Goal: Transaction & Acquisition: Purchase product/service

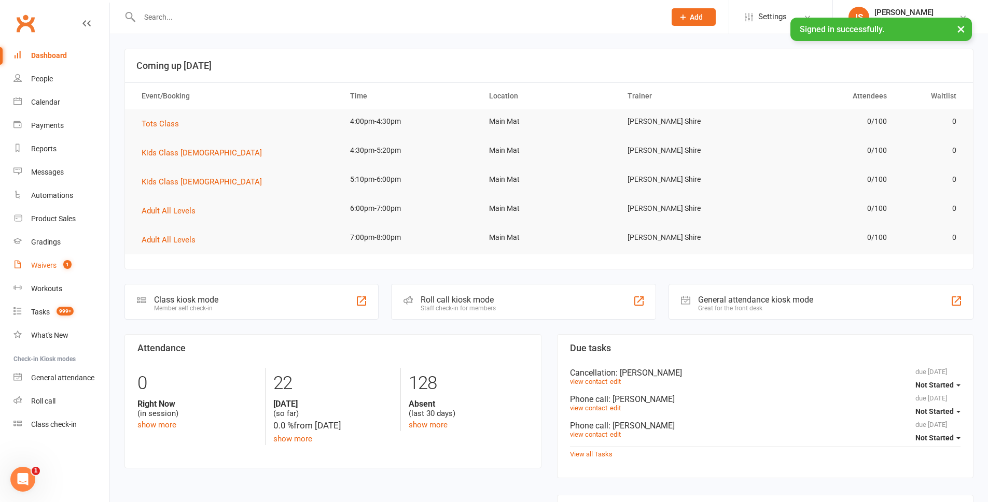
click at [44, 264] on div "Waivers" at bounding box center [43, 265] width 25 height 8
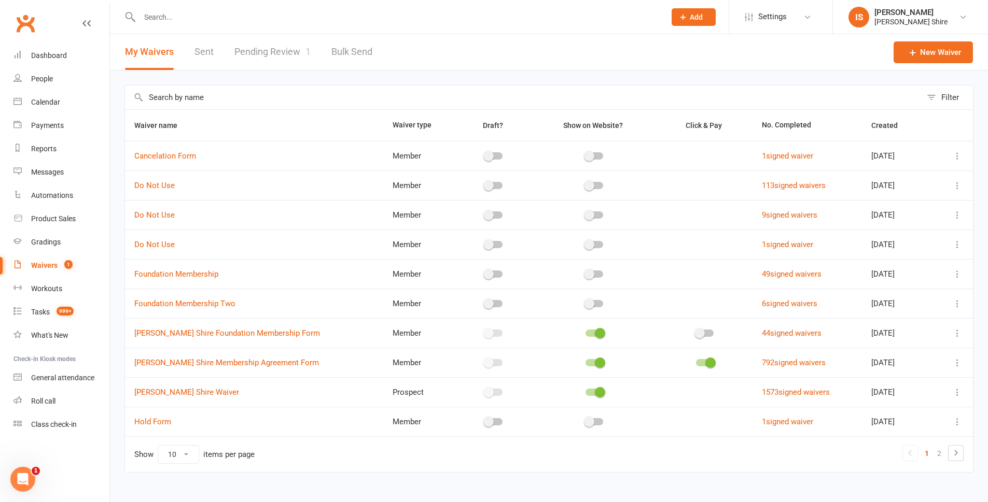
click at [256, 53] on link "Pending Review 1" at bounding box center [272, 52] width 76 height 36
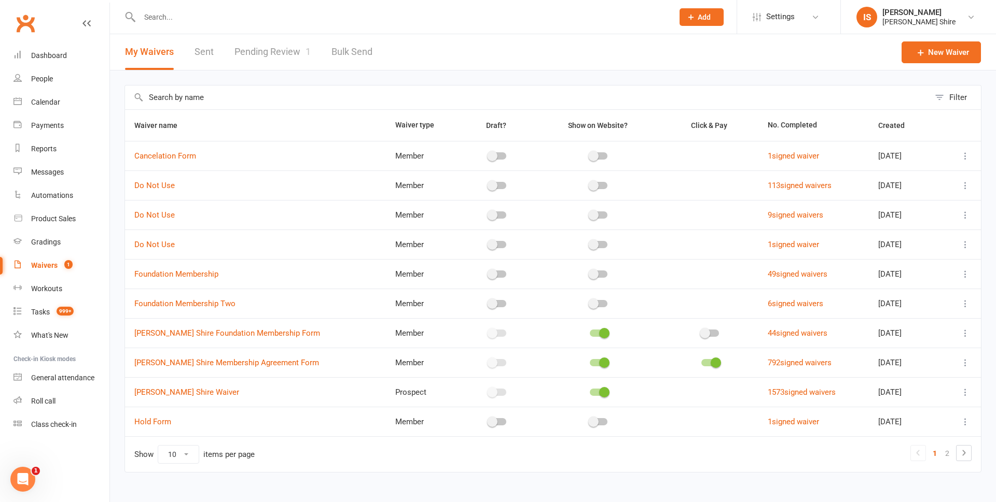
select select "100"
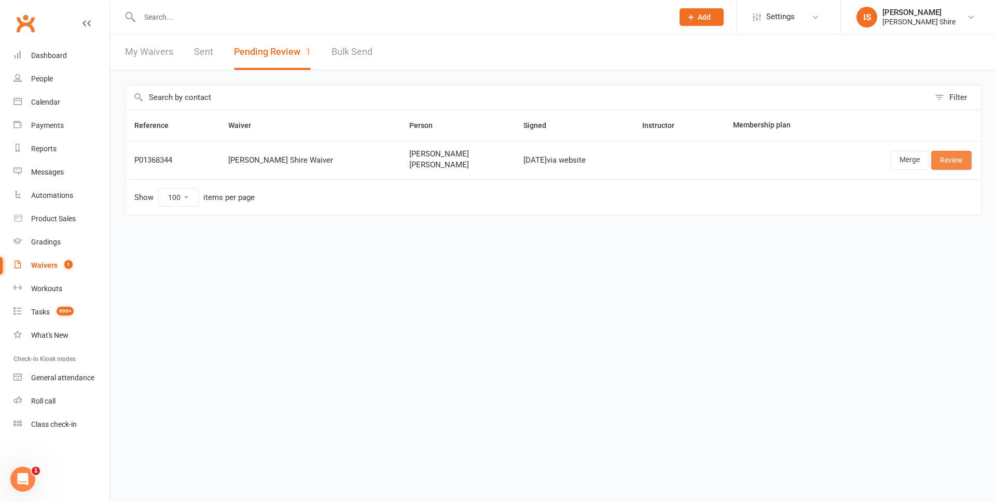
click at [953, 169] on link "Review" at bounding box center [951, 160] width 40 height 19
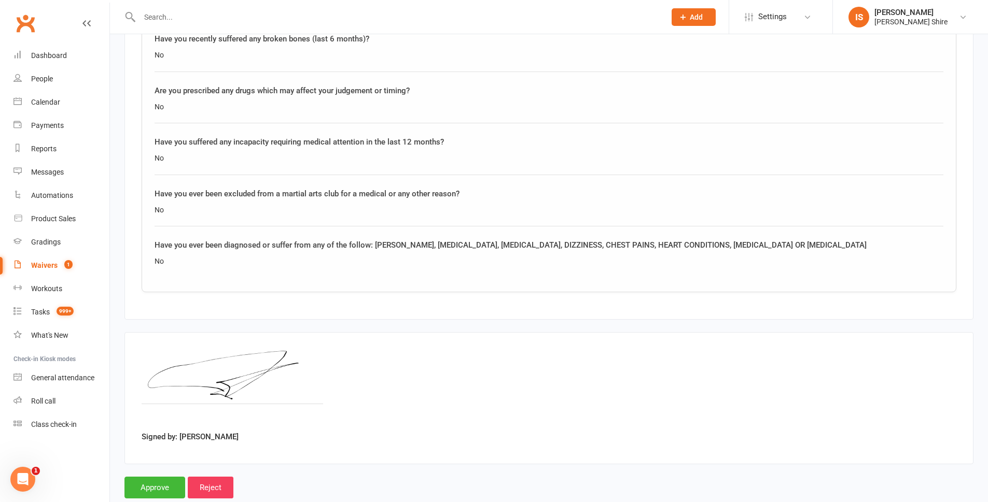
scroll to position [1421, 0]
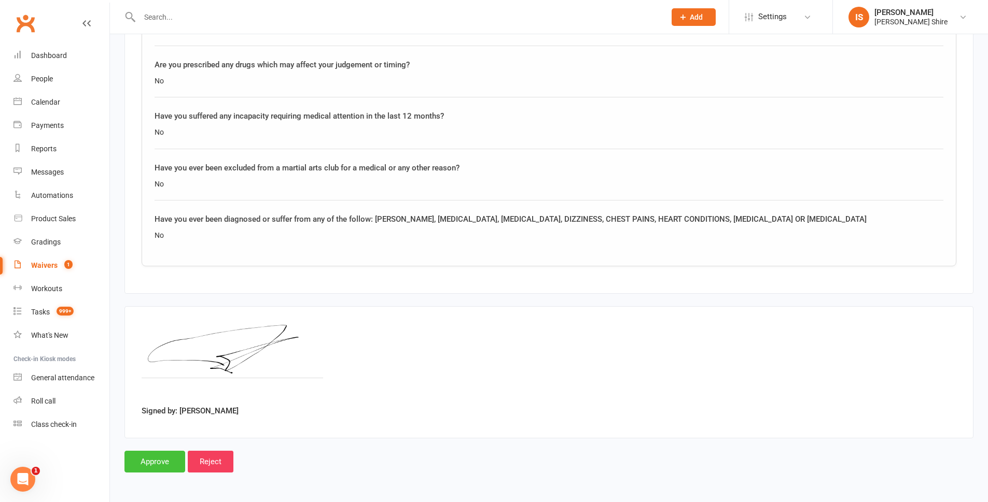
click at [148, 457] on input "Approve" at bounding box center [154, 462] width 61 height 22
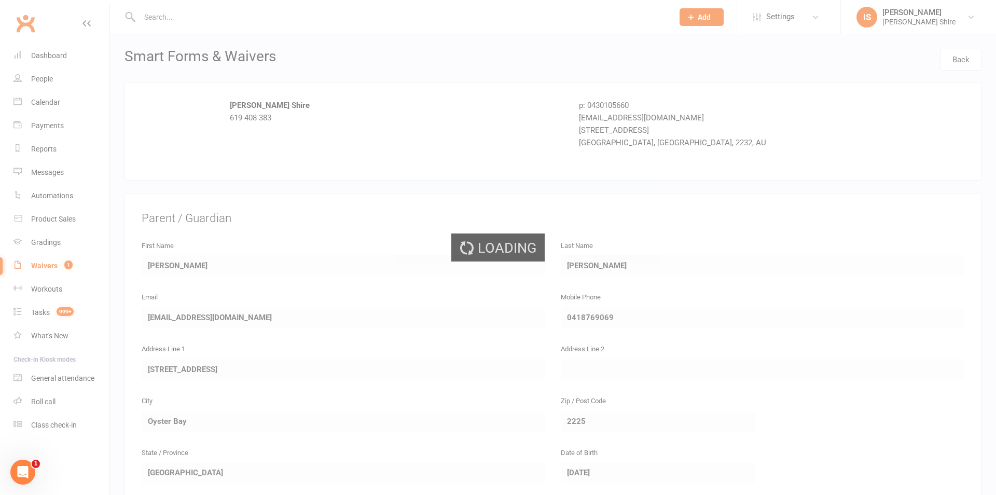
select select "100"
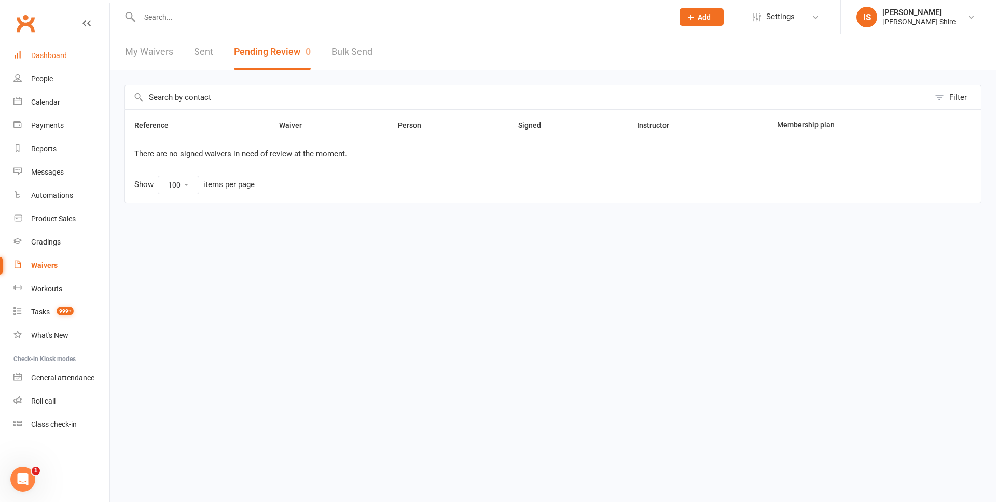
click at [61, 57] on div "Dashboard" at bounding box center [49, 55] width 36 height 8
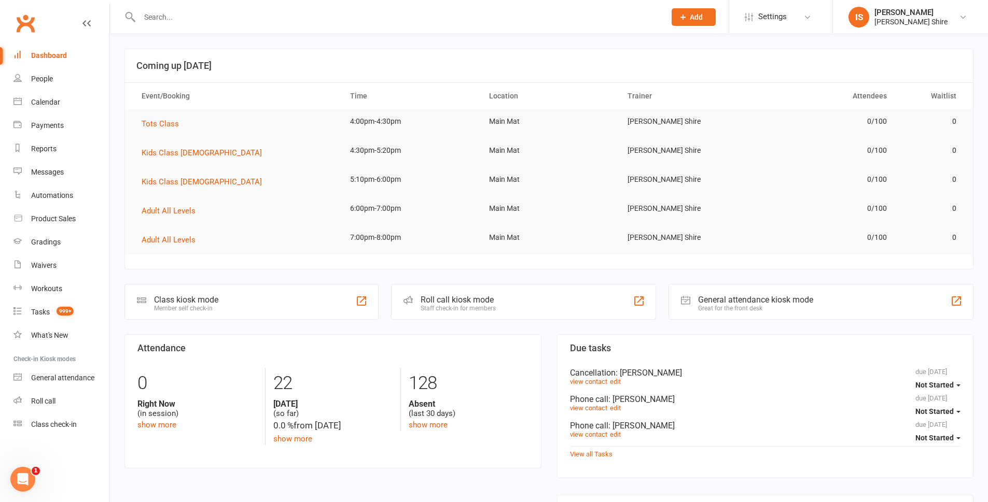
click at [216, 6] on div at bounding box center [391, 17] width 534 height 34
click at [226, 27] on div at bounding box center [391, 17] width 534 height 34
click at [252, 23] on input "text" at bounding box center [397, 17] width 522 height 15
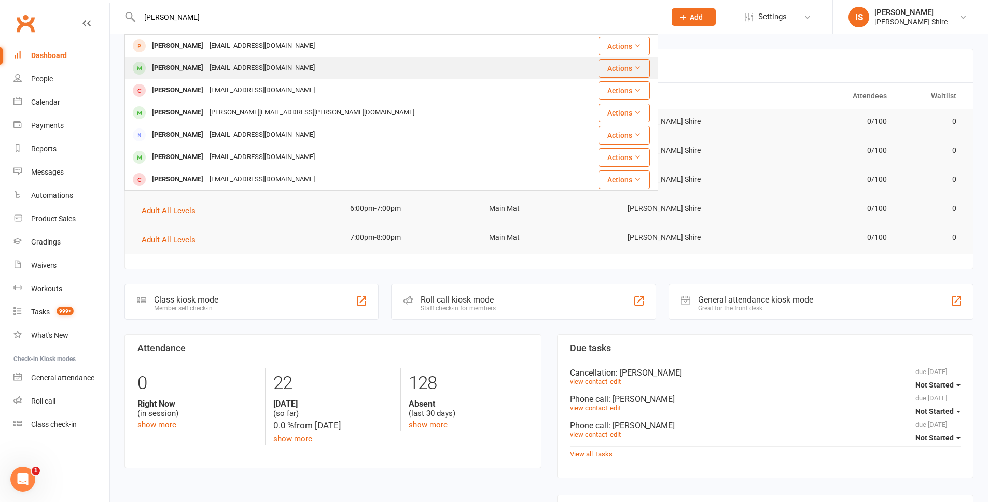
type input "louis fit"
click at [259, 61] on div "[EMAIL_ADDRESS][DOMAIN_NAME]" at bounding box center [261, 68] width 111 height 15
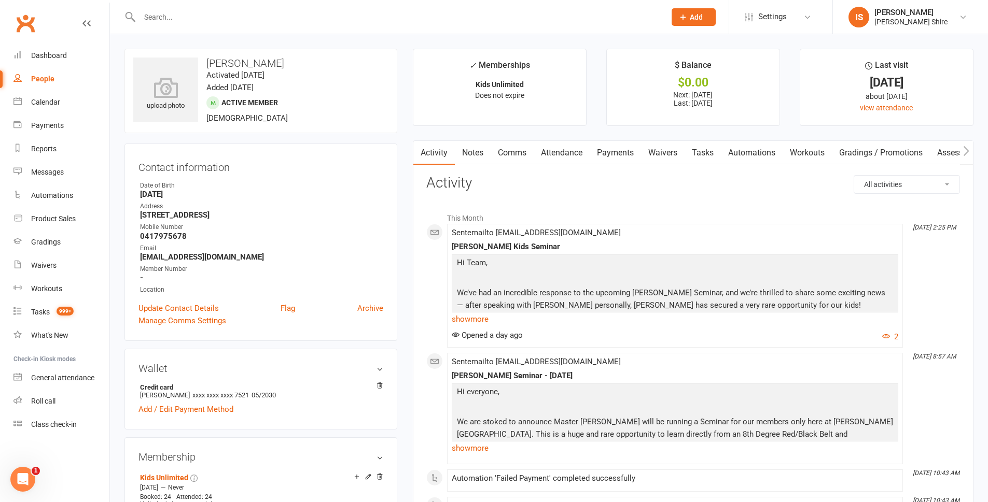
click at [608, 152] on link "Payments" at bounding box center [615, 153] width 51 height 24
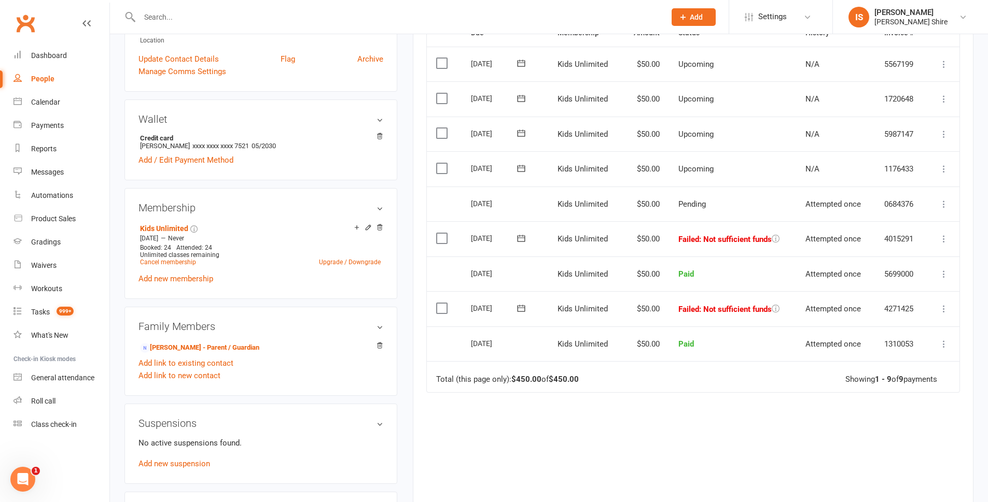
scroll to position [363, 0]
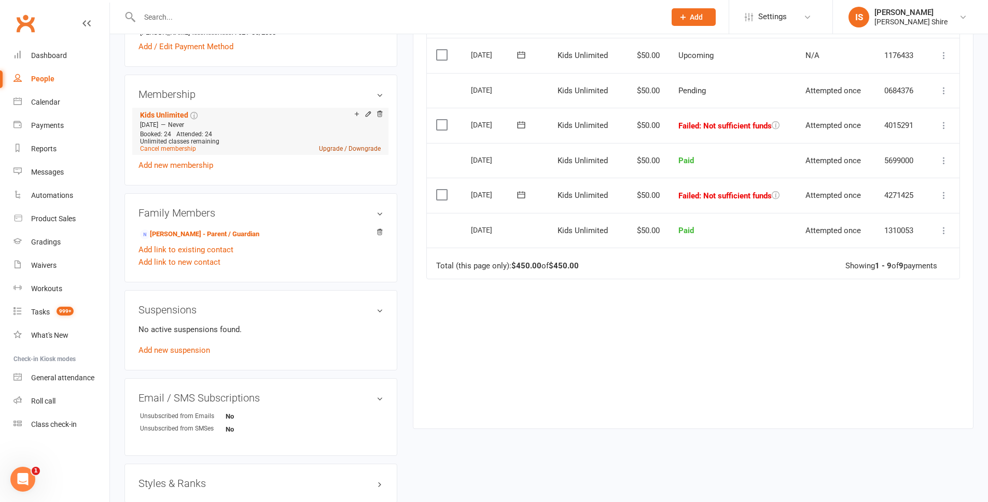
click at [370, 146] on link "Upgrade / Downgrade" at bounding box center [350, 148] width 62 height 7
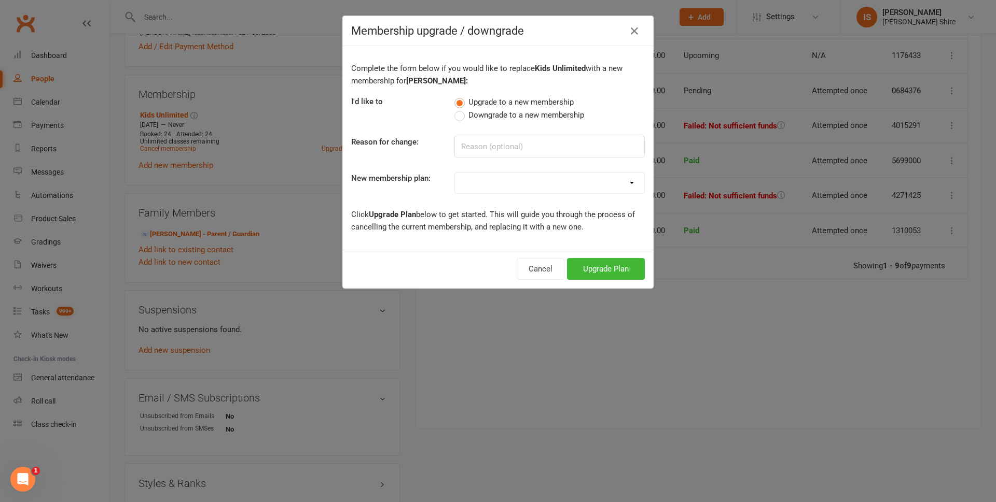
click at [461, 117] on label "Downgrade to a new membership" at bounding box center [519, 115] width 130 height 12
click at [461, 109] on input "Downgrade to a new membership" at bounding box center [457, 109] width 7 height 0
click at [466, 181] on select "Adult - Once a week Adult - Twice a week Adults Unlimited Kids - Once a Week Ki…" at bounding box center [549, 183] width 189 height 21
select select "3"
click at [455, 173] on select "Adult - Once a week Adult - Twice a week Adults Unlimited Kids - Once a Week Ki…" at bounding box center [549, 183] width 189 height 21
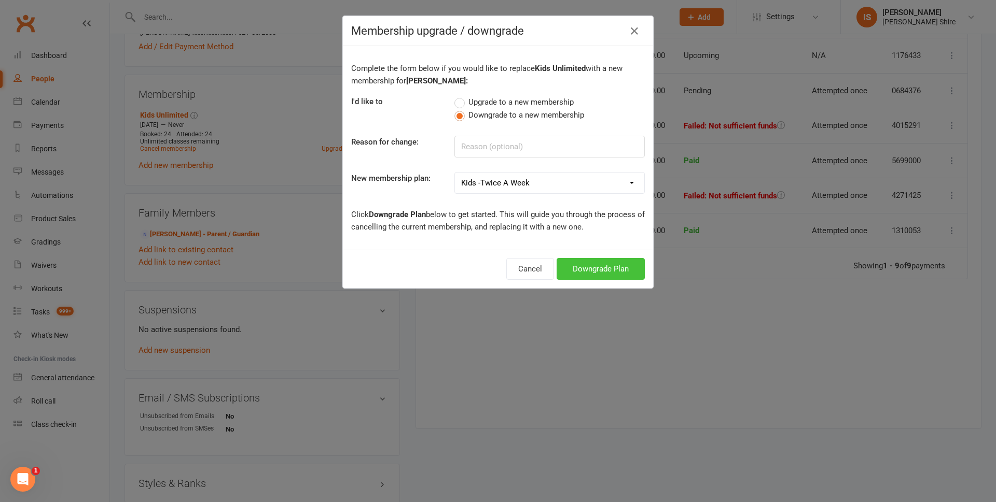
click at [594, 269] on button "Downgrade Plan" at bounding box center [600, 269] width 88 height 22
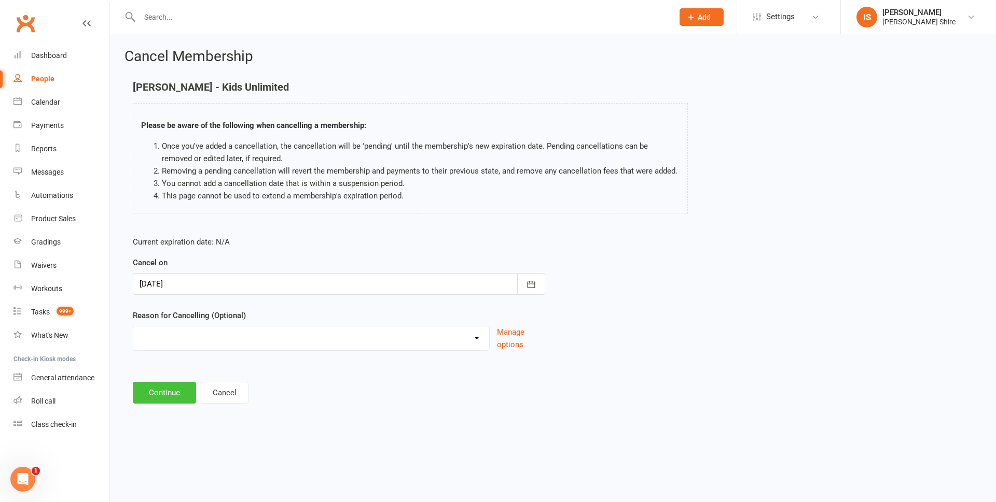
click at [170, 388] on button "Continue" at bounding box center [164, 393] width 63 height 22
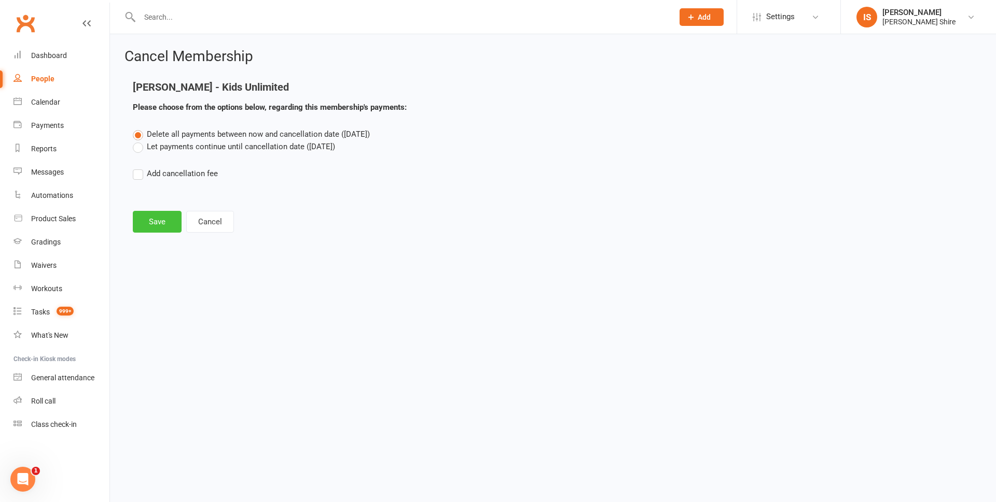
click at [155, 221] on button "Save" at bounding box center [157, 222] width 49 height 22
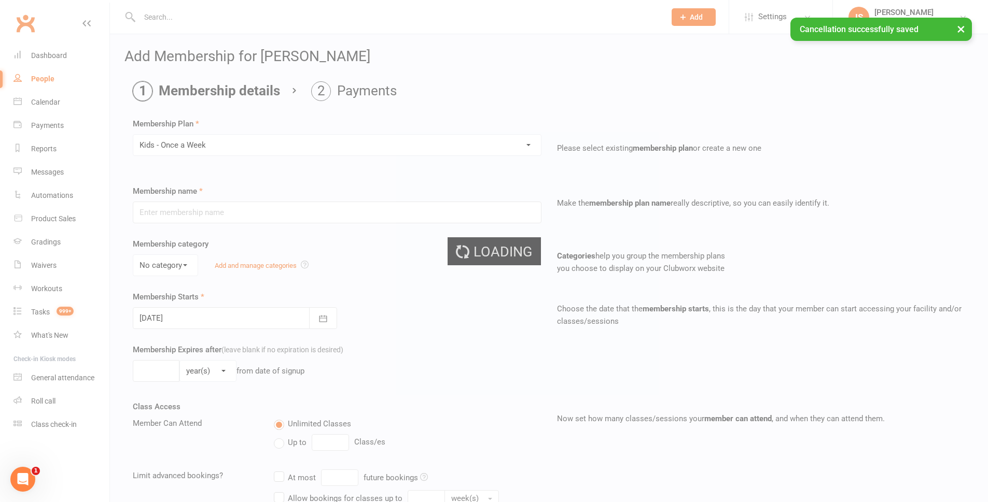
type input "Kids - Once a Week"
select select "2"
type input "1"
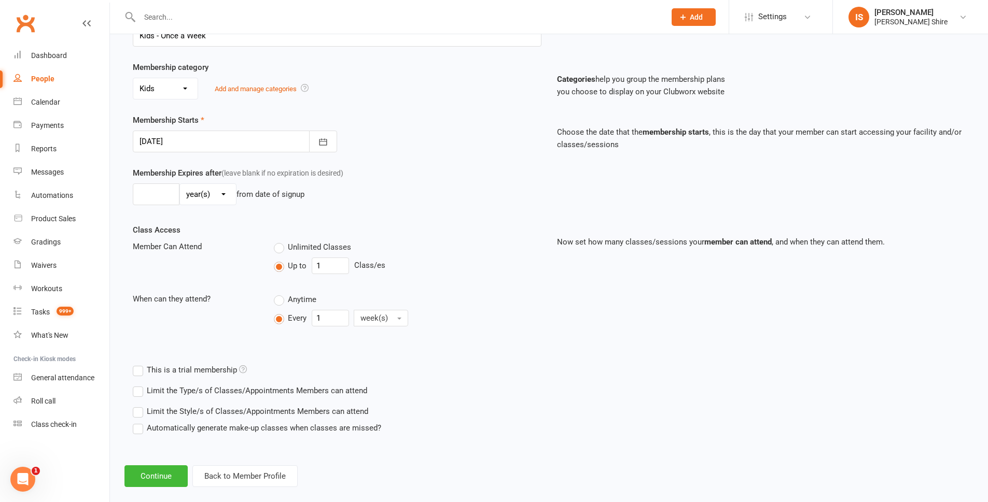
scroll to position [191, 0]
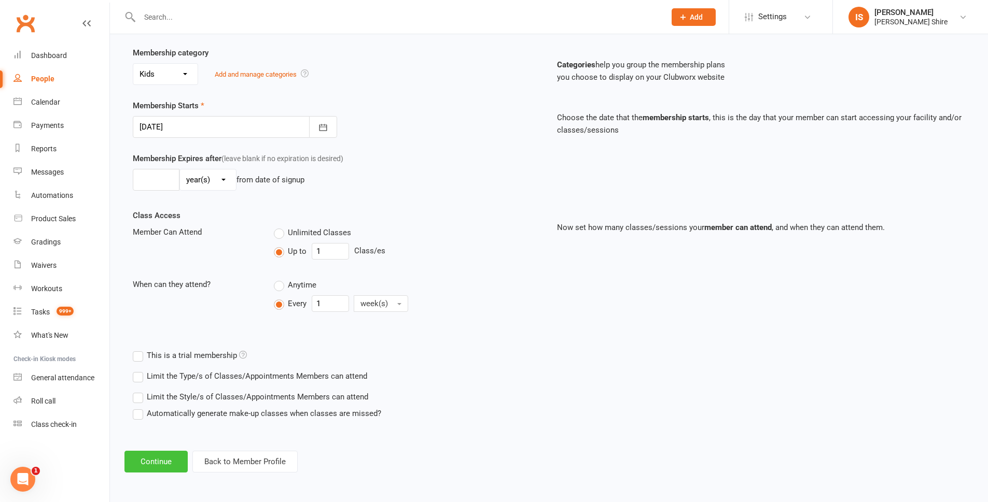
click at [167, 453] on button "Continue" at bounding box center [155, 462] width 63 height 22
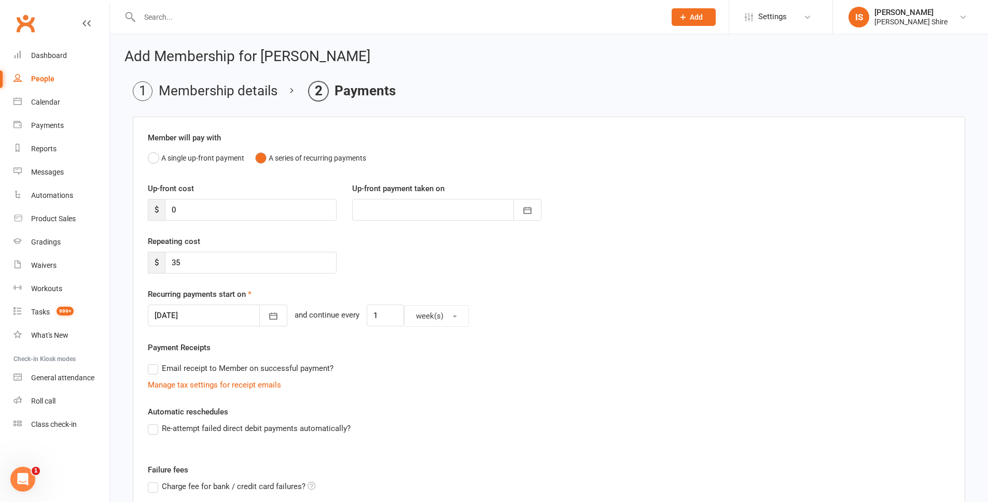
click at [216, 311] on div at bounding box center [217, 316] width 139 height 22
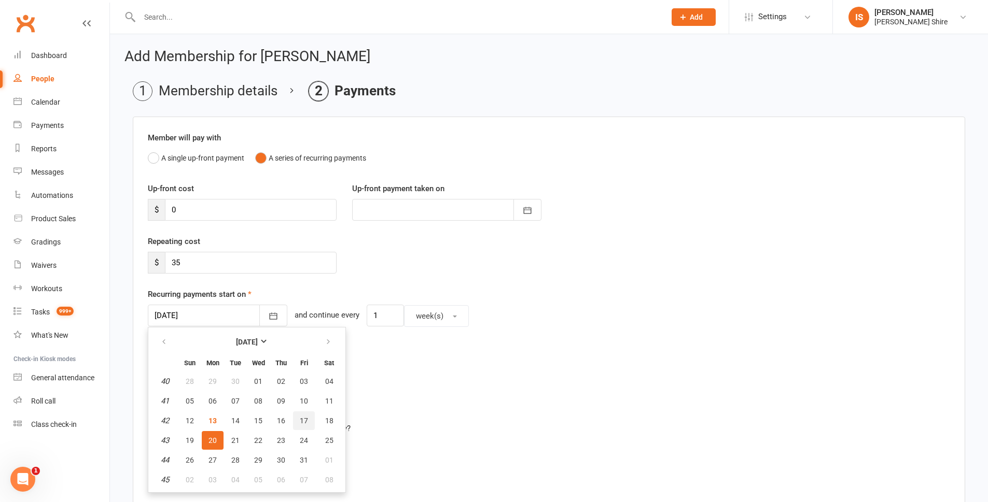
click at [303, 418] on span "17" at bounding box center [304, 421] width 8 height 8
type input "17 Oct 2025"
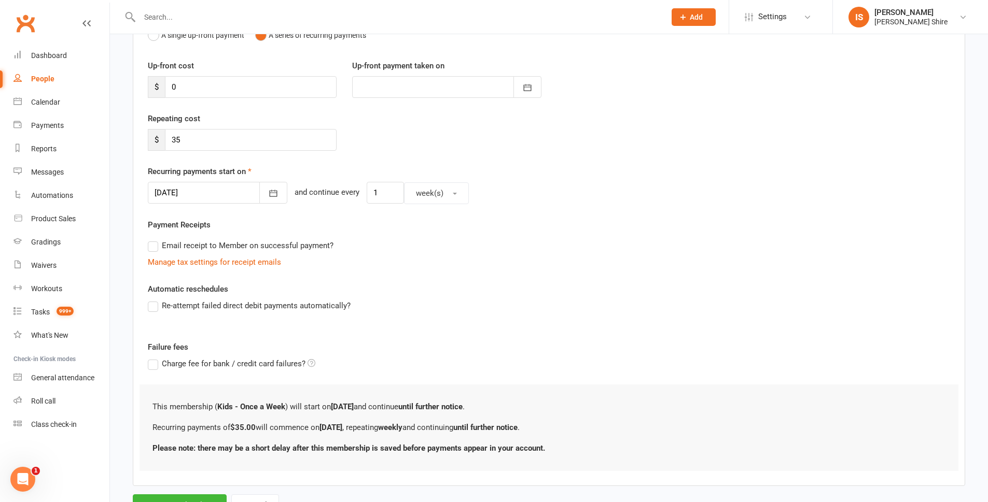
scroll to position [169, 0]
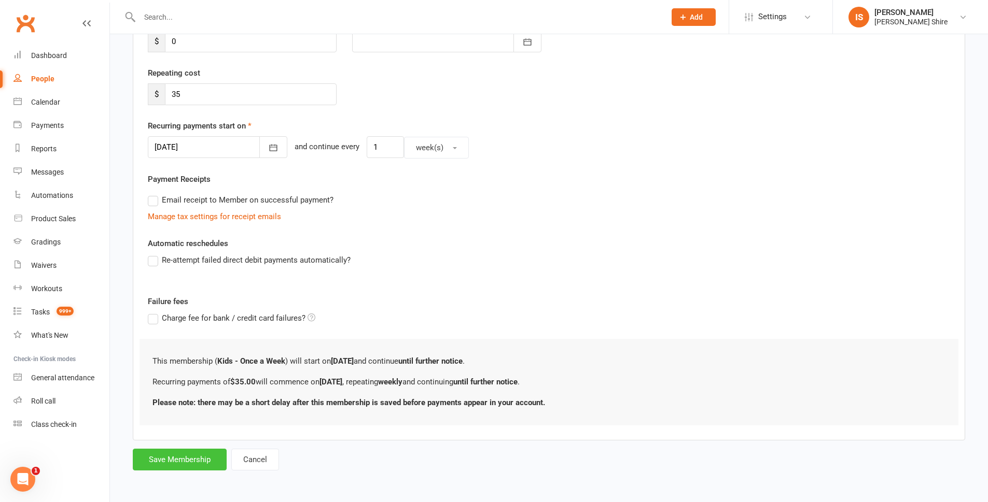
click at [166, 460] on button "Save Membership" at bounding box center [180, 460] width 94 height 22
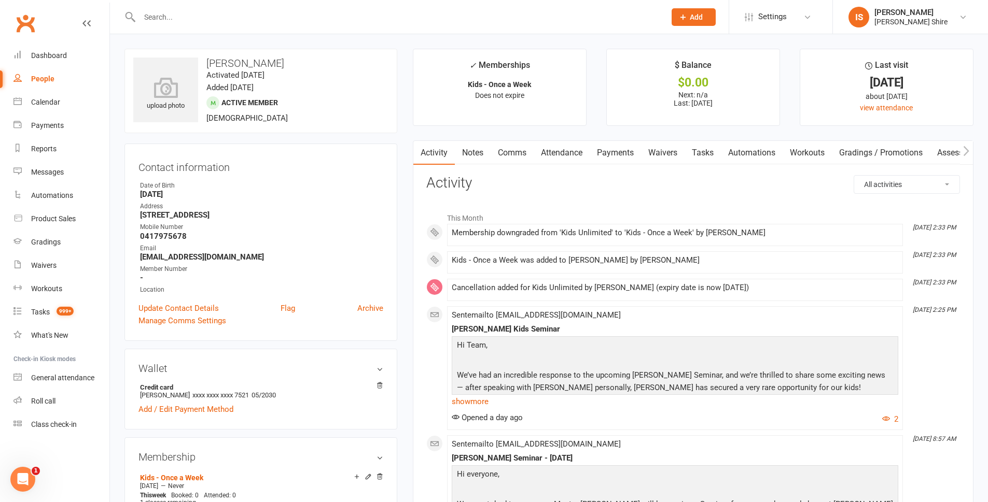
click at [619, 149] on link "Payments" at bounding box center [615, 153] width 51 height 24
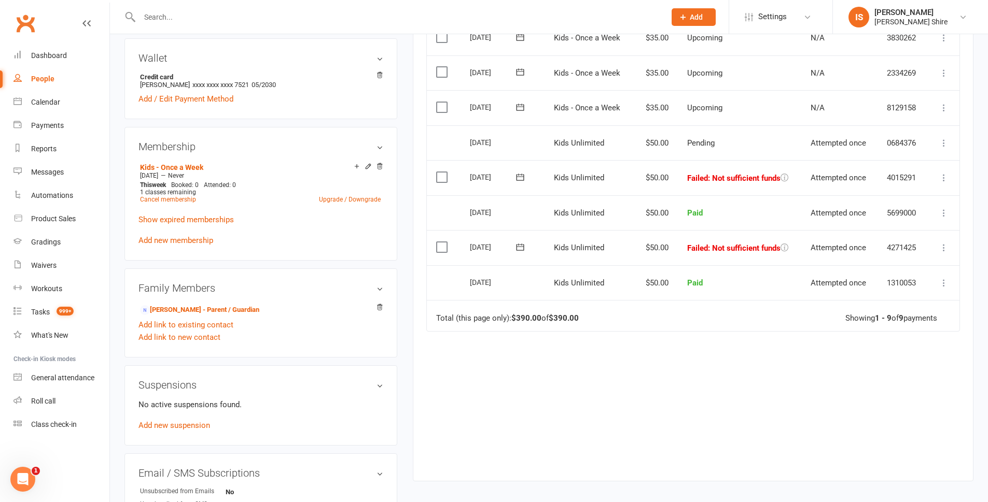
scroll to position [311, 0]
click at [178, 426] on link "Add new suspension" at bounding box center [174, 425] width 72 height 9
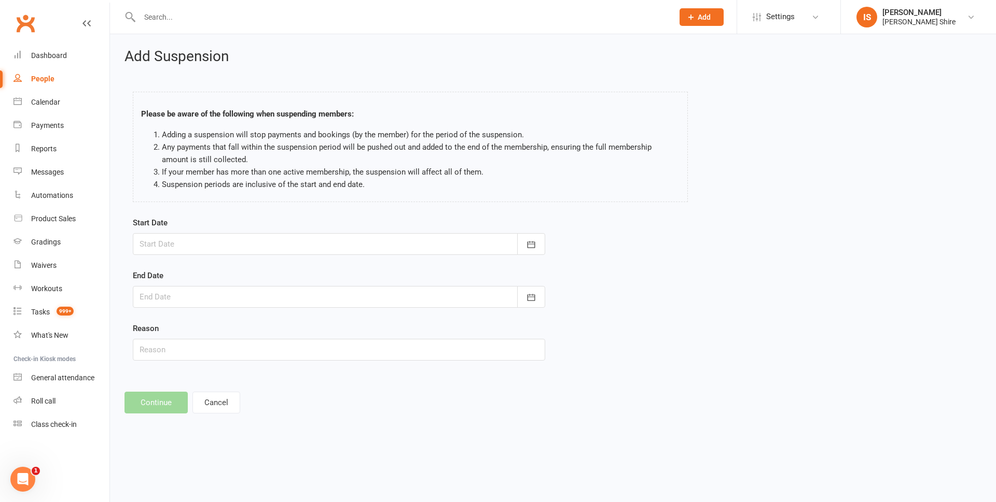
click at [228, 246] on div at bounding box center [339, 244] width 412 height 22
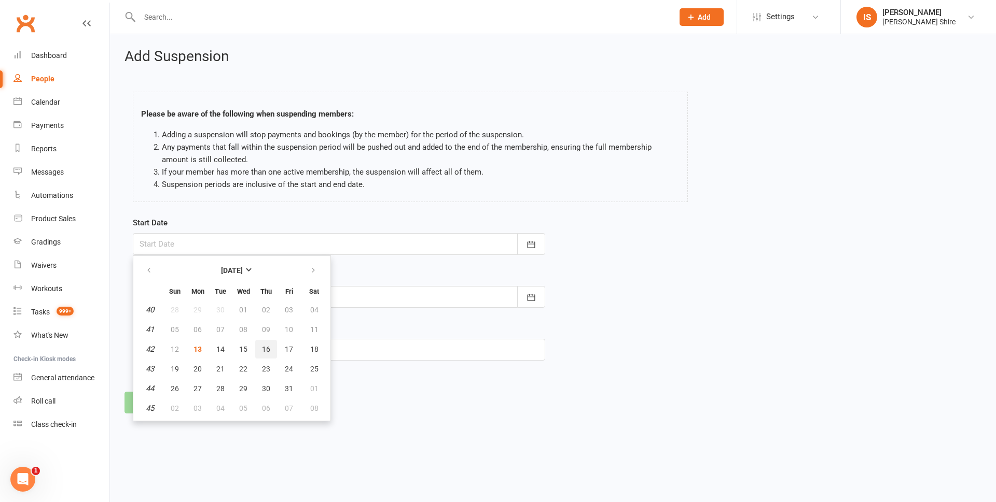
click at [265, 346] on span "16" at bounding box center [266, 349] width 8 height 8
type input "16 Oct 2025"
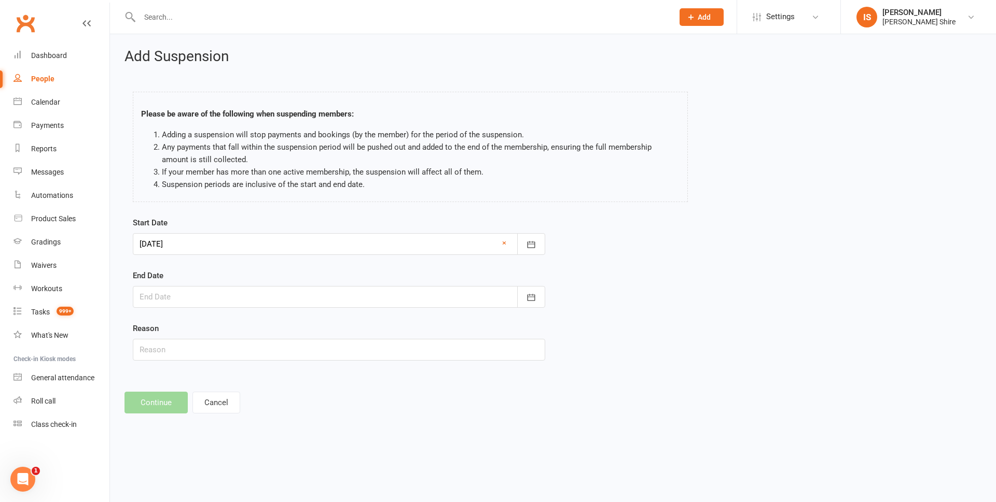
click at [213, 296] on div at bounding box center [339, 297] width 412 height 22
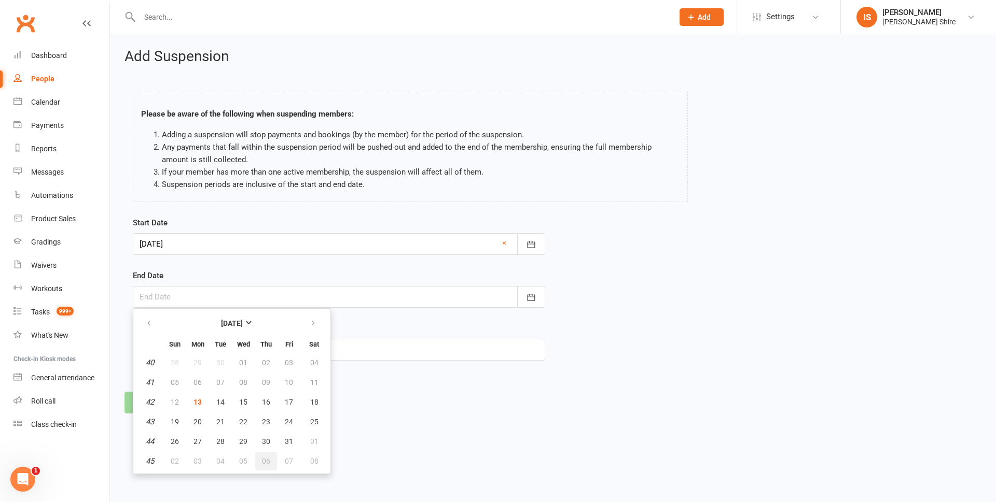
click at [262, 459] on span "06" at bounding box center [266, 461] width 8 height 8
type input "06 Nov 2025"
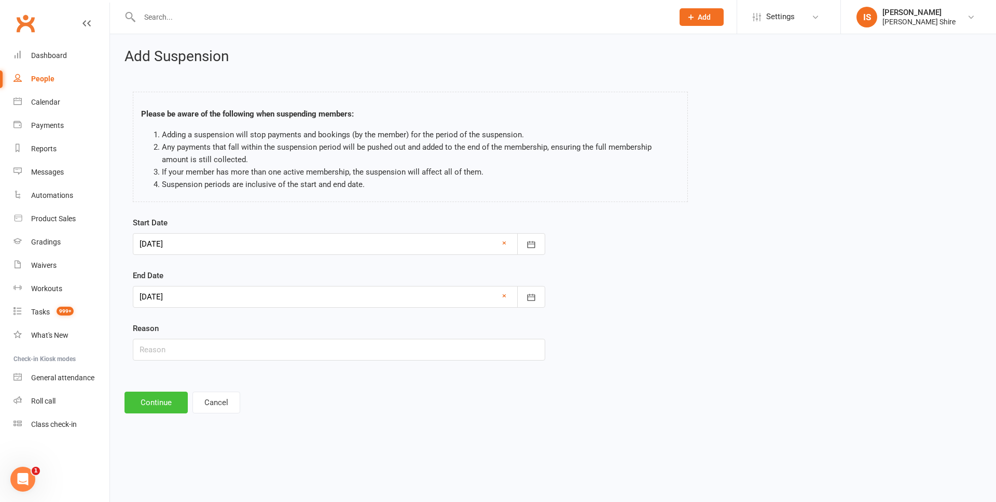
click at [171, 401] on button "Continue" at bounding box center [155, 403] width 63 height 22
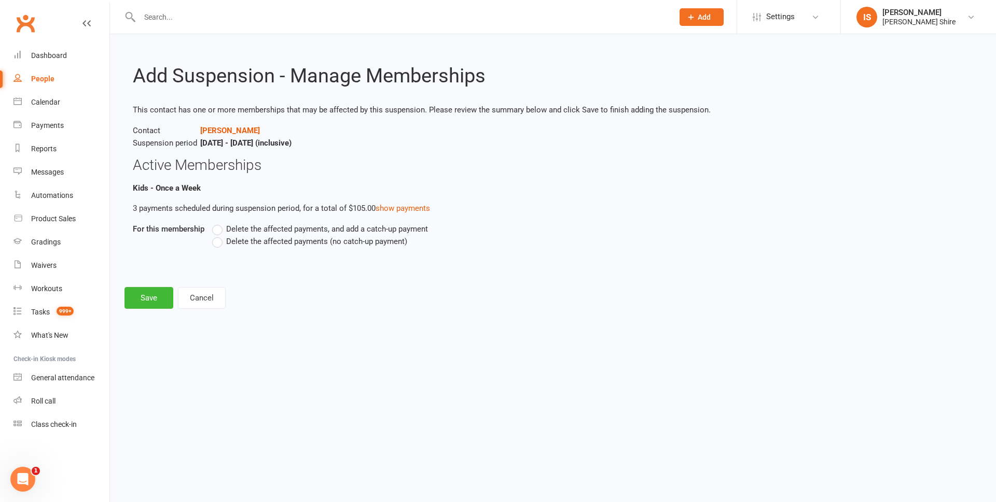
click at [299, 242] on span "Delete the affected payments (no catch-up payment)" at bounding box center [316, 240] width 181 height 11
click at [219, 235] on input "Delete the affected payments (no catch-up payment)" at bounding box center [215, 235] width 7 height 0
click at [148, 300] on button "Save" at bounding box center [148, 298] width 49 height 22
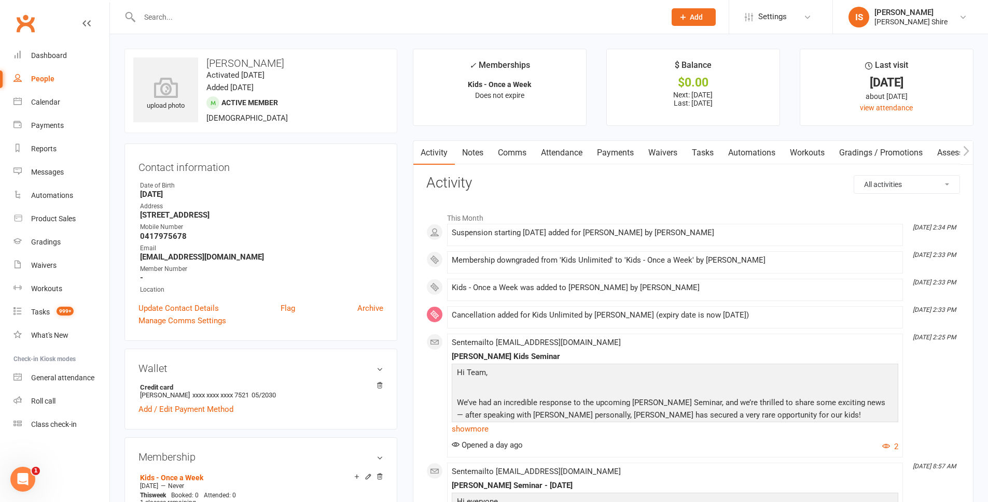
click at [171, 23] on input "text" at bounding box center [397, 17] width 522 height 15
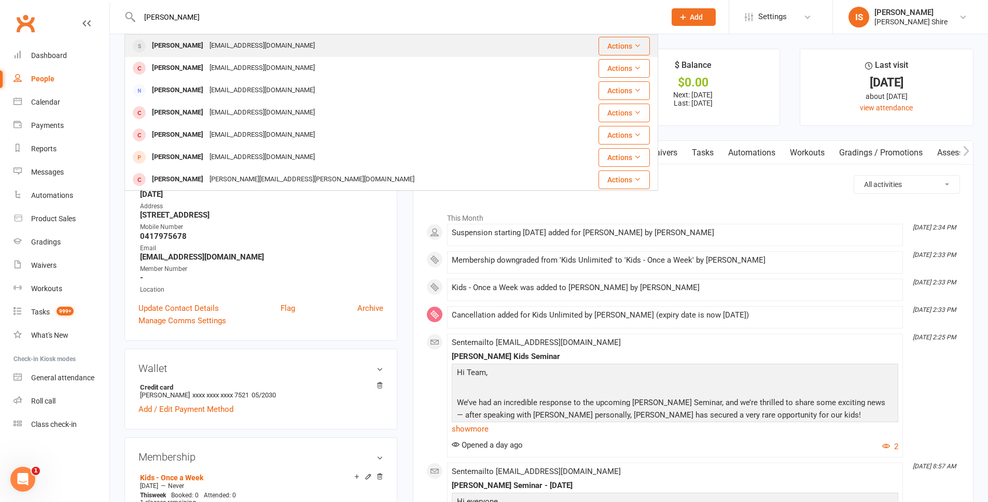
type input "maria bon"
click at [222, 45] on div "luiz.bon@gmail.com" at bounding box center [261, 45] width 111 height 15
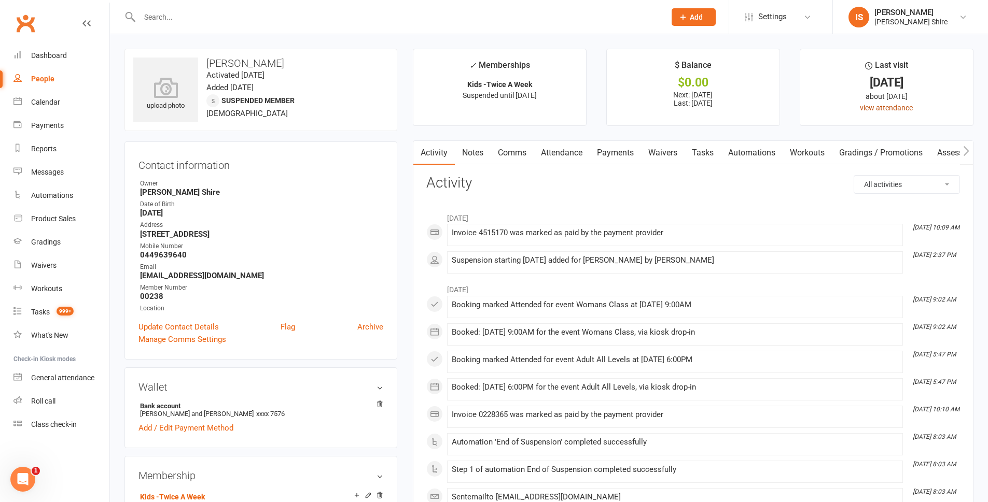
click at [884, 109] on link "view attendance" at bounding box center [886, 108] width 53 height 8
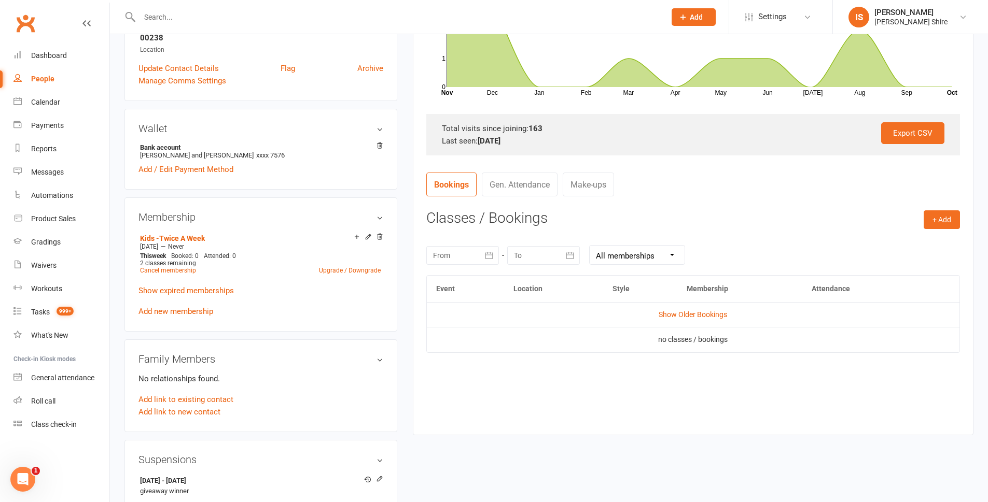
scroll to position [259, 0]
click at [683, 316] on link "Show Older Bookings" at bounding box center [693, 314] width 68 height 8
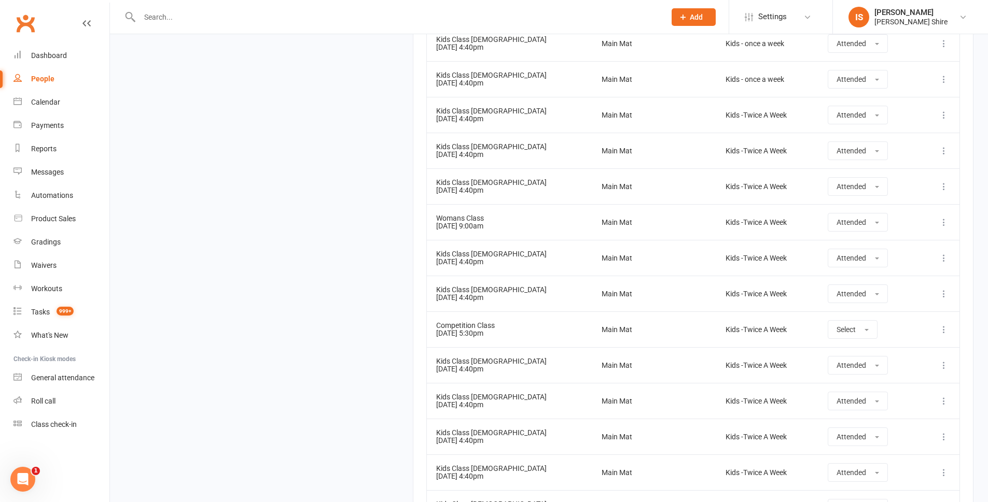
scroll to position [6102, 0]
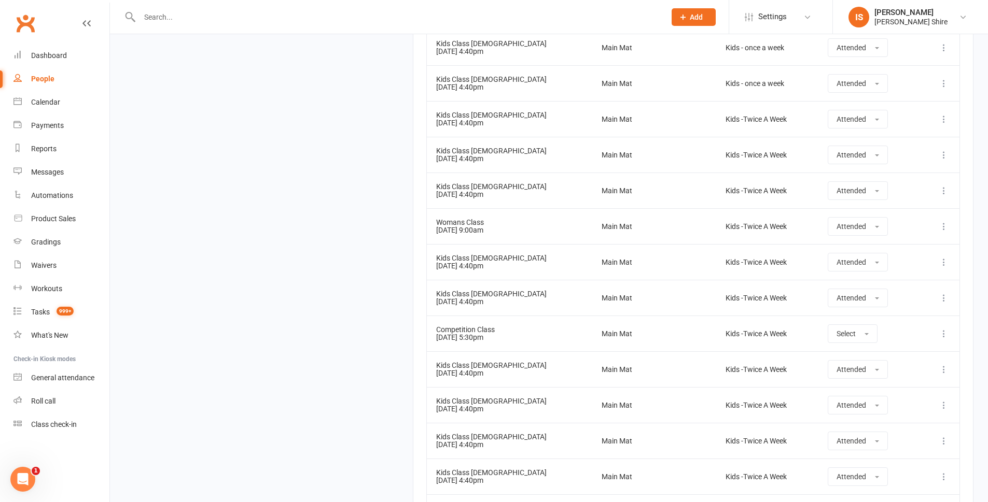
click at [262, 9] on div at bounding box center [391, 17] width 534 height 34
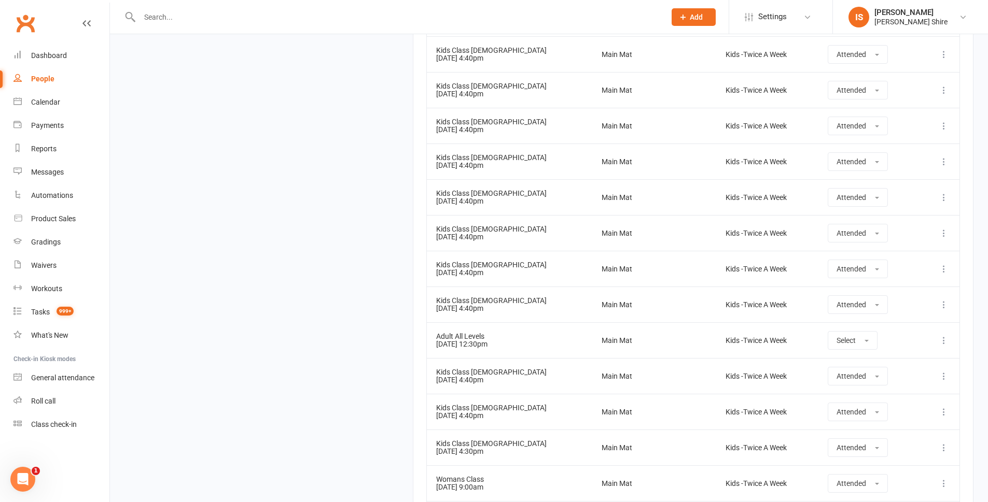
scroll to position [6541, 0]
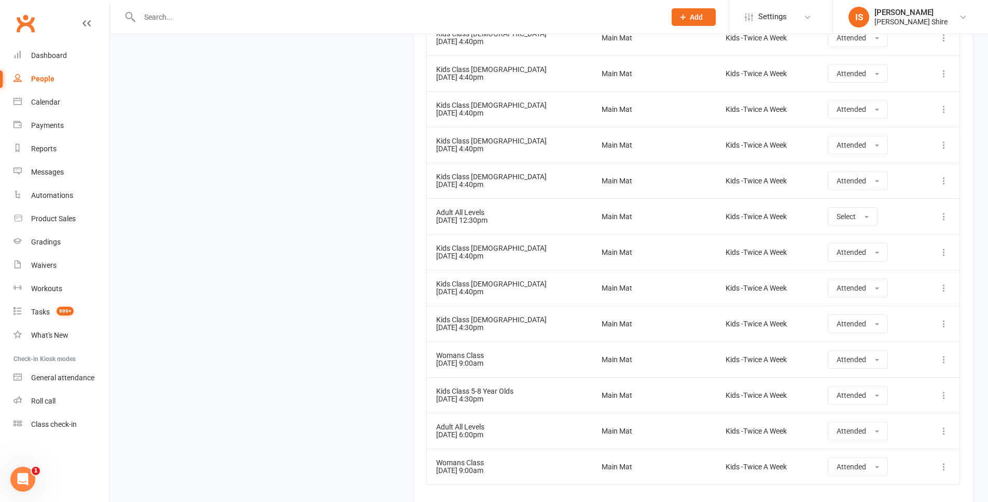
click at [265, 12] on input "text" at bounding box center [397, 17] width 522 height 15
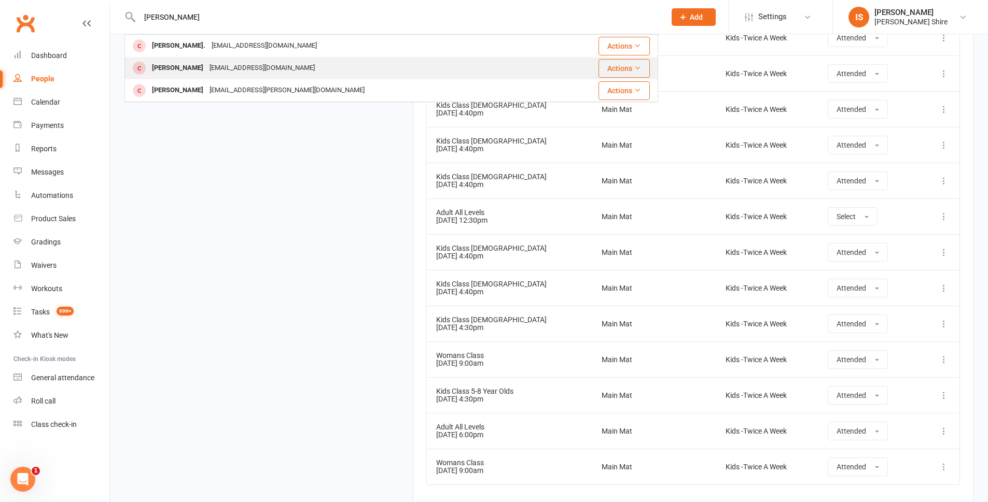
type input "ralph"
click at [259, 67] on div "natdonohoe15@gmail.com" at bounding box center [261, 68] width 111 height 15
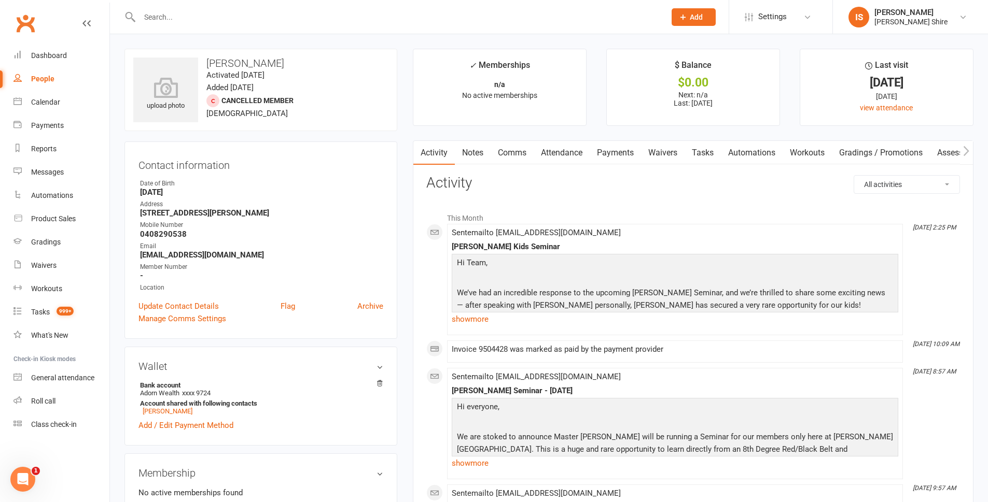
click at [611, 156] on link "Payments" at bounding box center [615, 153] width 51 height 24
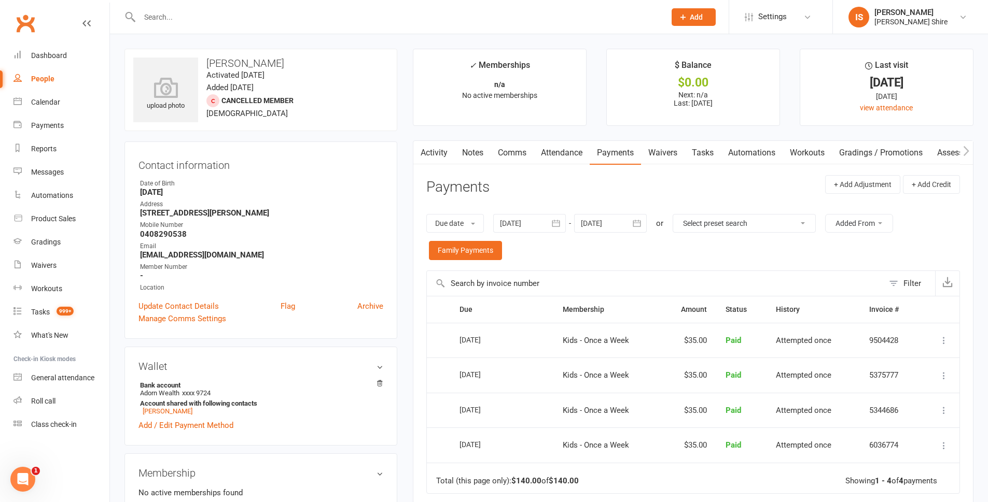
click at [618, 225] on div at bounding box center [610, 223] width 73 height 19
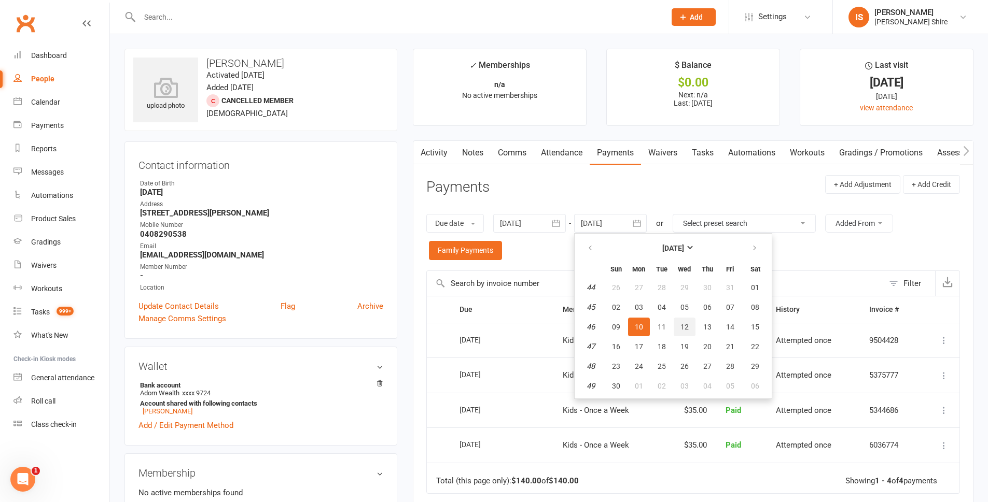
click at [689, 330] on span "12" at bounding box center [684, 327] width 8 height 8
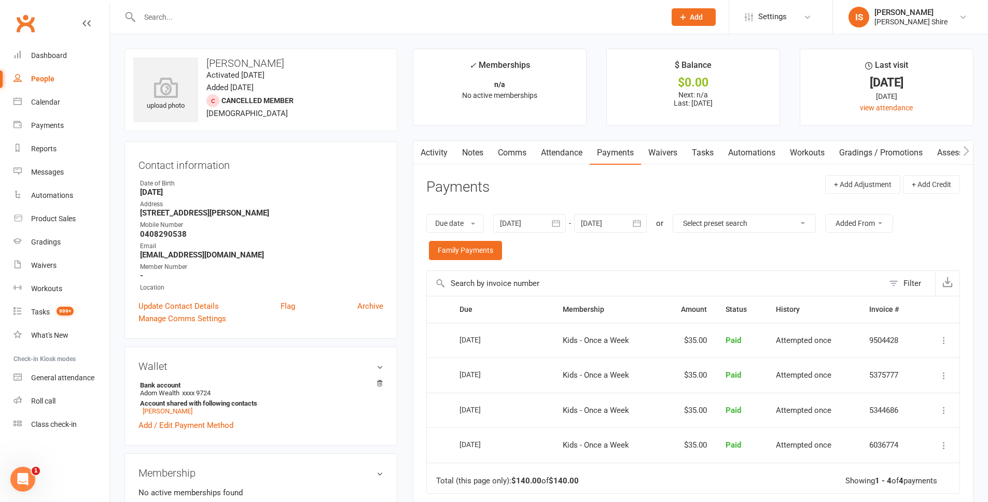
click at [597, 217] on div at bounding box center [610, 223] width 73 height 19
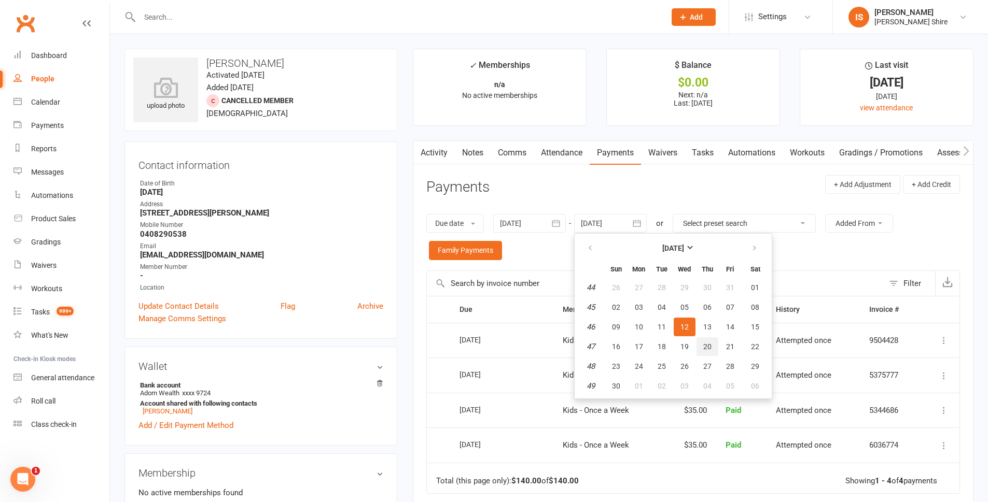
click at [718, 344] on button "20" at bounding box center [707, 347] width 22 height 19
type input "20 Nov 2025"
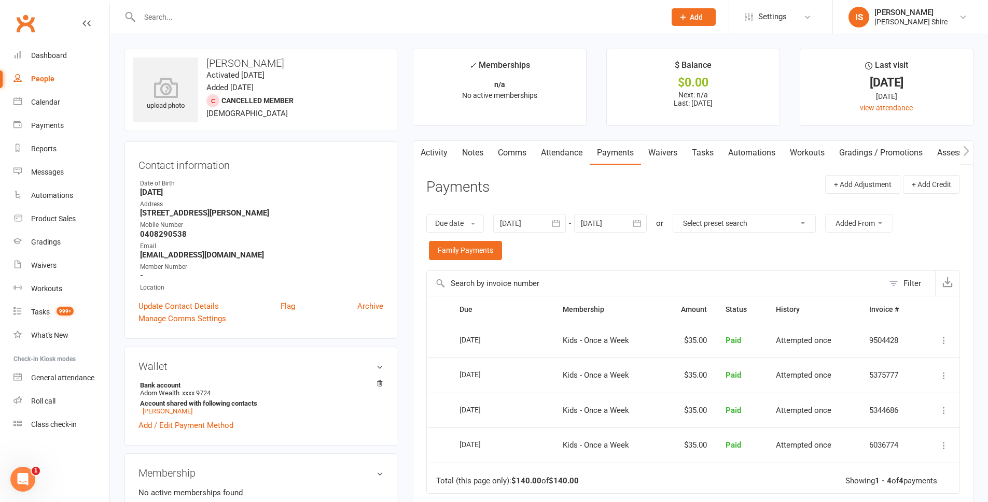
click at [176, 13] on input "text" at bounding box center [397, 17] width 522 height 15
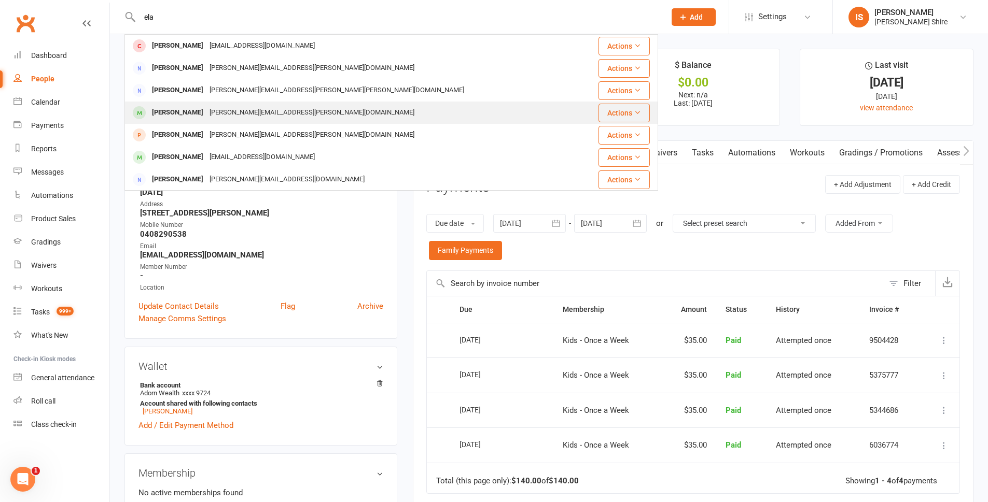
type input "ela"
click at [236, 115] on div "sarah.elaine@me.com" at bounding box center [311, 112] width 211 height 15
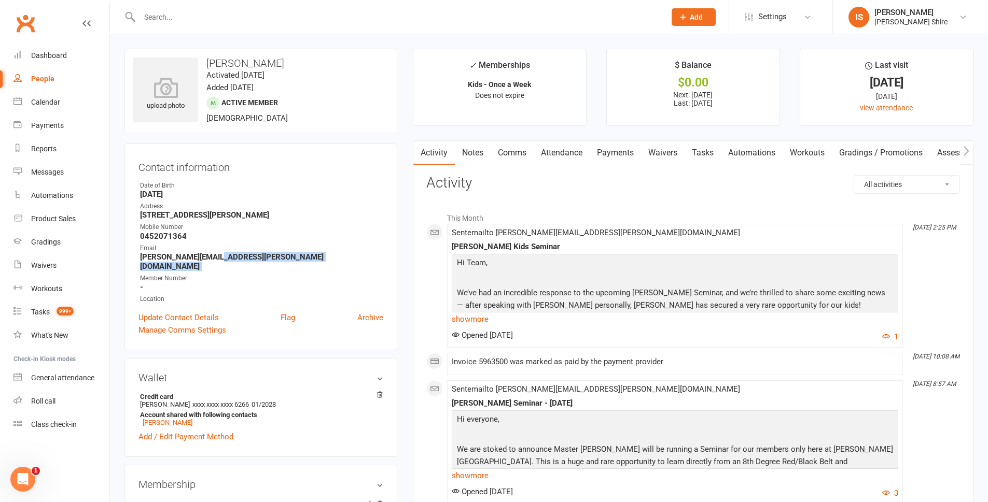
drag, startPoint x: 220, startPoint y: 256, endPoint x: 121, endPoint y: 264, distance: 99.9
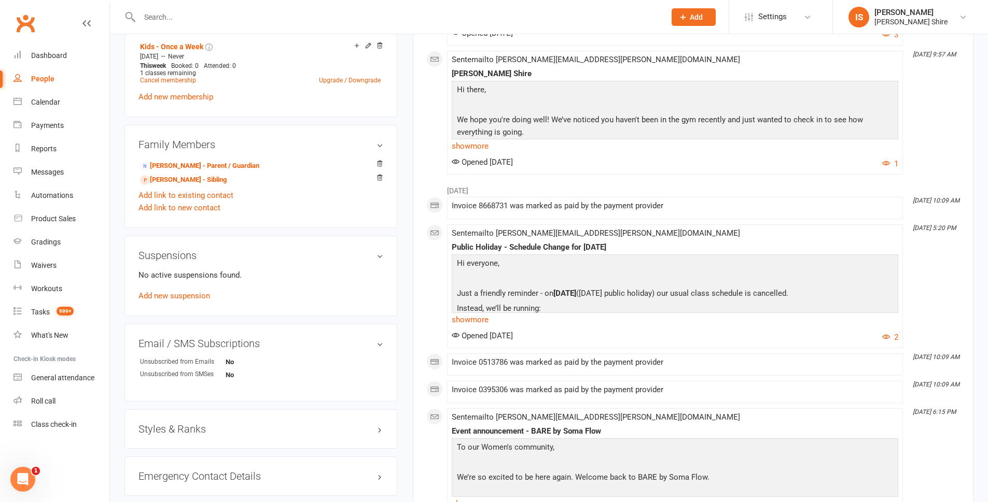
scroll to position [467, 0]
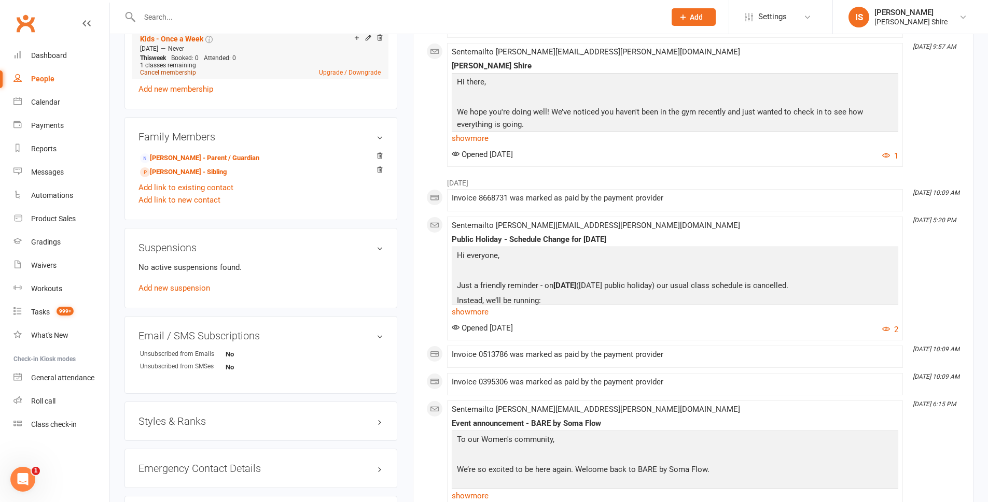
click at [173, 69] on link "Cancel membership" at bounding box center [168, 72] width 56 height 7
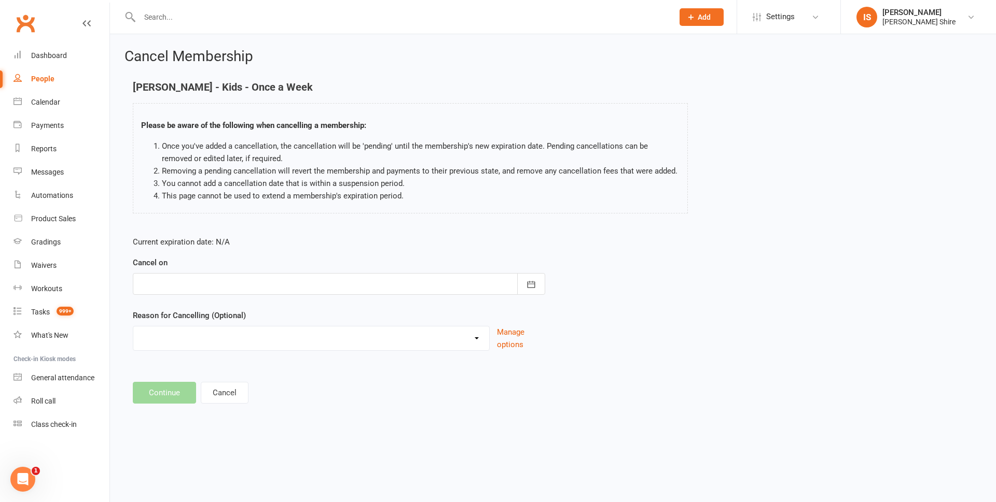
click at [361, 282] on div at bounding box center [339, 284] width 412 height 22
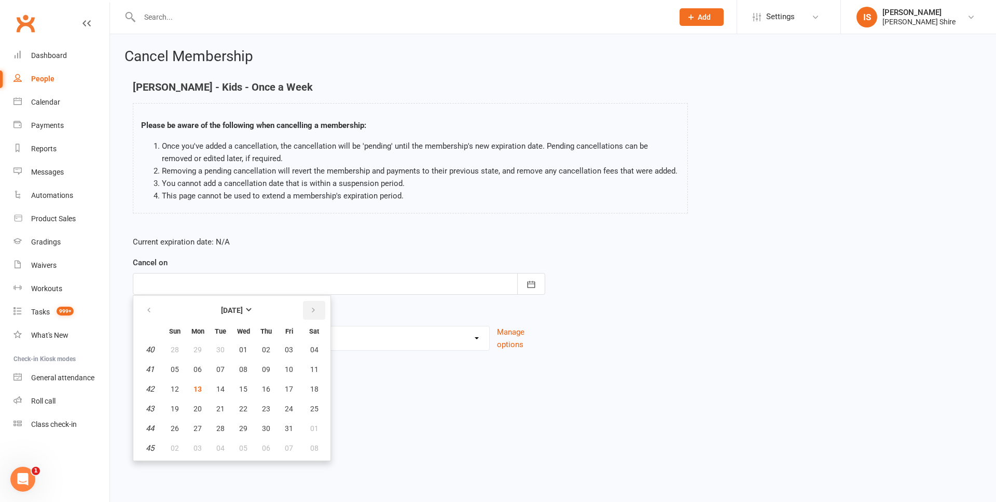
click at [312, 311] on icon "button" at bounding box center [313, 310] width 7 height 8
click at [259, 393] on button "13" at bounding box center [266, 389] width 22 height 19
type input "13 Nov 2025"
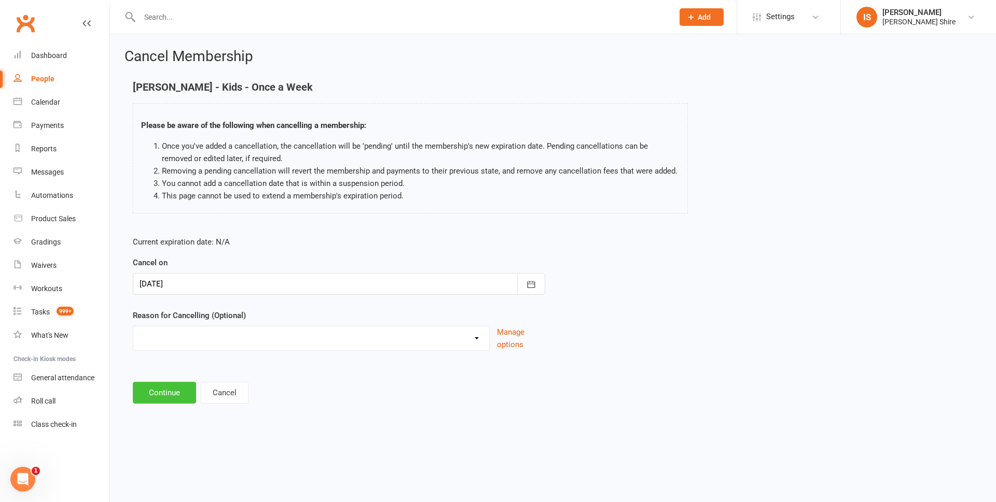
click at [162, 385] on button "Continue" at bounding box center [164, 393] width 63 height 22
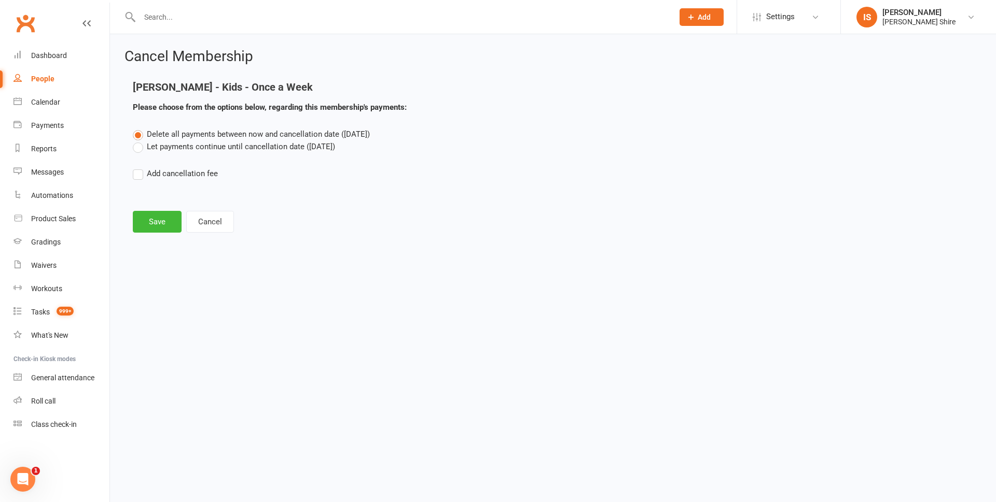
click at [135, 147] on label "Let payments continue until cancellation date (Nov 13, 2025)" at bounding box center [234, 147] width 202 height 12
click at [135, 141] on input "Let payments continue until cancellation date (Nov 13, 2025)" at bounding box center [136, 141] width 7 height 0
click at [153, 226] on button "Save" at bounding box center [157, 222] width 49 height 22
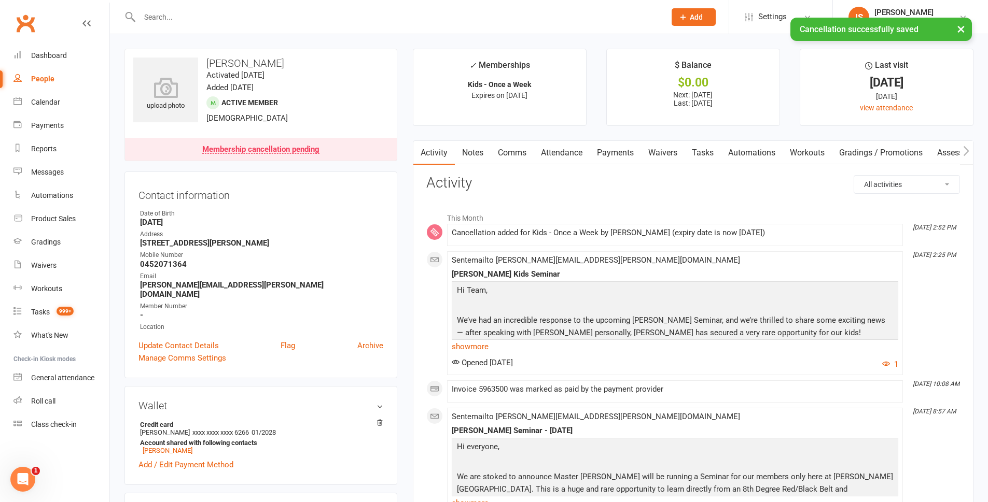
click at [610, 147] on link "Payments" at bounding box center [615, 153] width 51 height 24
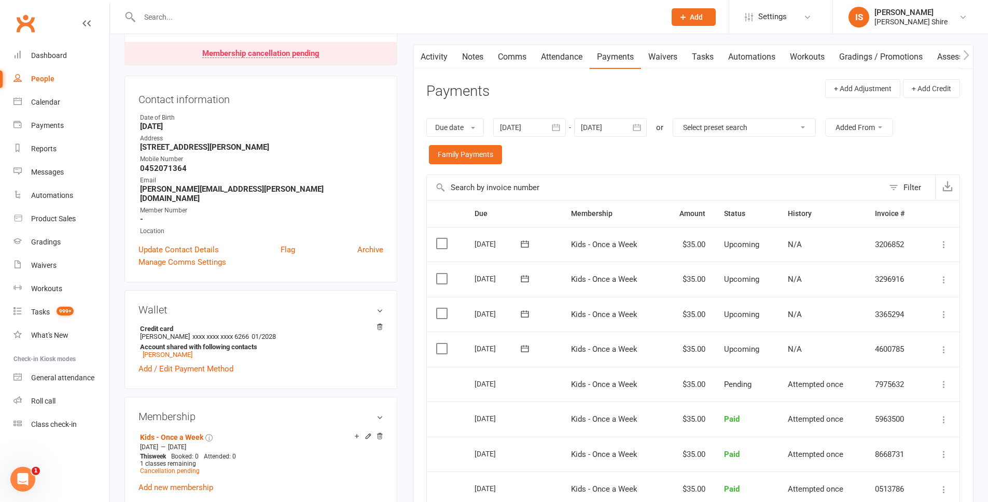
scroll to position [104, 0]
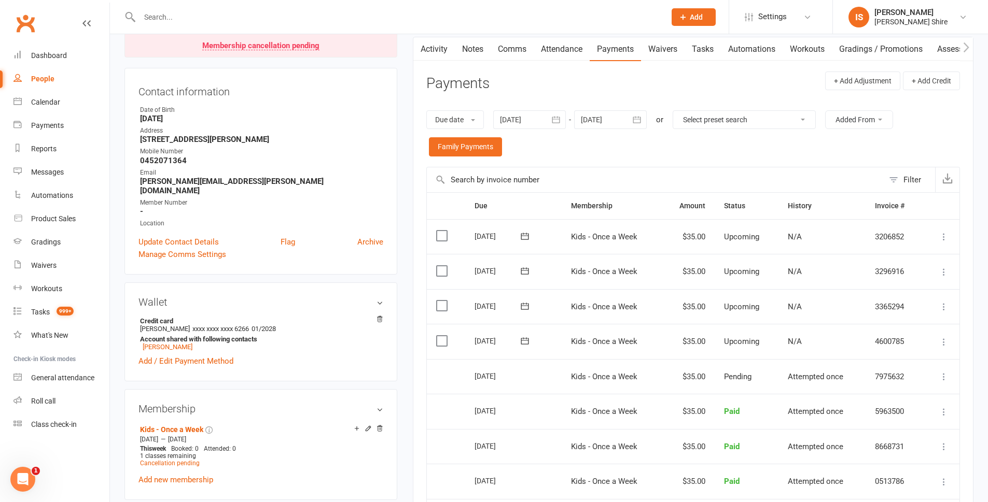
click at [612, 124] on div at bounding box center [610, 119] width 73 height 19
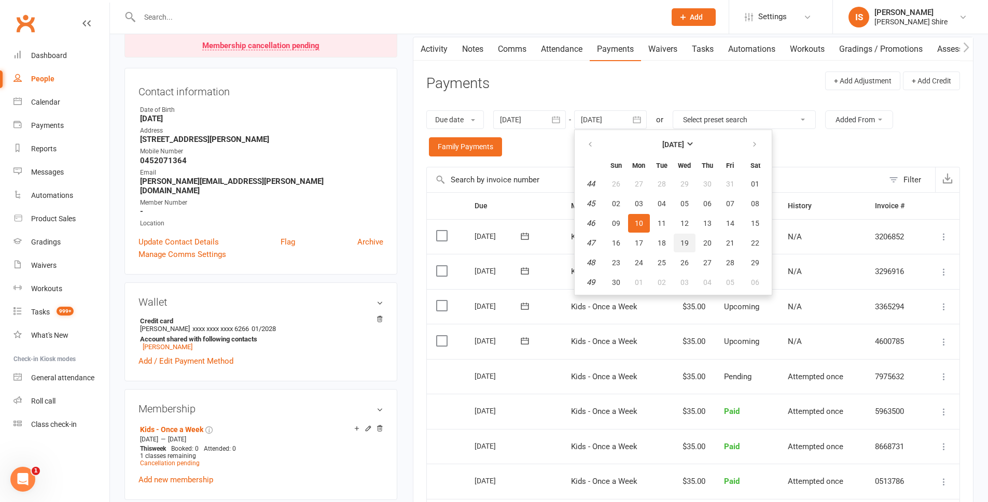
click at [687, 247] on span "19" at bounding box center [684, 243] width 8 height 8
type input "19 Nov 2025"
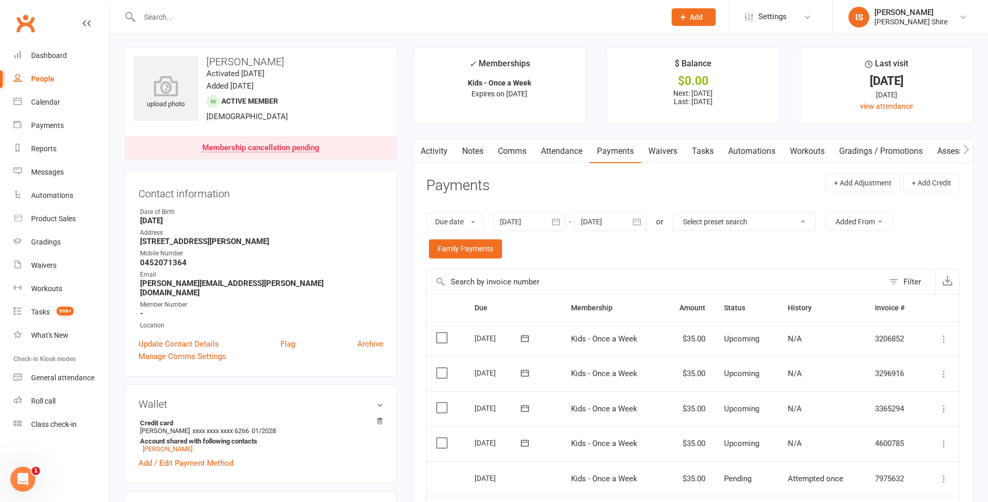
scroll to position [0, 0]
click at [34, 49] on link "Dashboard" at bounding box center [61, 55] width 96 height 23
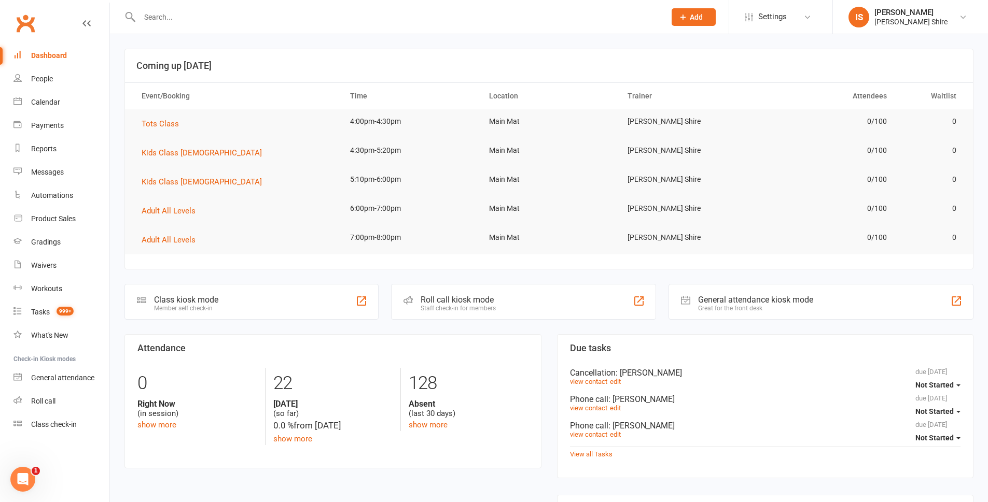
click at [46, 52] on div "Dashboard" at bounding box center [49, 55] width 36 height 8
click at [57, 127] on div "Payments" at bounding box center [47, 125] width 33 height 8
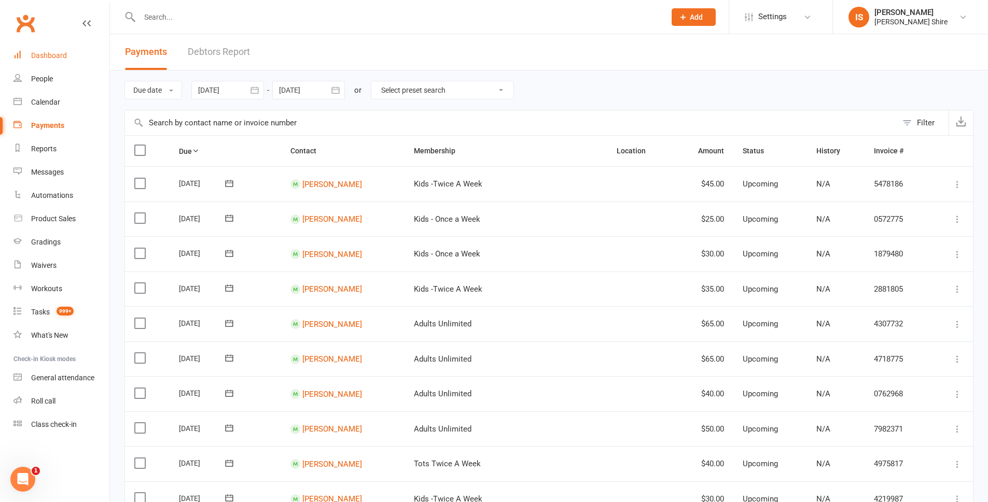
click at [55, 57] on div "Dashboard" at bounding box center [49, 55] width 36 height 8
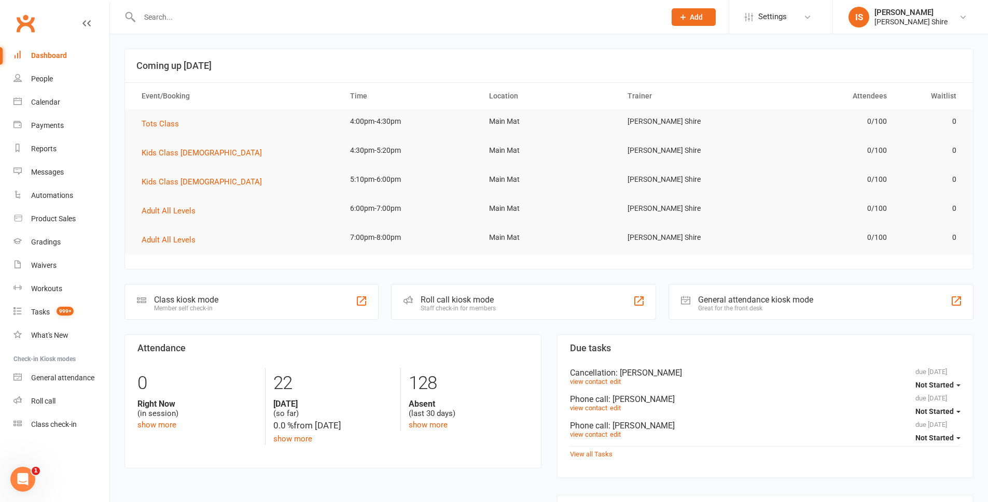
click at [73, 60] on link "Dashboard" at bounding box center [61, 55] width 96 height 23
click at [38, 52] on div "Dashboard" at bounding box center [49, 55] width 36 height 8
click at [53, 50] on link "Dashboard" at bounding box center [61, 55] width 96 height 23
click at [43, 272] on link "Waivers" at bounding box center [61, 265] width 96 height 23
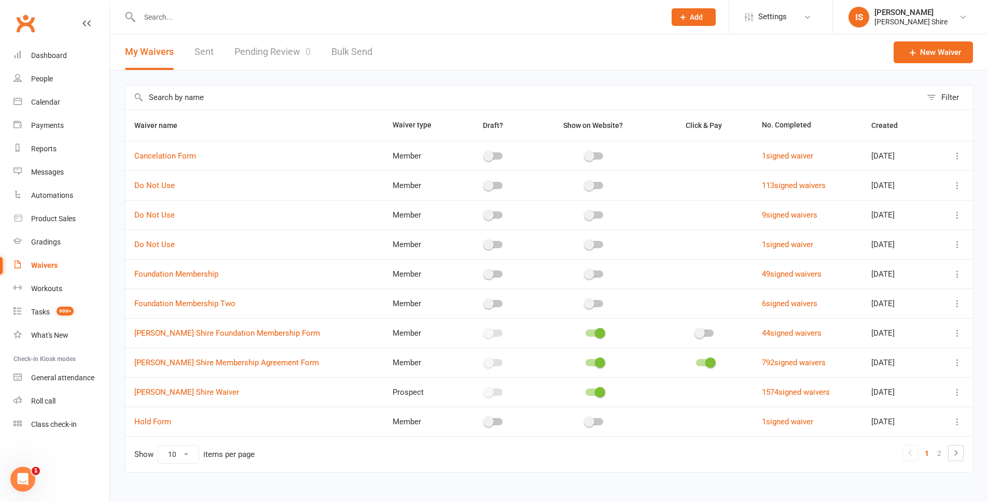
click at [287, 51] on link "Pending Review 0" at bounding box center [272, 52] width 76 height 36
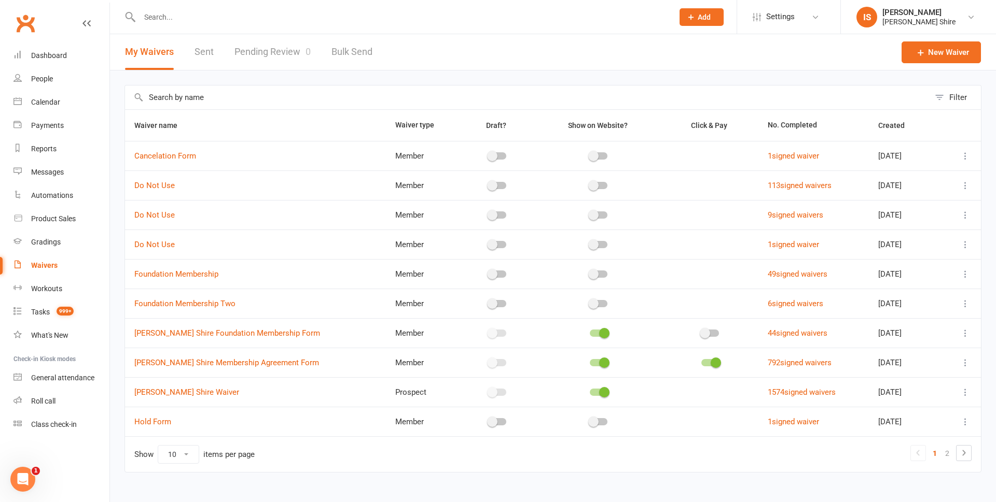
select select "100"
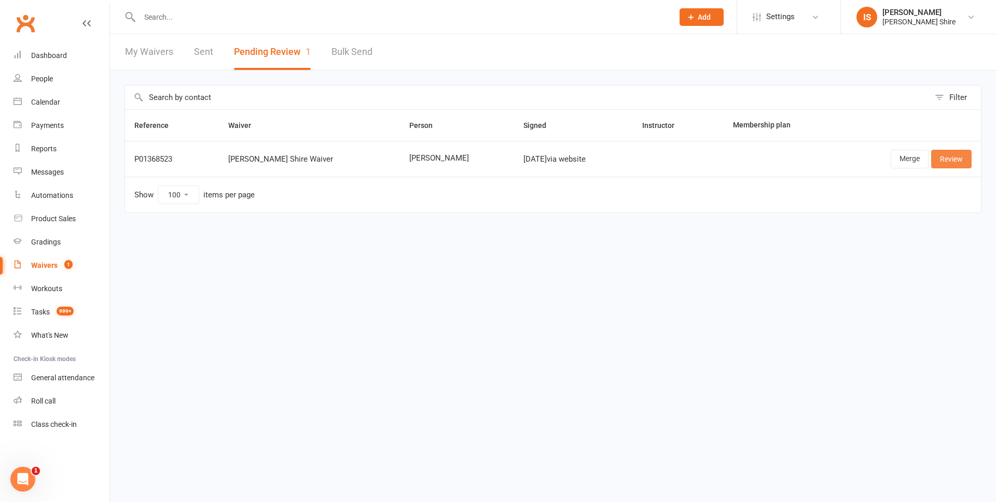
click at [955, 165] on link "Review" at bounding box center [951, 159] width 40 height 19
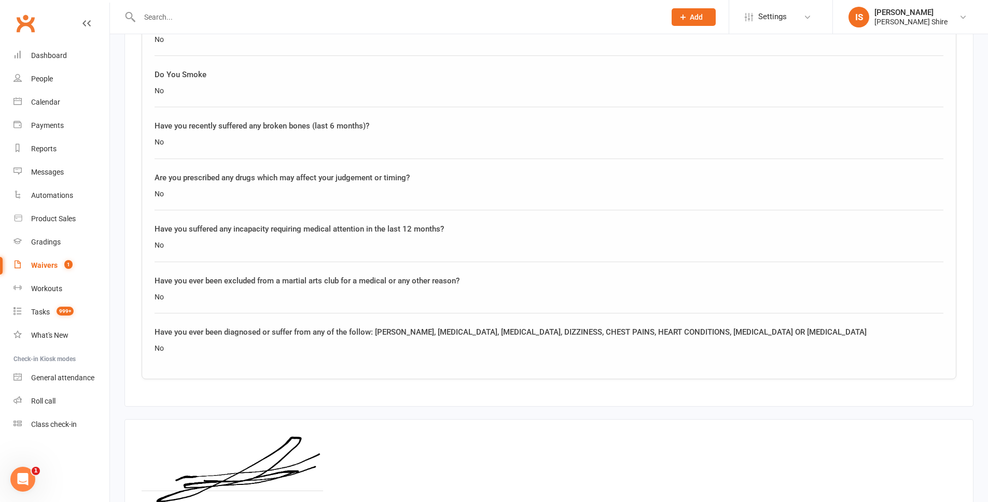
scroll to position [1027, 0]
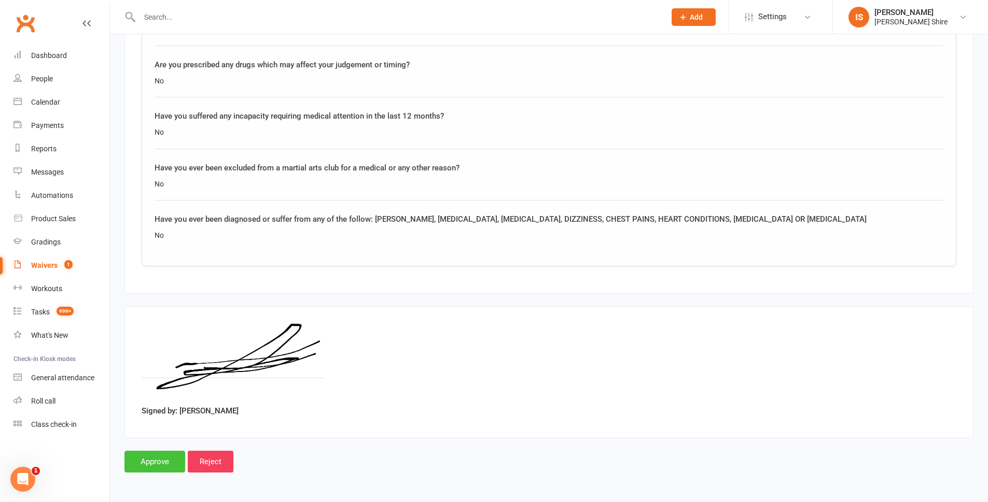
drag, startPoint x: 148, startPoint y: 458, endPoint x: 147, endPoint y: 453, distance: 5.3
click at [148, 456] on input "Approve" at bounding box center [154, 462] width 61 height 22
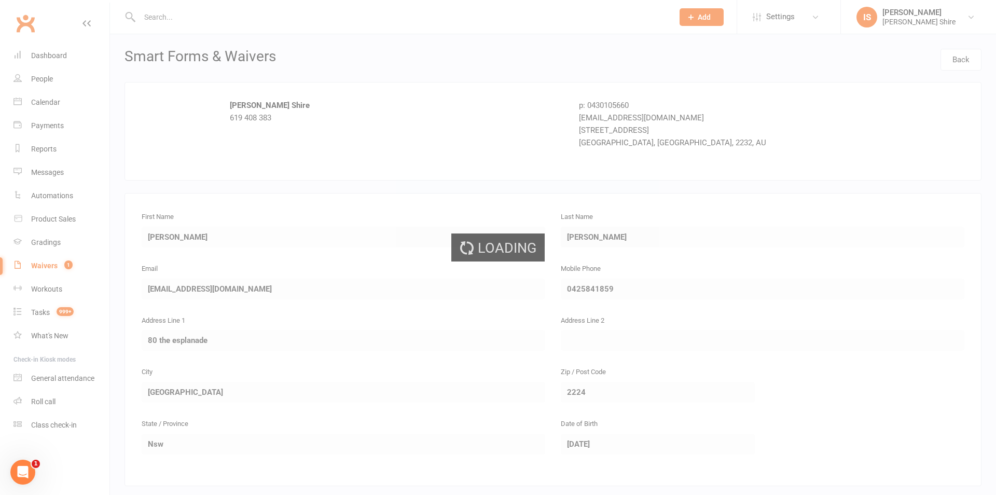
select select "100"
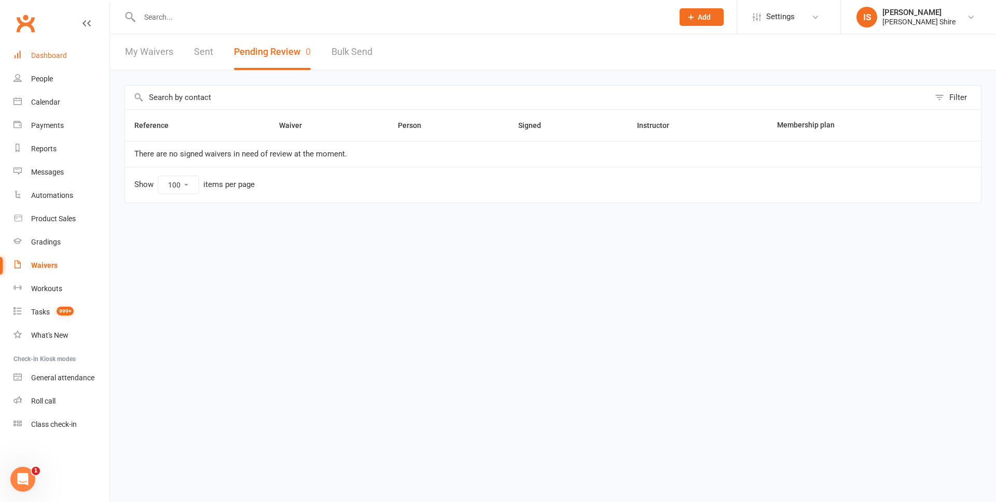
click at [58, 53] on div "Dashboard" at bounding box center [49, 55] width 36 height 8
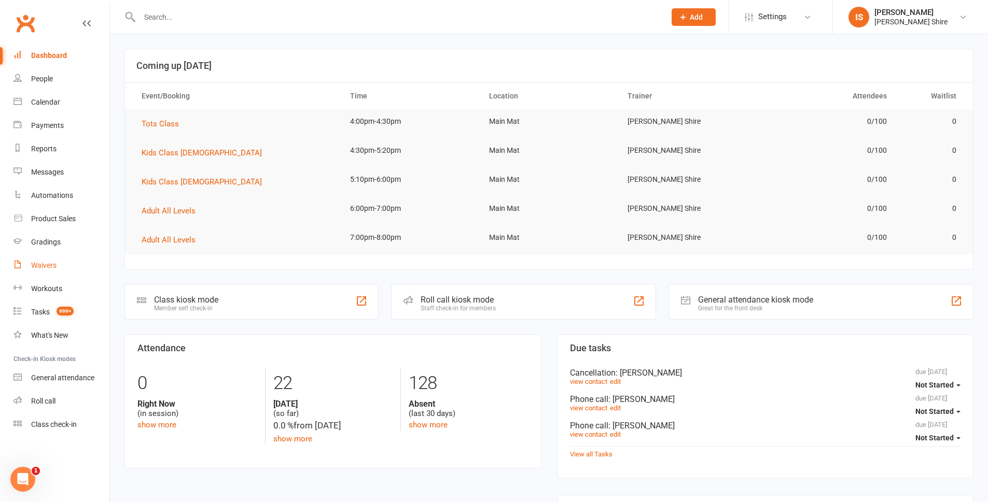
click at [42, 268] on div "Waivers" at bounding box center [43, 265] width 25 height 8
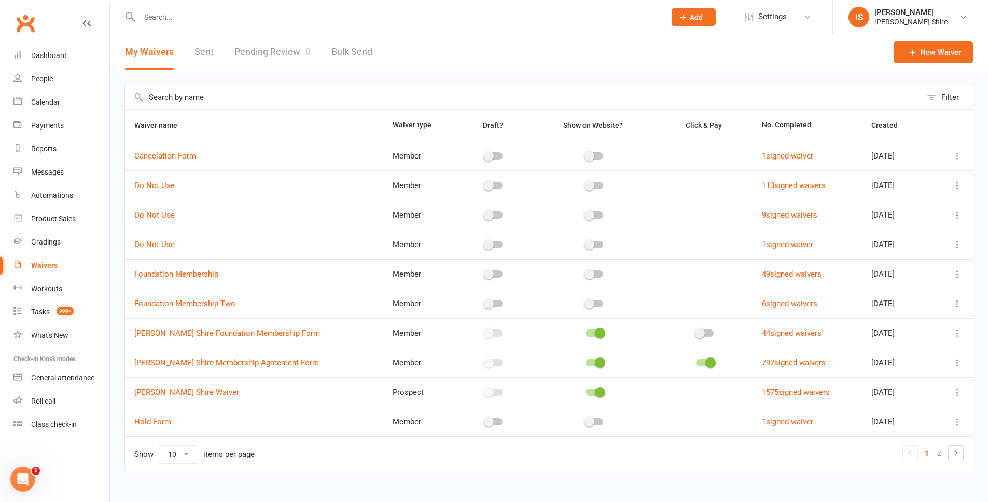
click at [262, 50] on link "Pending Review 0" at bounding box center [272, 52] width 76 height 36
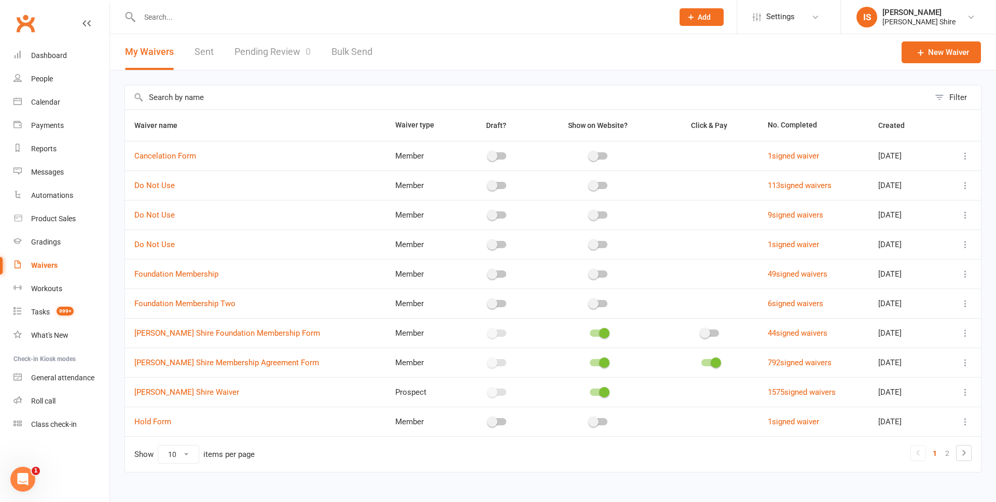
select select "100"
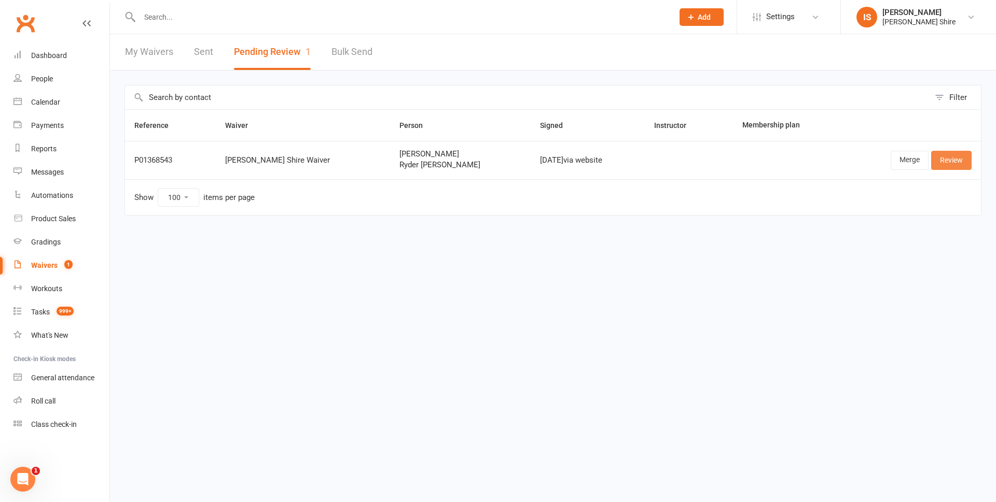
click at [952, 158] on link "Review" at bounding box center [951, 160] width 40 height 19
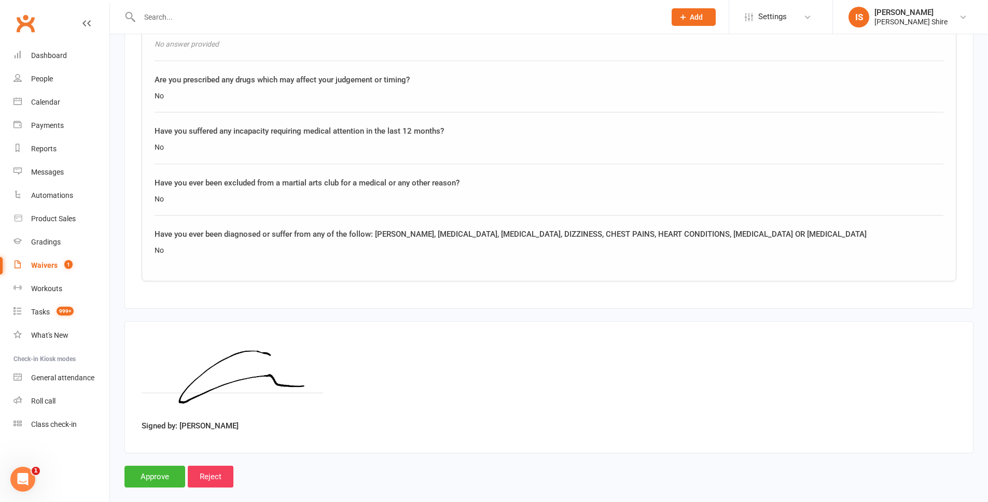
scroll to position [1421, 0]
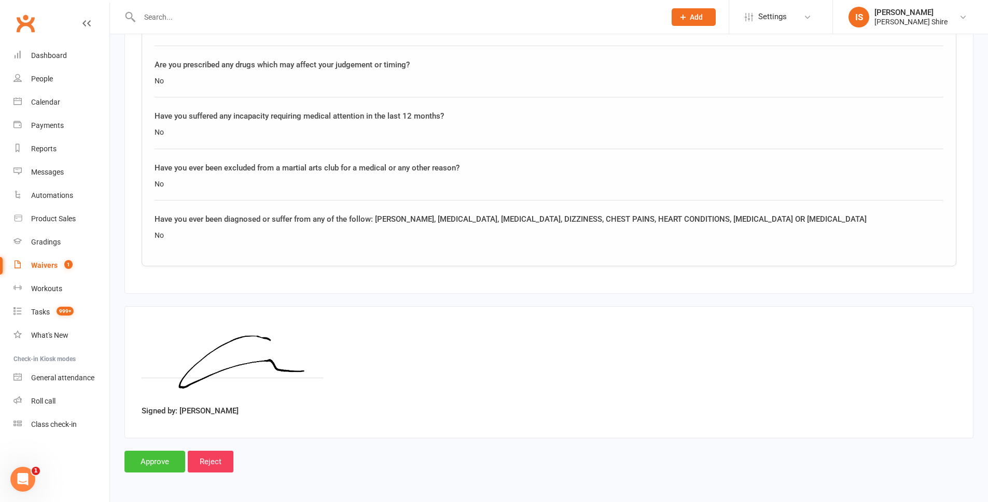
click at [138, 461] on input "Approve" at bounding box center [154, 462] width 61 height 22
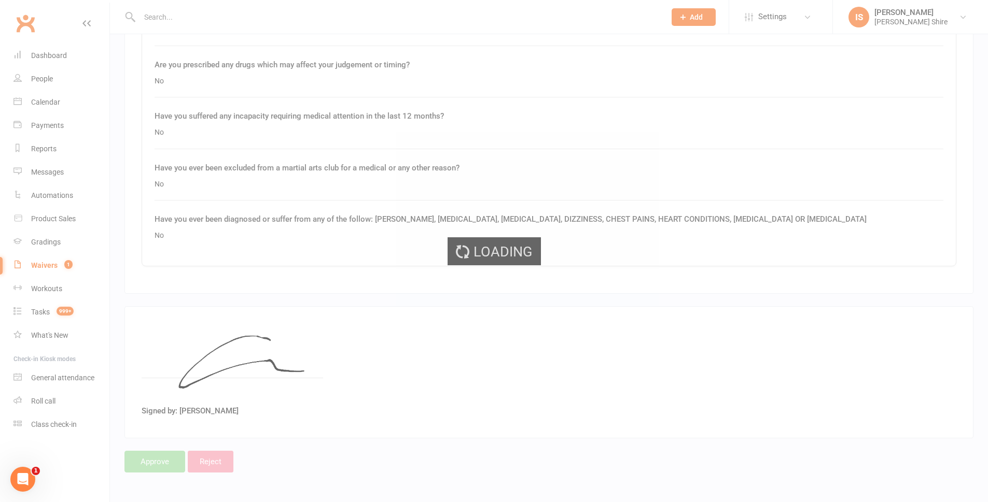
select select "100"
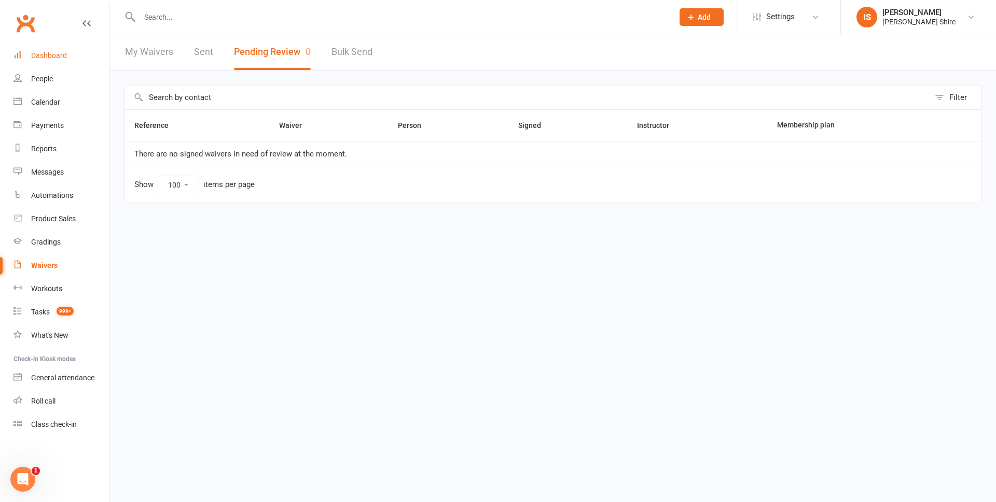
click at [57, 55] on div "Dashboard" at bounding box center [49, 55] width 36 height 8
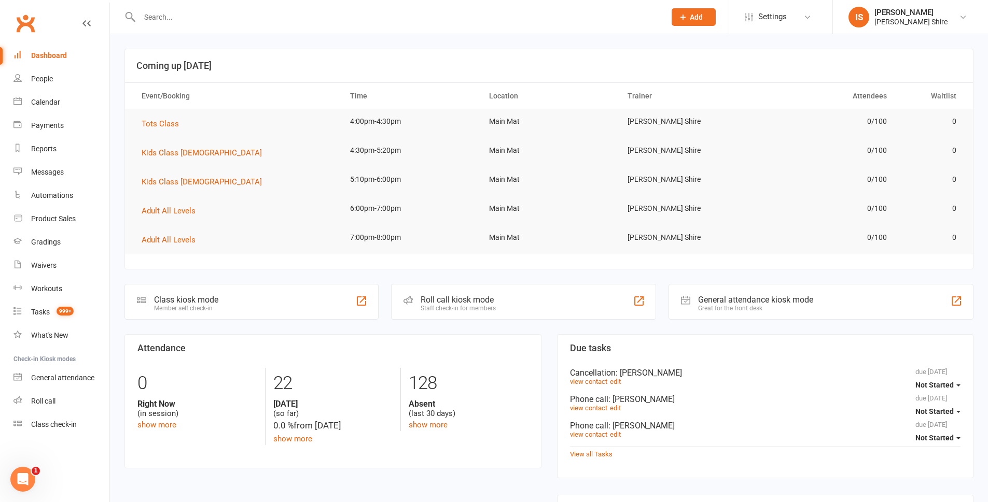
click at [45, 48] on link "Dashboard" at bounding box center [61, 55] width 96 height 23
drag, startPoint x: 154, startPoint y: 152, endPoint x: 159, endPoint y: 156, distance: 6.6
click at [159, 156] on span "Kids Class 5 - 8 Year Old" at bounding box center [202, 152] width 120 height 9
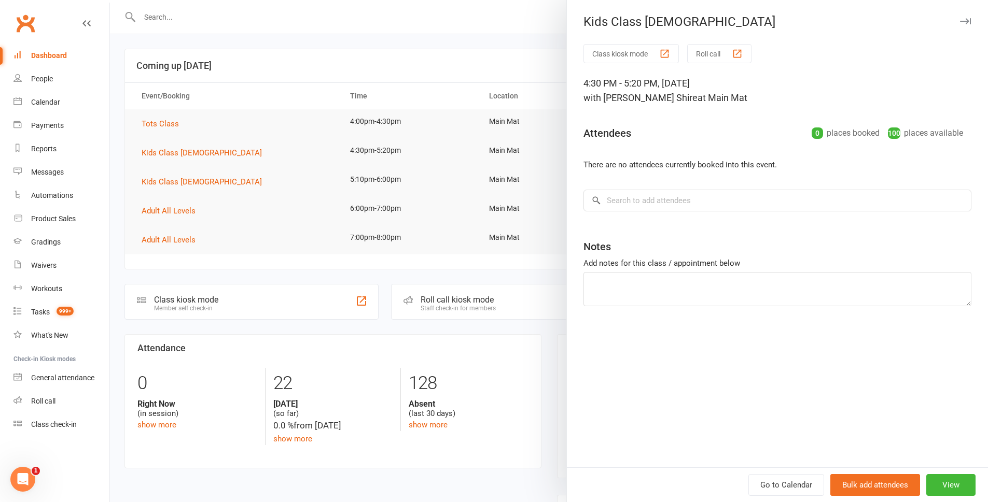
click at [116, 189] on div at bounding box center [549, 251] width 878 height 502
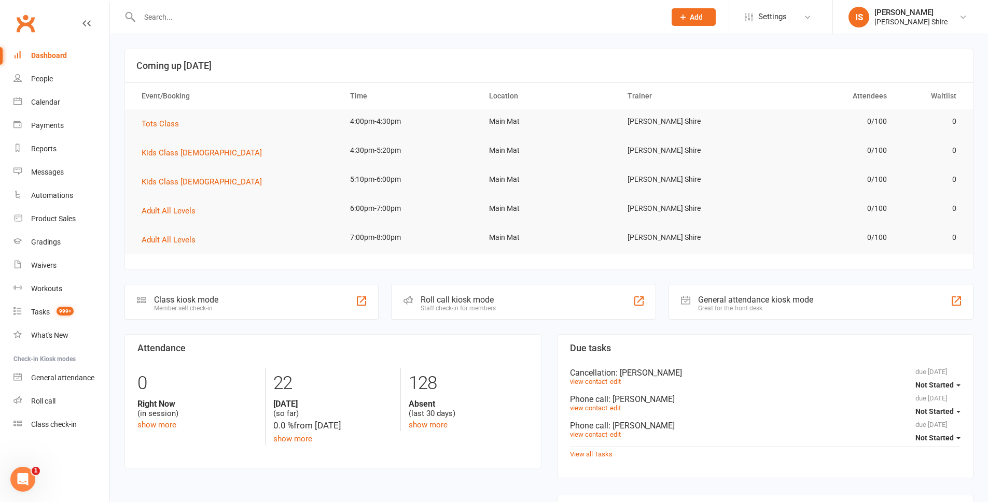
click at [55, 59] on div "Dashboard" at bounding box center [49, 55] width 36 height 8
click at [53, 61] on link "Dashboard" at bounding box center [61, 55] width 96 height 23
click at [41, 53] on div "Dashboard" at bounding box center [49, 55] width 36 height 8
click at [54, 103] on div "Calendar" at bounding box center [45, 102] width 29 height 8
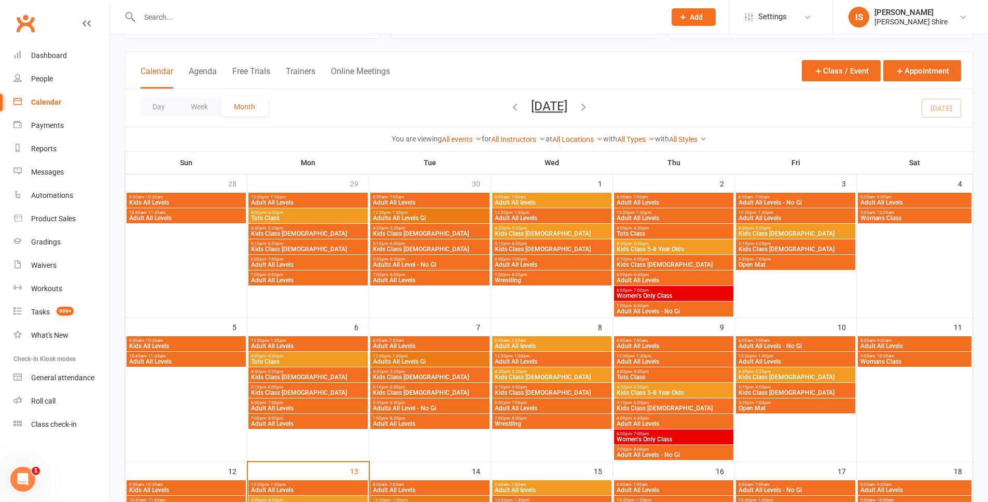
scroll to position [156, 0]
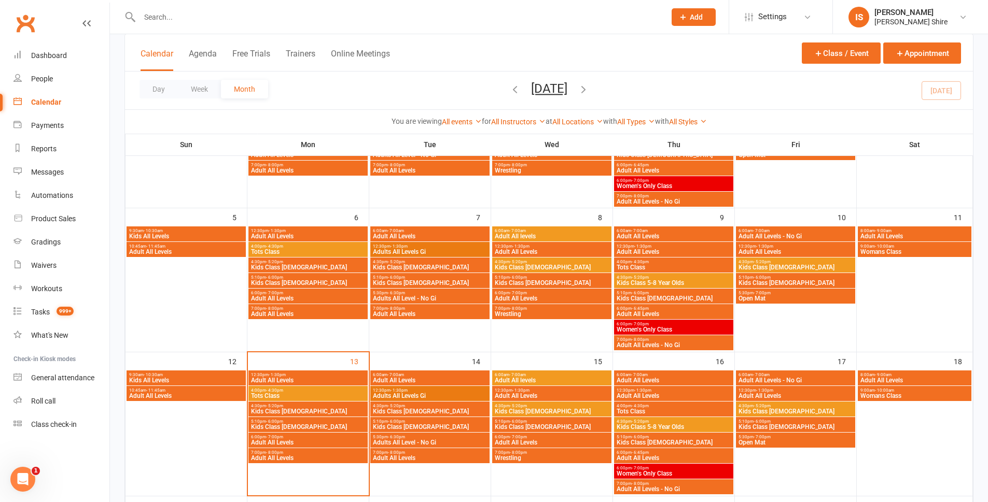
click at [278, 379] on span "Adult All Levels" at bounding box center [307, 380] width 115 height 6
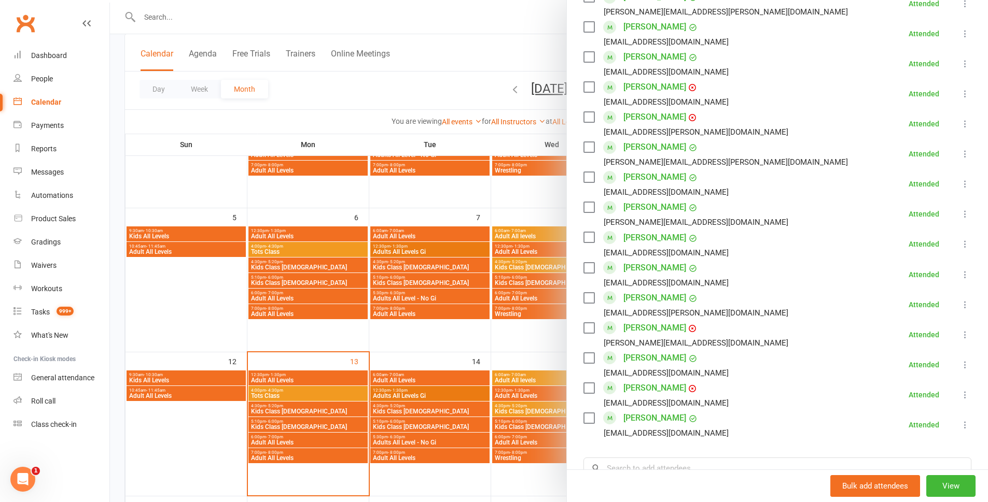
scroll to position [467, 0]
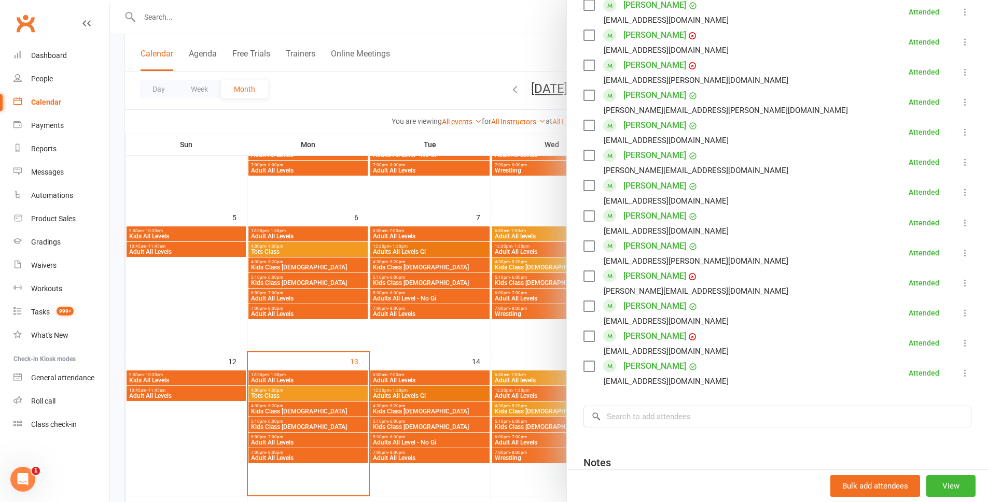
click at [649, 369] on link "Michal Zoltkowski" at bounding box center [654, 366] width 63 height 17
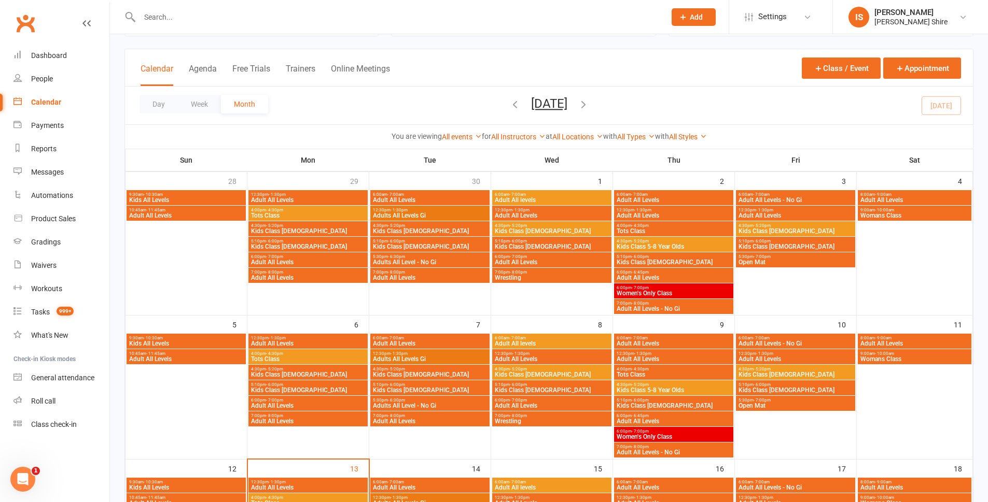
scroll to position [156, 0]
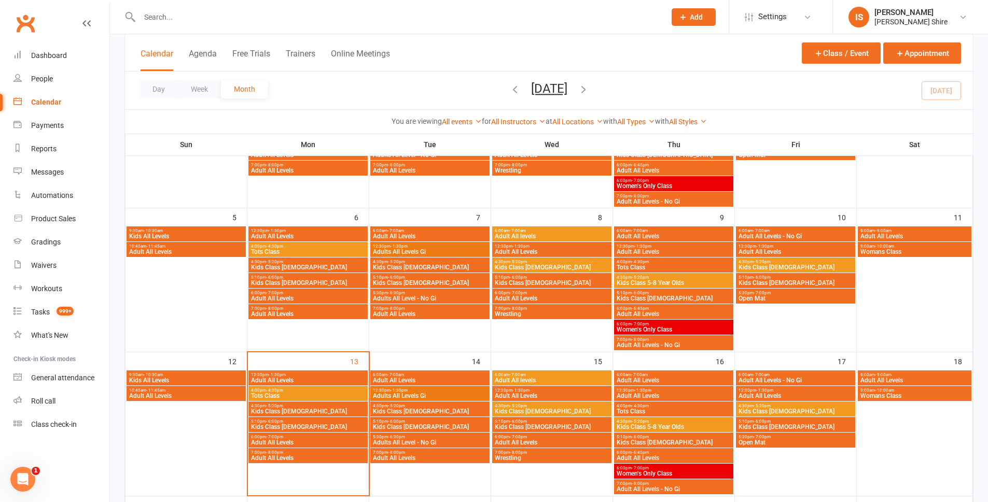
click at [395, 251] on span "Adults All Levels Gi" at bounding box center [429, 252] width 115 height 6
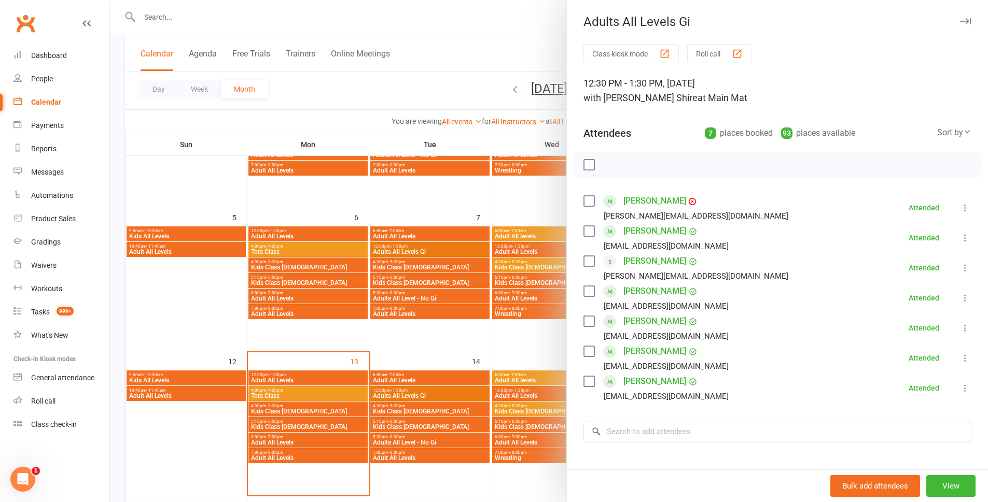
click at [465, 349] on div at bounding box center [549, 251] width 878 height 502
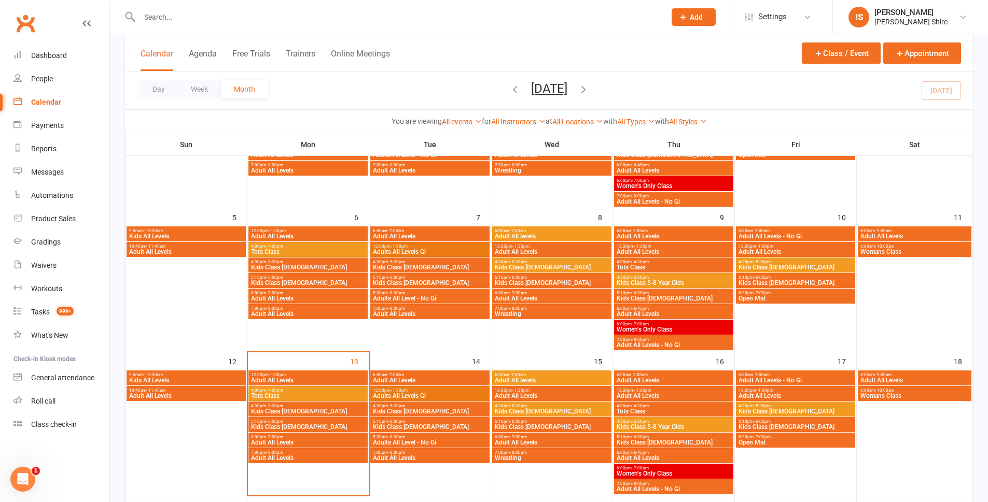
click at [280, 382] on span "Adult All Levels" at bounding box center [307, 380] width 115 height 6
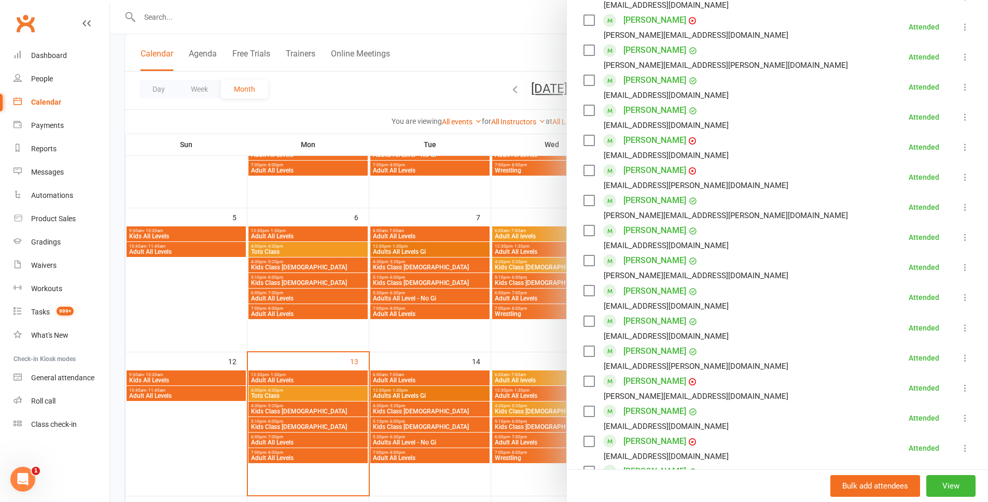
scroll to position [363, 0]
click at [662, 262] on link "Tristan Rosier" at bounding box center [654, 259] width 63 height 17
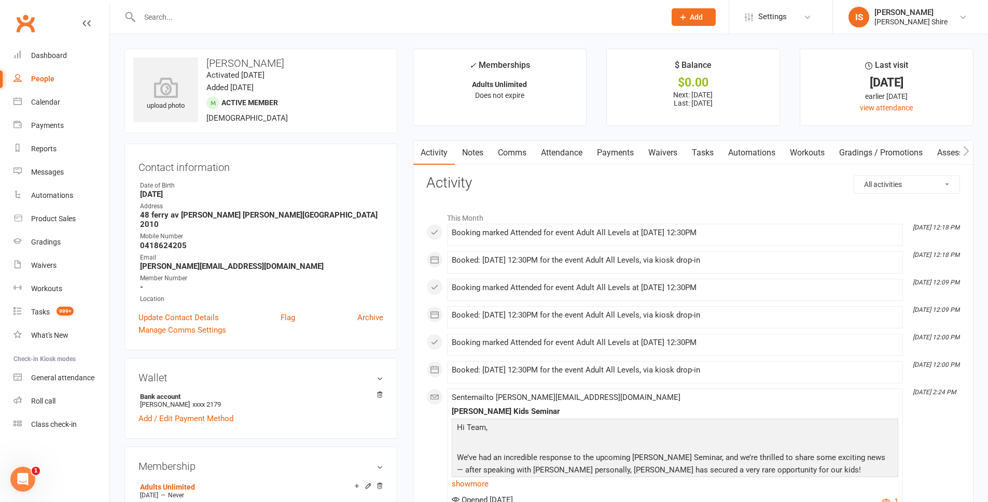
click at [37, 41] on div "Clubworx" at bounding box center [54, 29] width 109 height 38
click at [37, 52] on div "Dashboard" at bounding box center [49, 55] width 36 height 8
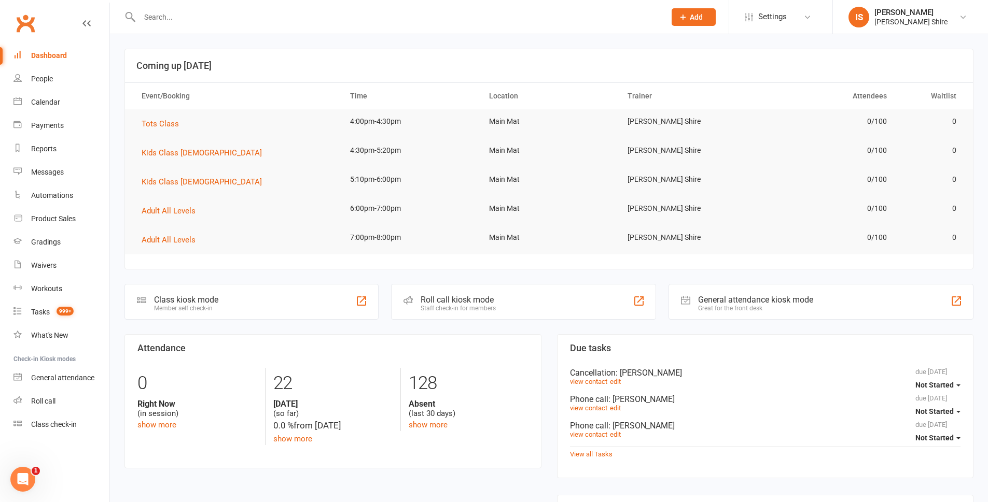
click at [44, 54] on div "Dashboard" at bounding box center [49, 55] width 36 height 8
click at [51, 46] on link "Dashboard" at bounding box center [61, 55] width 96 height 23
click at [58, 58] on div "Dashboard" at bounding box center [49, 55] width 36 height 8
click at [185, 297] on div "Class kiosk mode" at bounding box center [186, 300] width 64 height 10
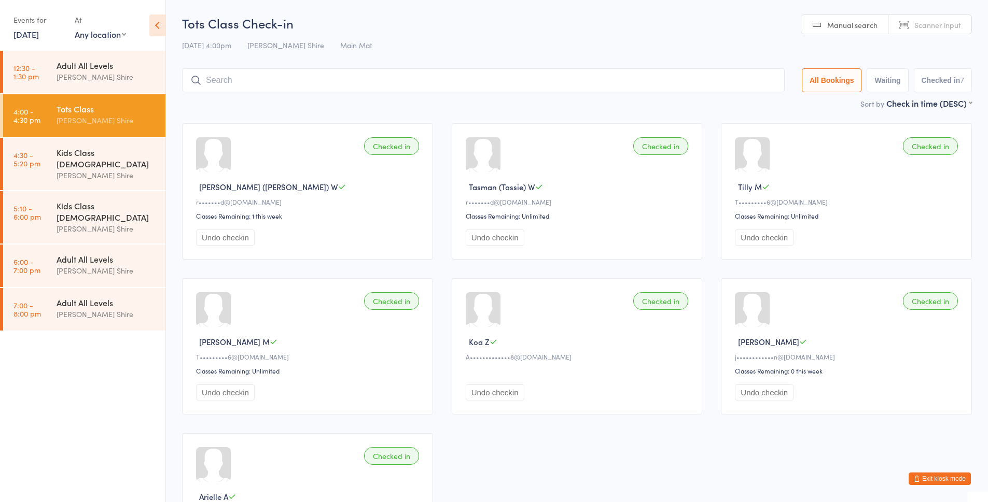
click at [920, 471] on div "Checked in Sebastian (Sebby) W r•••••••d@gmail.com Classes Remaining: 1 this we…" at bounding box center [577, 346] width 808 height 465
click at [920, 475] on button "Exit kiosk mode" at bounding box center [939, 479] width 62 height 12
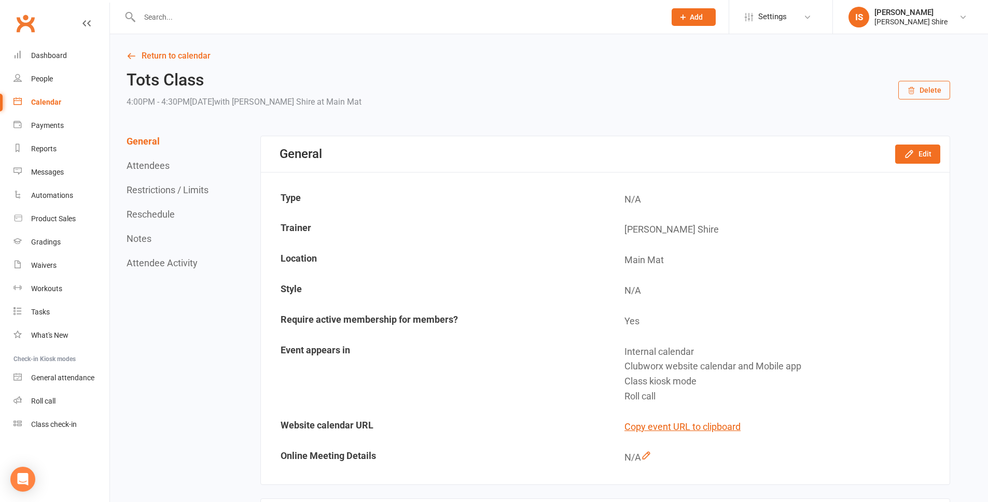
click at [265, 10] on input "text" at bounding box center [397, 17] width 522 height 15
click at [254, 14] on input "text" at bounding box center [397, 17] width 522 height 15
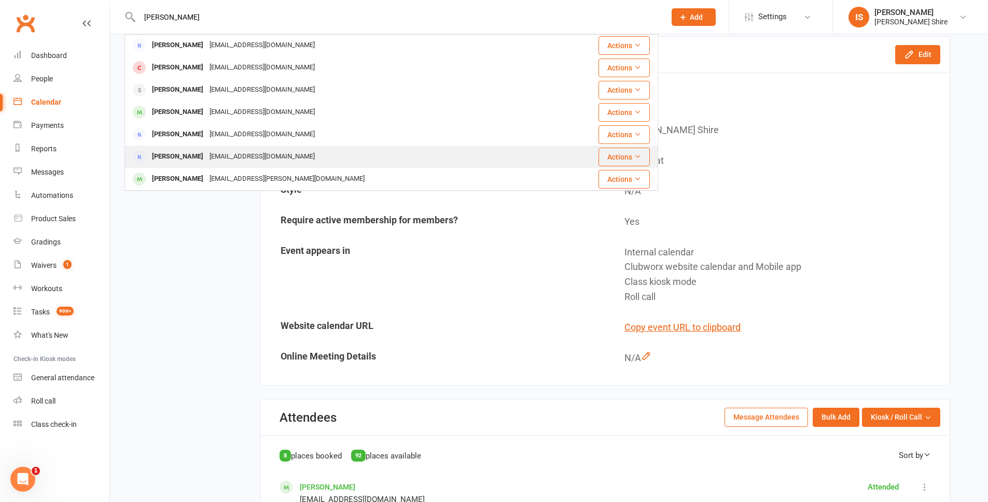
scroll to position [104, 0]
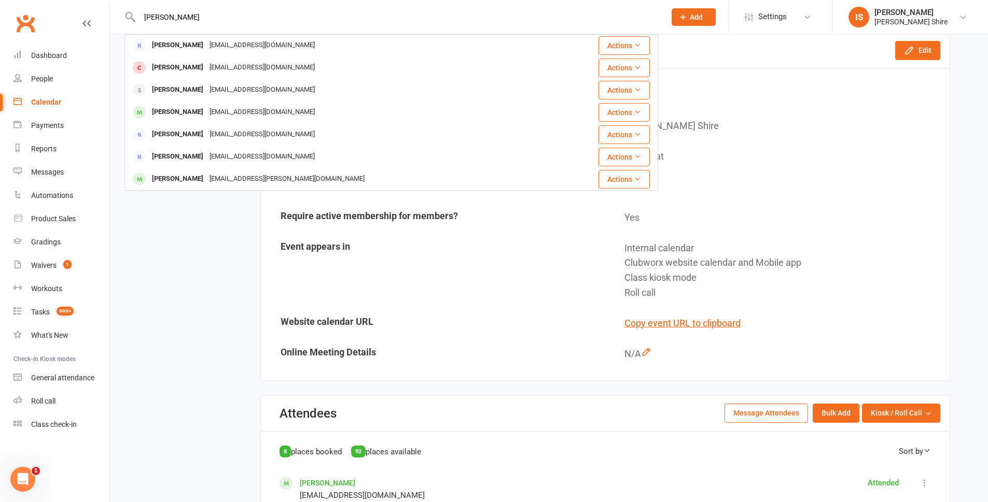
type input "[PERSON_NAME]"
drag, startPoint x: 206, startPoint y: 262, endPoint x: 235, endPoint y: 220, distance: 51.4
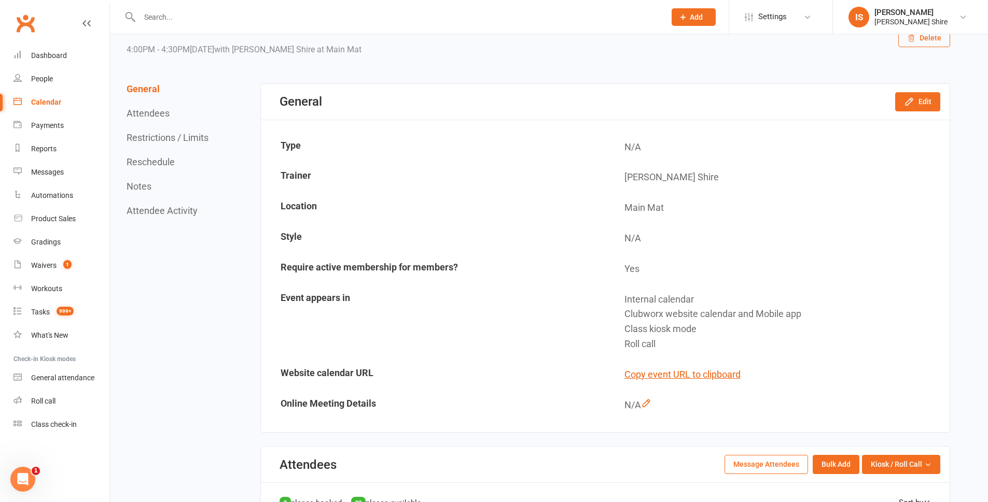
scroll to position [0, 0]
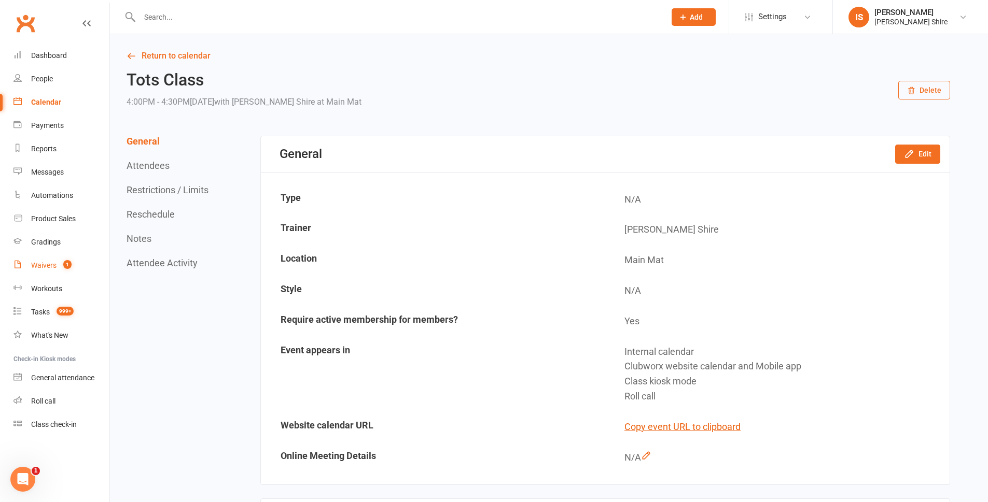
click at [30, 270] on link "Waivers 1" at bounding box center [61, 265] width 96 height 23
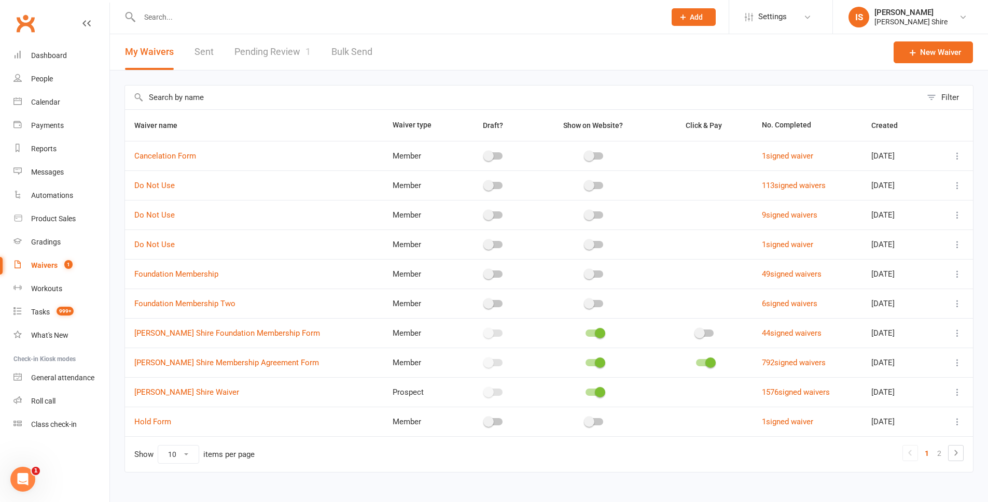
click at [242, 55] on link "Pending Review 1" at bounding box center [272, 52] width 76 height 36
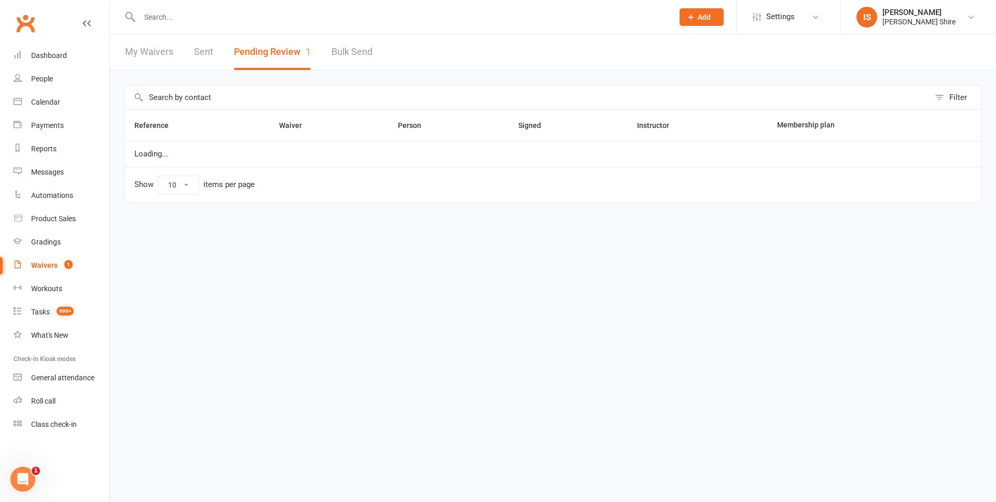
select select "100"
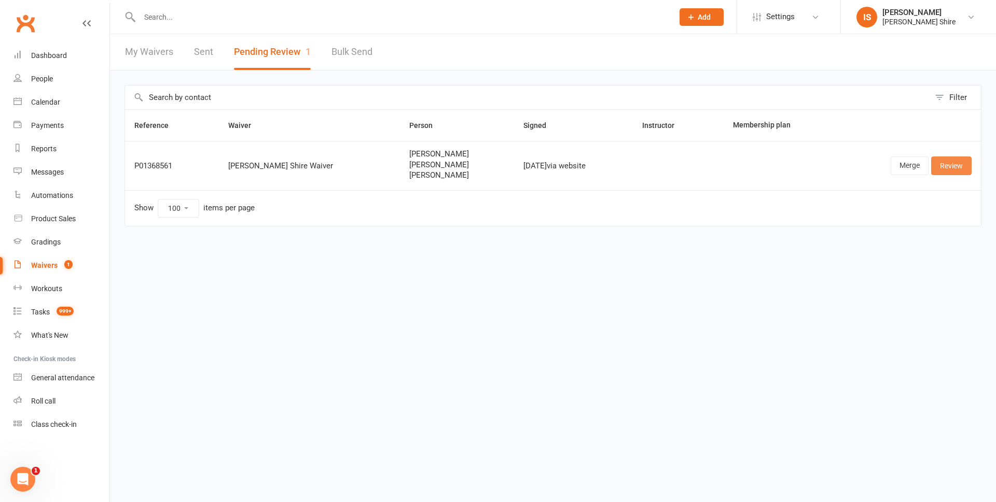
click at [941, 167] on link "Review" at bounding box center [951, 166] width 40 height 19
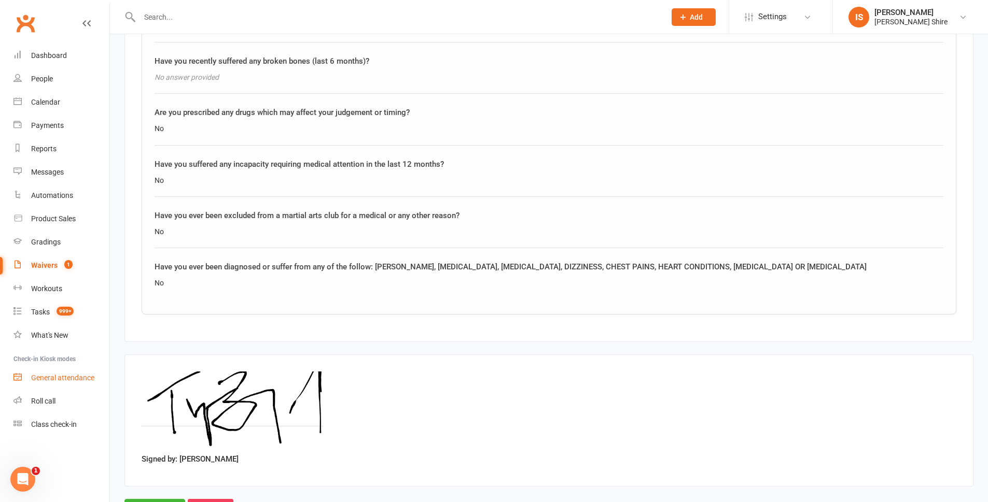
scroll to position [1759, 0]
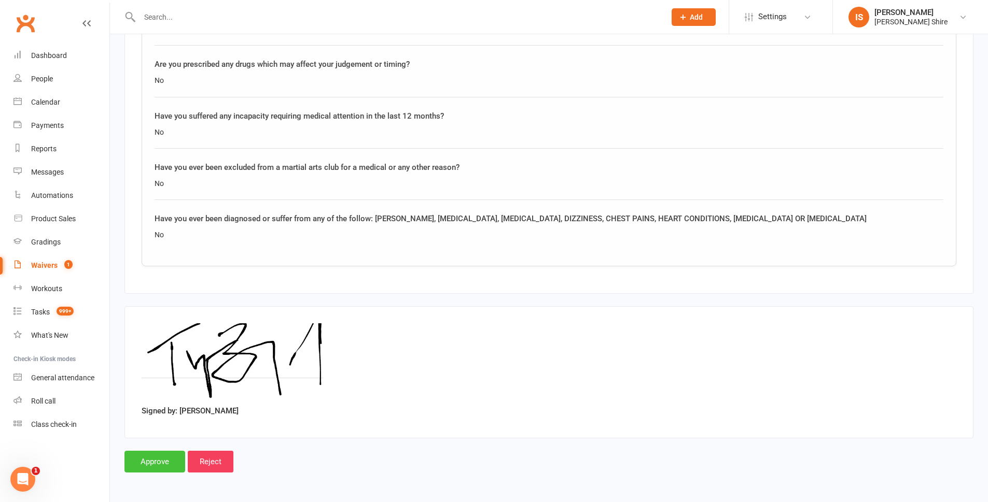
click at [143, 464] on input "Approve" at bounding box center [154, 462] width 61 height 22
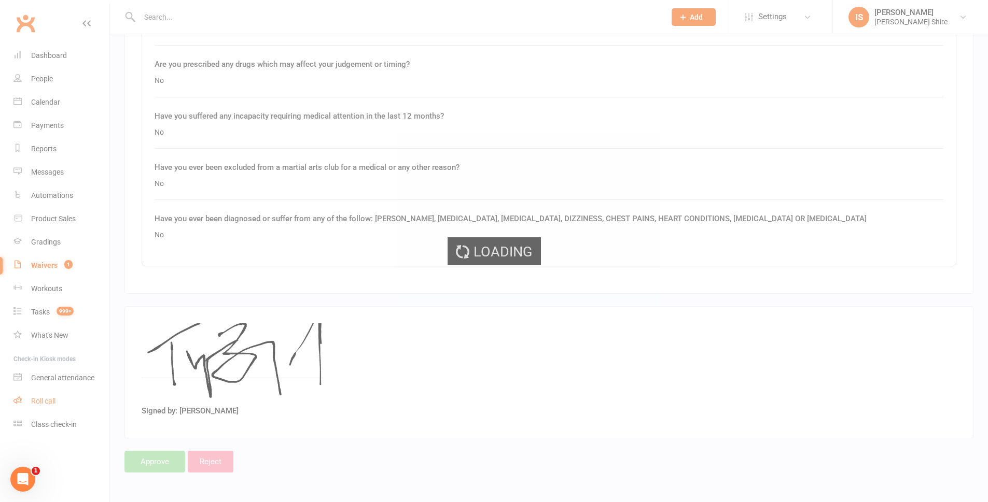
select select "100"
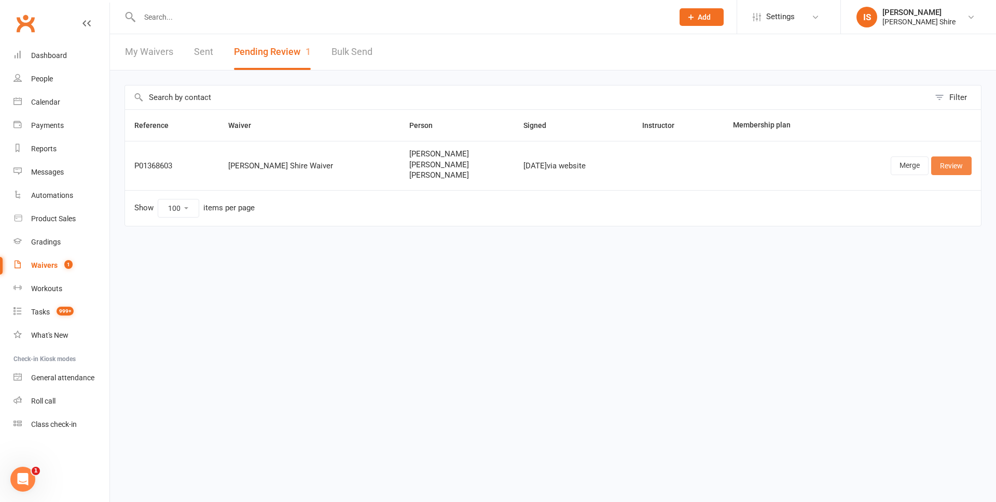
click at [953, 158] on link "Review" at bounding box center [951, 166] width 40 height 19
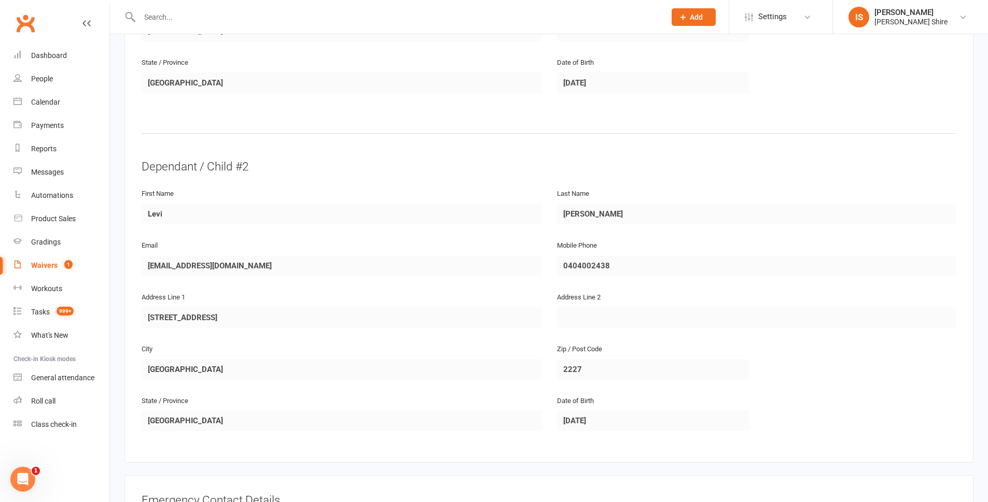
scroll to position [1141, 0]
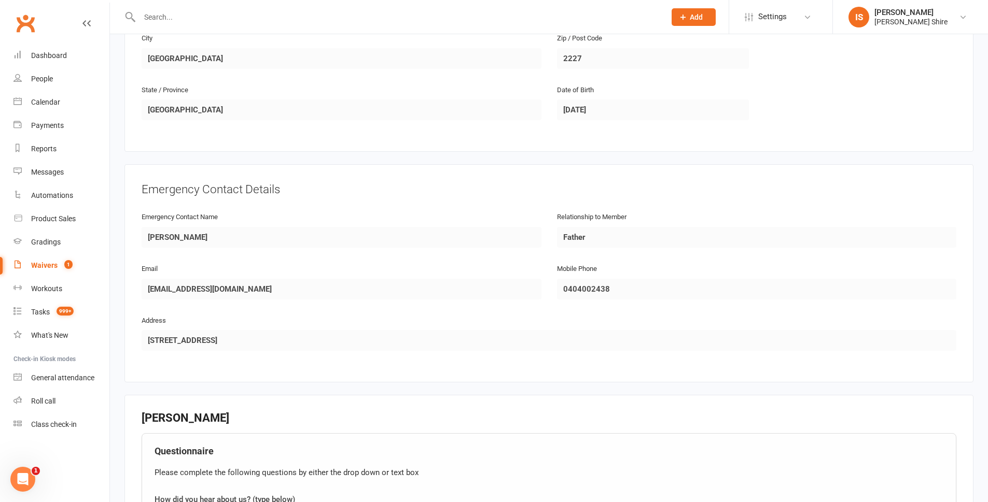
click at [267, 174] on div "Emergency Contact Details Emergency Contact Name Tym brazel Relationship to Mem…" at bounding box center [548, 273] width 849 height 218
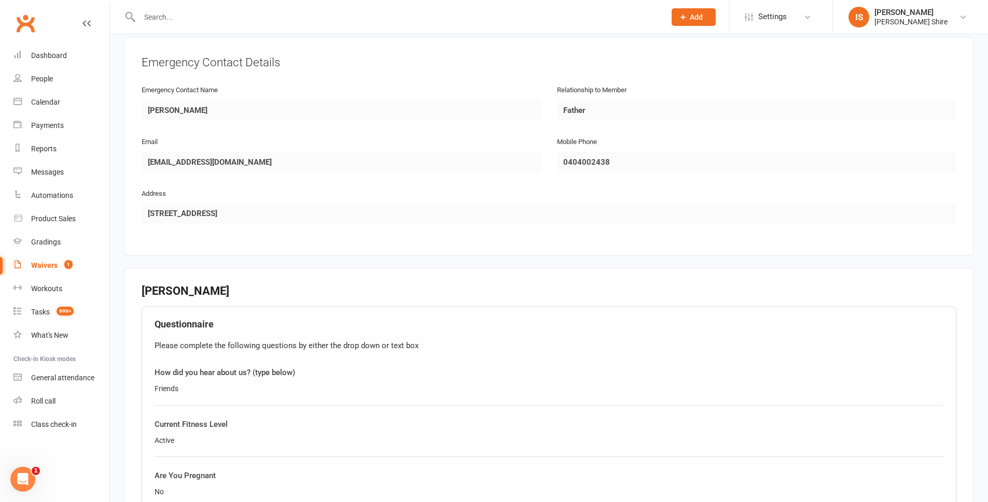
scroll to position [1244, 0]
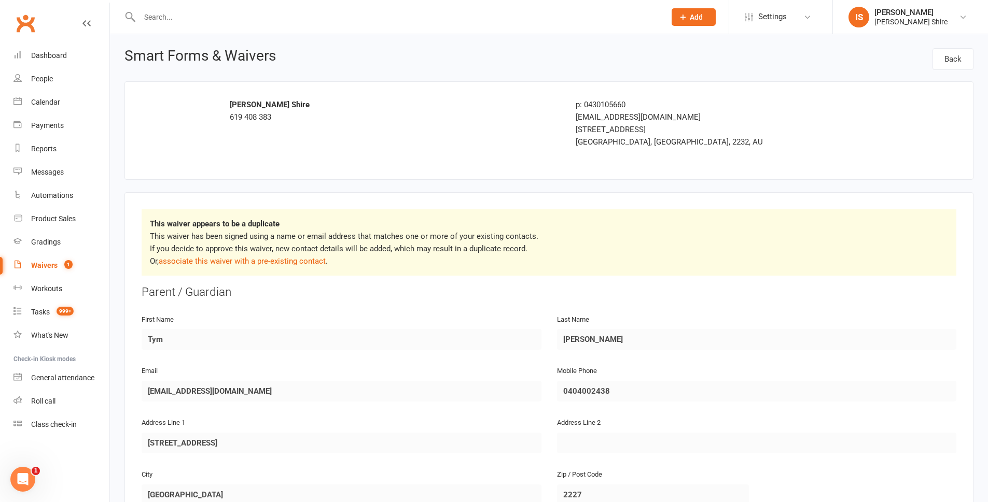
scroll to position [0, 0]
click at [290, 262] on link "associate this waiver with a pre-existing contact" at bounding box center [242, 261] width 167 height 9
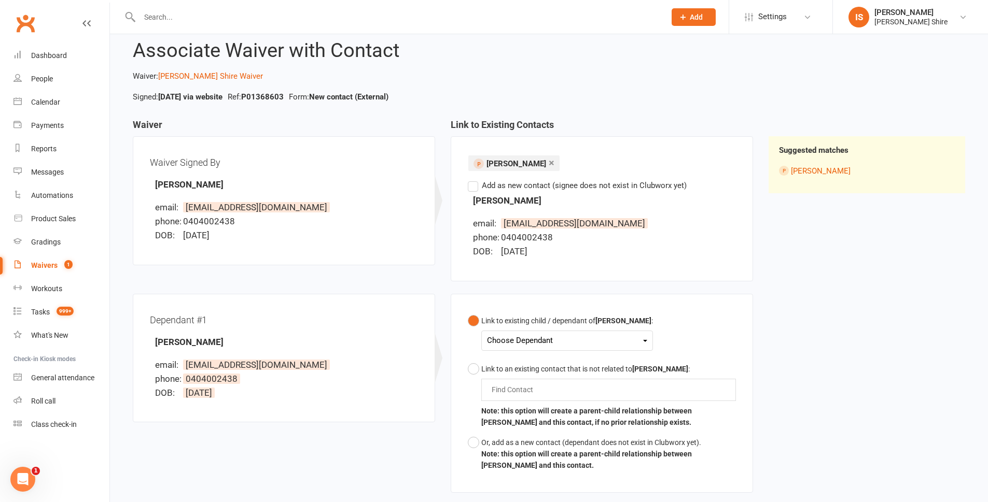
scroll to position [156, 0]
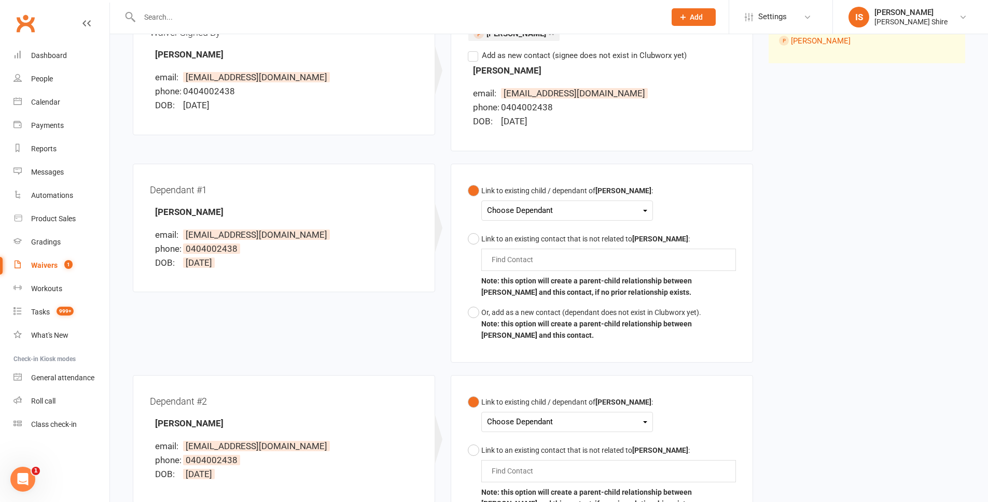
click at [545, 203] on div "Choose Dependant Liam Brazel Levi Brazel" at bounding box center [567, 211] width 172 height 20
click at [543, 215] on div "Choose Dependant" at bounding box center [567, 211] width 160 height 14
click at [541, 228] on link "Liam Brazel" at bounding box center [538, 235] width 103 height 22
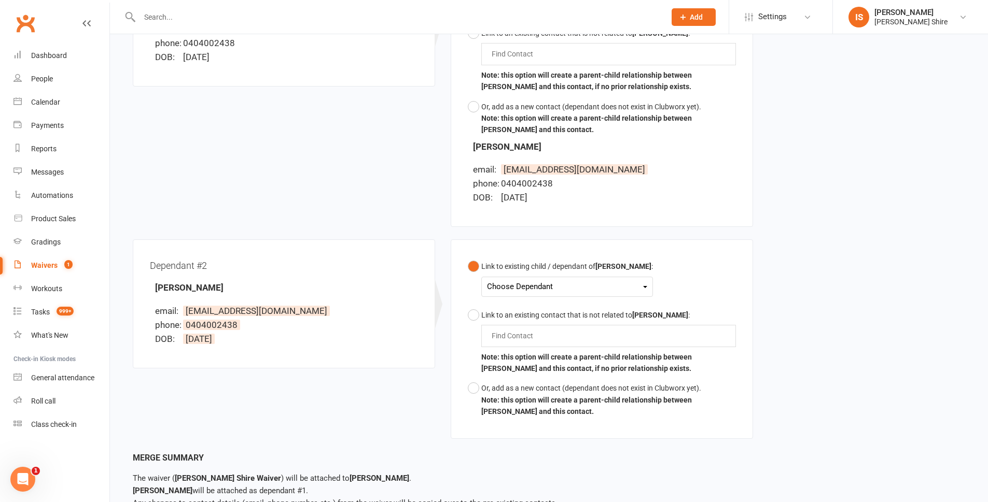
scroll to position [363, 0]
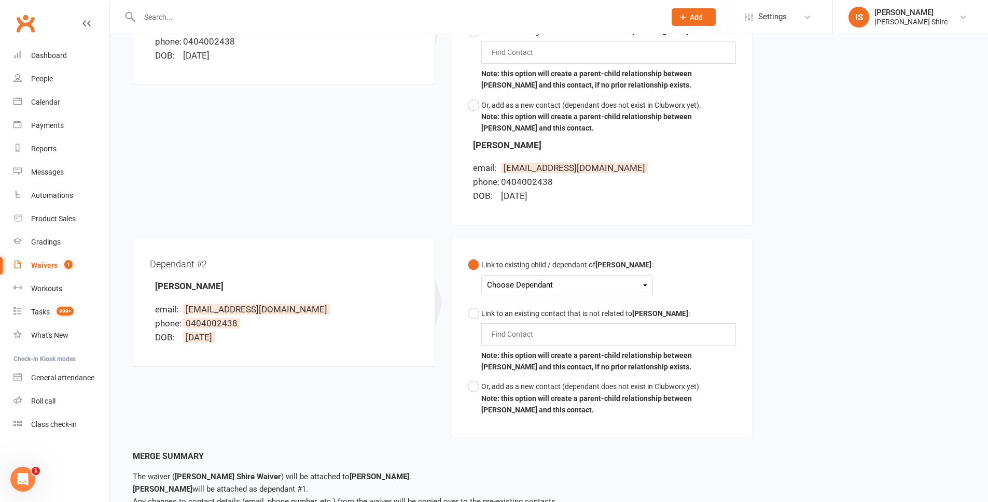
click at [512, 277] on div "Choose Dependant Liam Brazel Levi Brazel" at bounding box center [567, 285] width 172 height 20
click at [509, 289] on div "Choose Dependant" at bounding box center [567, 285] width 160 height 14
click at [516, 325] on link "Levi Brazel" at bounding box center [538, 332] width 103 height 22
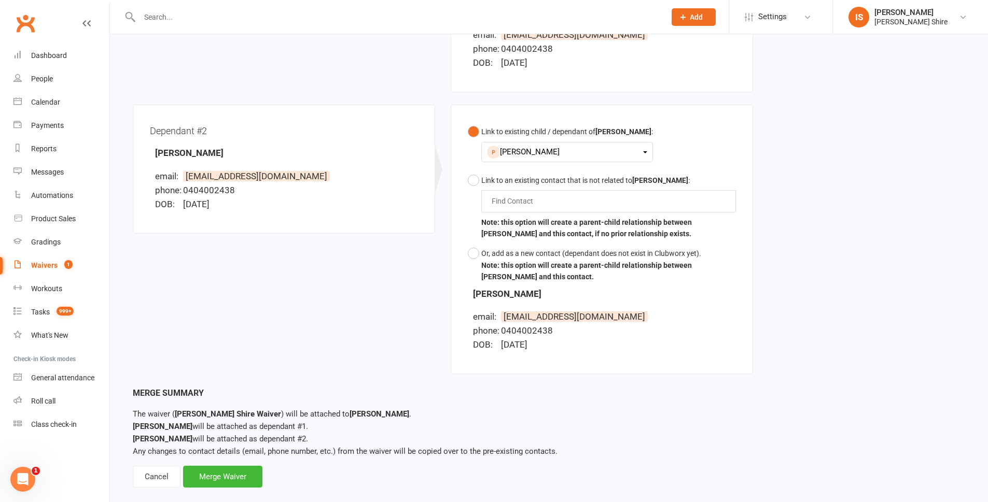
scroll to position [513, 0]
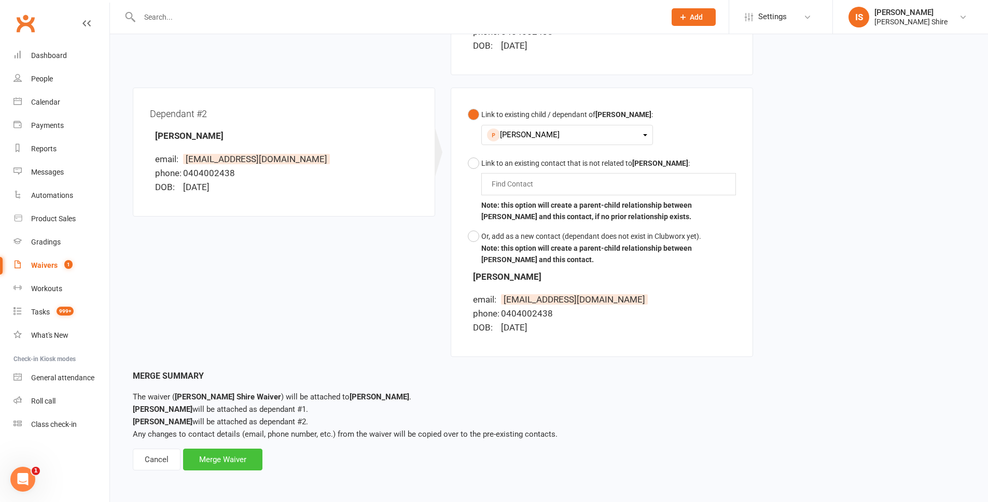
click at [237, 459] on div "Merge Waiver" at bounding box center [222, 460] width 79 height 22
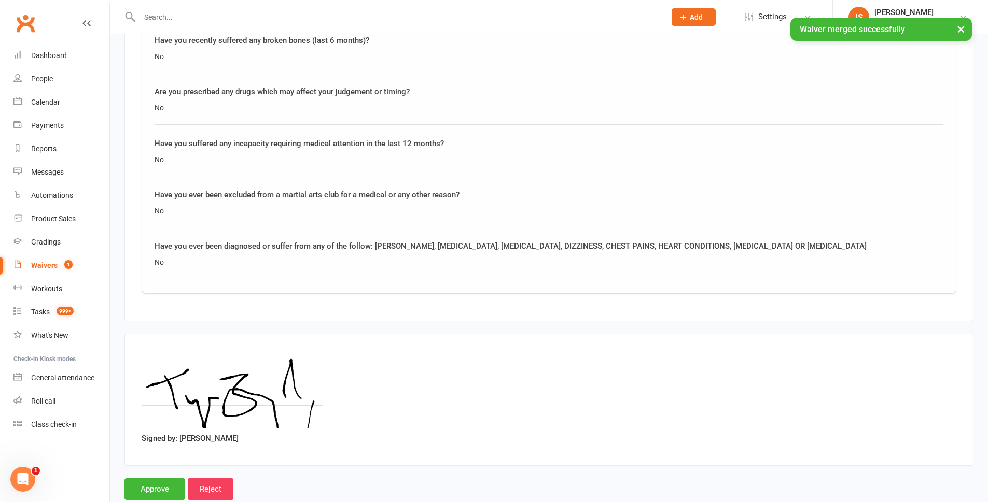
scroll to position [1759, 0]
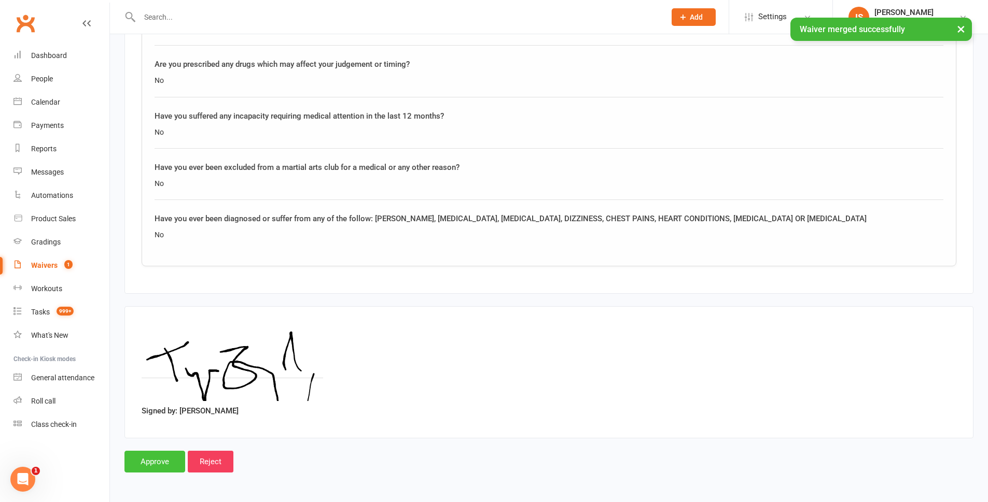
click at [146, 458] on input "Approve" at bounding box center [154, 462] width 61 height 22
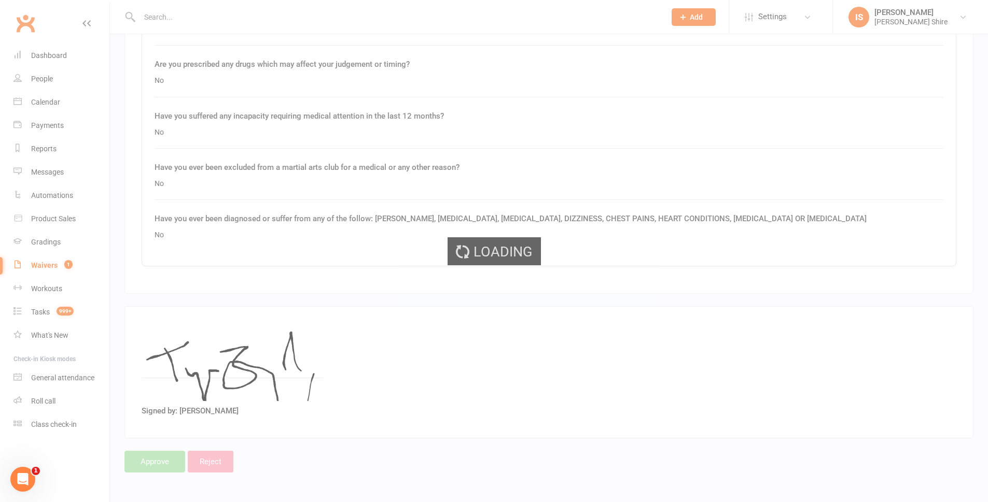
select select "100"
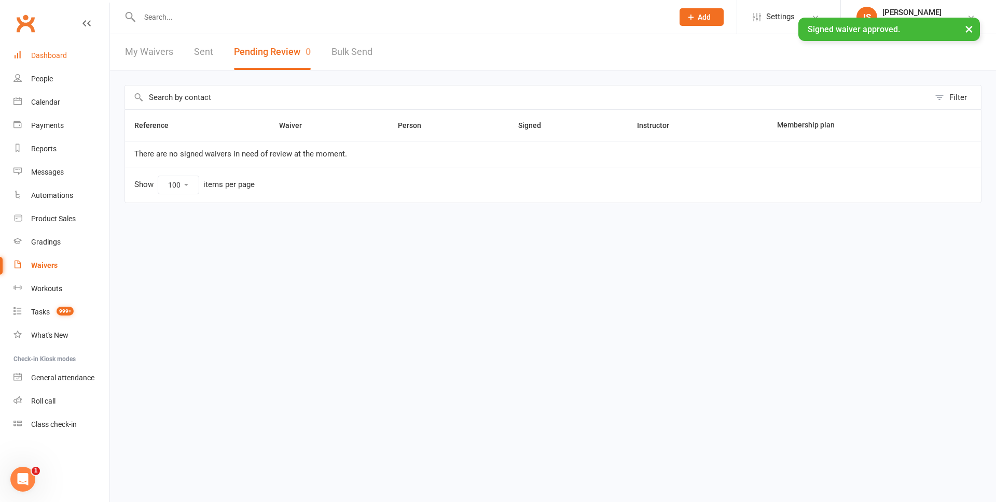
click at [57, 48] on link "Dashboard" at bounding box center [61, 55] width 96 height 23
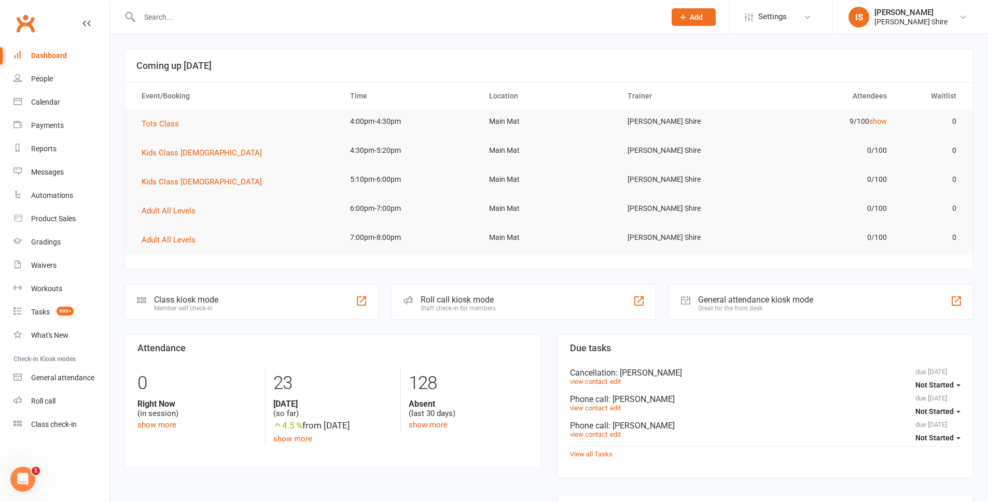
click at [66, 57] on link "Dashboard" at bounding box center [61, 55] width 96 height 23
click at [54, 55] on div "Dashboard" at bounding box center [49, 55] width 36 height 8
click at [58, 83] on link "People" at bounding box center [61, 78] width 96 height 23
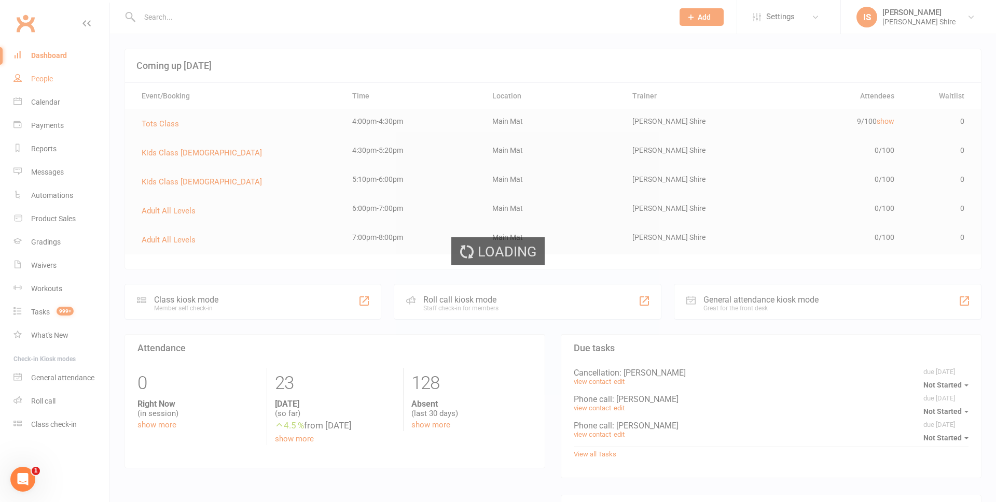
select select "100"
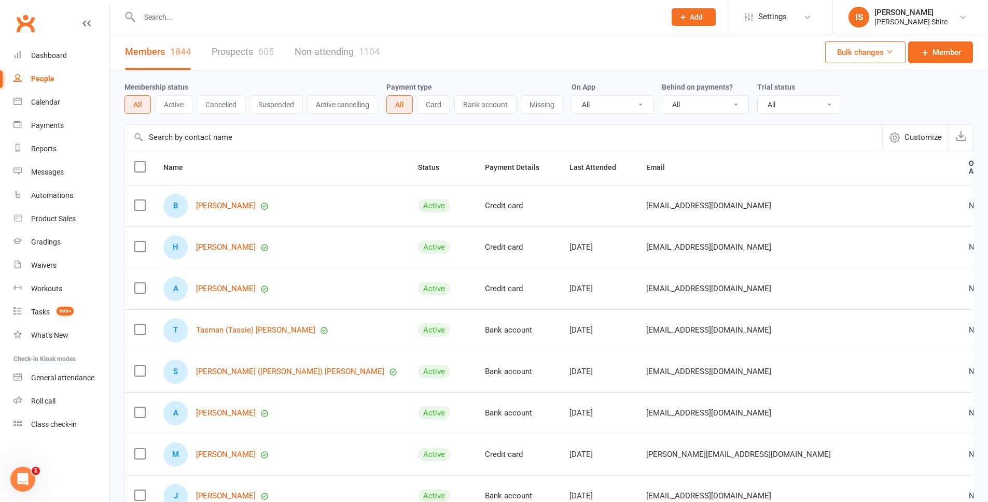
click at [172, 102] on button "Active" at bounding box center [173, 104] width 37 height 19
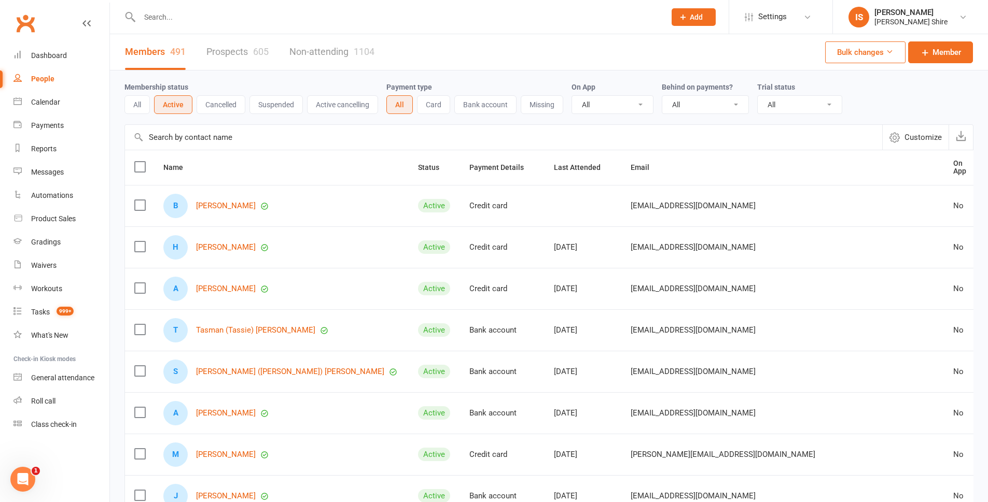
click at [221, 114] on button "Cancelled" at bounding box center [221, 104] width 49 height 19
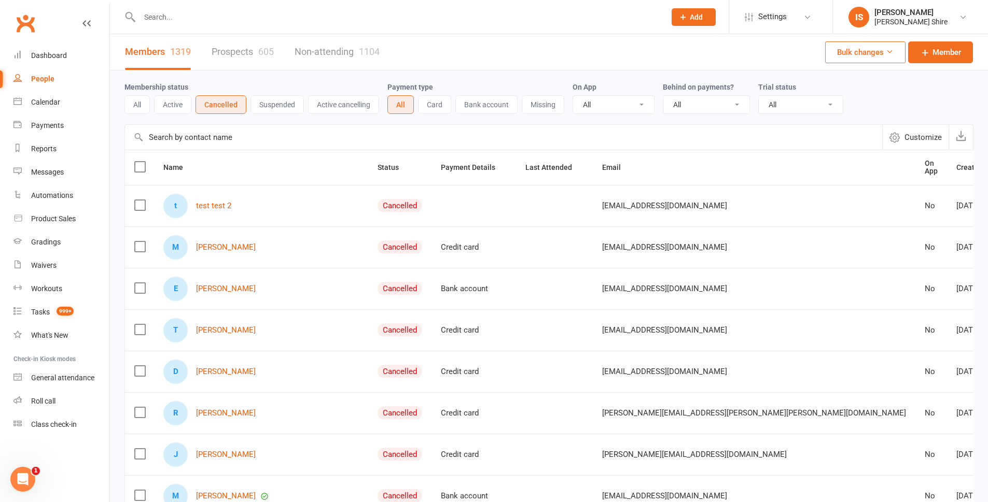
click at [144, 200] on label at bounding box center [139, 205] width 10 height 10
click at [144, 200] on input "checkbox" at bounding box center [139, 200] width 10 height 0
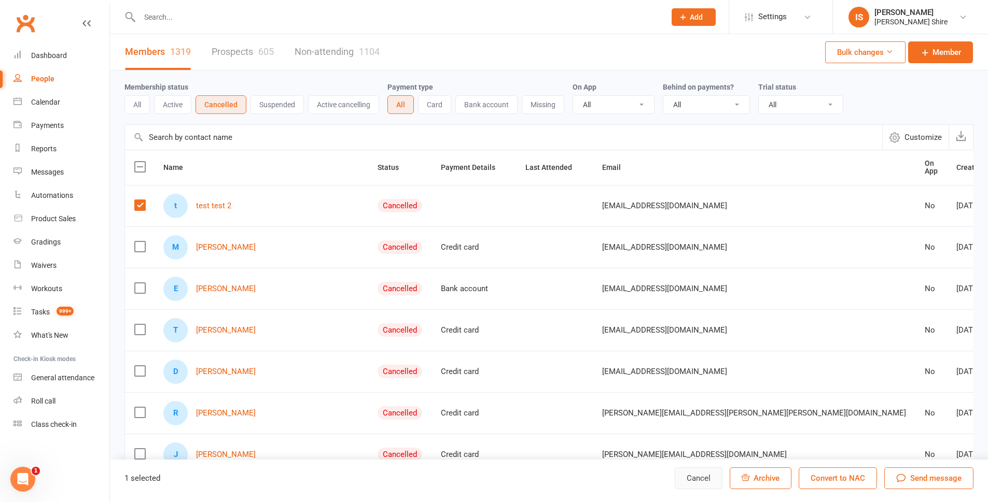
click at [703, 474] on button "Cancel" at bounding box center [699, 479] width 48 height 22
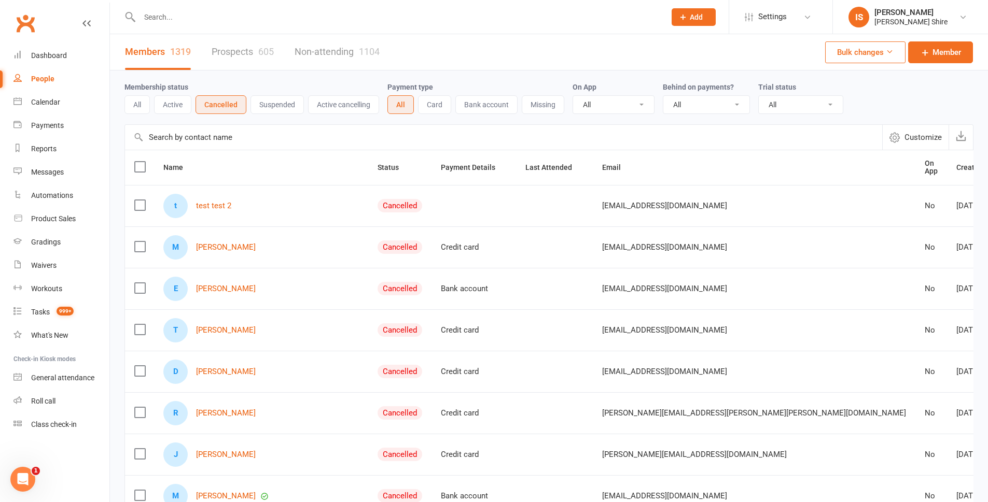
click at [956, 171] on button "Created" at bounding box center [975, 167] width 38 height 12
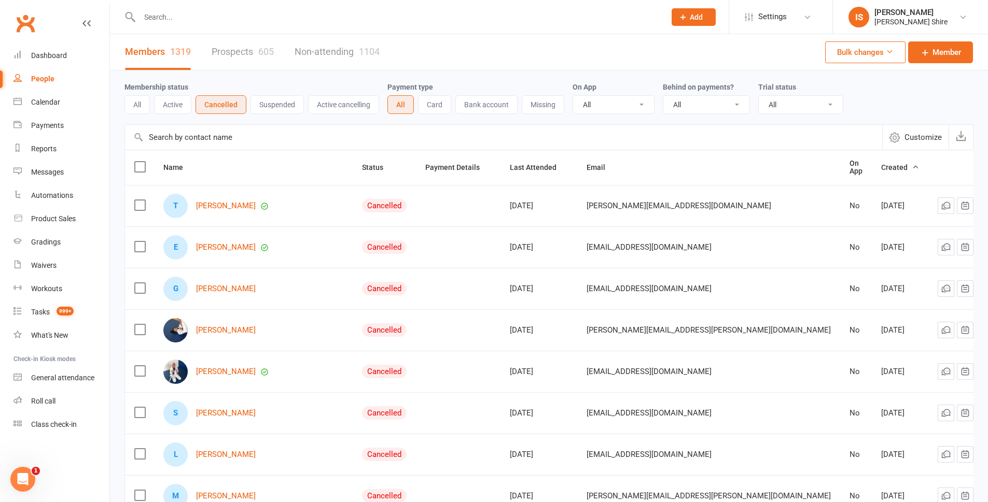
click at [881, 171] on button "Created" at bounding box center [900, 167] width 38 height 12
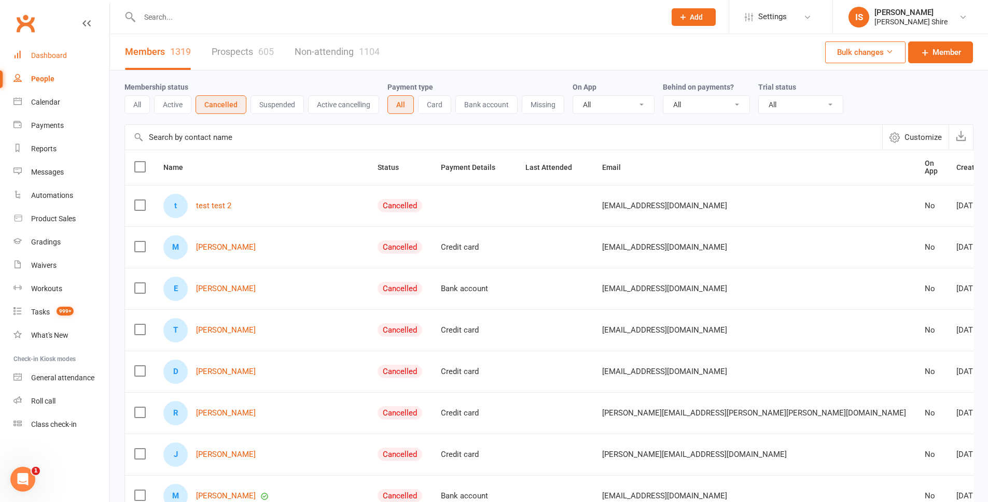
click at [46, 53] on div "Dashboard" at bounding box center [49, 55] width 36 height 8
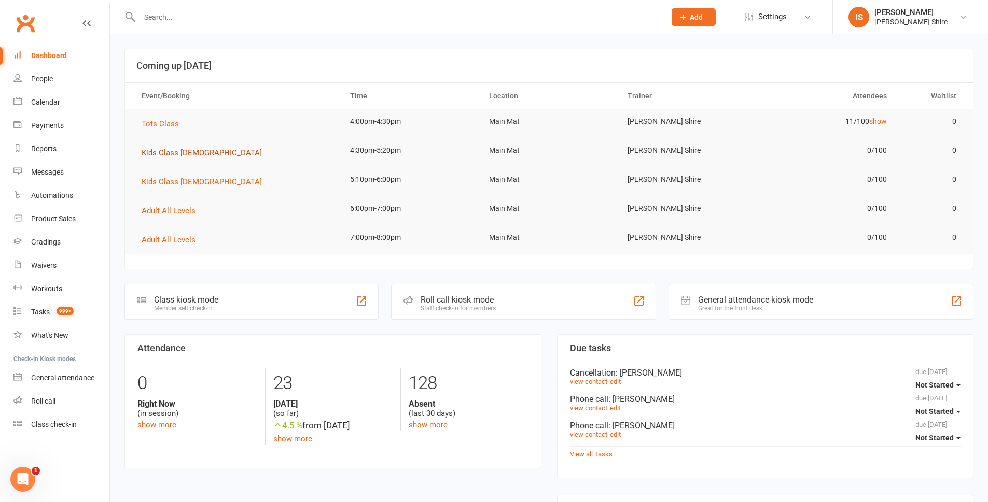
click at [188, 156] on span "Kids Class [DEMOGRAPHIC_DATA]" at bounding box center [202, 152] width 120 height 9
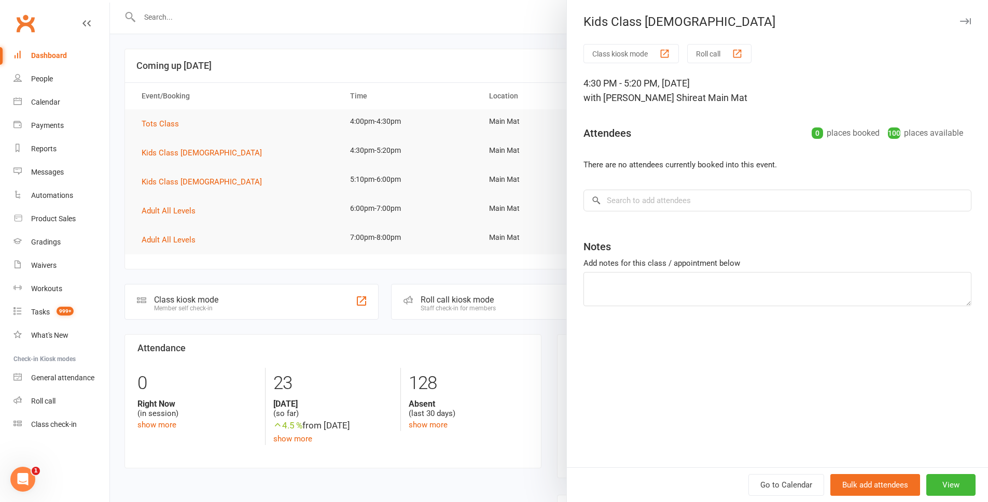
click at [113, 62] on div at bounding box center [549, 251] width 878 height 502
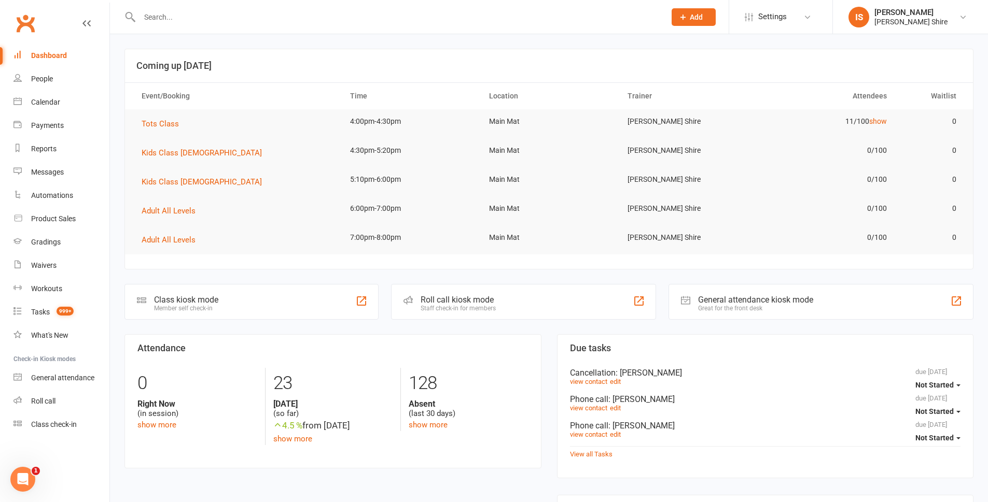
click at [65, 61] on link "Dashboard" at bounding box center [61, 55] width 96 height 23
click at [26, 46] on link "Dashboard" at bounding box center [61, 55] width 96 height 23
click at [202, 12] on input "text" at bounding box center [397, 17] width 522 height 15
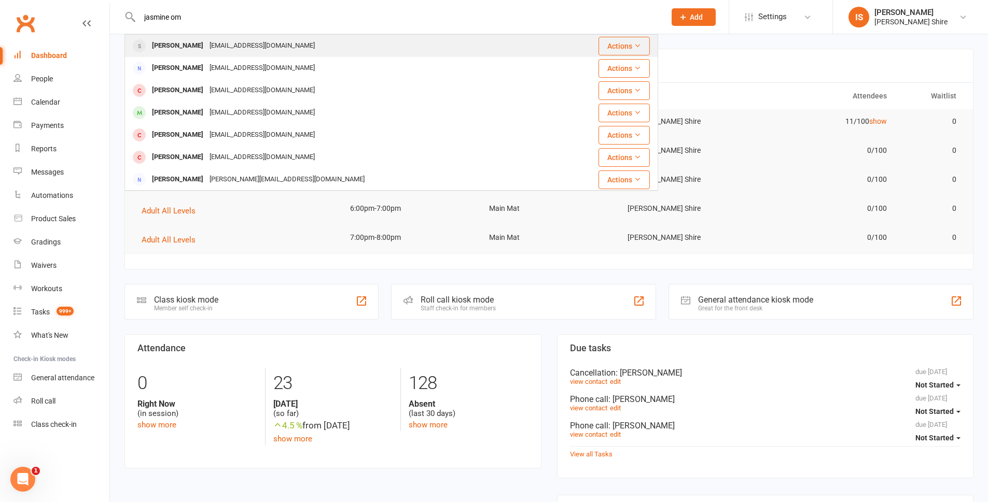
type input "jasmine om"
click at [220, 46] on div "Nobojovo20@gmail.com" at bounding box center [261, 45] width 111 height 15
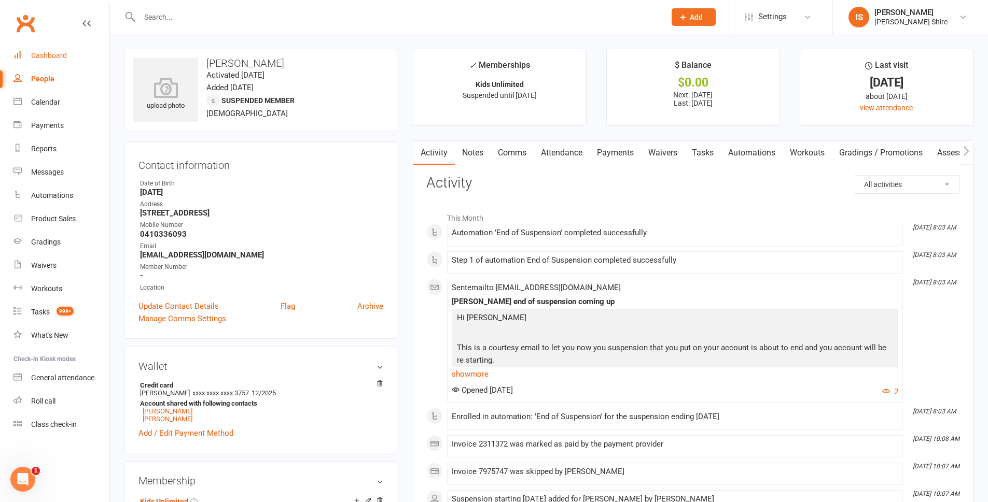
click at [69, 51] on link "Dashboard" at bounding box center [61, 55] width 96 height 23
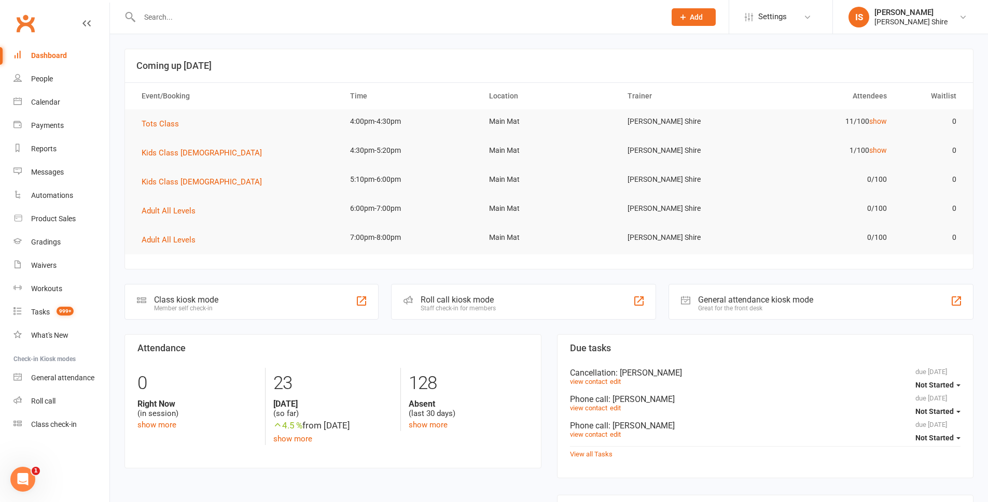
click at [58, 59] on div "Dashboard" at bounding box center [49, 55] width 36 height 8
click at [185, 155] on span "Kids Class 5 - 8 Year Old" at bounding box center [202, 152] width 120 height 9
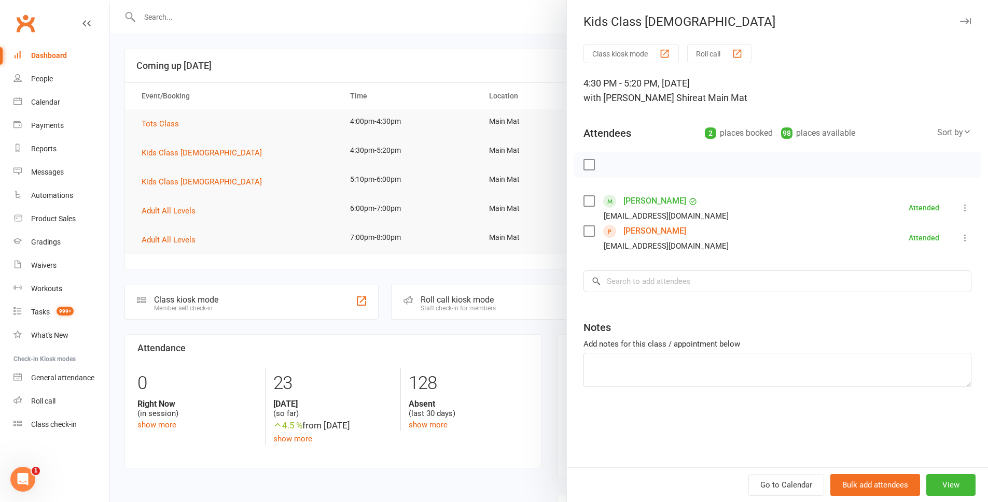
click at [502, 273] on div at bounding box center [549, 251] width 878 height 502
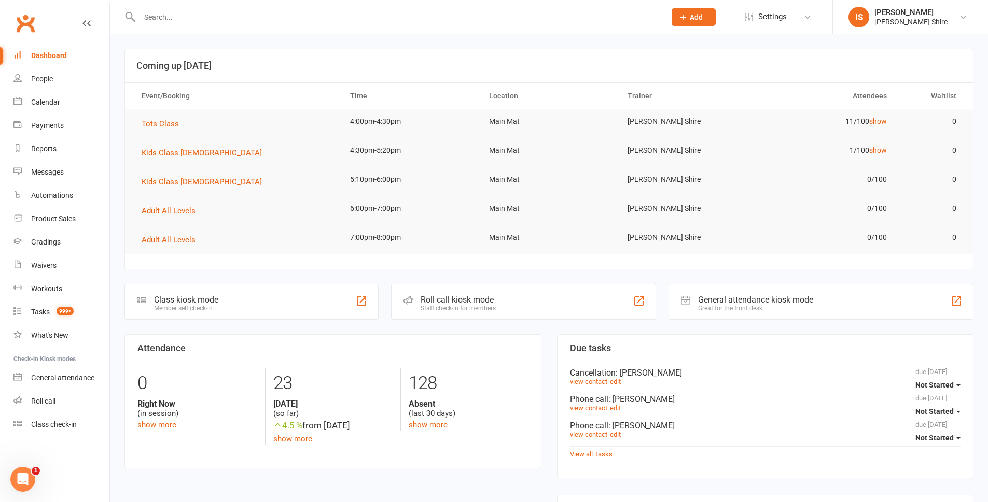
click at [223, 22] on input "text" at bounding box center [397, 17] width 522 height 15
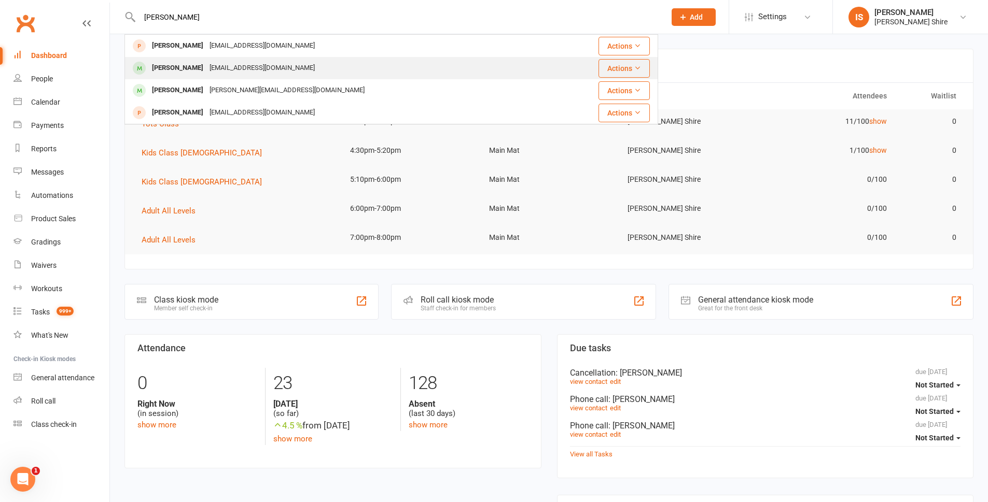
type input "arthur"
click at [295, 58] on div "Arthur Whitfield jmejwhitfield@gmail.com" at bounding box center [339, 68] width 428 height 21
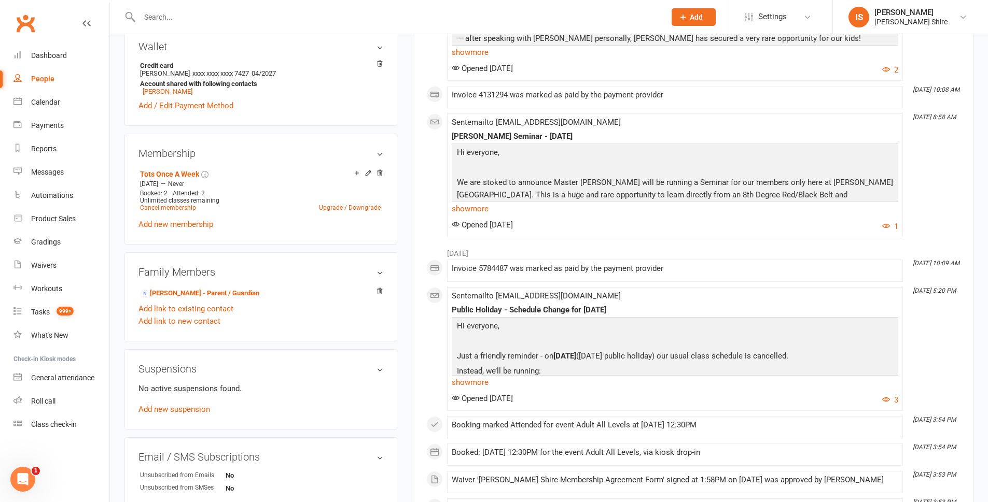
scroll to position [363, 0]
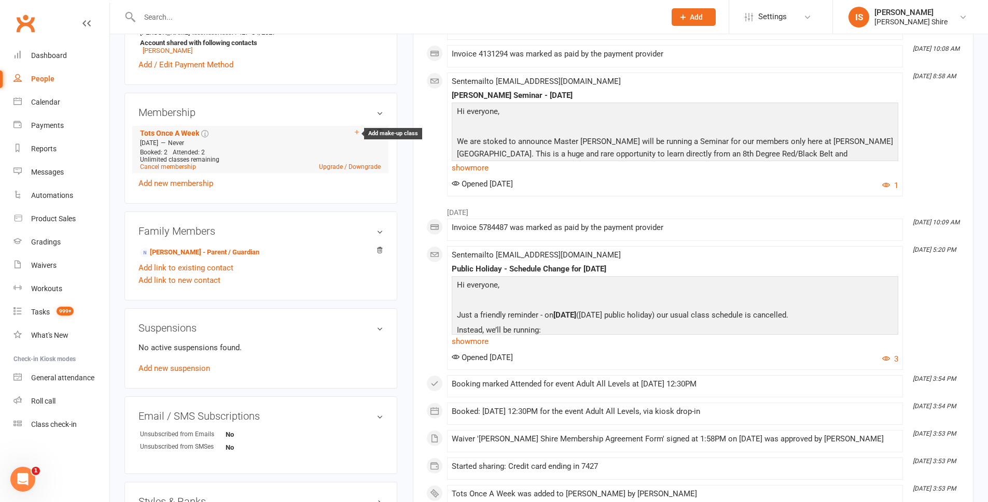
click at [356, 134] on icon at bounding box center [356, 132] width 7 height 7
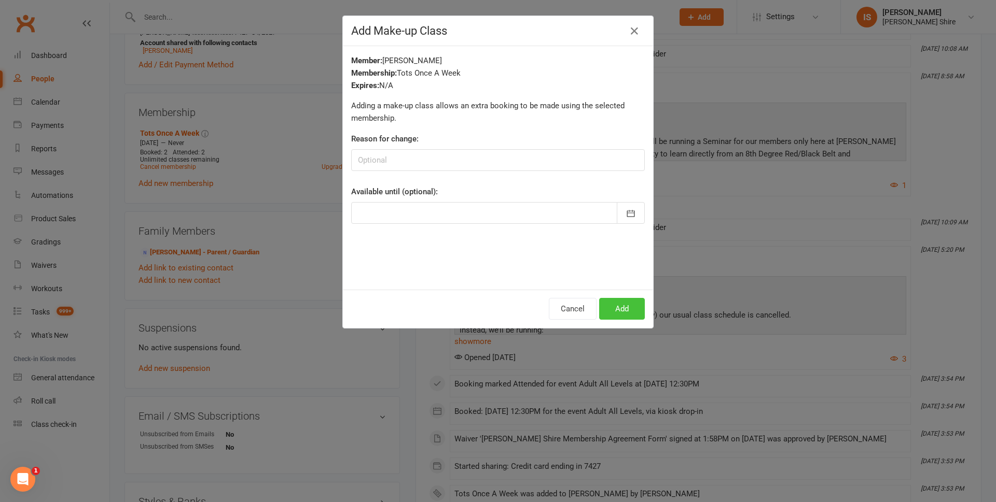
click at [617, 307] on button "Add" at bounding box center [622, 309] width 46 height 22
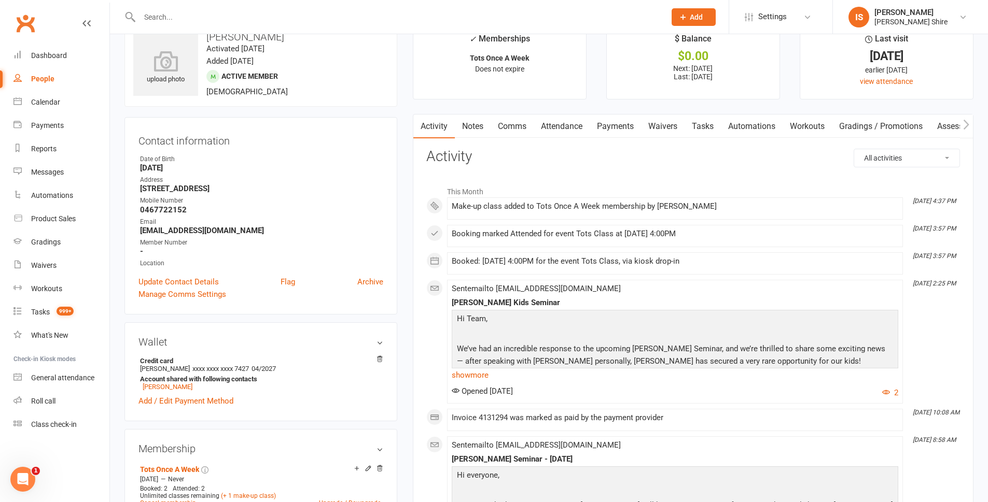
scroll to position [0, 0]
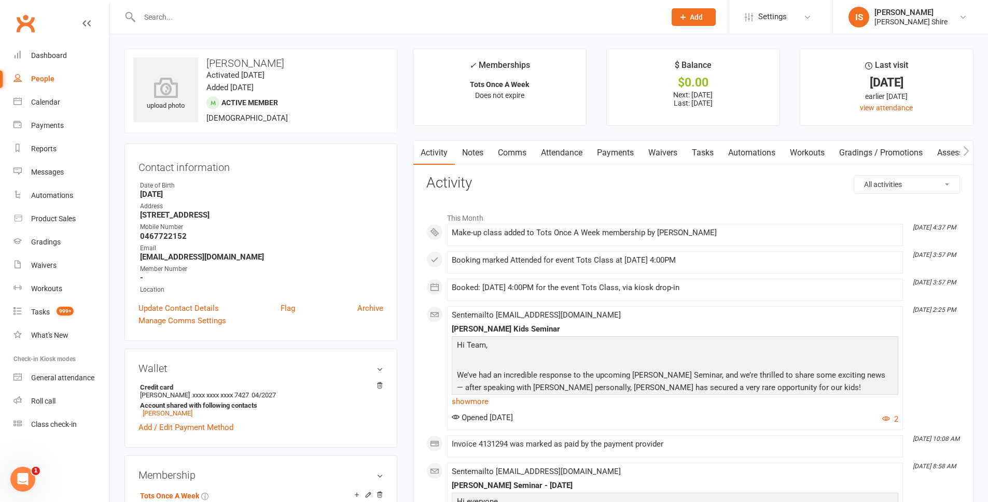
click at [255, 16] on input "text" at bounding box center [397, 17] width 522 height 15
click at [218, 26] on div at bounding box center [391, 17] width 534 height 34
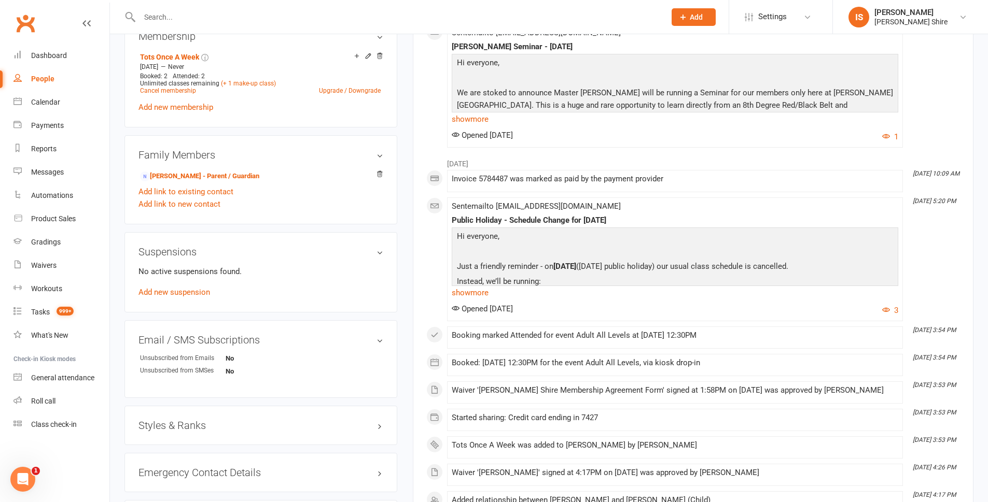
click at [248, 22] on input "text" at bounding box center [397, 17] width 522 height 15
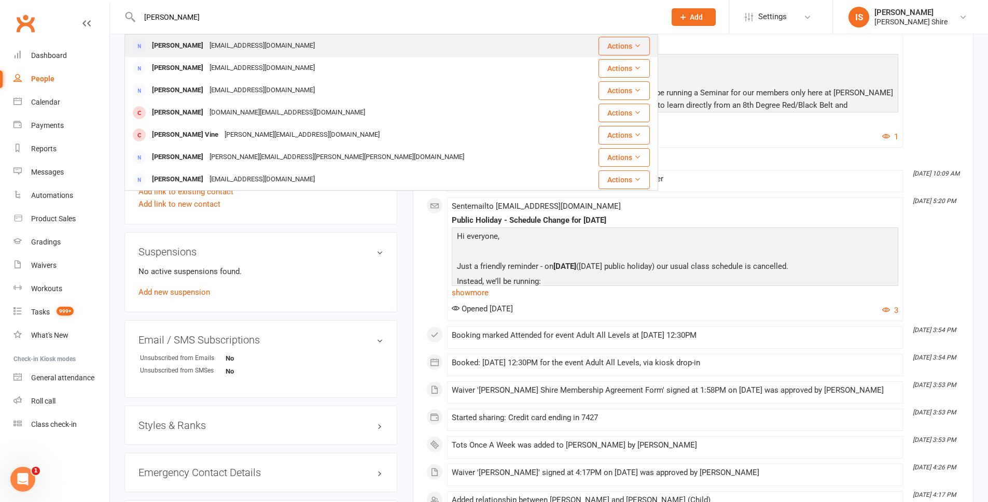
type input "lisa mar"
click at [200, 45] on div "Lisa-Maree Markovski" at bounding box center [178, 45] width 58 height 15
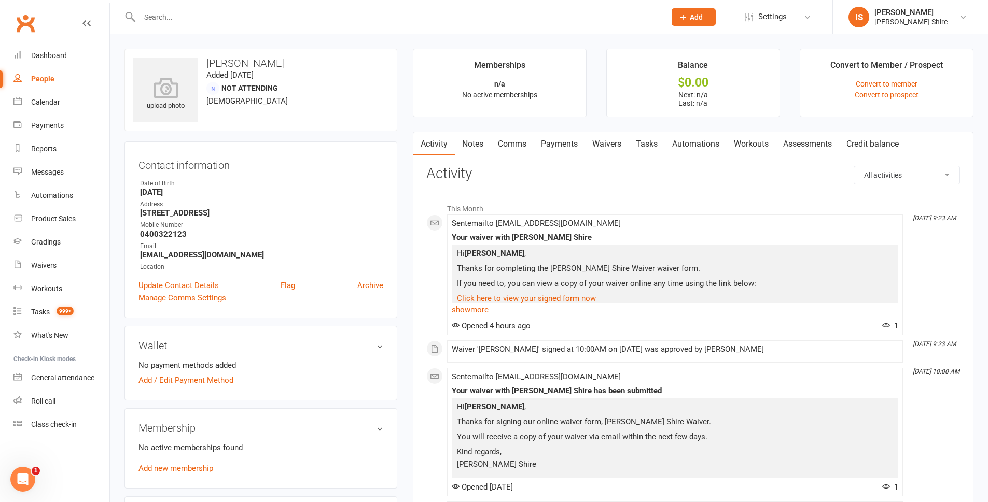
drag, startPoint x: 208, startPoint y: 248, endPoint x: 204, endPoint y: 252, distance: 5.5
click at [204, 252] on li "Email Lmg@live.com.au" at bounding box center [260, 251] width 245 height 18
click at [195, 253] on strong "Lmg@live.com.au" at bounding box center [261, 254] width 243 height 9
drag, startPoint x: 205, startPoint y: 251, endPoint x: 135, endPoint y: 255, distance: 70.6
click at [135, 255] on div "Contact information Owner Date of Birth December 25, 1988 Address 12A cook stre…" at bounding box center [260, 230] width 273 height 177
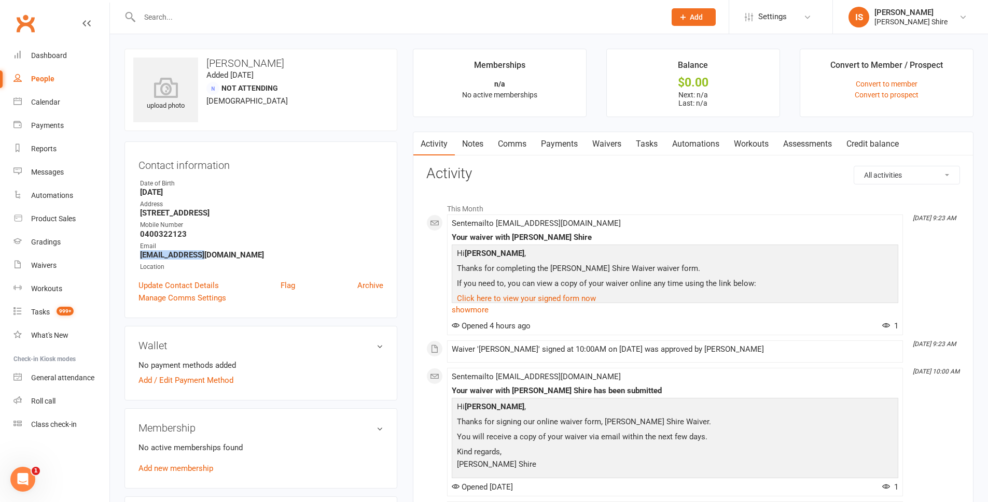
copy strong "Lmg@live.com.au"
click at [215, 260] on ul "Owner Date of Birth December 25, 1988 Address 12A cook street Caringbah south S…" at bounding box center [260, 225] width 245 height 93
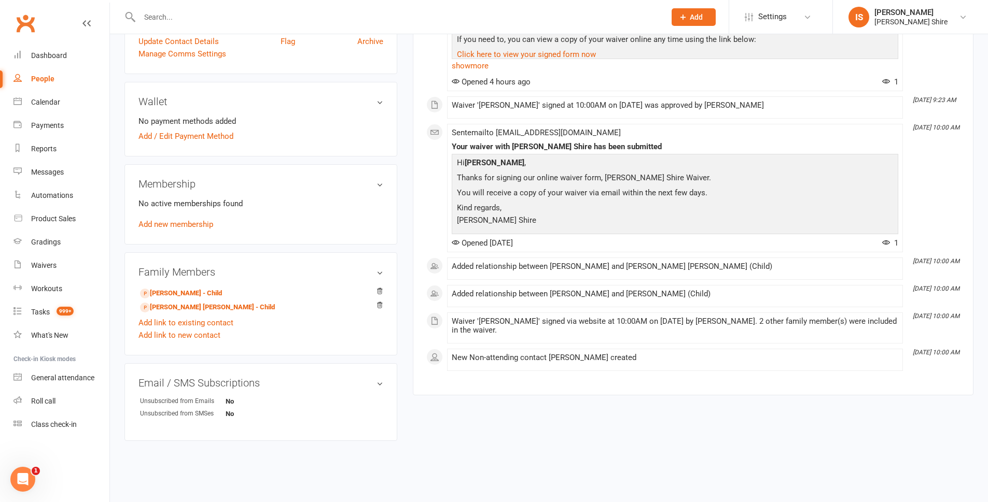
click at [237, 23] on input "text" at bounding box center [397, 17] width 522 height 15
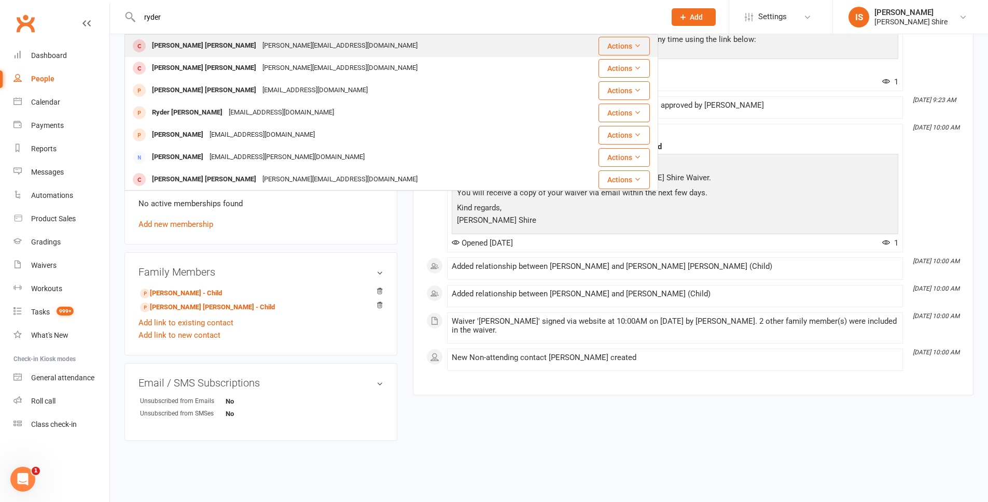
type input "ryder"
click at [259, 40] on div "brett.townsend92@gmail.com" at bounding box center [339, 45] width 161 height 15
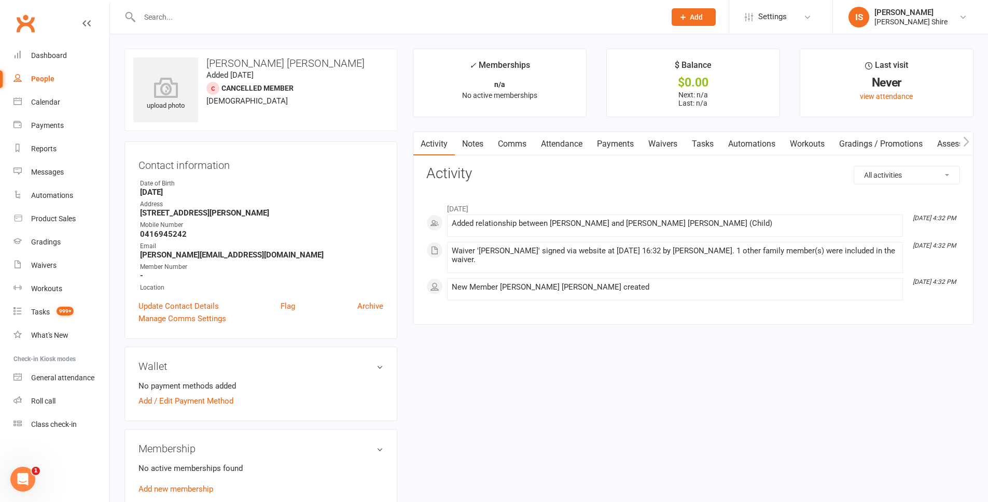
click at [199, 24] on div at bounding box center [391, 17] width 534 height 34
click at [182, 12] on input "text" at bounding box center [397, 17] width 522 height 15
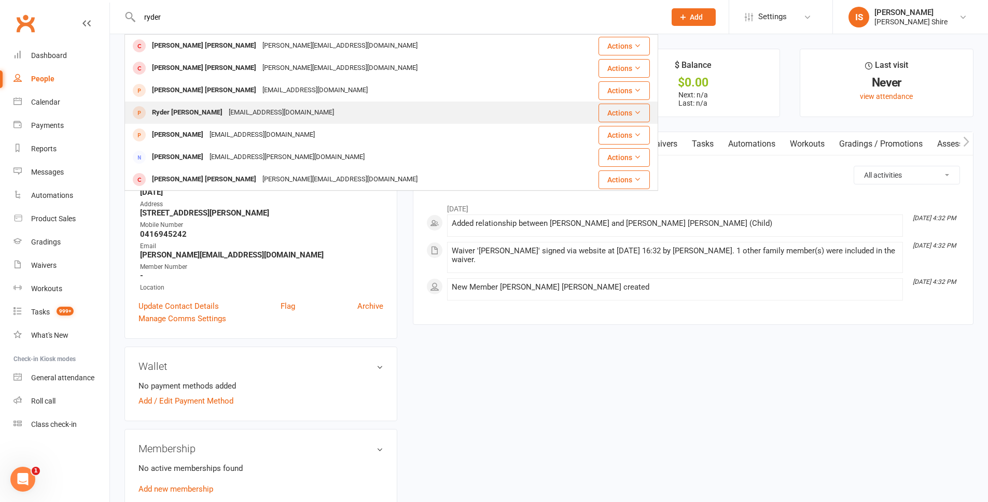
type input "ryder"
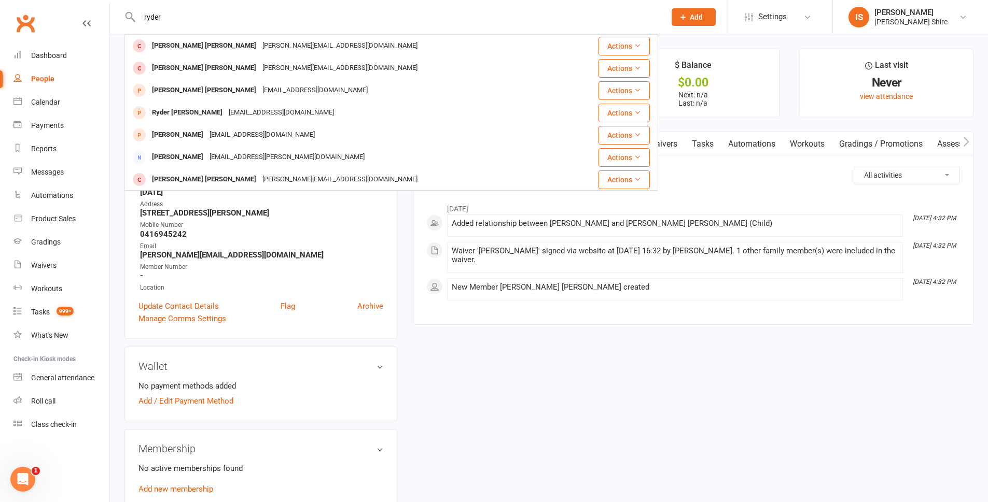
click at [274, 110] on div "Ryder Bucceri kristinbrett@gmail.com" at bounding box center [346, 112] width 443 height 21
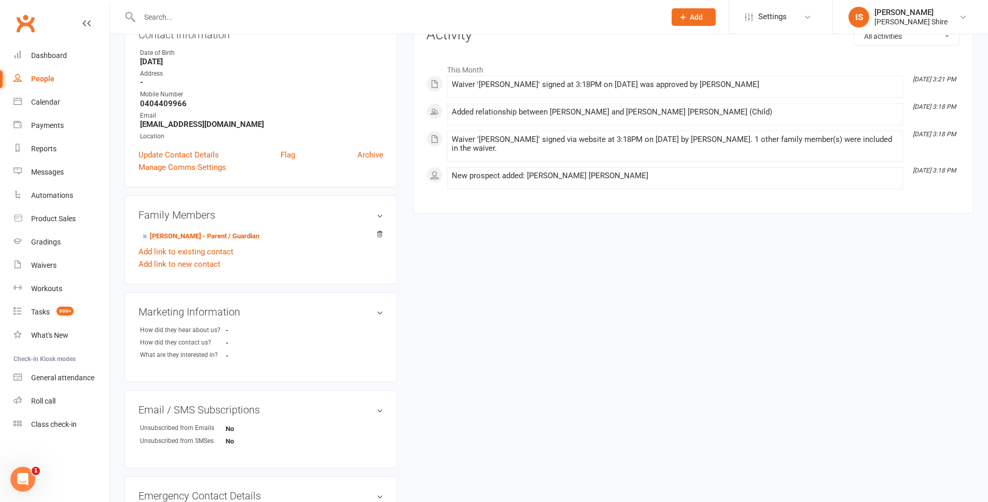
scroll to position [156, 0]
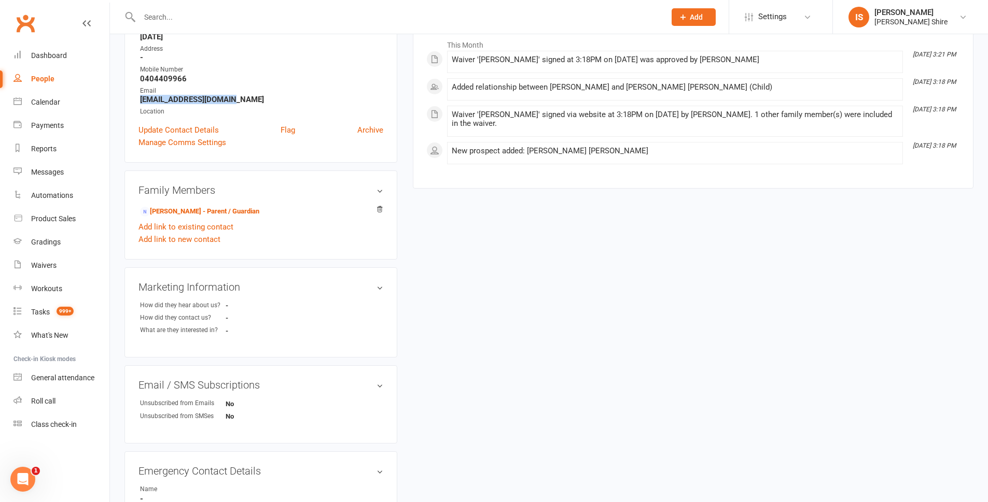
drag, startPoint x: 227, startPoint y: 102, endPoint x: 134, endPoint y: 100, distance: 92.8
click at [134, 100] on div "Contact information Owner Date of Birth July 23, 2023 Address - Mobile Number 0…" at bounding box center [260, 74] width 273 height 177
click at [159, 99] on strong "[EMAIL_ADDRESS][DOMAIN_NAME]" at bounding box center [261, 99] width 243 height 9
drag, startPoint x: 231, startPoint y: 101, endPoint x: 138, endPoint y: 99, distance: 93.4
click at [138, 99] on div "Contact information Owner Date of Birth July 23, 2023 Address - Mobile Number 0…" at bounding box center [260, 74] width 273 height 177
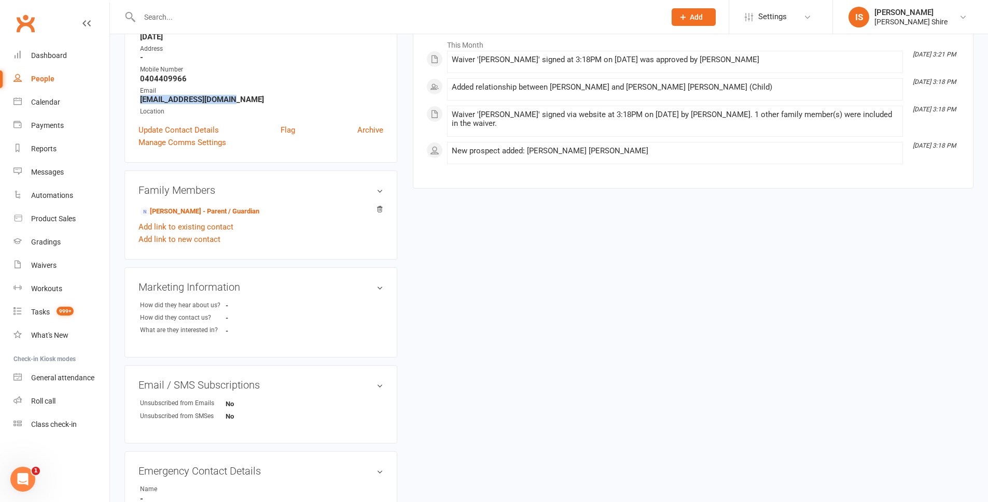
copy strong "[EMAIL_ADDRESS][DOMAIN_NAME]"
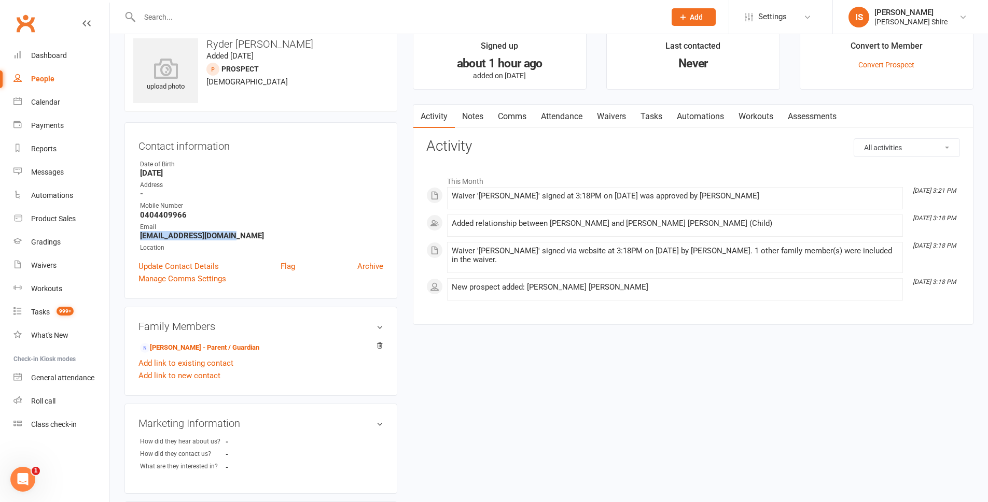
scroll to position [0, 0]
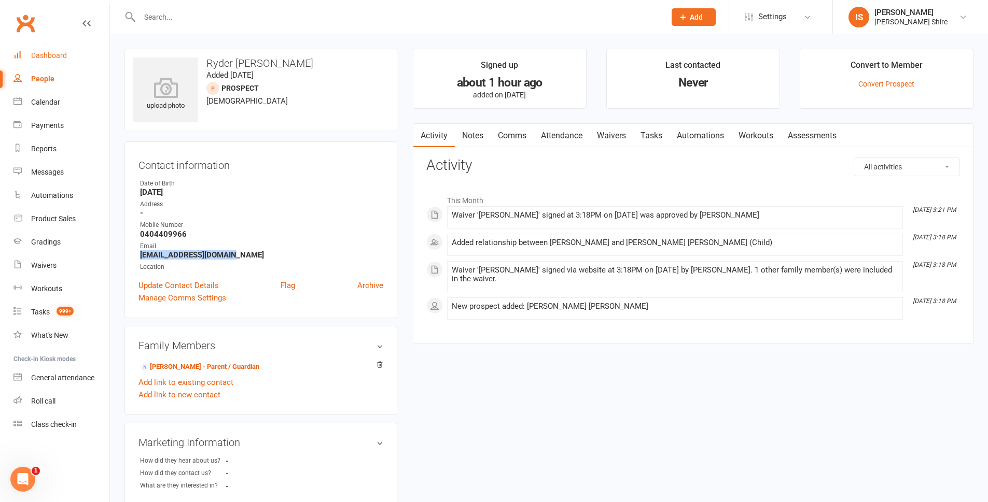
click at [38, 64] on link "Dashboard" at bounding box center [61, 55] width 96 height 23
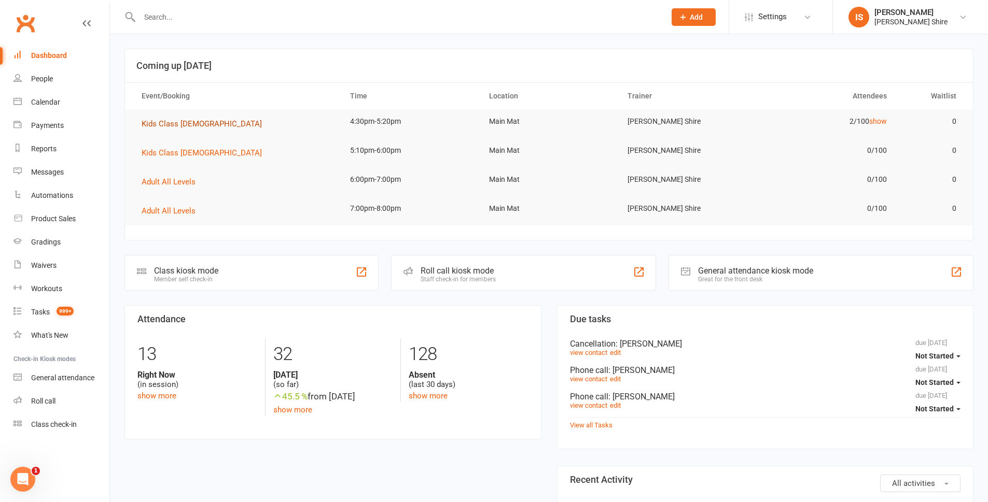
click at [188, 125] on span "Kids Class 5 - 8 Year Old" at bounding box center [202, 123] width 120 height 9
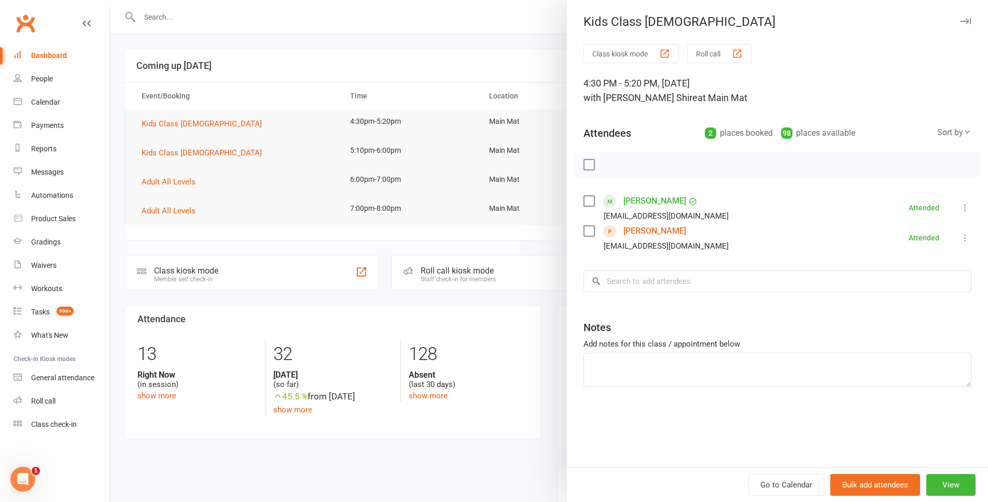
click at [675, 229] on link "Charlotte Brown" at bounding box center [654, 231] width 63 height 17
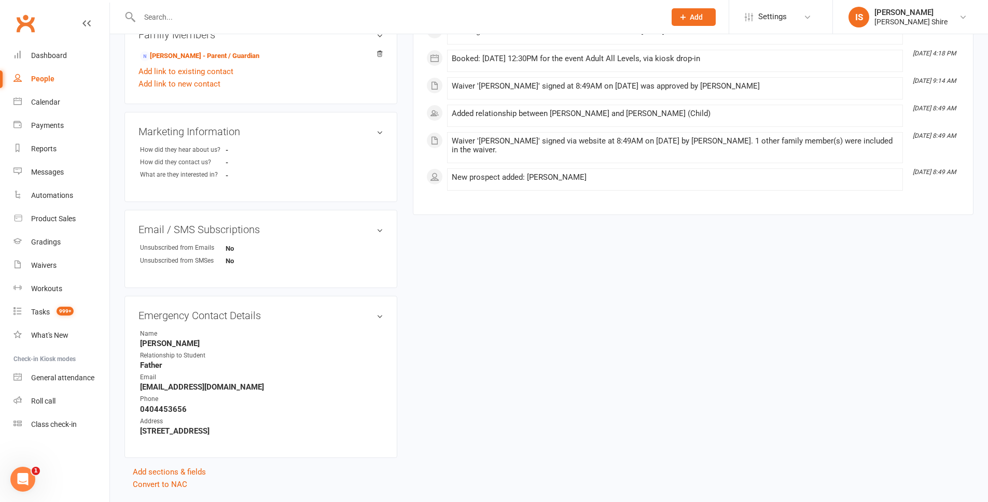
scroll to position [341, 0]
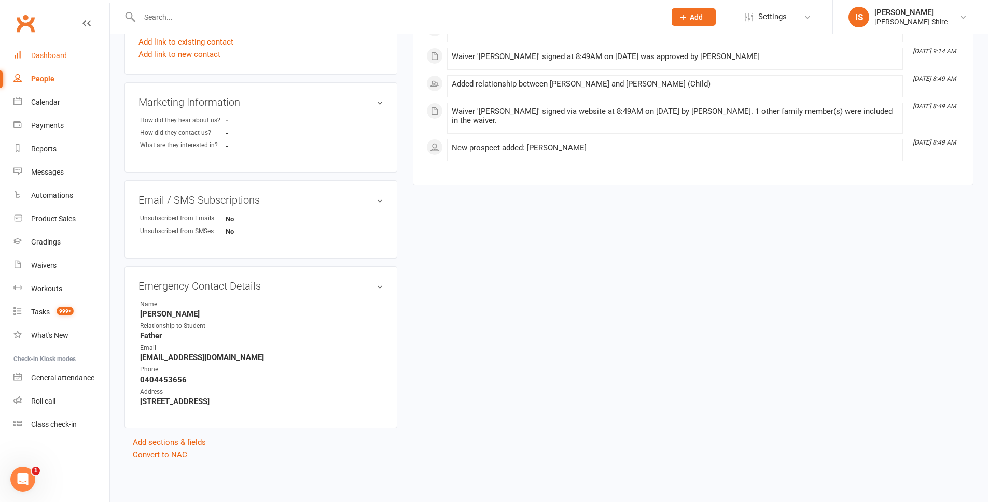
click at [44, 59] on div "Dashboard" at bounding box center [49, 55] width 36 height 8
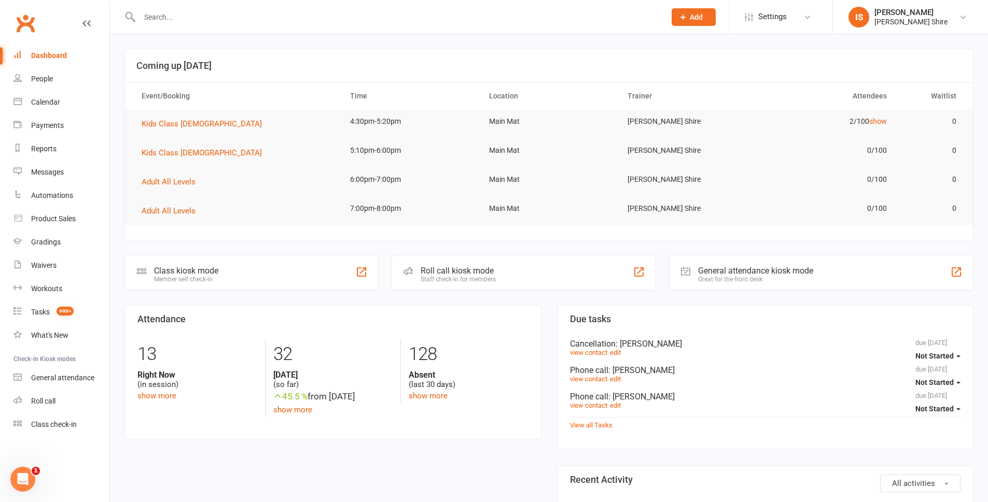
click at [265, 18] on input "text" at bounding box center [397, 17] width 522 height 15
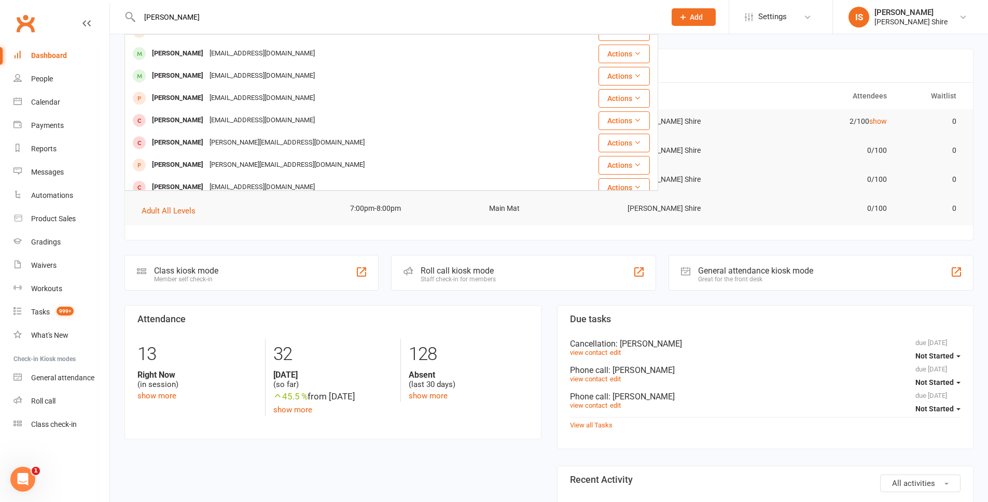
scroll to position [244, 0]
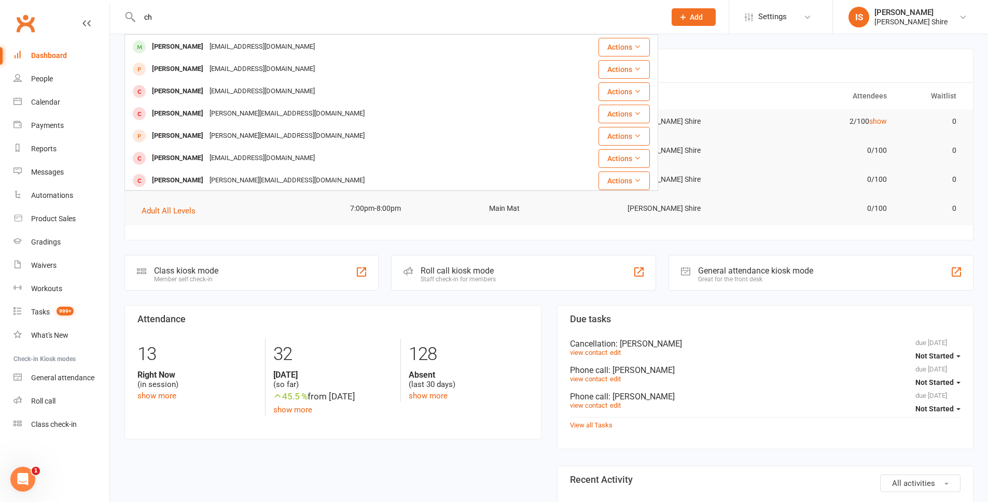
type input "c"
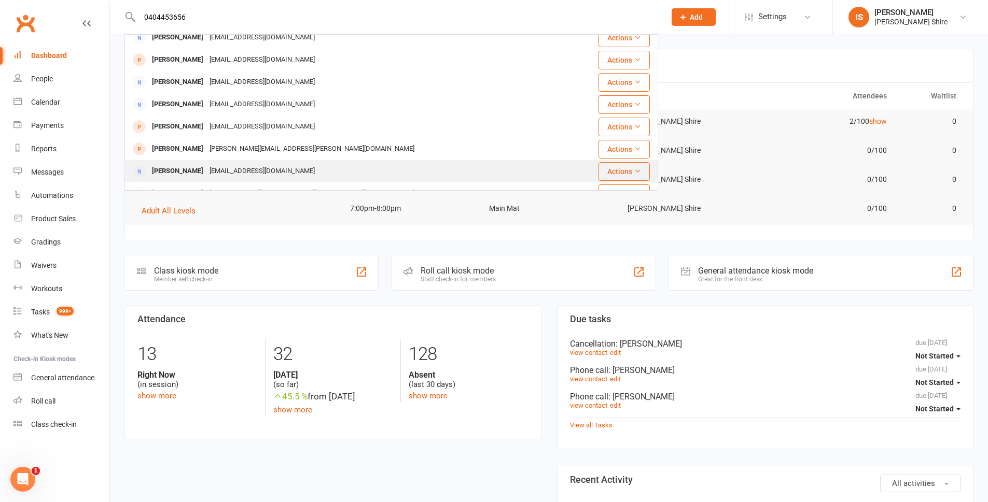
scroll to position [0, 0]
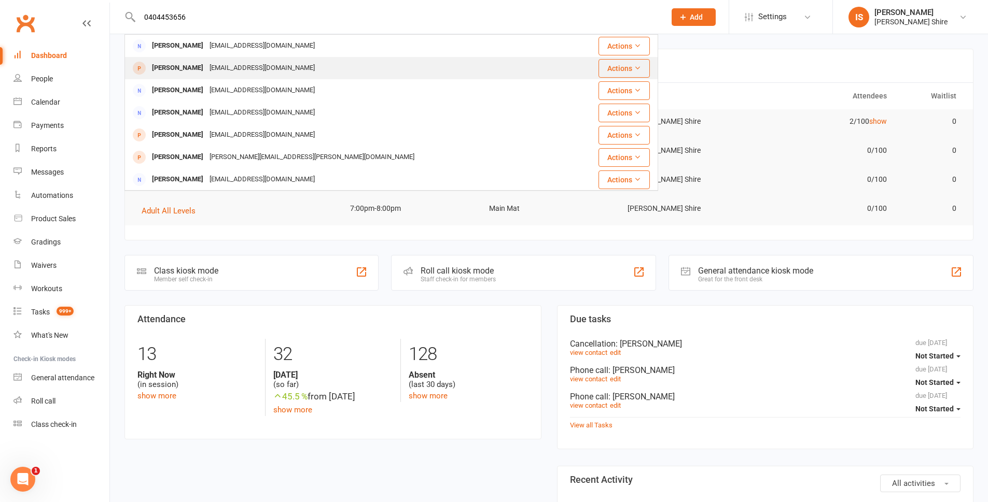
type input "0404453656"
click at [179, 66] on div "Charlotte Brown" at bounding box center [178, 68] width 58 height 15
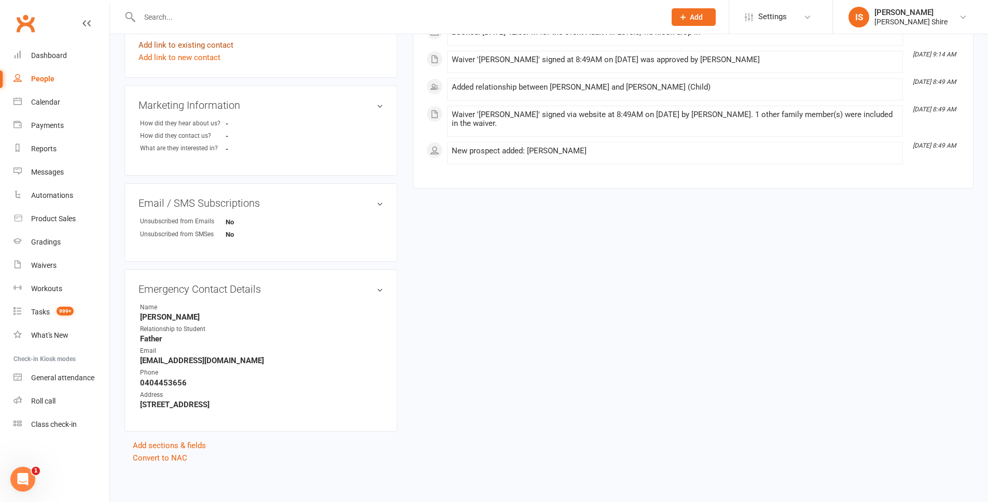
scroll to position [341, 0]
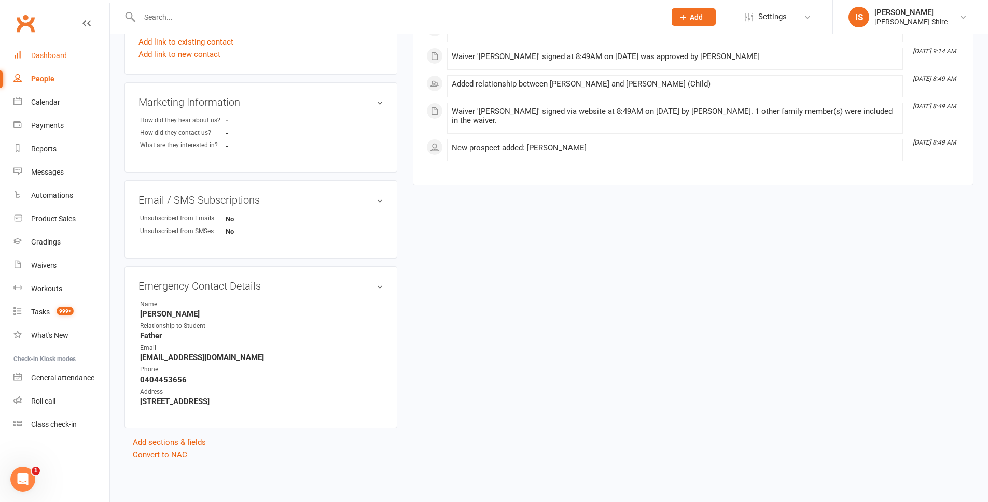
click at [38, 55] on div "Dashboard" at bounding box center [49, 55] width 36 height 8
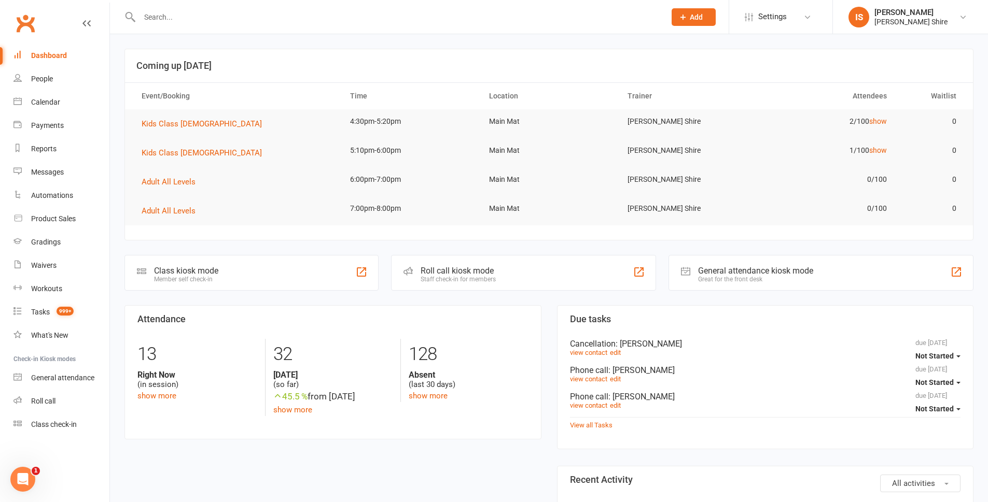
click at [51, 58] on div "Dashboard" at bounding box center [49, 55] width 36 height 8
click at [49, 74] on link "People" at bounding box center [61, 78] width 96 height 23
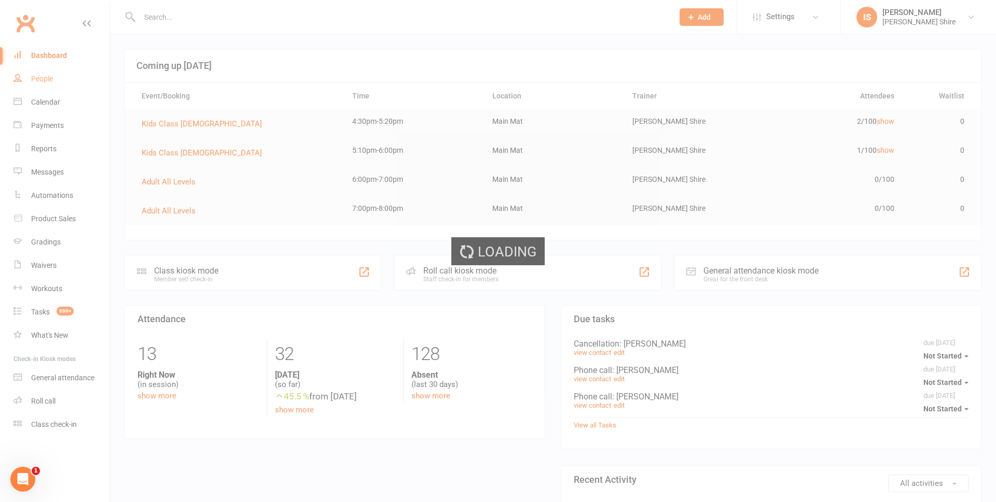
select select "100"
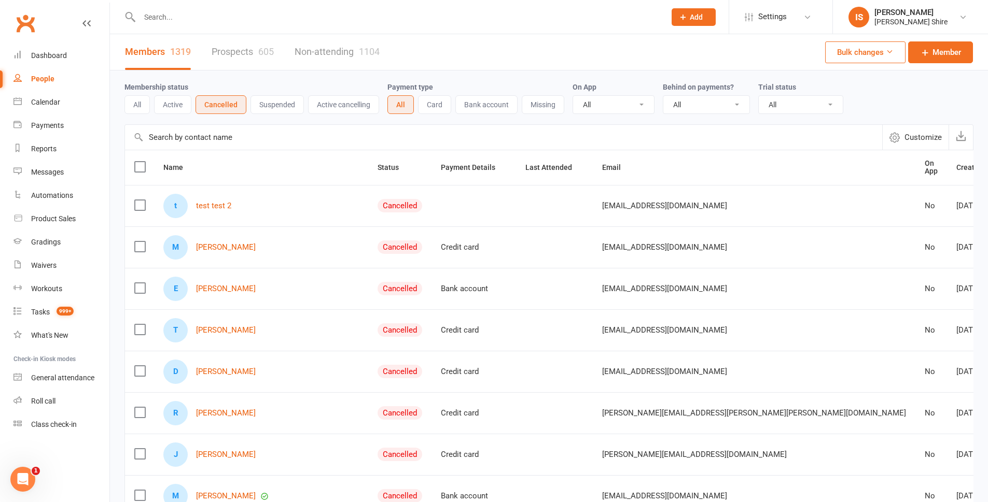
click at [135, 103] on button "All" at bounding box center [136, 104] width 25 height 19
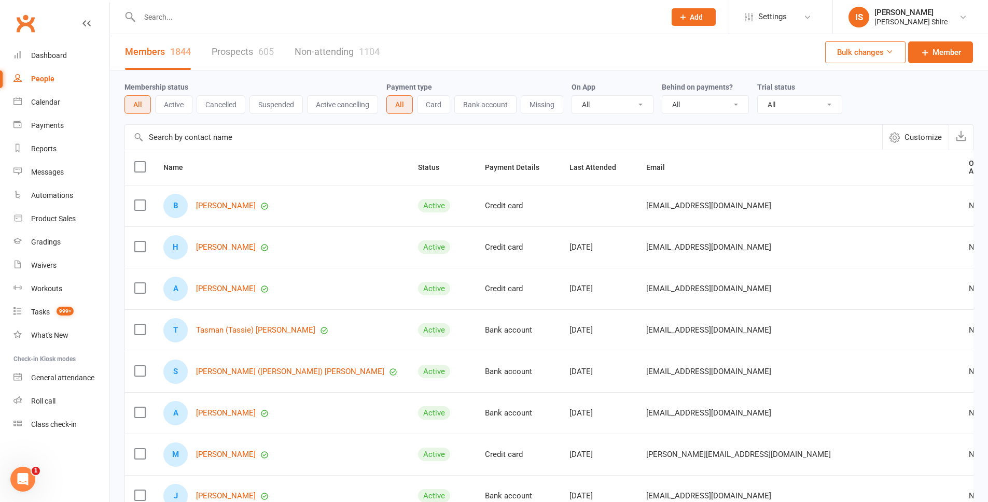
click at [294, 104] on button "Suspended" at bounding box center [275, 104] width 53 height 19
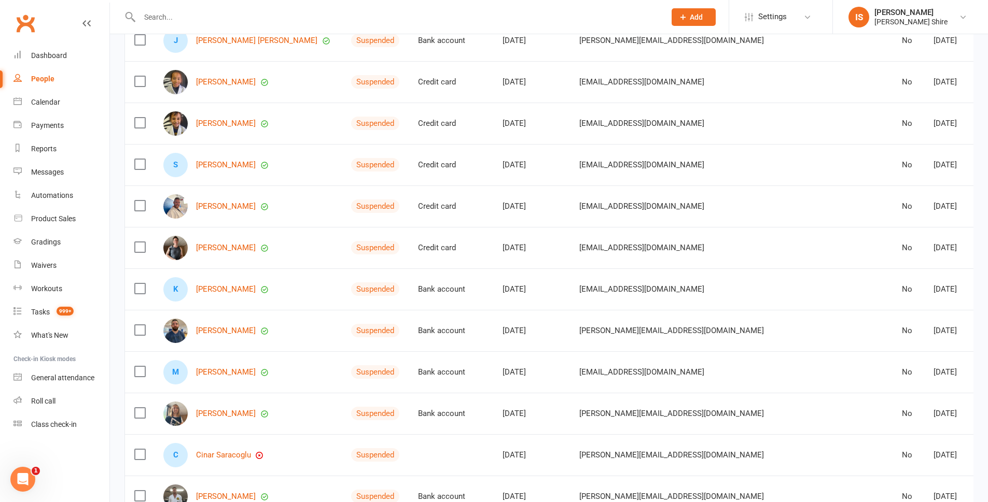
scroll to position [1037, 0]
click at [220, 286] on link "Kai Howell" at bounding box center [226, 289] width 60 height 9
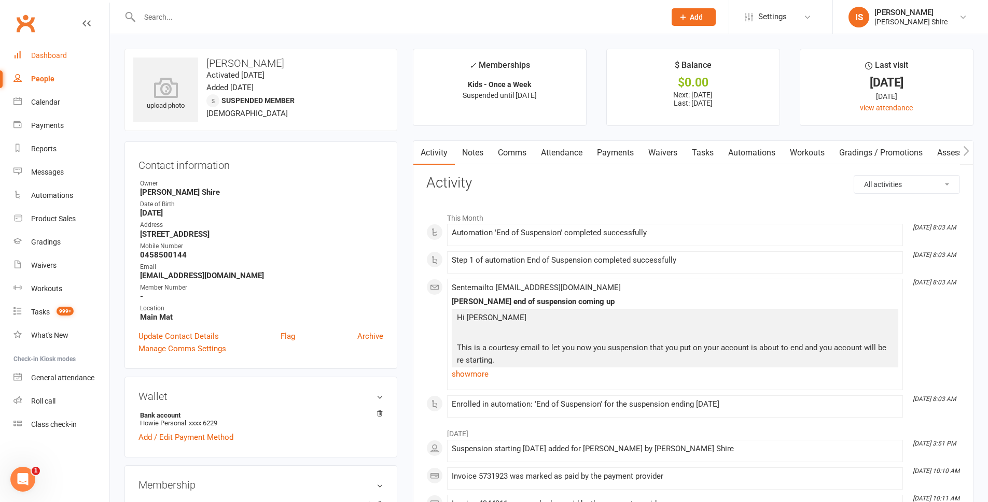
click at [49, 63] on link "Dashboard" at bounding box center [61, 55] width 96 height 23
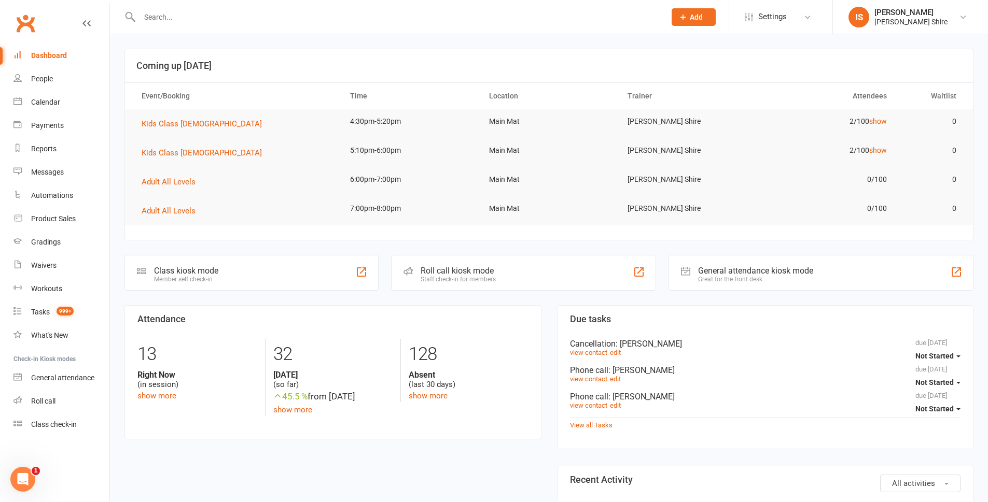
click at [46, 59] on div "Dashboard" at bounding box center [49, 55] width 36 height 8
click at [211, 18] on input "text" at bounding box center [397, 17] width 522 height 15
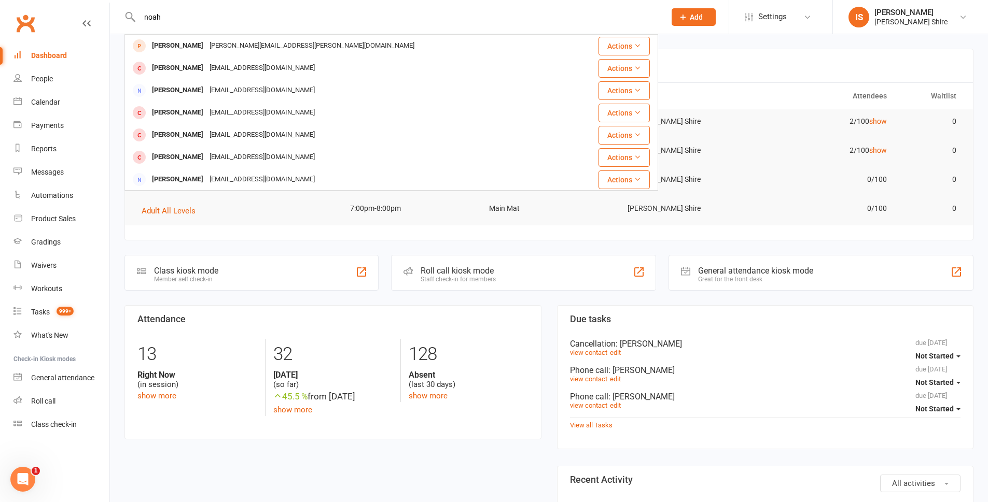
type input "noah"
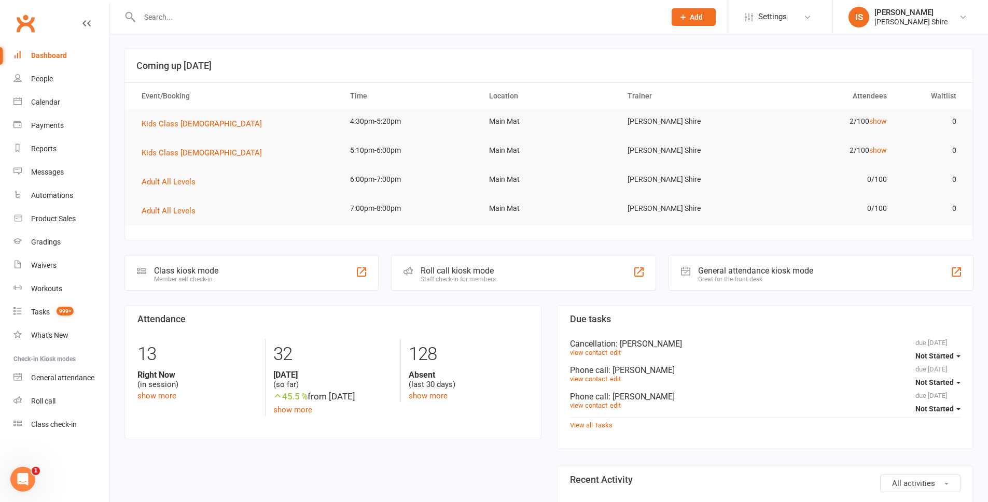
click at [63, 55] on div "Dashboard" at bounding box center [49, 55] width 36 height 8
click at [63, 63] on link "Dashboard" at bounding box center [61, 55] width 96 height 23
click at [226, 156] on span "Kids Class 9 - 14 year old" at bounding box center [202, 152] width 120 height 9
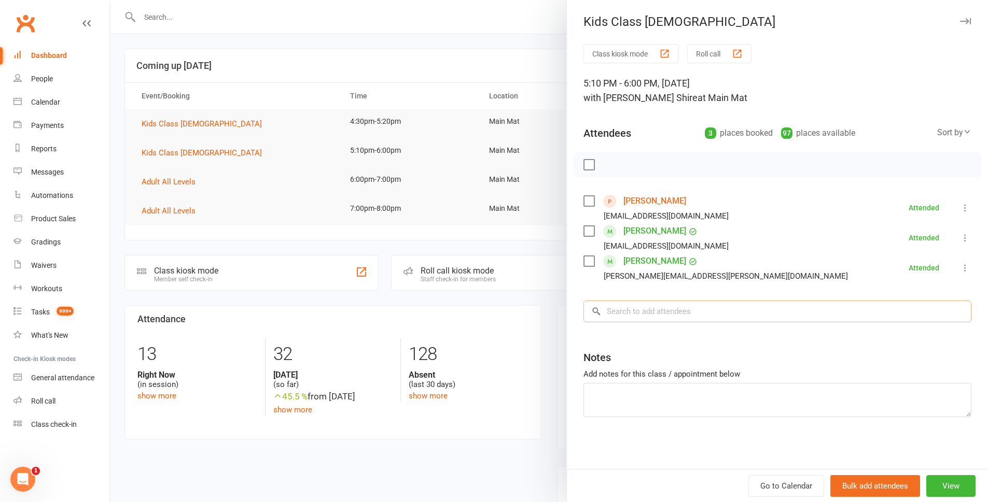
click at [613, 316] on input "search" at bounding box center [777, 312] width 388 height 22
click at [445, 244] on div at bounding box center [549, 251] width 878 height 502
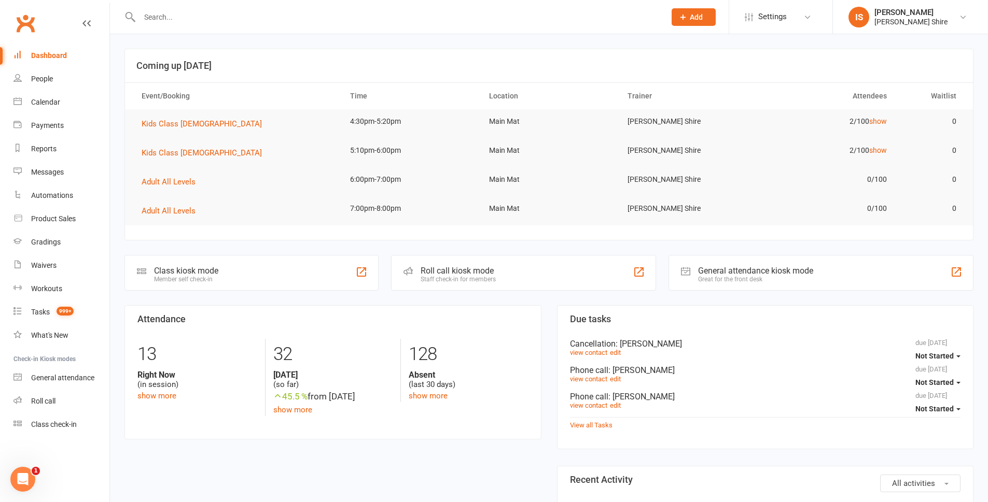
click at [44, 53] on div "Dashboard" at bounding box center [49, 55] width 36 height 8
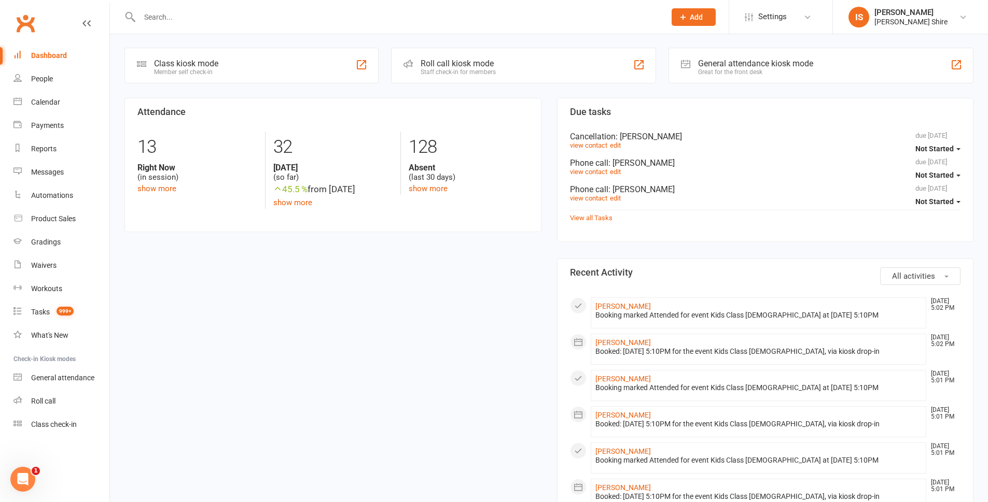
click at [57, 60] on div "Dashboard" at bounding box center [49, 55] width 36 height 8
click at [51, 55] on div "Dashboard" at bounding box center [49, 55] width 36 height 8
click at [423, 190] on link "show more" at bounding box center [428, 188] width 39 height 9
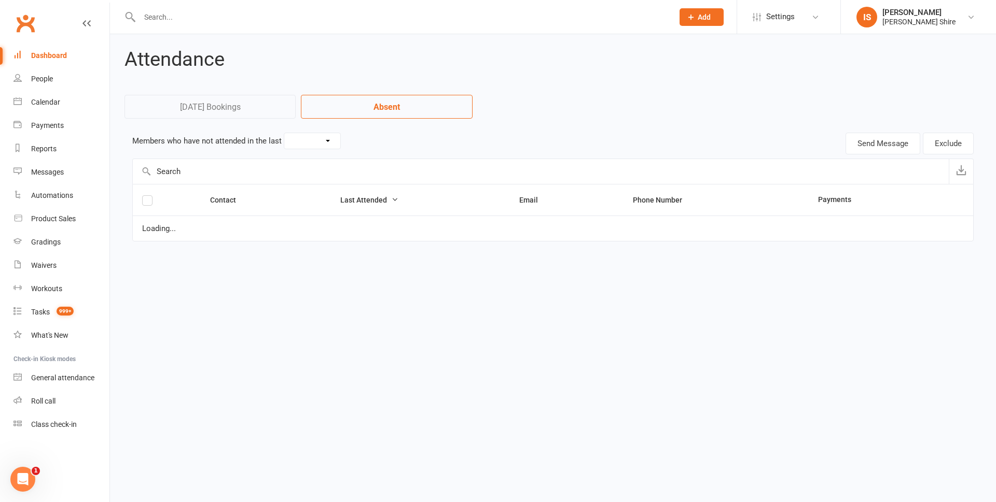
select select "30"
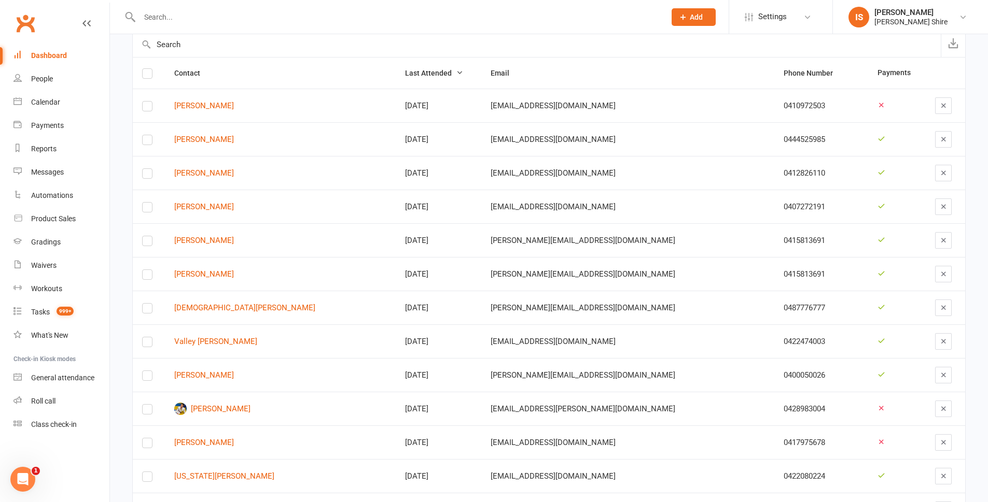
scroll to position [104, 0]
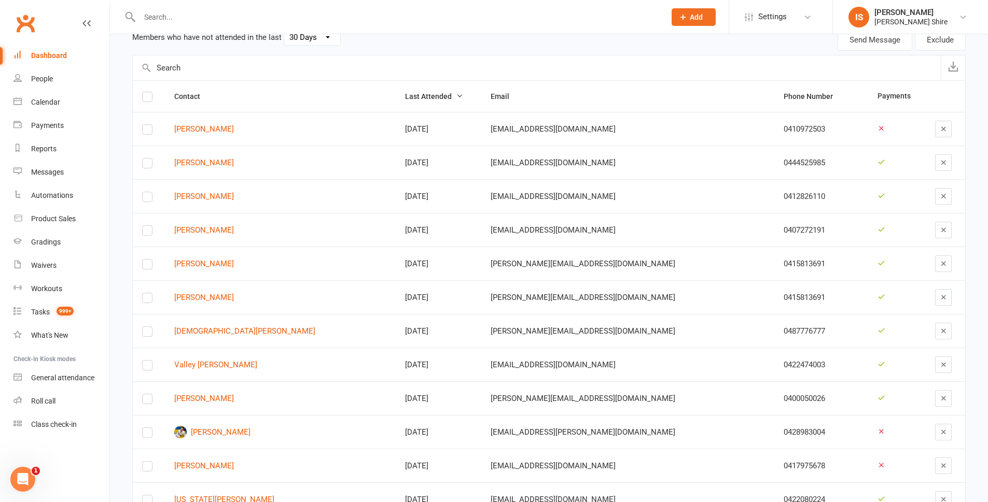
click at [193, 16] on input "text" at bounding box center [397, 17] width 522 height 15
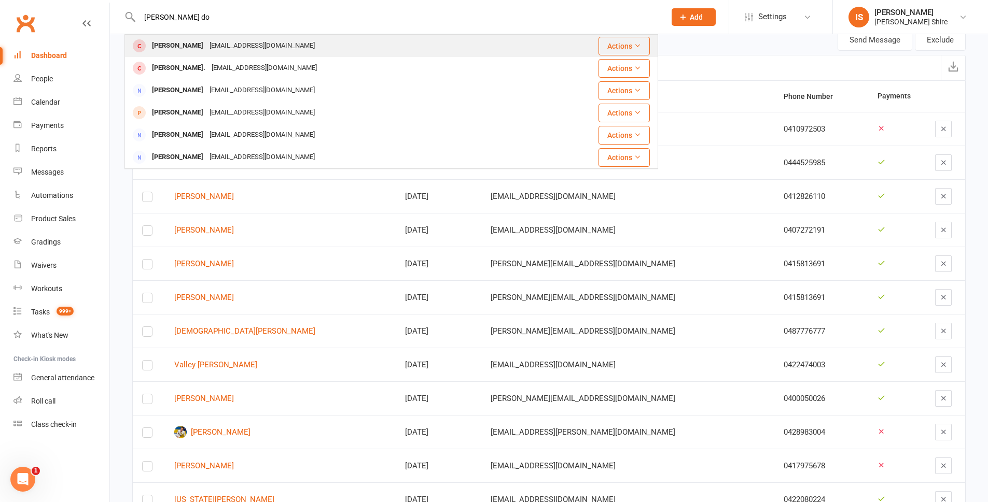
type input "[PERSON_NAME] do"
click at [187, 51] on div "Ralph Donohoe" at bounding box center [178, 45] width 58 height 15
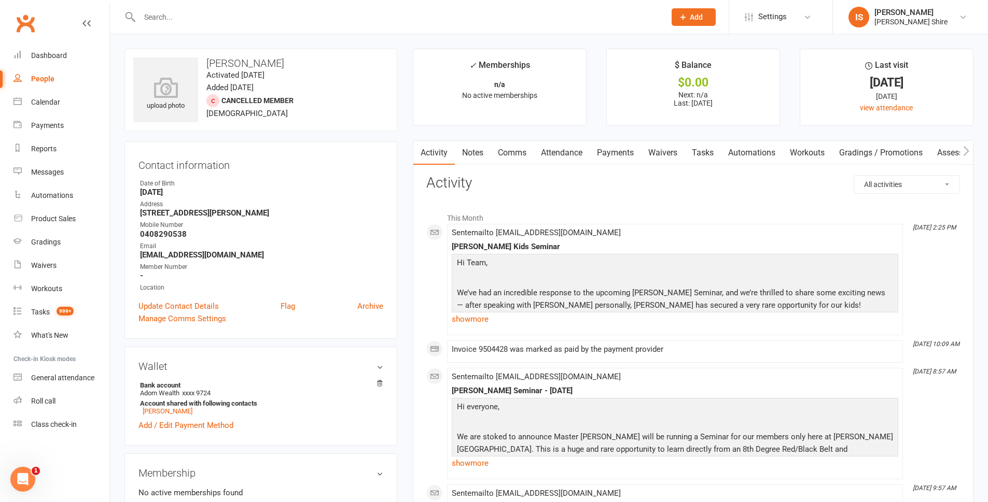
click at [615, 150] on link "Payments" at bounding box center [615, 153] width 51 height 24
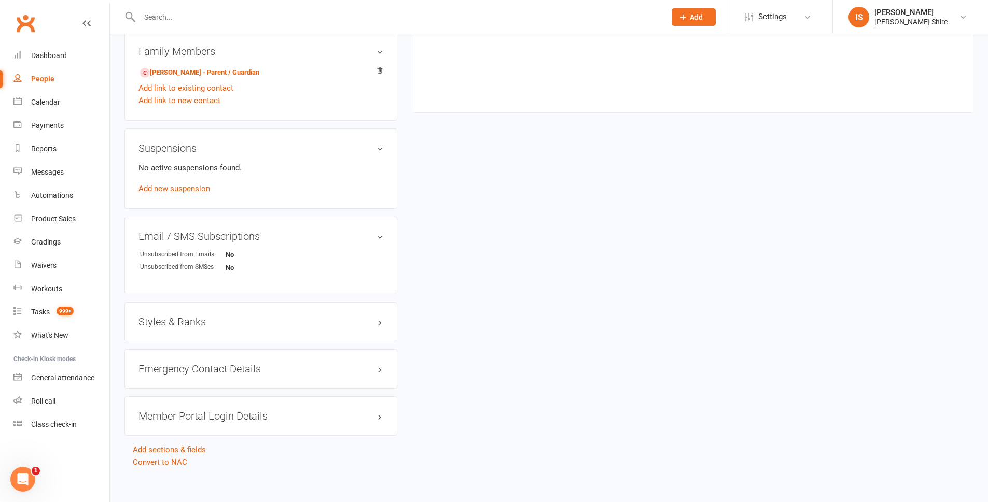
scroll to position [538, 0]
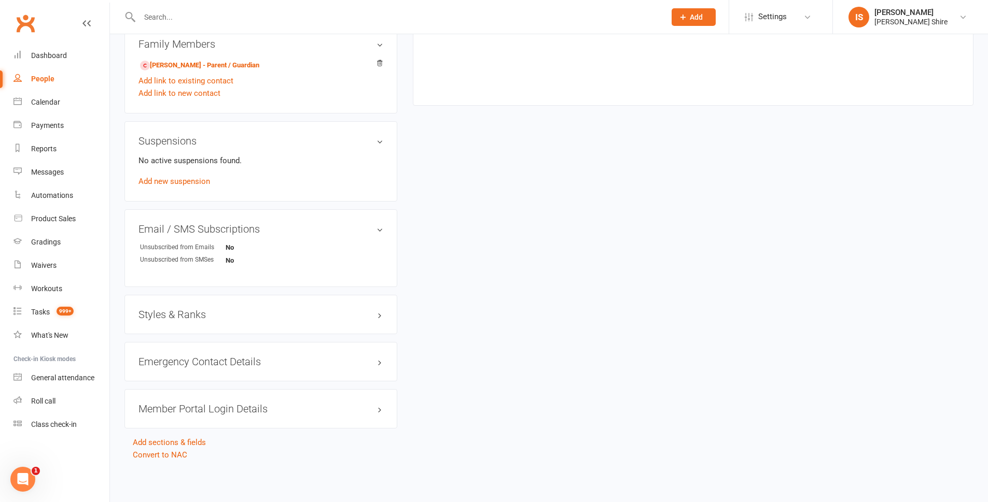
click at [331, 373] on div "Emergency Contact Details edit" at bounding box center [260, 361] width 273 height 39
click at [353, 368] on div "Emergency Contact Details edit" at bounding box center [260, 361] width 273 height 39
click at [382, 365] on h3 "Emergency Contact Details edit" at bounding box center [260, 361] width 245 height 11
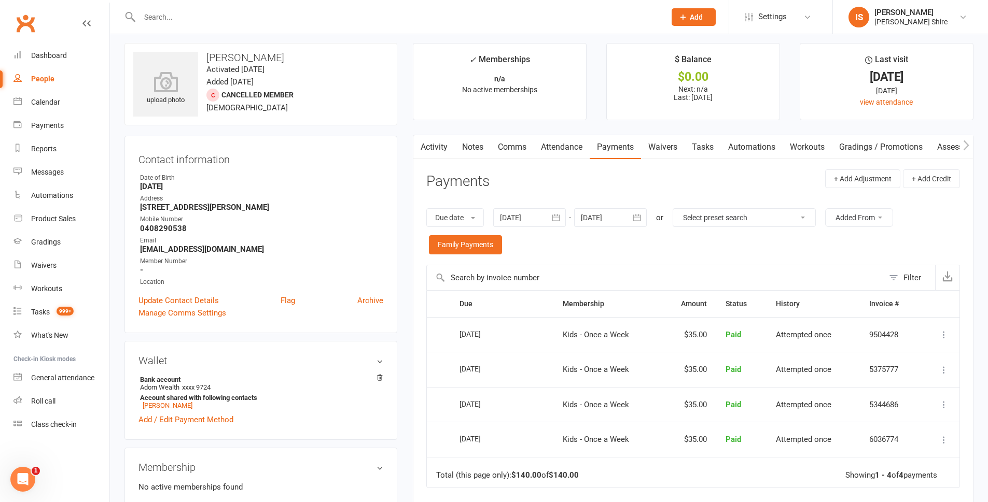
scroll to position [0, 0]
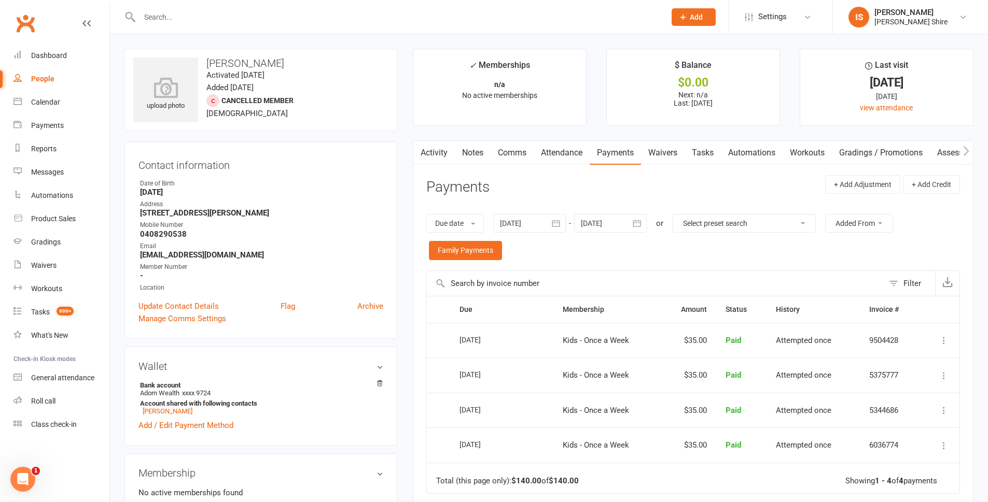
click at [443, 151] on link "Activity" at bounding box center [433, 153] width 41 height 24
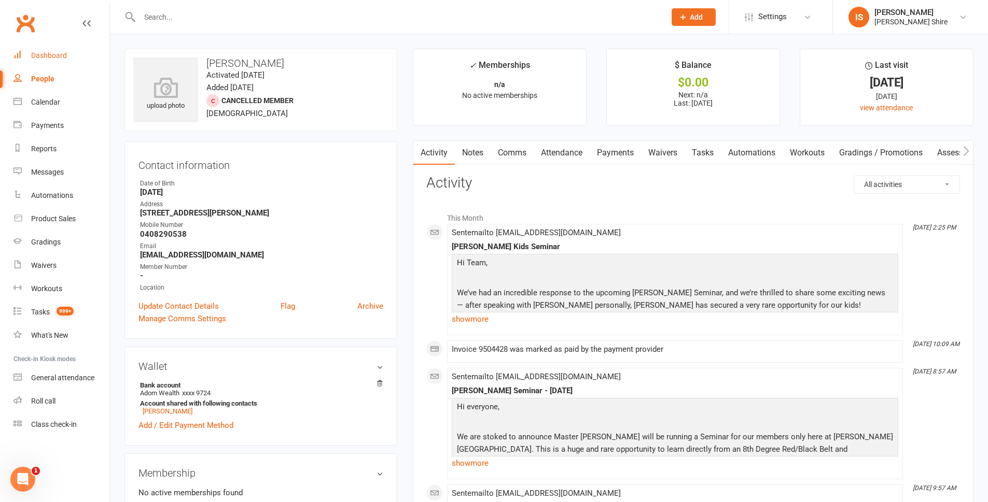
click at [50, 63] on link "Dashboard" at bounding box center [61, 55] width 96 height 23
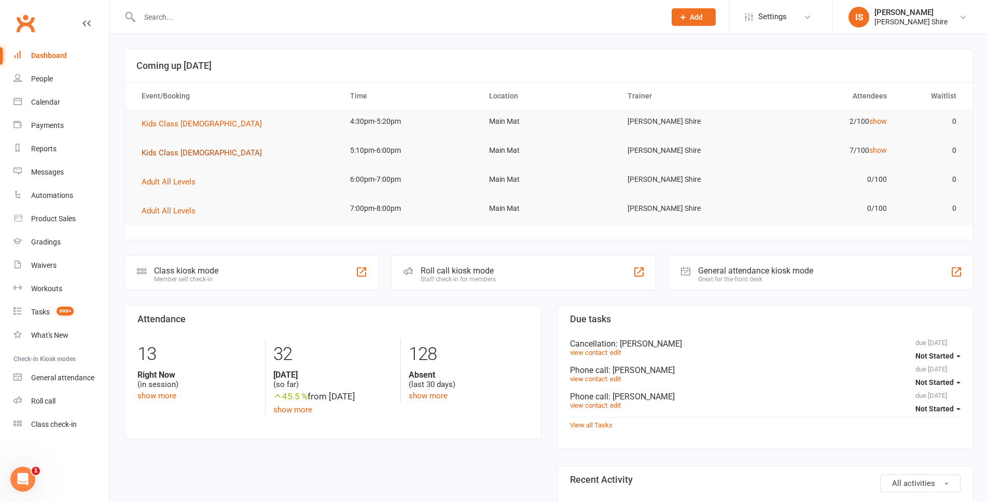
click at [180, 149] on span "Kids Class [DEMOGRAPHIC_DATA]" at bounding box center [202, 152] width 120 height 9
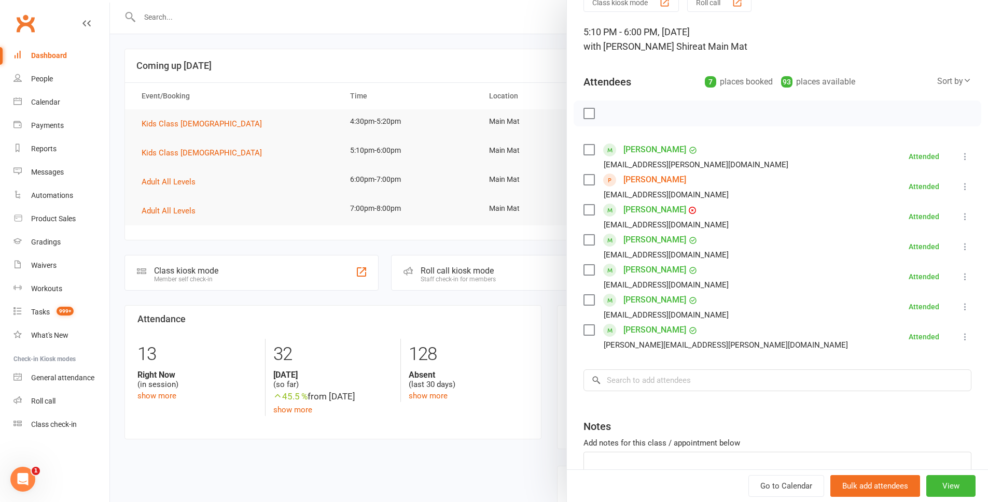
scroll to position [52, 0]
drag, startPoint x: 467, startPoint y: 293, endPoint x: 454, endPoint y: 297, distance: 13.5
click at [454, 297] on div at bounding box center [549, 251] width 878 height 502
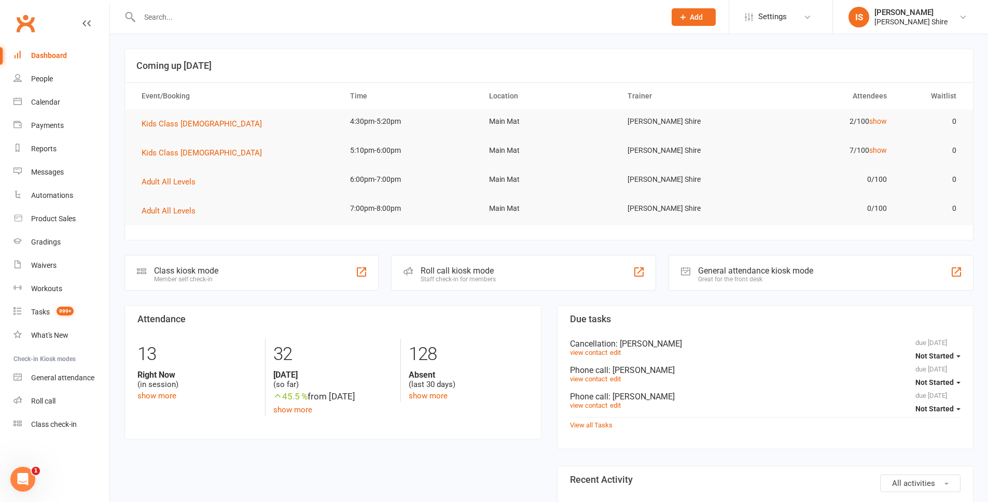
click at [176, 17] on input "text" at bounding box center [397, 17] width 522 height 15
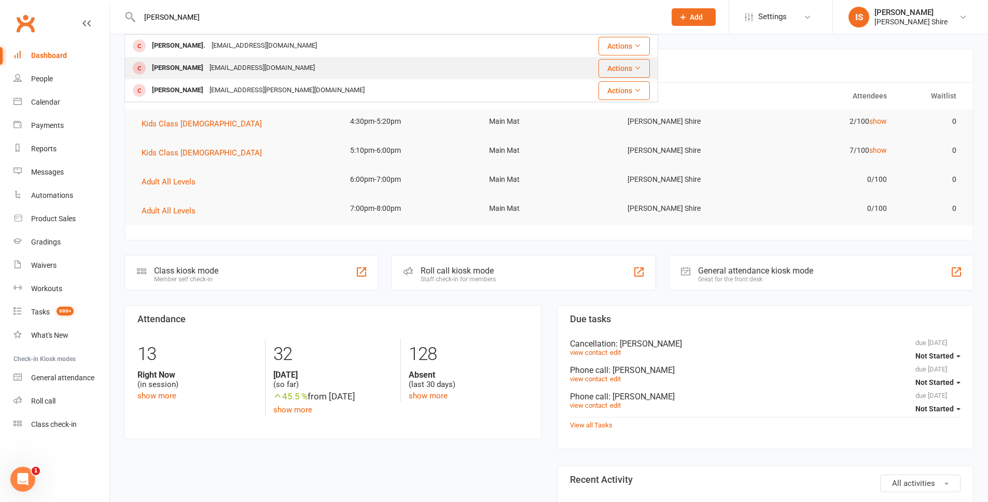
type input "ralph"
click at [192, 61] on div "Ralph Donohoe" at bounding box center [178, 68] width 58 height 15
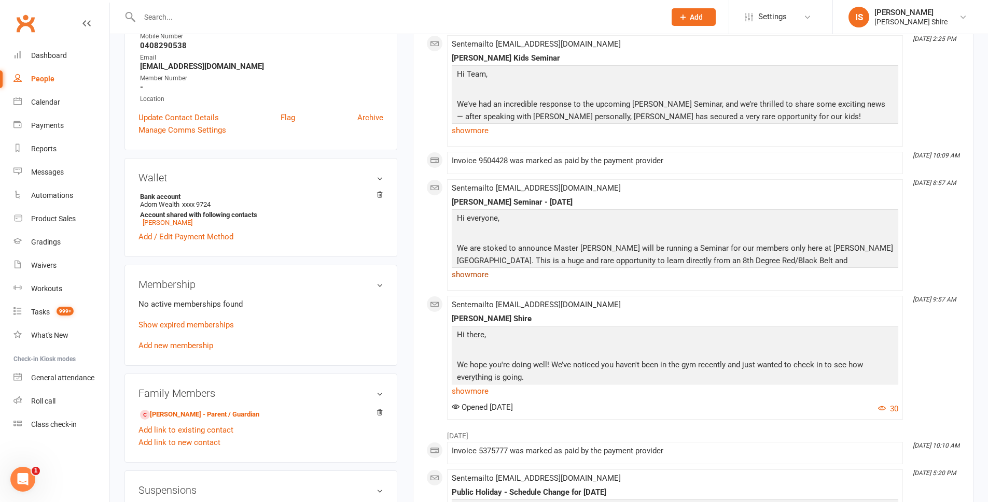
scroll to position [207, 0]
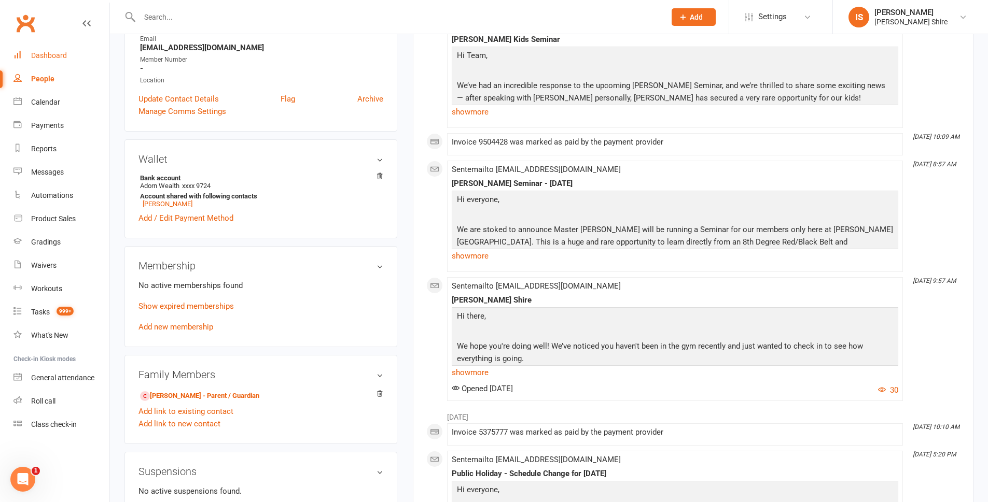
click at [63, 60] on link "Dashboard" at bounding box center [61, 55] width 96 height 23
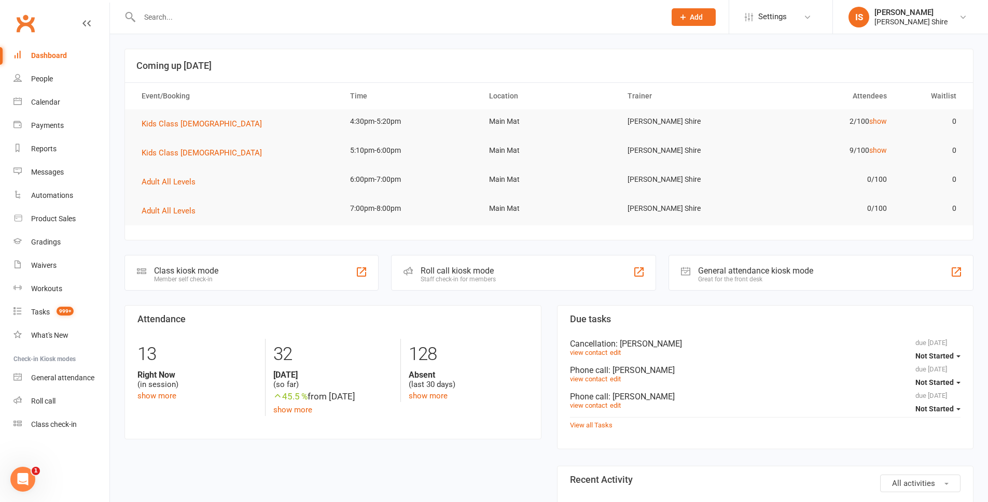
click at [265, 21] on input "text" at bounding box center [397, 17] width 522 height 15
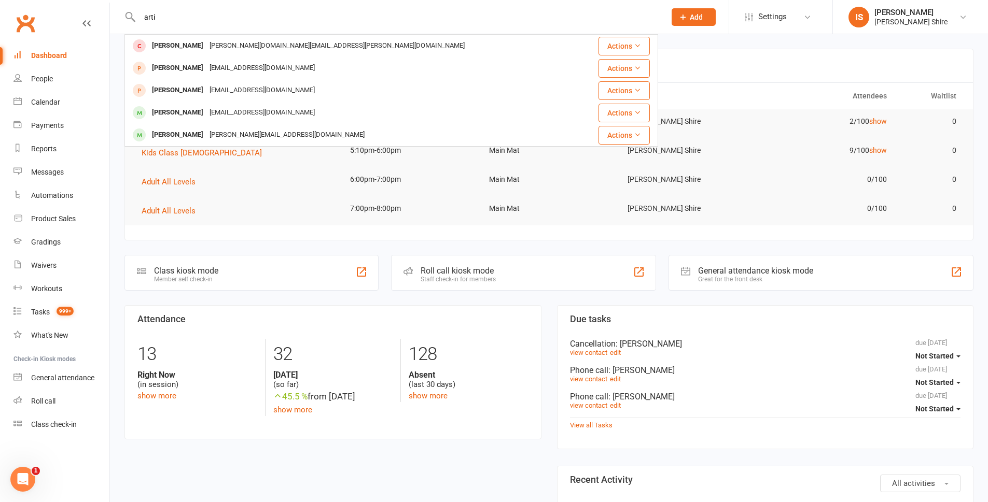
type input "arti"
click at [48, 50] on link "Dashboard" at bounding box center [61, 55] width 96 height 23
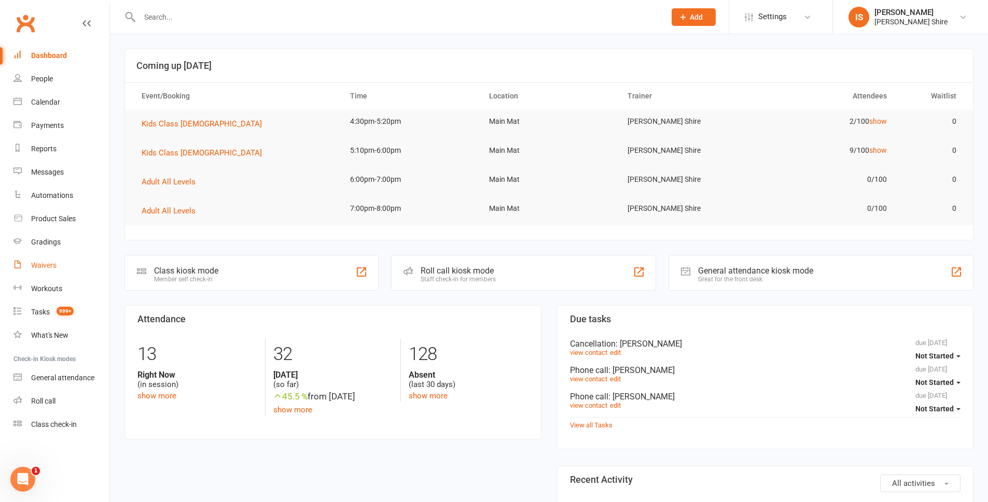
click at [52, 258] on link "Waivers" at bounding box center [61, 265] width 96 height 23
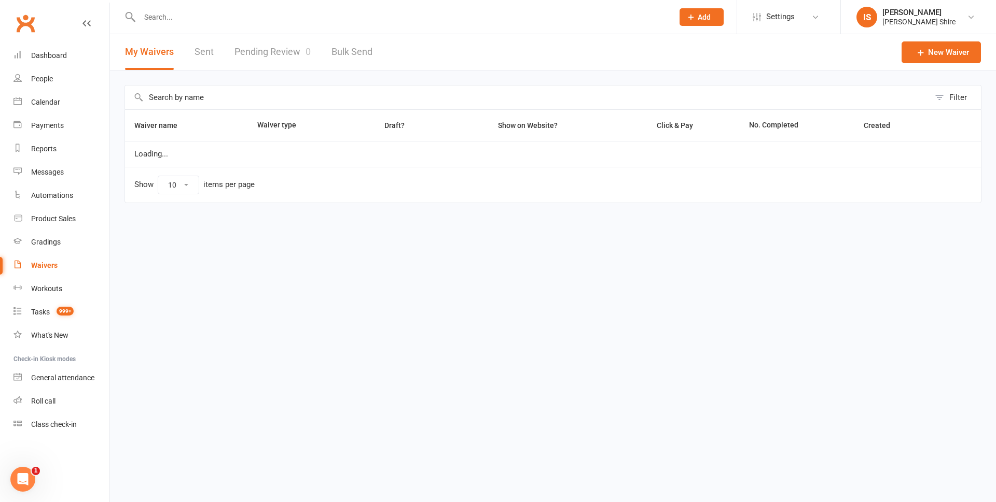
click at [297, 56] on link "Pending Review 0" at bounding box center [272, 52] width 76 height 36
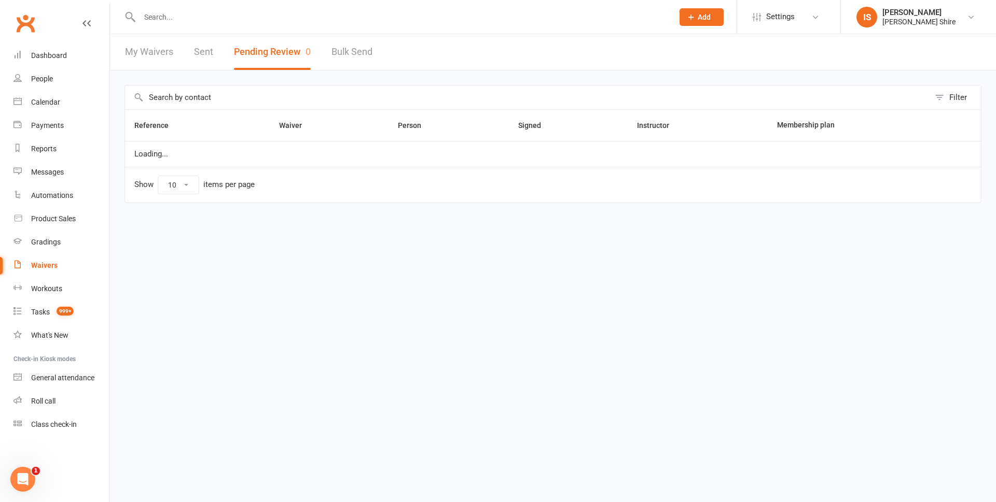
select select "100"
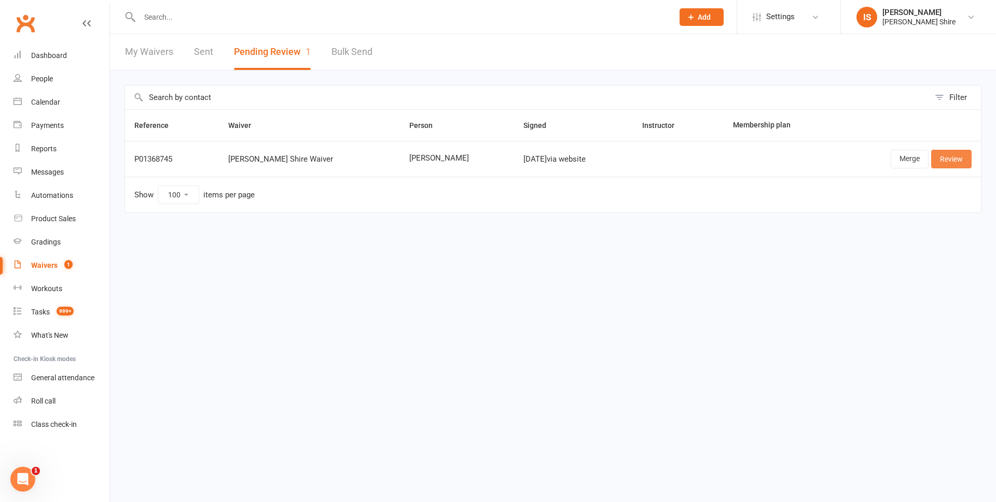
click at [947, 151] on link "Review" at bounding box center [951, 159] width 40 height 19
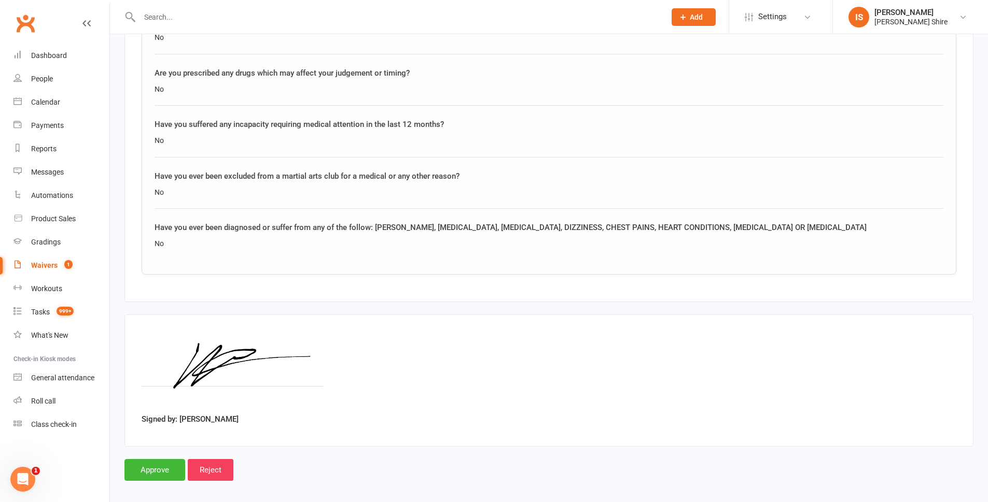
scroll to position [1027, 0]
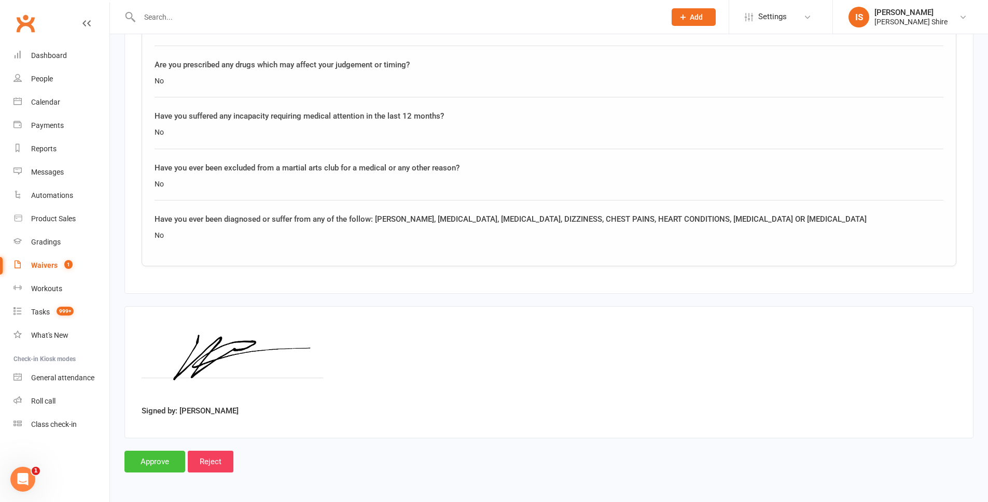
click at [152, 463] on input "Approve" at bounding box center [154, 462] width 61 height 22
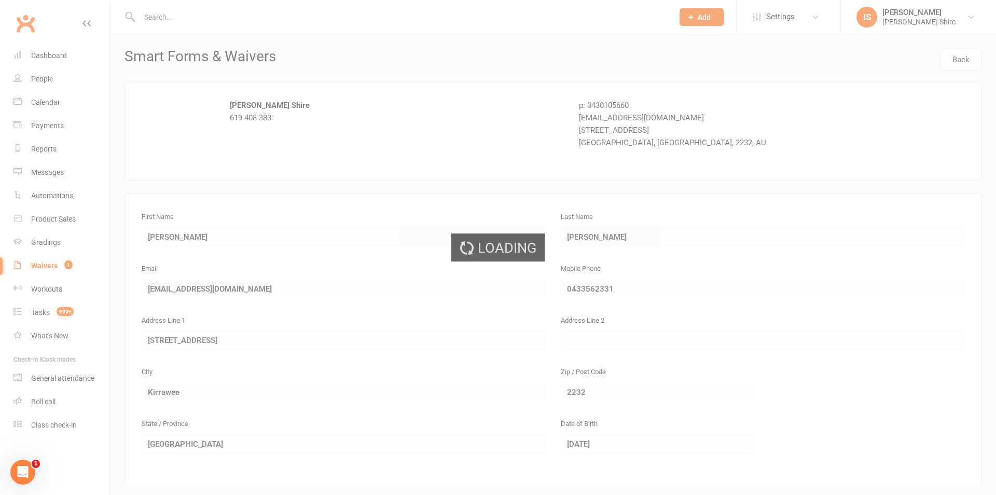
select select "100"
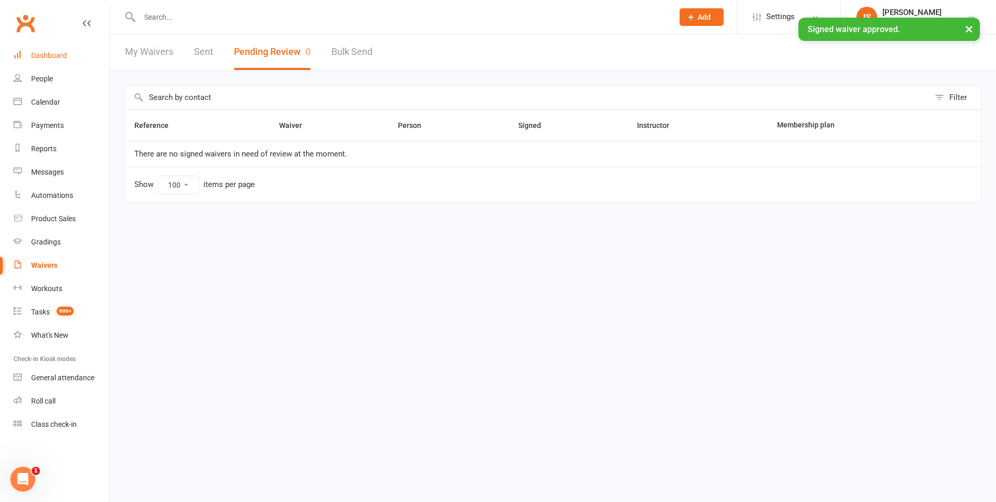
click at [65, 55] on div "Dashboard" at bounding box center [49, 55] width 36 height 8
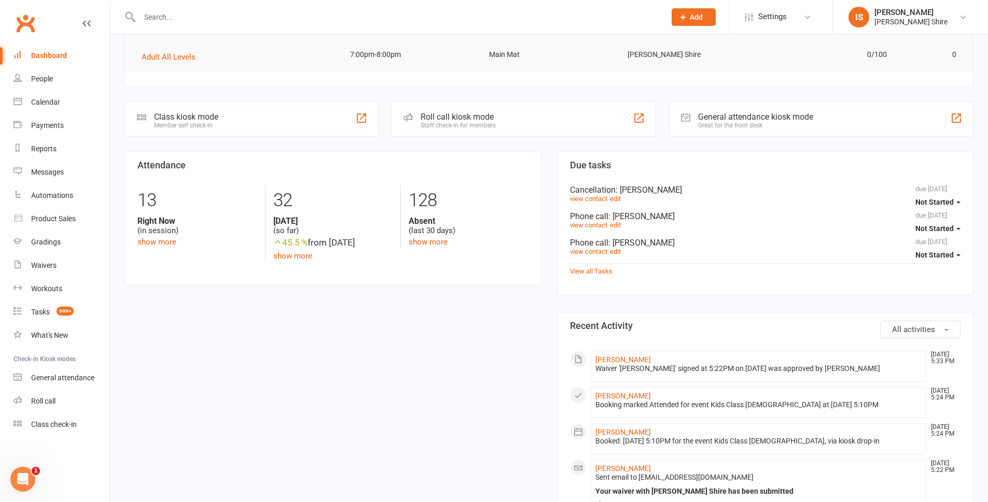
scroll to position [156, 0]
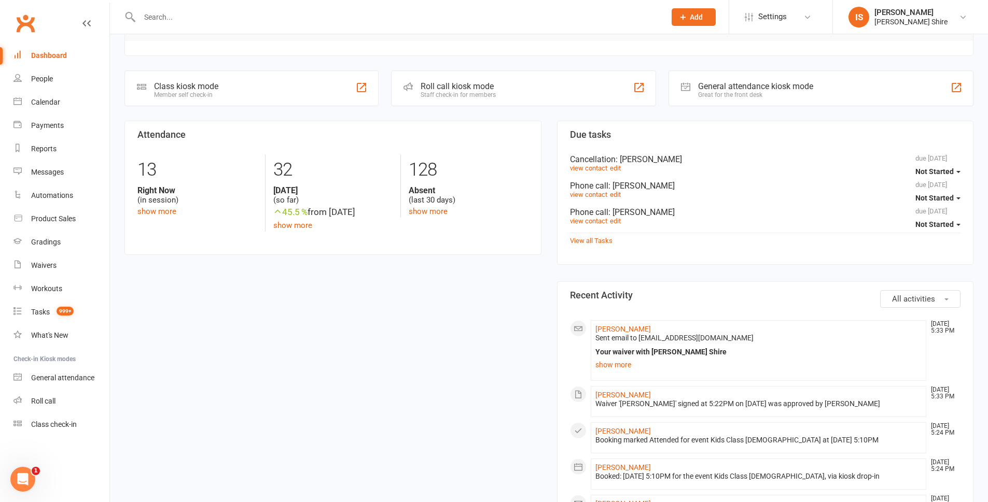
click at [182, 16] on input "text" at bounding box center [397, 17] width 522 height 15
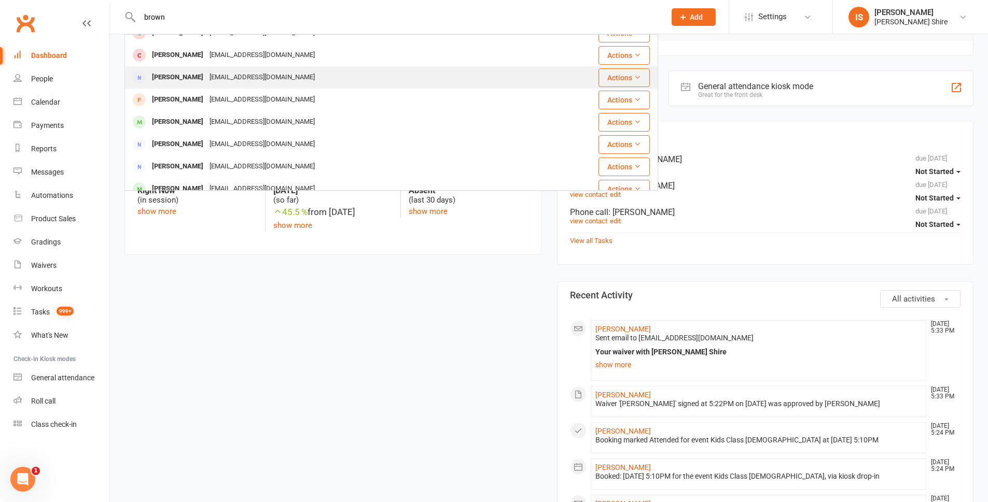
scroll to position [104, 0]
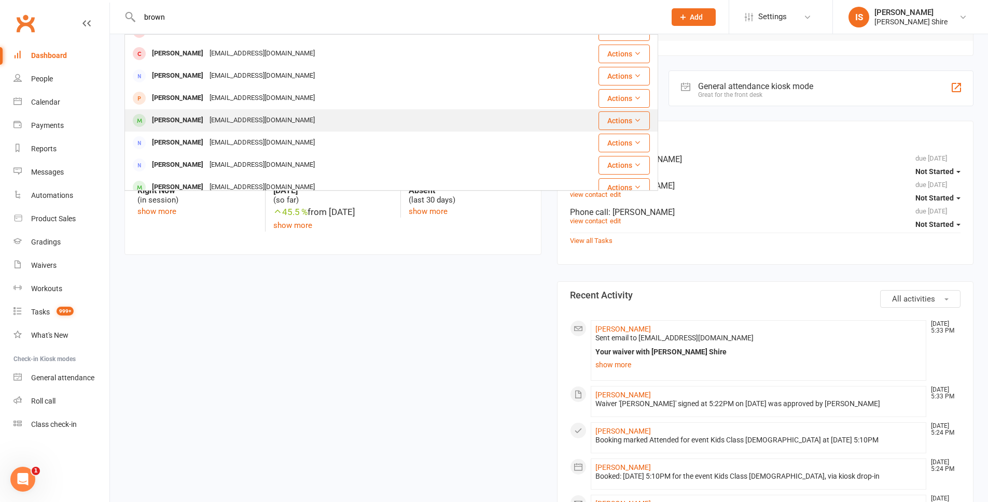
type input "brown"
click at [179, 118] on div "Karl Brown" at bounding box center [178, 120] width 58 height 15
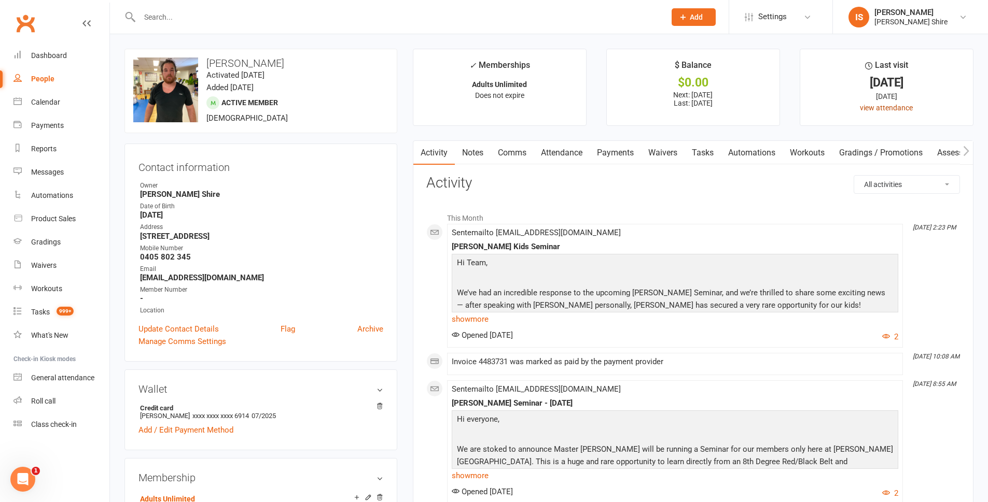
click at [861, 107] on link "view attendance" at bounding box center [886, 108] width 53 height 8
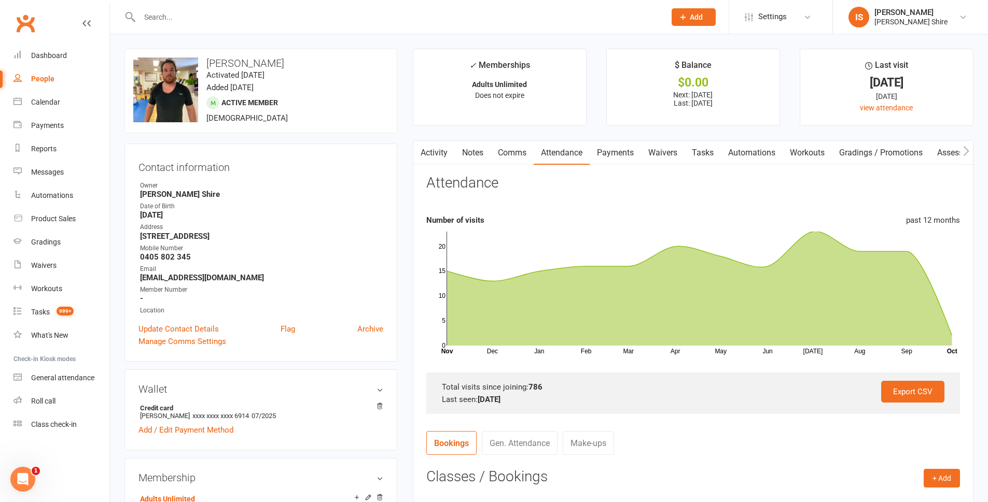
click at [225, 19] on input "text" at bounding box center [397, 17] width 522 height 15
type input "w"
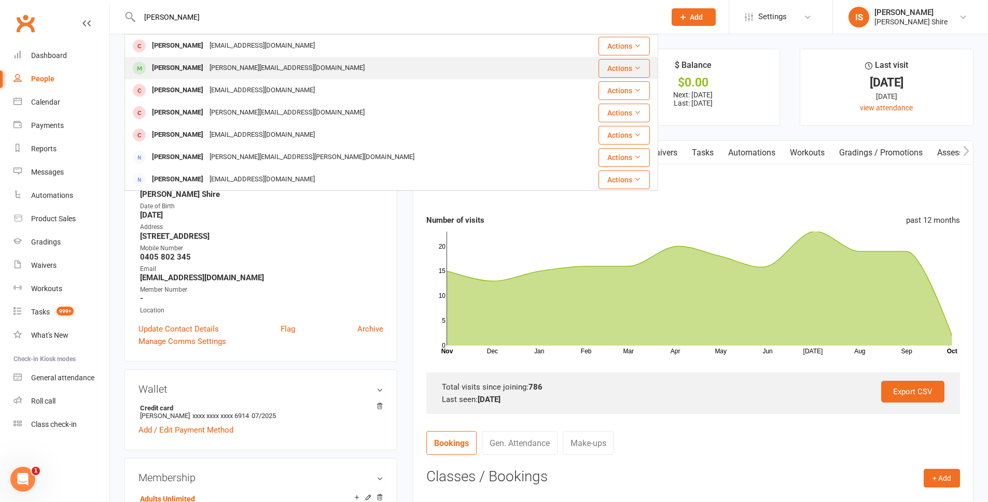
type input "emily"
click at [221, 76] on div "Emily.boskovski@hotmail.com" at bounding box center [286, 68] width 161 height 15
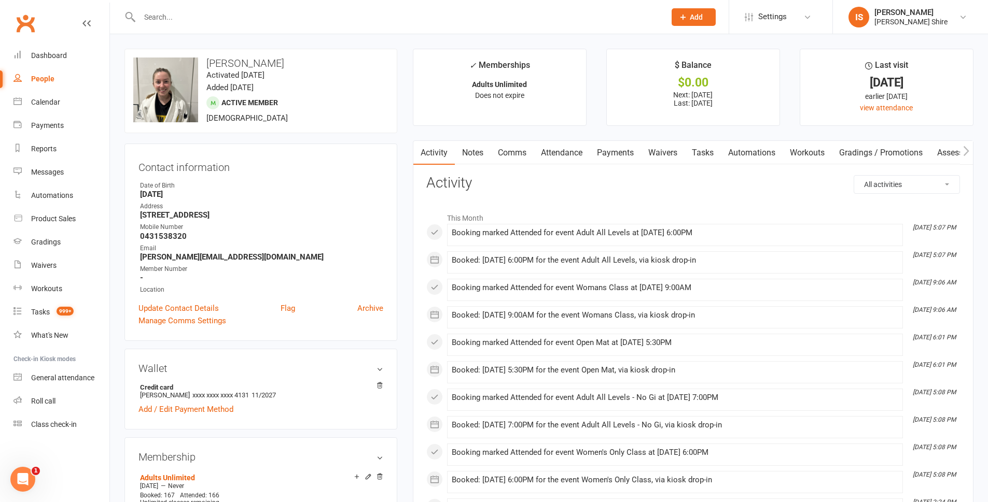
click at [884, 102] on li "Last visit 13 Oct 2025 earlier today view attendance" at bounding box center [887, 87] width 174 height 77
click at [866, 105] on link "view attendance" at bounding box center [886, 108] width 53 height 8
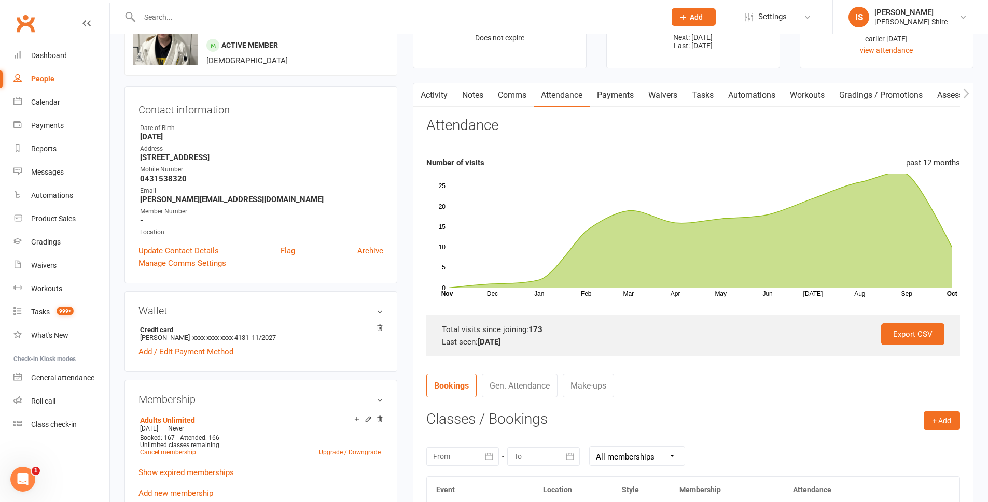
scroll to position [52, 0]
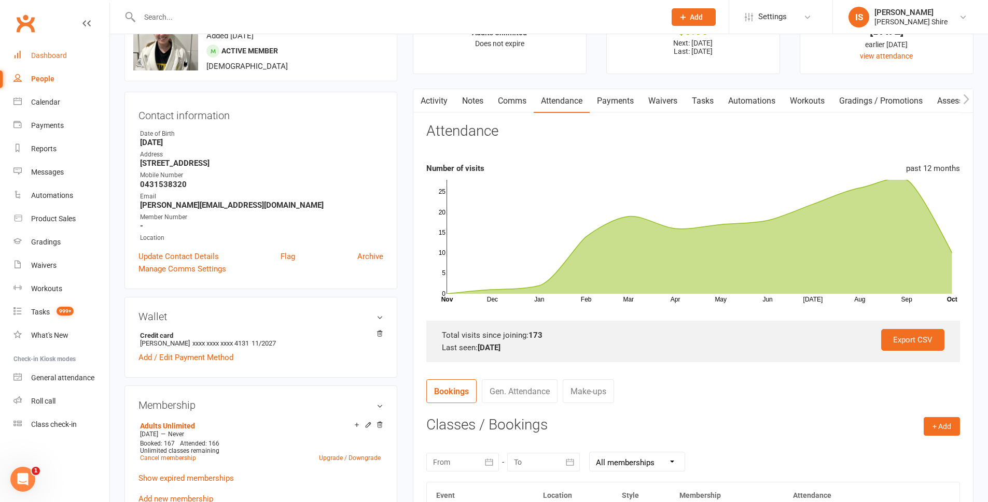
click at [60, 54] on div "Dashboard" at bounding box center [49, 55] width 36 height 8
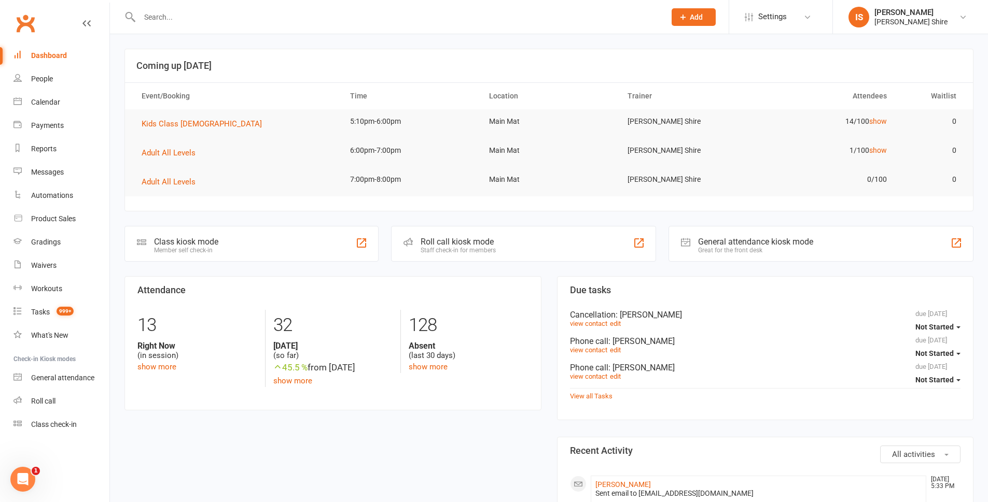
click at [48, 51] on div "Dashboard" at bounding box center [49, 55] width 36 height 8
click at [187, 19] on input "text" at bounding box center [397, 17] width 522 height 15
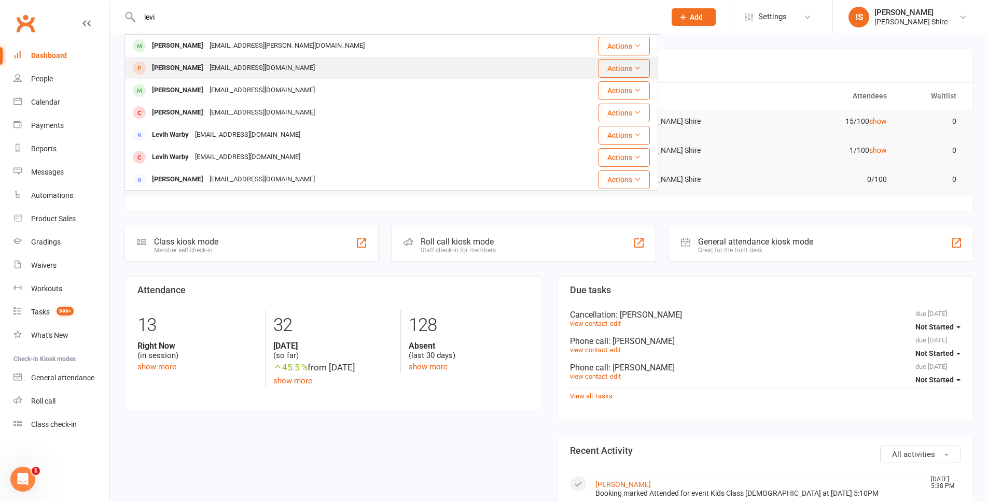
type input "levi"
click at [187, 60] on div "[PERSON_NAME] [EMAIL_ADDRESS][DOMAIN_NAME]" at bounding box center [339, 68] width 428 height 21
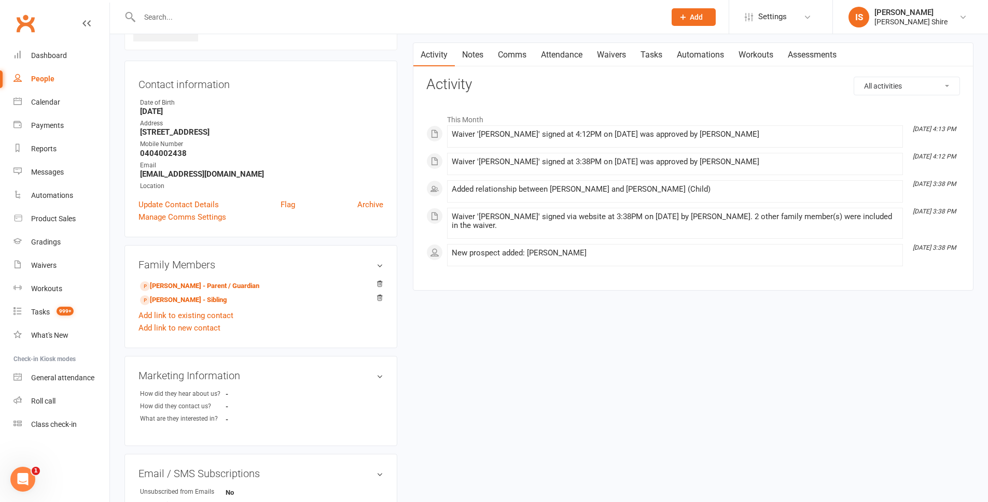
scroll to position [52, 0]
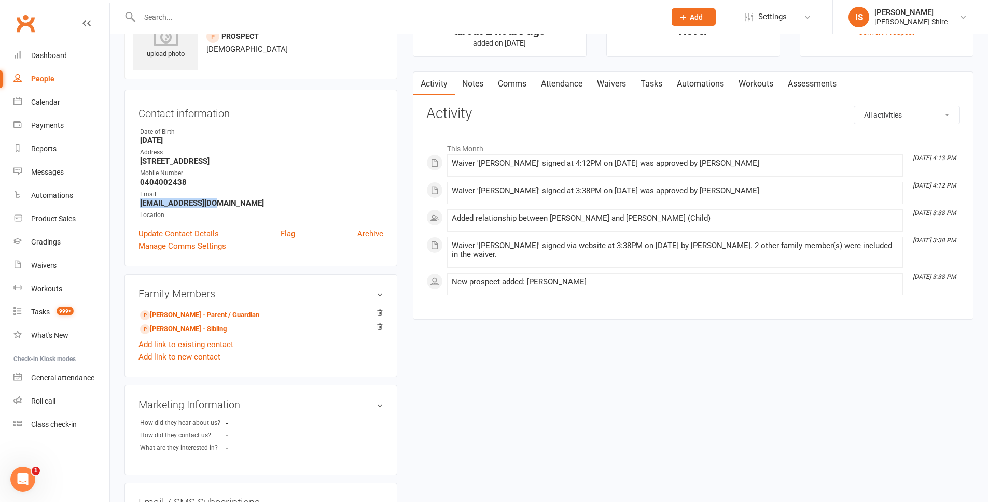
drag, startPoint x: 214, startPoint y: 200, endPoint x: 138, endPoint y: 204, distance: 75.8
click at [138, 204] on li "Email [EMAIL_ADDRESS][DOMAIN_NAME]" at bounding box center [260, 199] width 245 height 18
copy strong "[EMAIL_ADDRESS][DOMAIN_NAME]"
click at [69, 59] on link "Dashboard" at bounding box center [61, 55] width 96 height 23
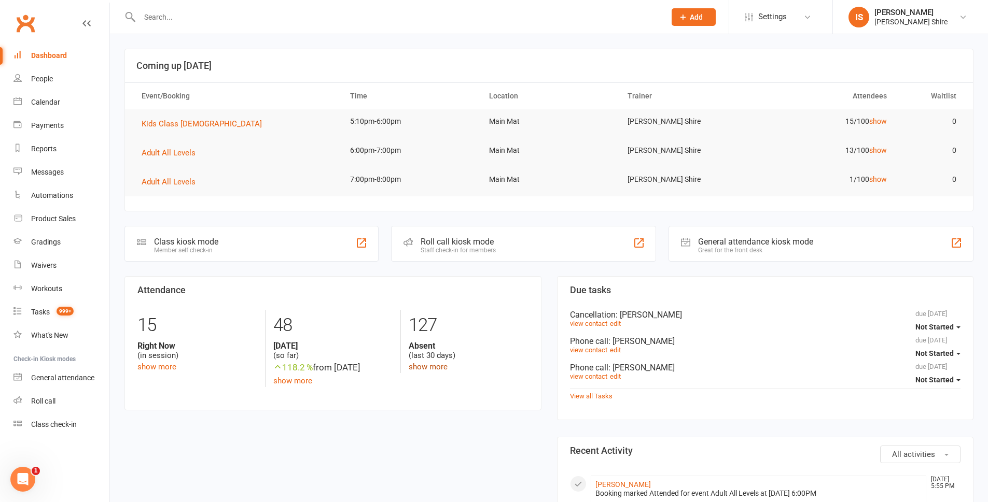
click at [439, 366] on link "show more" at bounding box center [428, 366] width 39 height 9
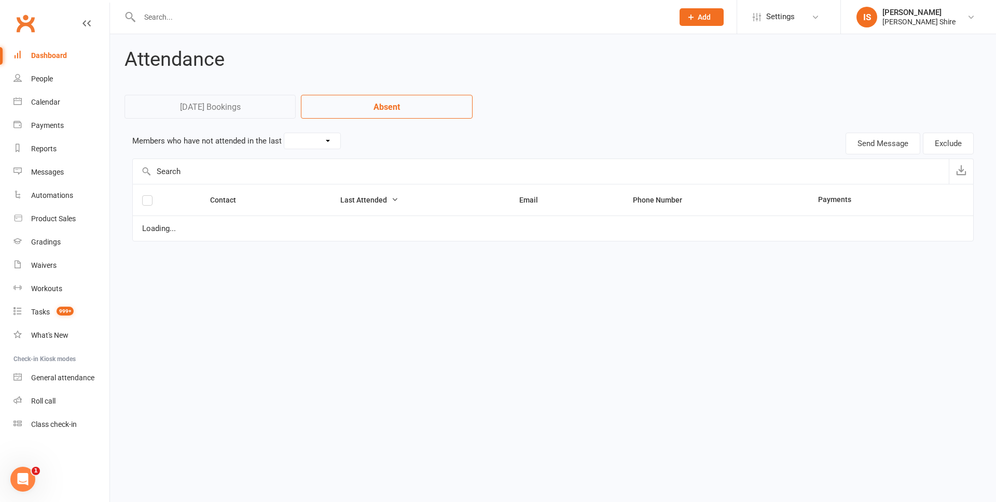
select select "30"
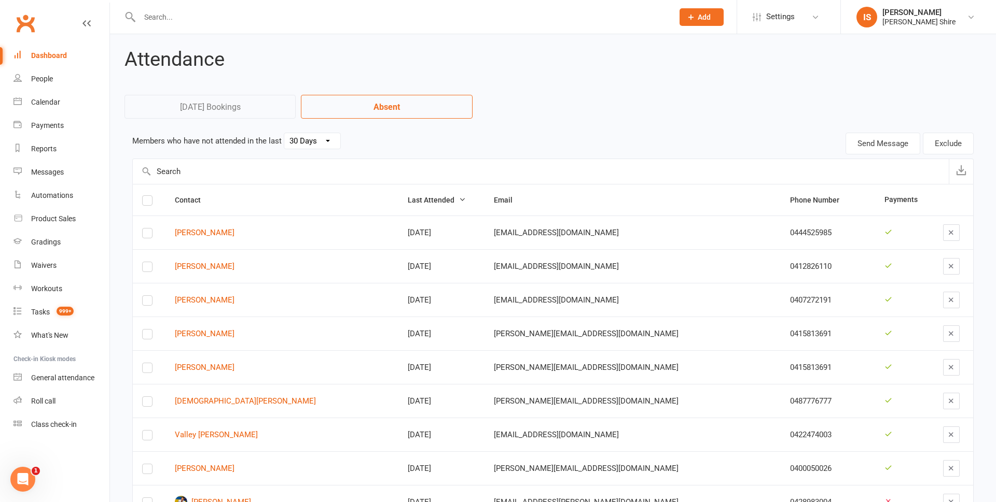
click at [71, 58] on link "Dashboard" at bounding box center [61, 55] width 96 height 23
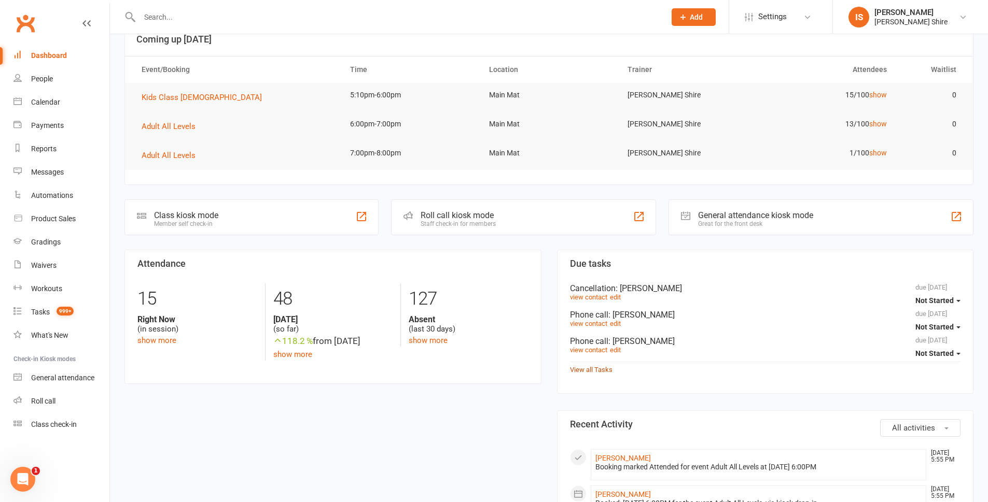
scroll to position [52, 0]
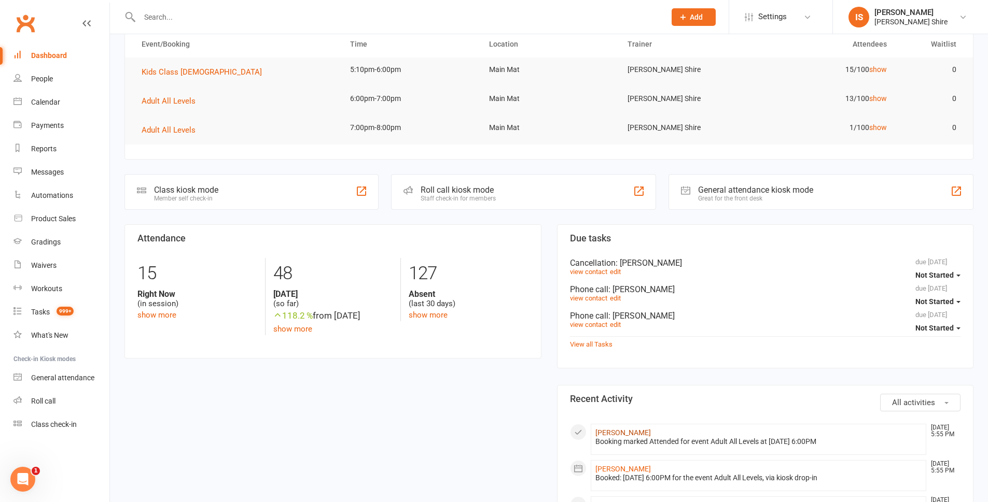
click at [613, 429] on link "[PERSON_NAME]" at bounding box center [622, 433] width 55 height 8
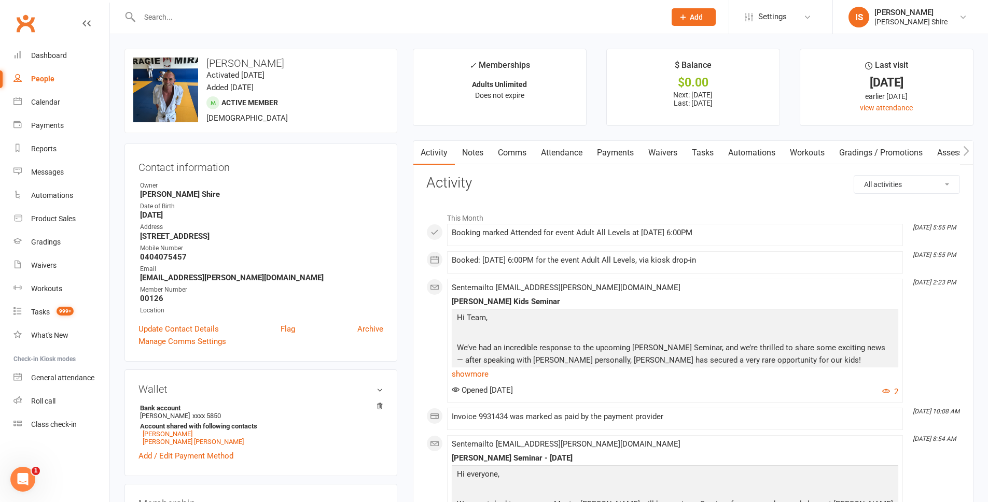
click at [858, 108] on li "Last visit [DATE] earlier [DATE] view attendance" at bounding box center [887, 87] width 174 height 77
click at [864, 108] on link "view attendance" at bounding box center [886, 108] width 53 height 8
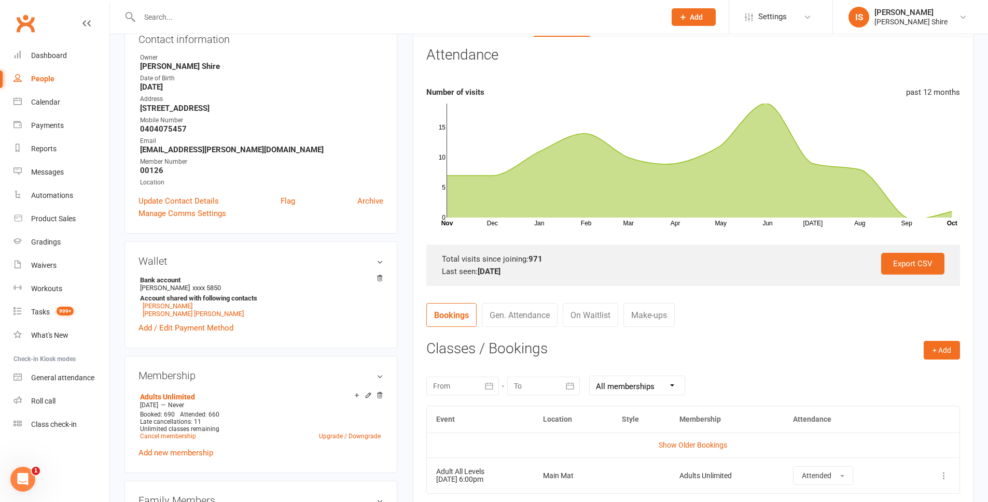
scroll to position [207, 0]
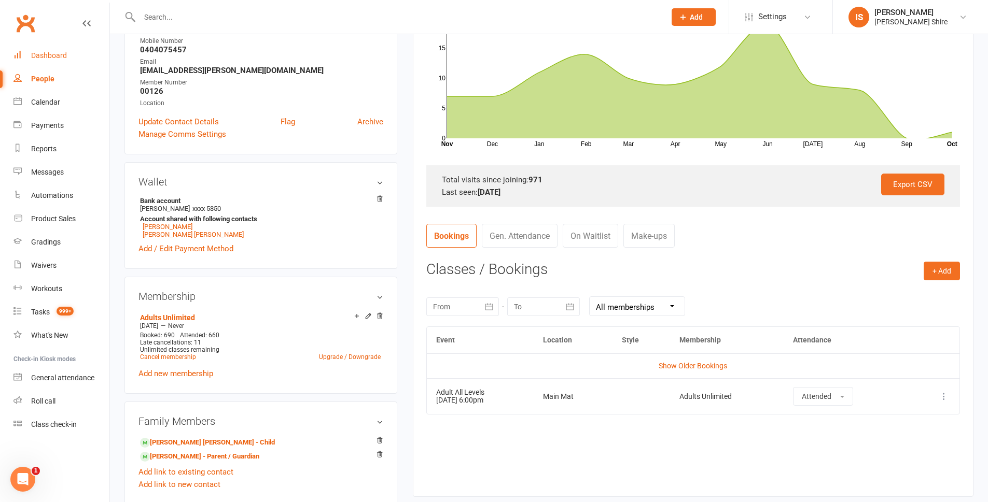
click at [33, 47] on link "Dashboard" at bounding box center [61, 55] width 96 height 23
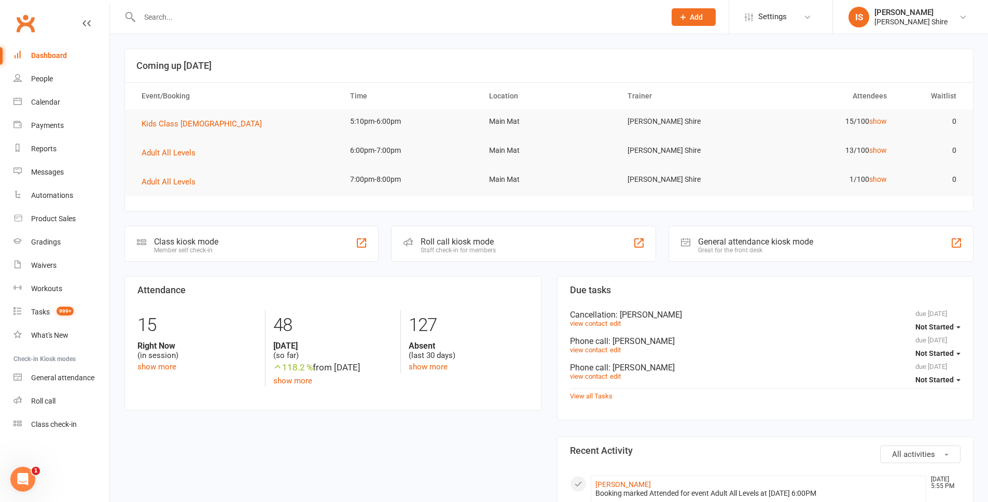
click at [58, 59] on div "Dashboard" at bounding box center [49, 55] width 36 height 8
click at [245, 17] on input "text" at bounding box center [397, 17] width 522 height 15
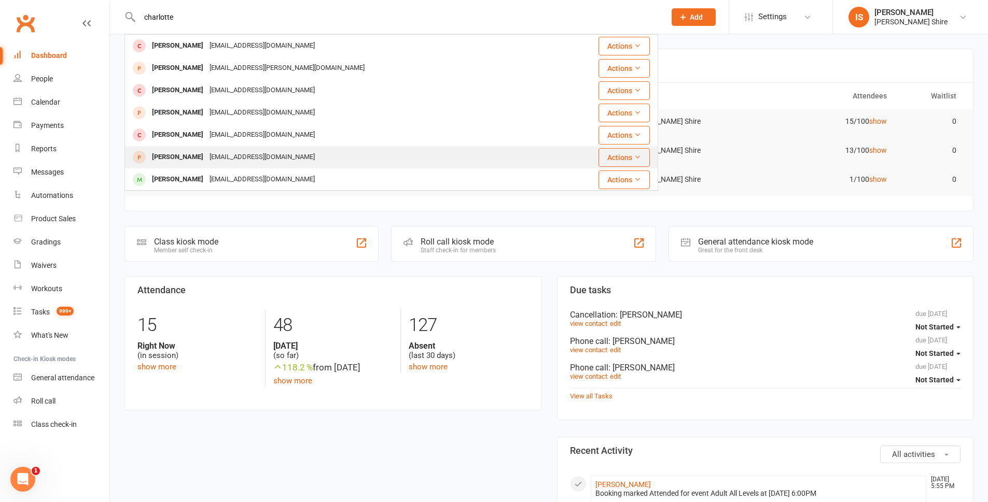
type input "charlotte"
click at [169, 160] on div "[PERSON_NAME]" at bounding box center [178, 157] width 58 height 15
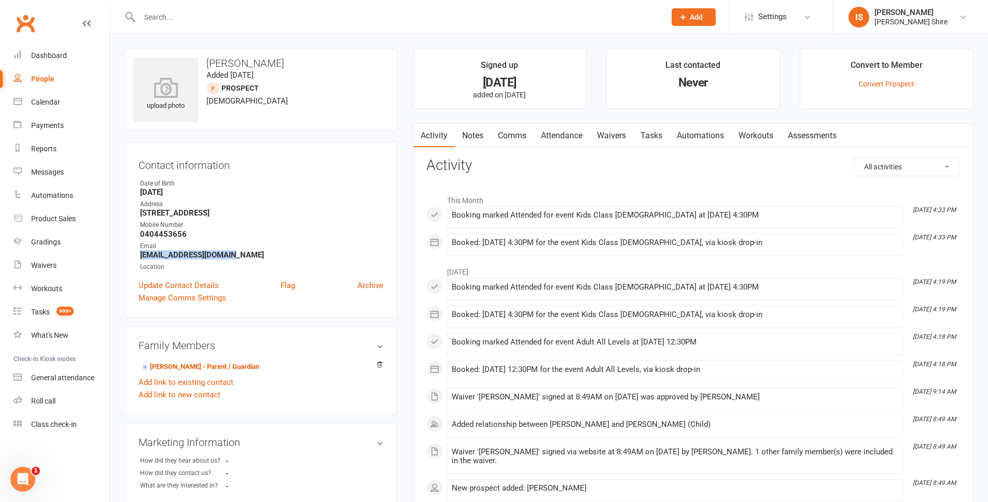
drag, startPoint x: 235, startPoint y: 253, endPoint x: 136, endPoint y: 256, distance: 99.1
click at [136, 256] on div "Contact information Owner Date of Birth [DEMOGRAPHIC_DATA] Address [STREET_ADDR…" at bounding box center [260, 230] width 273 height 177
copy strong "[EMAIL_ADDRESS][DOMAIN_NAME]"
click at [122, 235] on div "upload photo [PERSON_NAME] Added [DATE] prospect [DEMOGRAPHIC_DATA] Contact inf…" at bounding box center [261, 425] width 288 height 753
click at [40, 52] on div "Dashboard" at bounding box center [49, 55] width 36 height 8
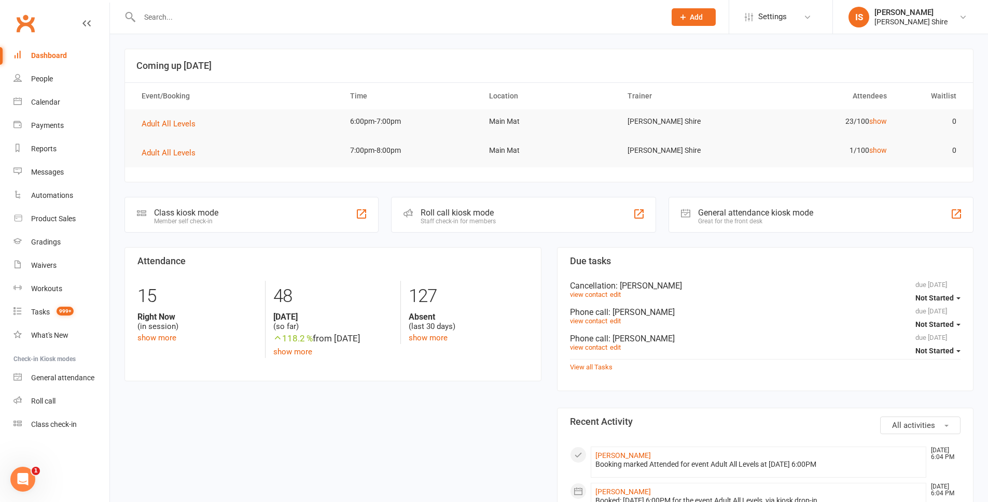
click at [56, 50] on link "Dashboard" at bounding box center [61, 55] width 96 height 23
click at [436, 388] on div "Attendance 15 Right Now (in session) show more 48 [DATE] (so far) 118.2 % from …" at bounding box center [333, 322] width 432 height 151
click at [41, 54] on div "Dashboard" at bounding box center [49, 55] width 36 height 8
click at [45, 59] on div "Dashboard" at bounding box center [49, 55] width 36 height 8
click at [157, 22] on input "text" at bounding box center [397, 17] width 522 height 15
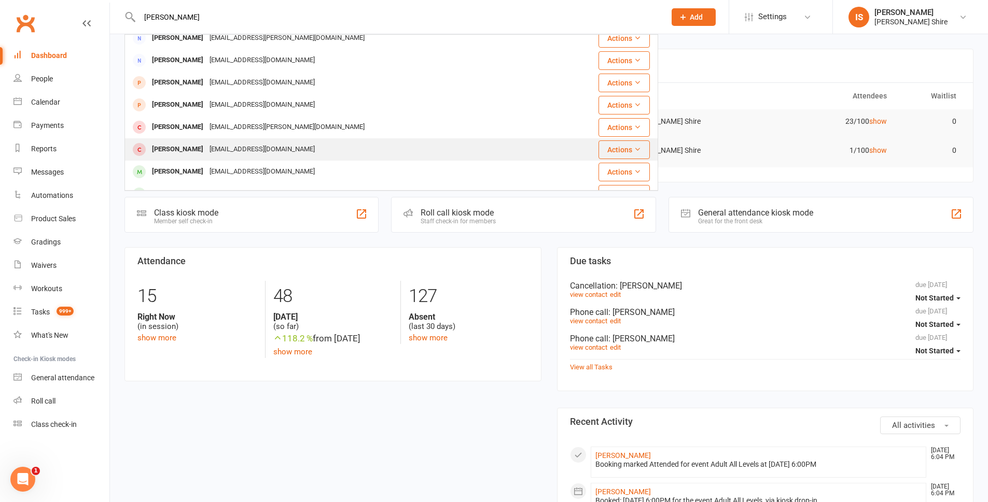
scroll to position [290, 0]
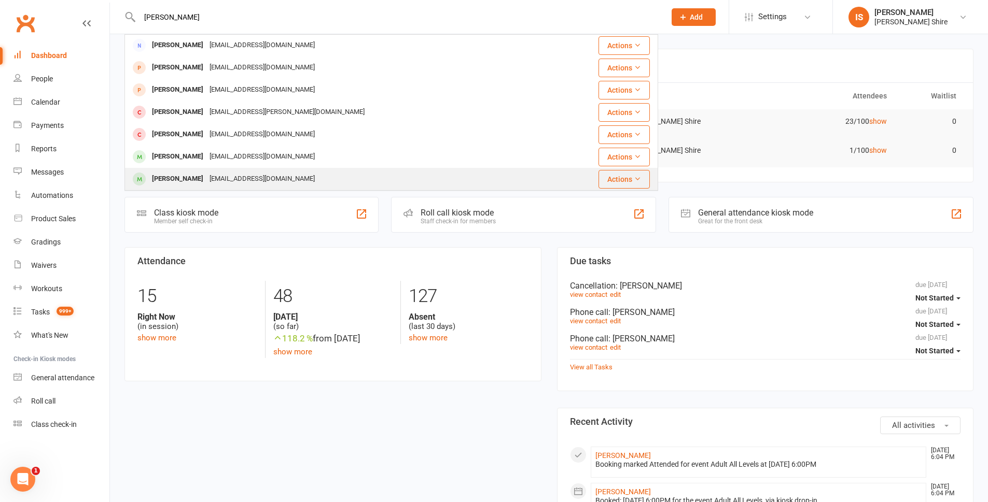
type input "[PERSON_NAME]"
click at [243, 178] on div "[EMAIL_ADDRESS][DOMAIN_NAME]" at bounding box center [261, 179] width 111 height 15
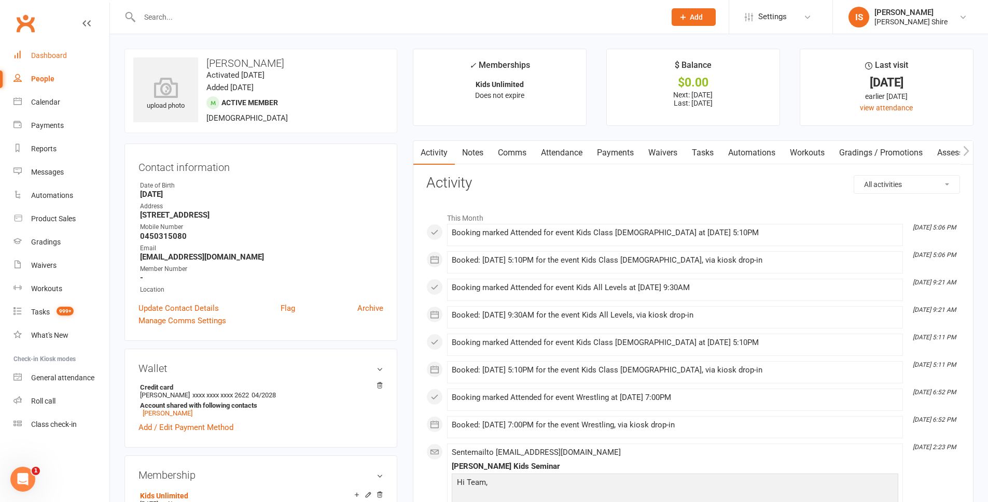
click at [46, 60] on div "Dashboard" at bounding box center [49, 55] width 36 height 8
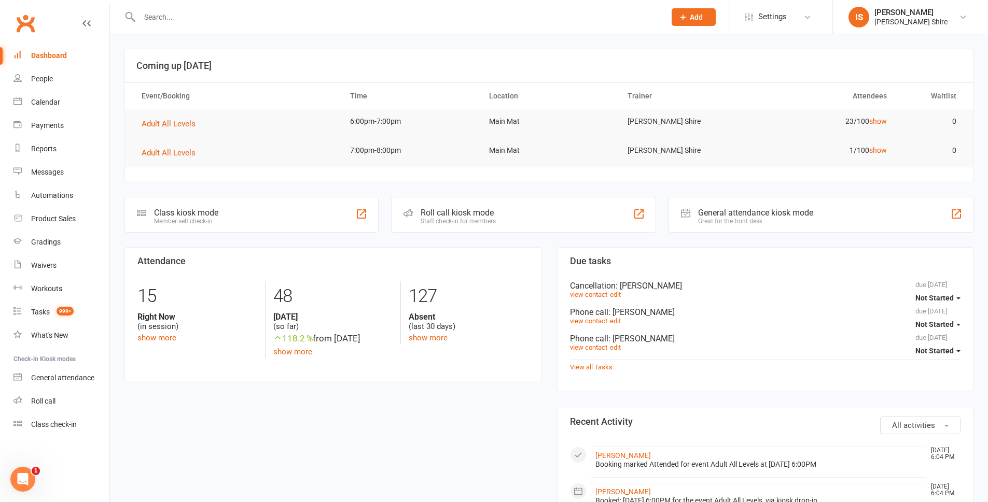
click at [54, 58] on div "Dashboard" at bounding box center [49, 55] width 36 height 8
click at [173, 16] on input "text" at bounding box center [397, 17] width 522 height 15
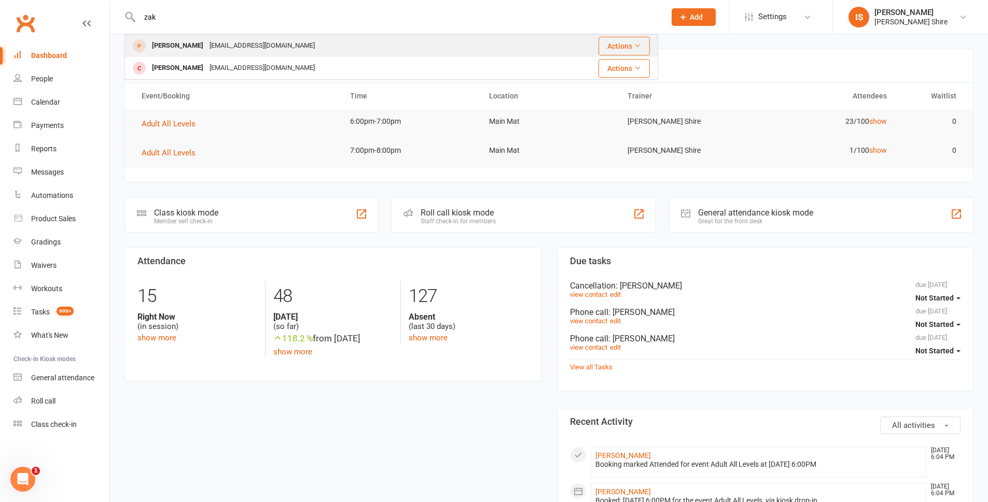
type input "zak"
click at [214, 46] on div "[EMAIL_ADDRESS][DOMAIN_NAME]" at bounding box center [261, 45] width 111 height 15
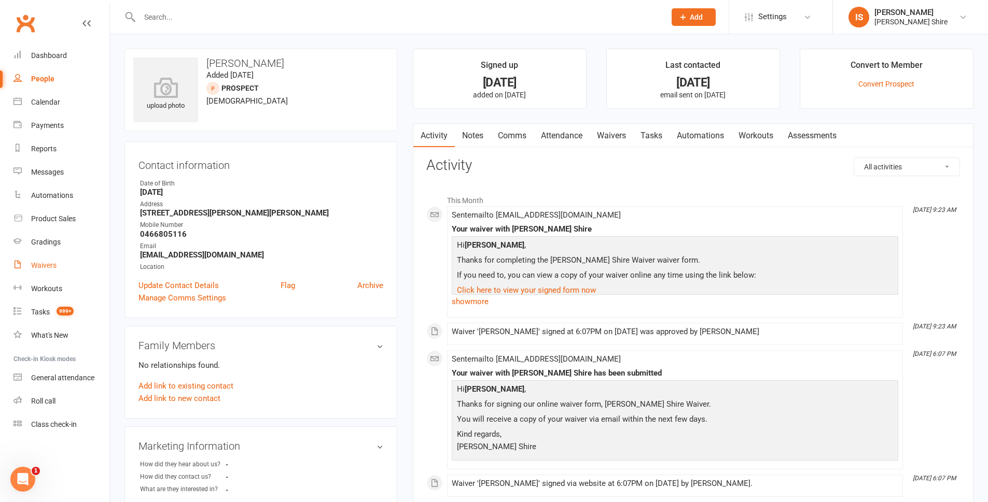
click at [63, 274] on link "Waivers" at bounding box center [61, 265] width 96 height 23
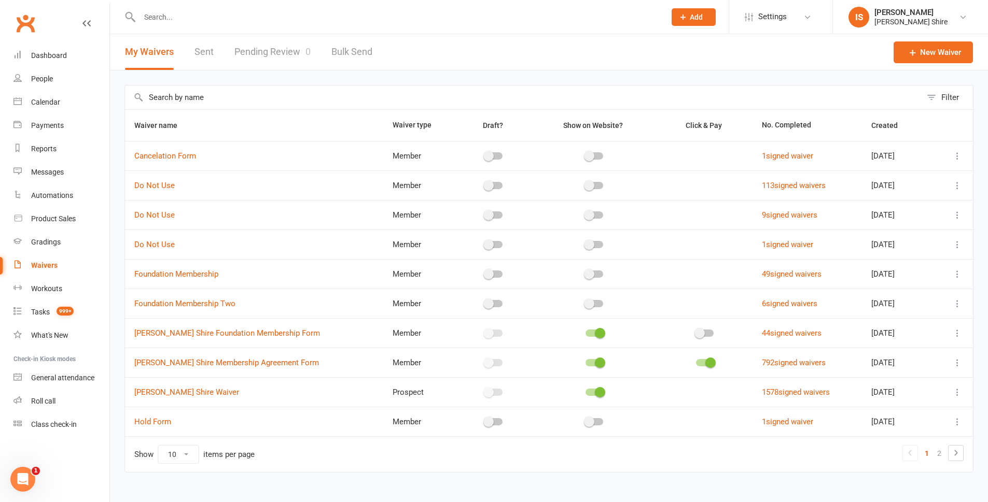
click at [295, 48] on link "Pending Review 0" at bounding box center [272, 52] width 76 height 36
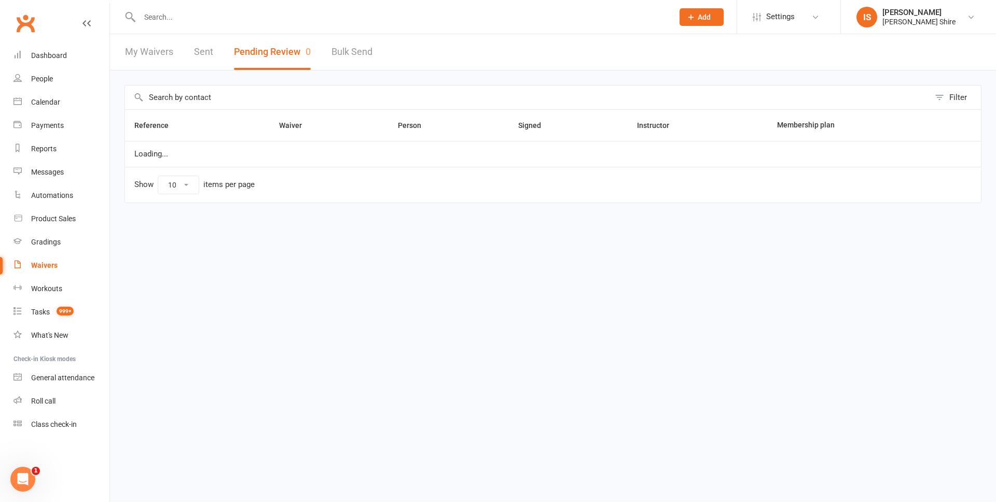
select select "100"
click at [170, 16] on input "text" at bounding box center [400, 17] width 529 height 15
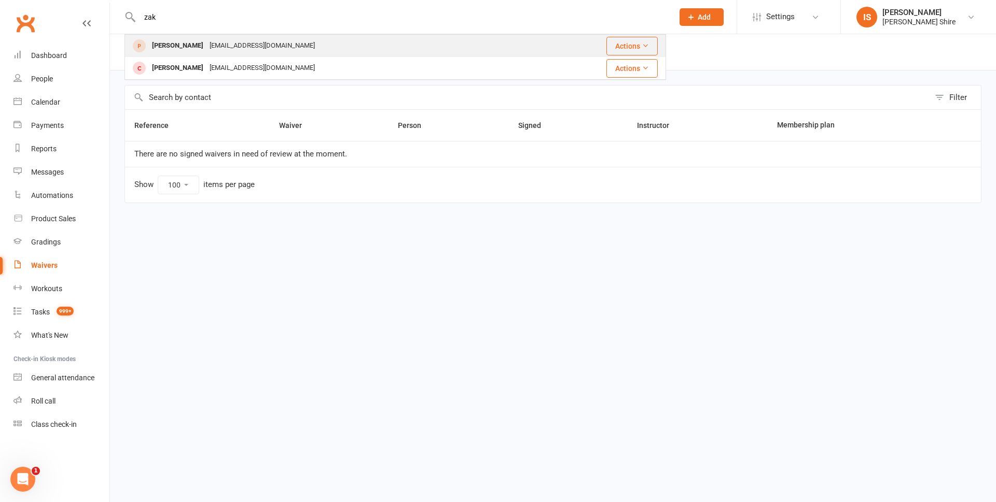
type input "zak"
click at [442, 41] on div "[PERSON_NAME] [EMAIL_ADDRESS][DOMAIN_NAME]" at bounding box center [332, 45] width 414 height 21
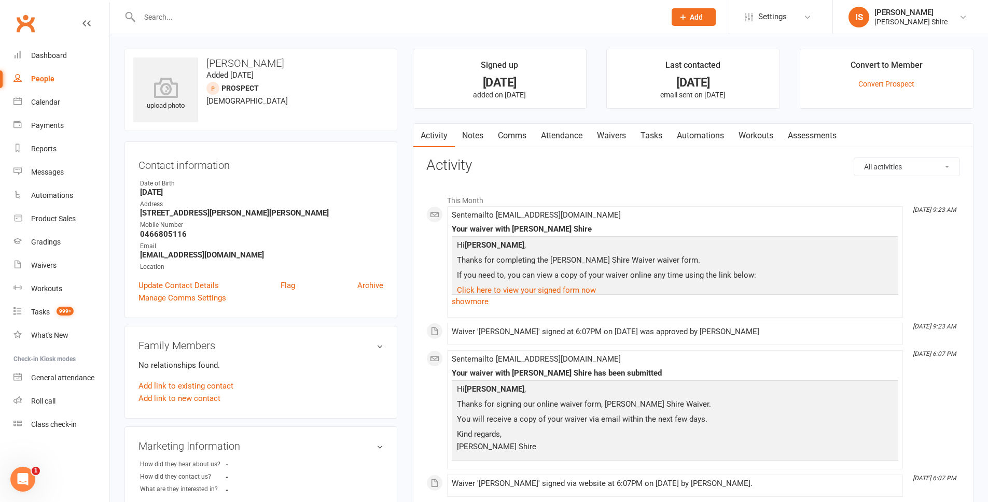
click at [168, 16] on input "text" at bounding box center [397, 17] width 522 height 15
click at [55, 52] on div "Dashboard" at bounding box center [49, 55] width 36 height 8
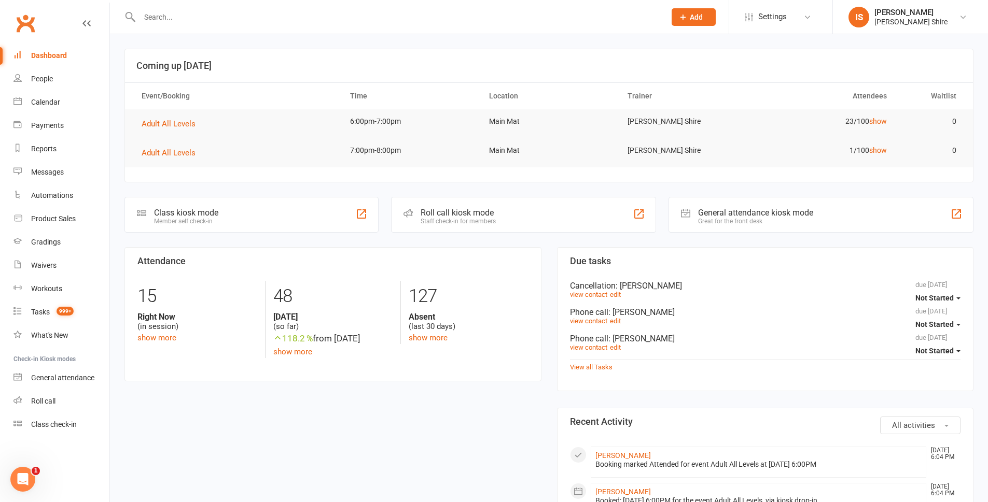
click at [909, 421] on span "All activities" at bounding box center [913, 425] width 43 height 9
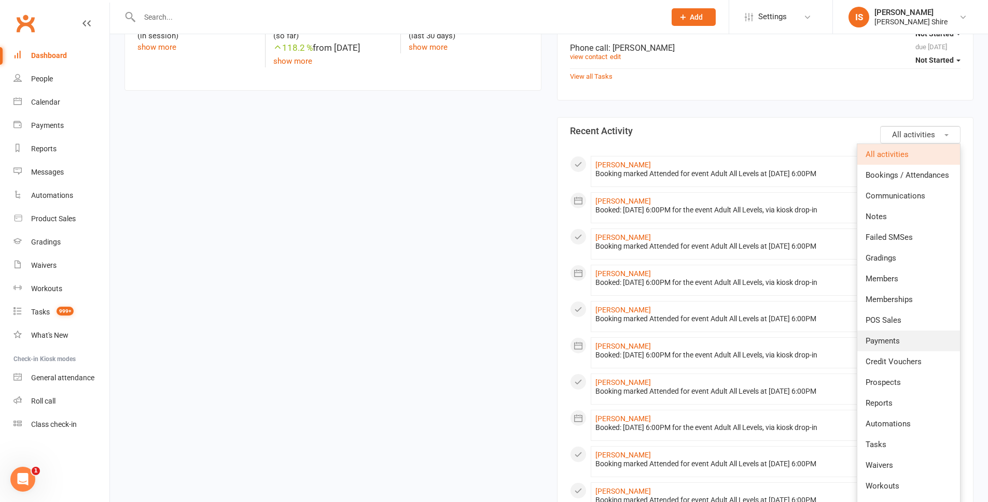
scroll to position [311, 0]
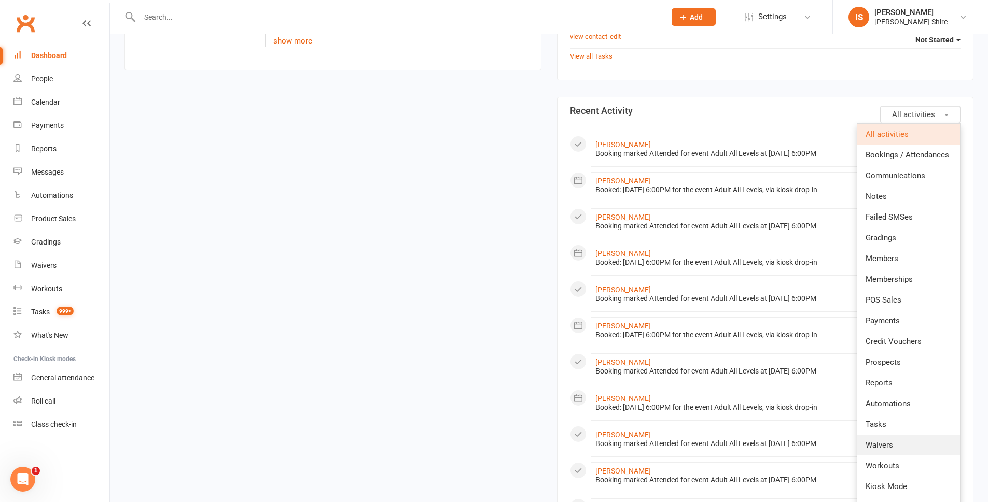
click at [898, 435] on link "Waivers" at bounding box center [908, 445] width 103 height 21
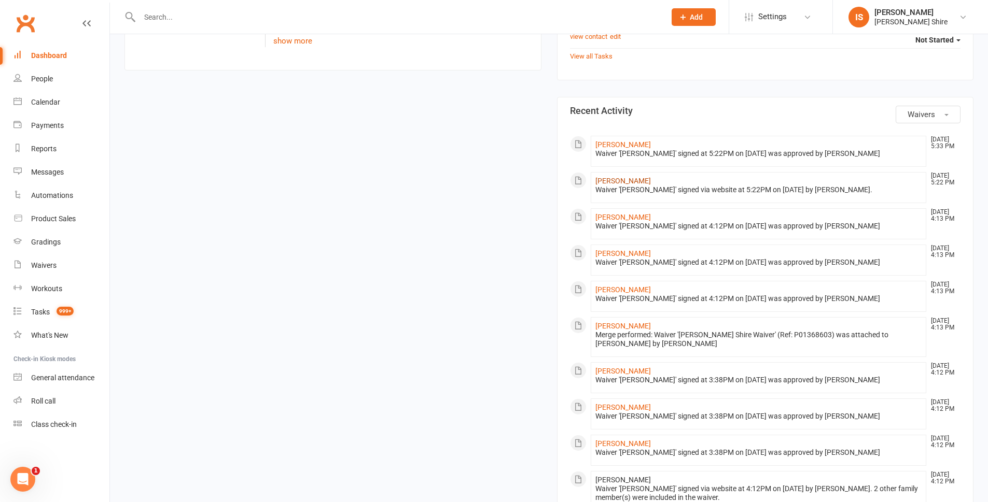
click at [624, 185] on link "[PERSON_NAME]" at bounding box center [622, 181] width 55 height 8
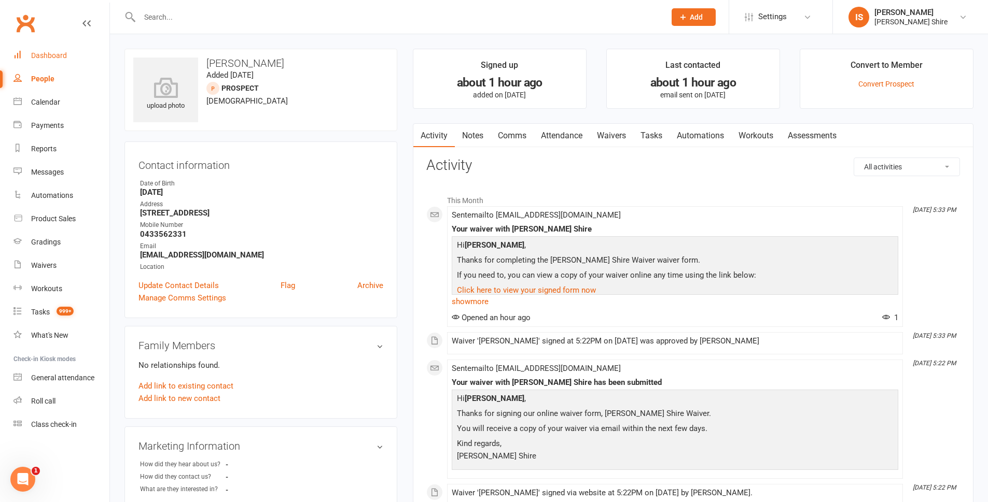
click at [55, 57] on div "Dashboard" at bounding box center [49, 55] width 36 height 8
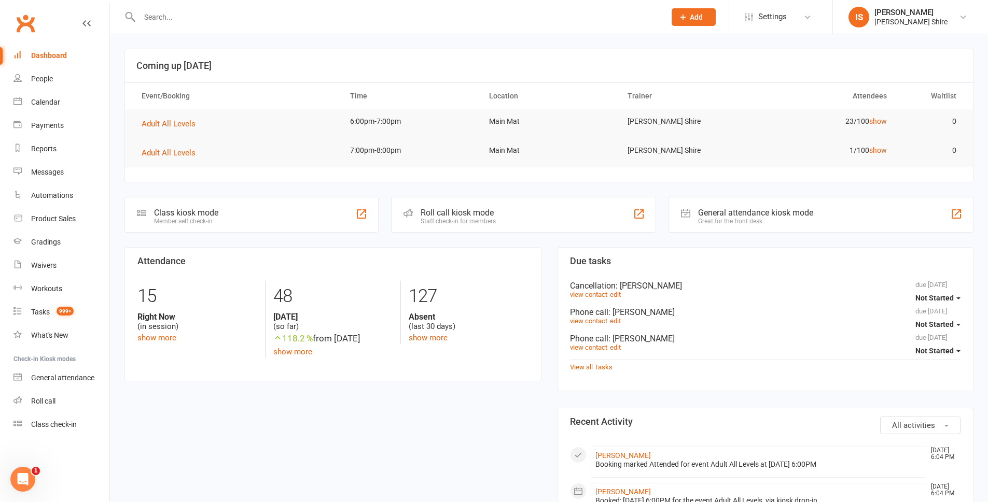
click at [61, 58] on div "Dashboard" at bounding box center [49, 55] width 36 height 8
click at [60, 54] on div "Dashboard" at bounding box center [49, 55] width 36 height 8
click at [51, 61] on link "Dashboard" at bounding box center [61, 55] width 96 height 23
click at [204, 23] on input "text" at bounding box center [397, 17] width 522 height 15
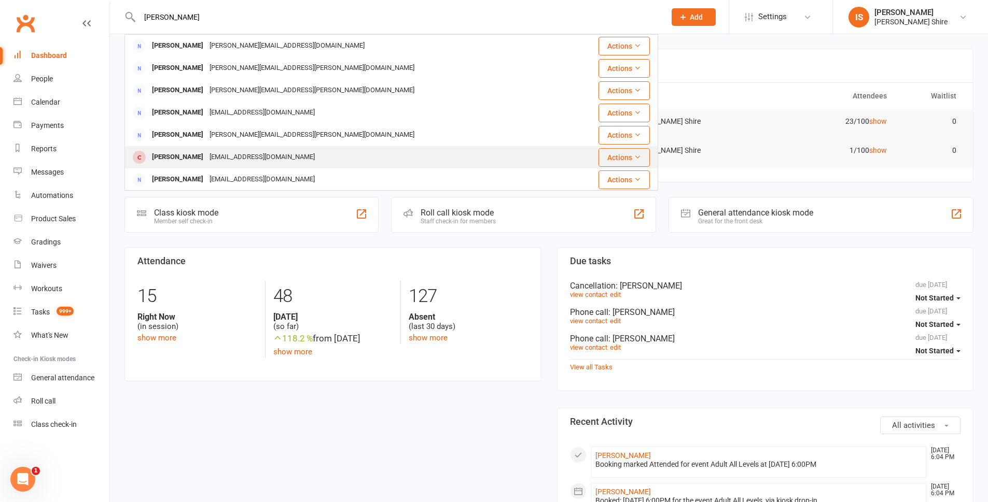
type input "sarah"
click at [164, 159] on div "Sarah Hoyles" at bounding box center [178, 157] width 58 height 15
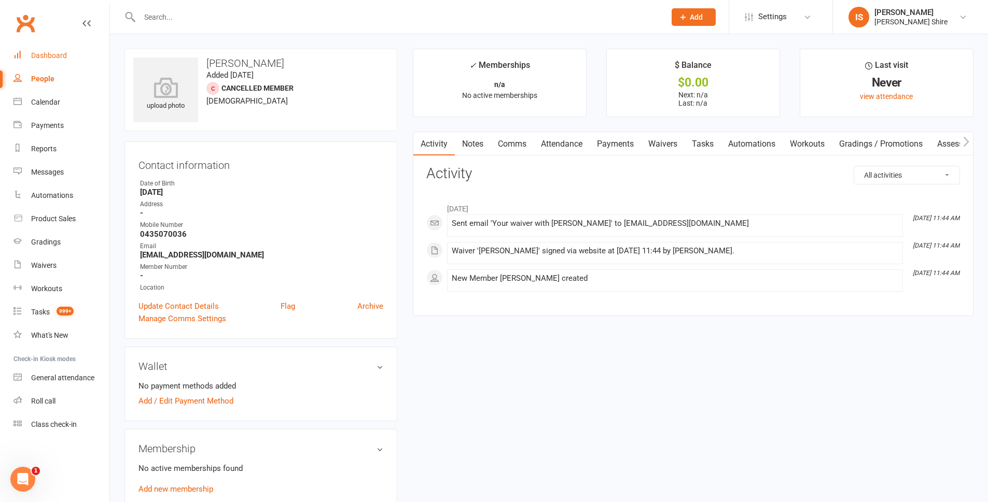
click at [48, 54] on div "Dashboard" at bounding box center [49, 55] width 36 height 8
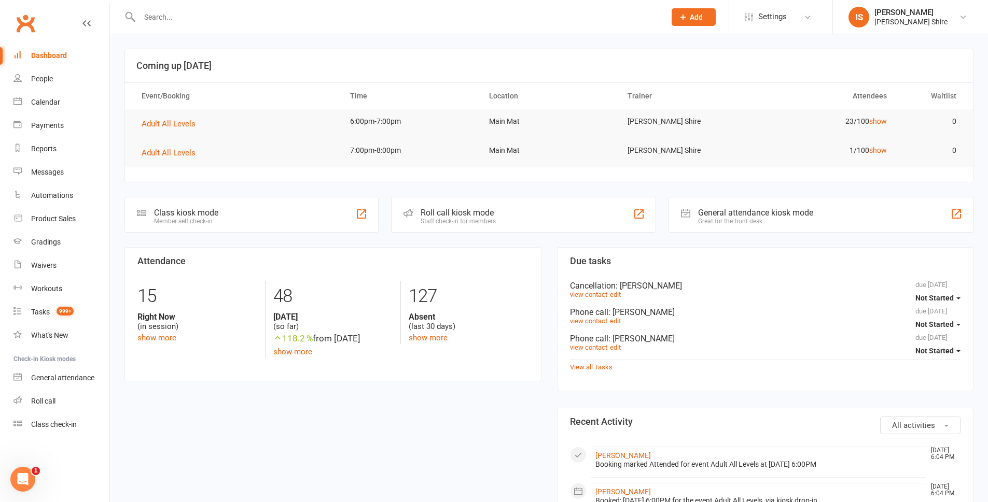
click at [55, 57] on div "Dashboard" at bounding box center [49, 55] width 36 height 8
click at [175, 131] on td "Adult All Levels" at bounding box center [236, 123] width 208 height 29
click at [175, 130] on button "Adult All Levels" at bounding box center [172, 124] width 61 height 12
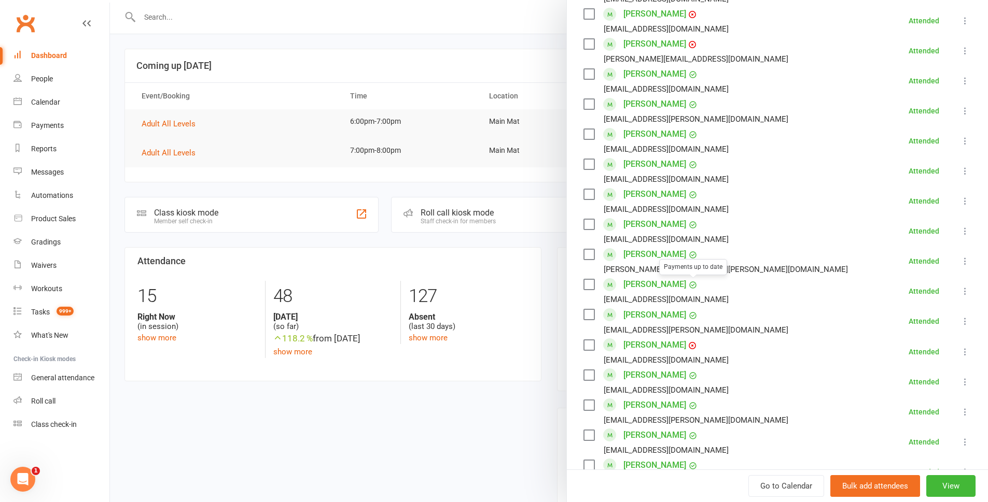
scroll to position [363, 0]
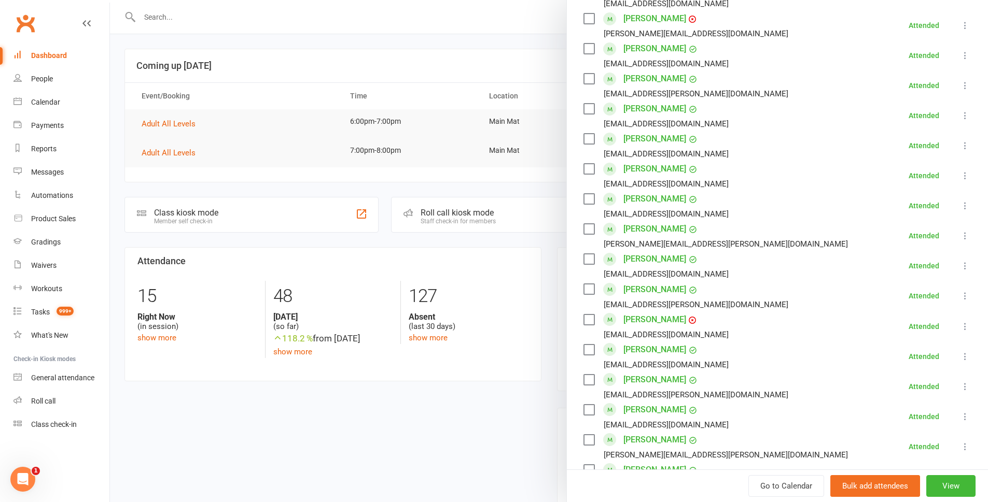
click at [629, 256] on link "Thomas Mcgrath" at bounding box center [654, 259] width 63 height 17
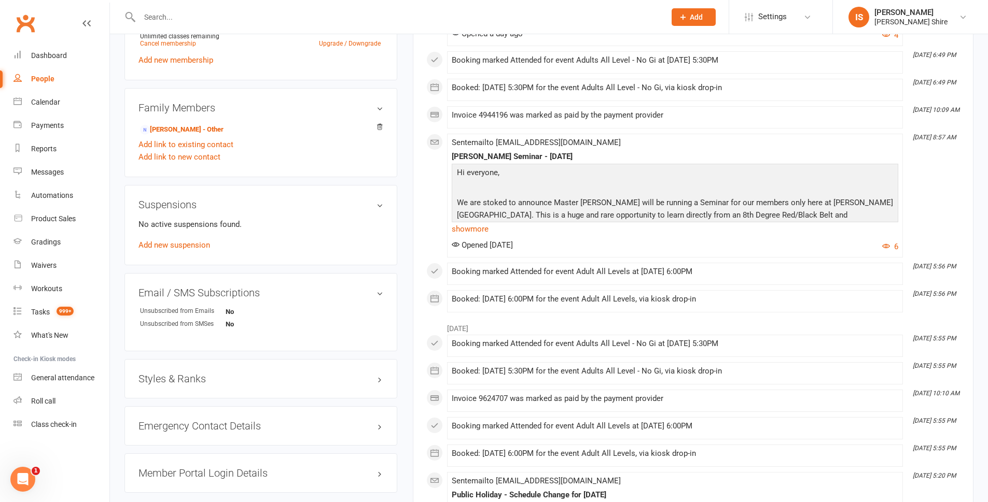
scroll to position [519, 0]
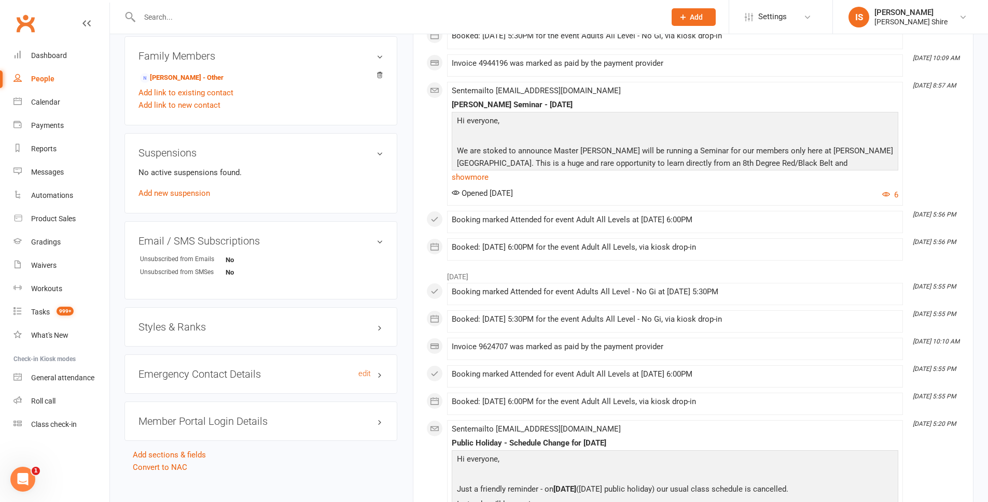
click at [282, 369] on h3 "Emergency Contact Details edit" at bounding box center [260, 374] width 245 height 11
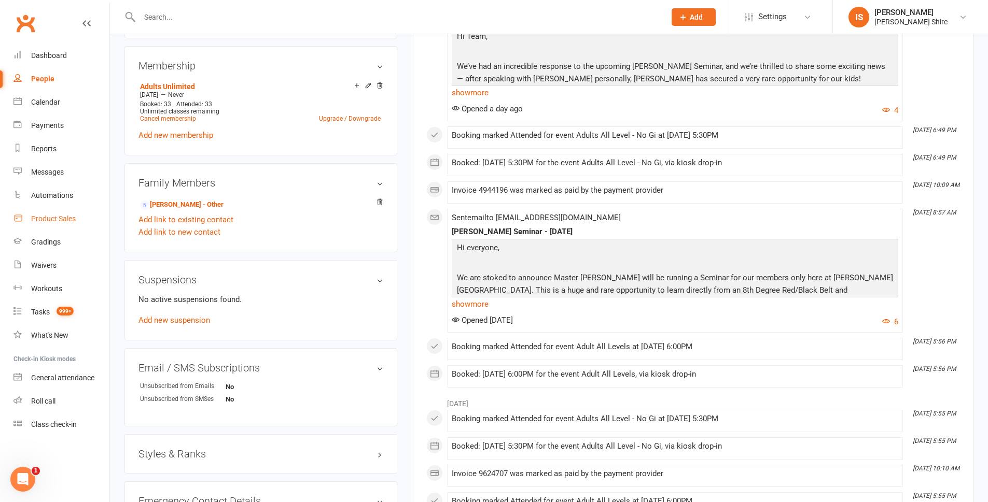
scroll to position [156, 0]
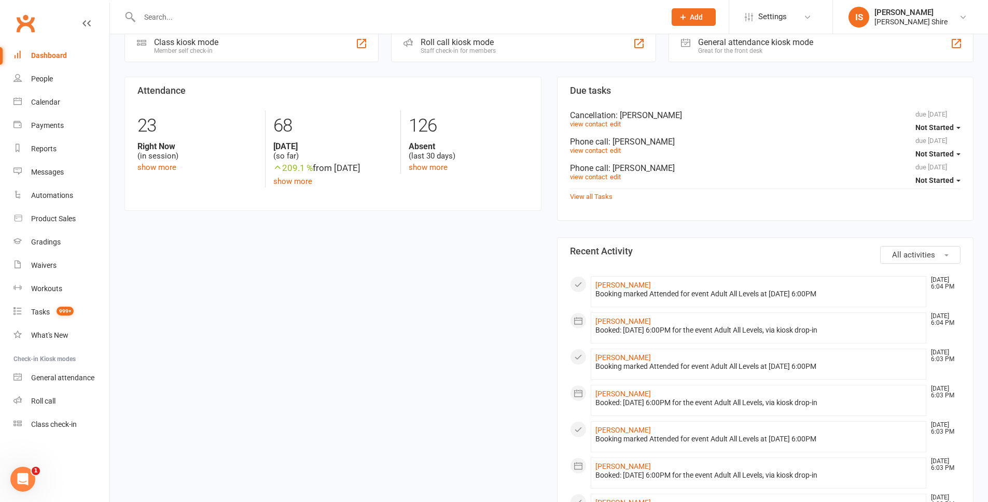
scroll to position [259, 0]
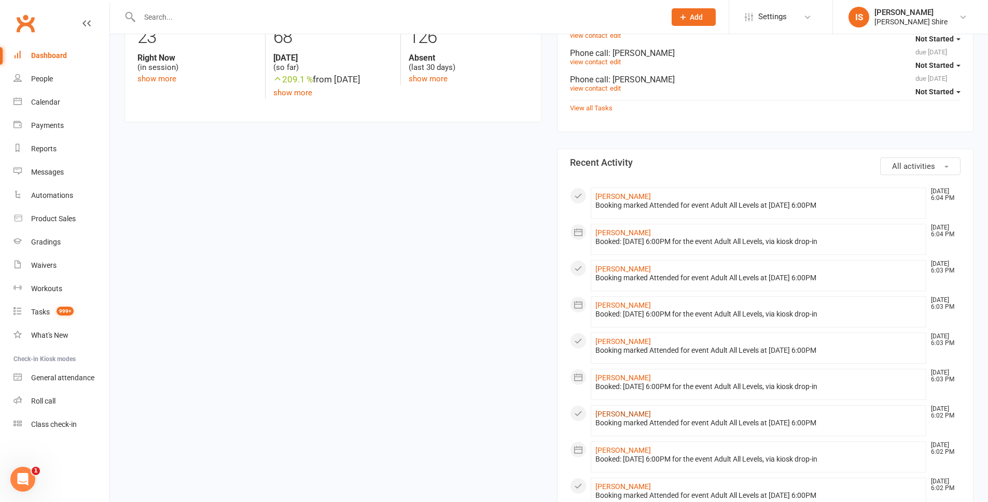
click at [612, 413] on link "Shane Mcgrath" at bounding box center [622, 414] width 55 height 8
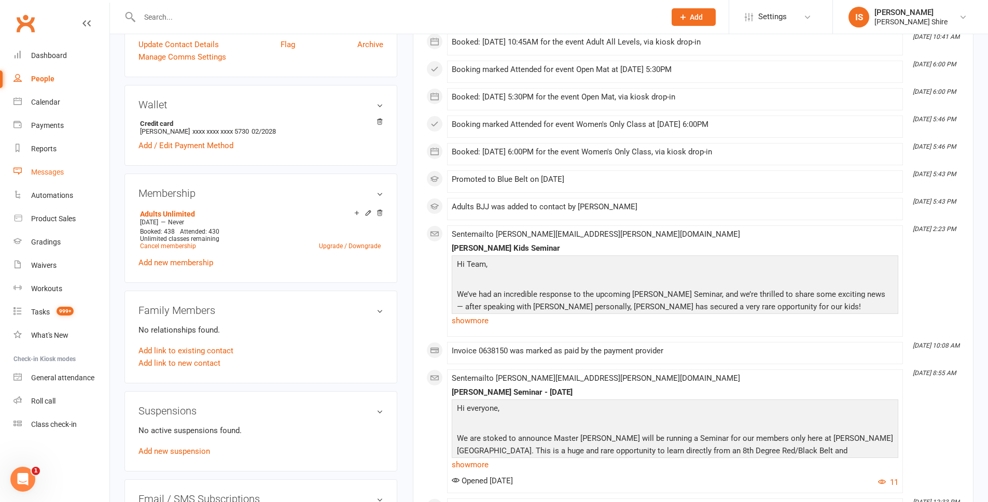
scroll to position [311, 0]
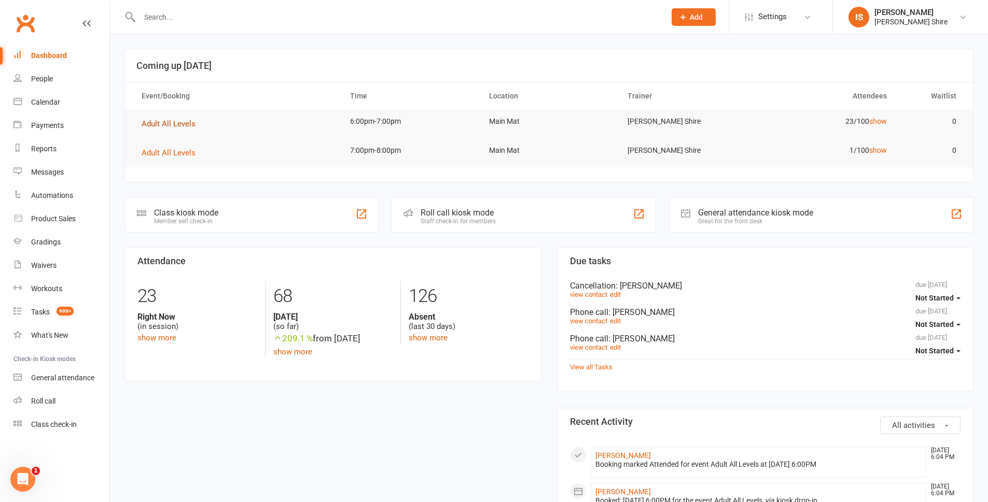
click at [181, 129] on button "Adult All Levels" at bounding box center [172, 124] width 61 height 12
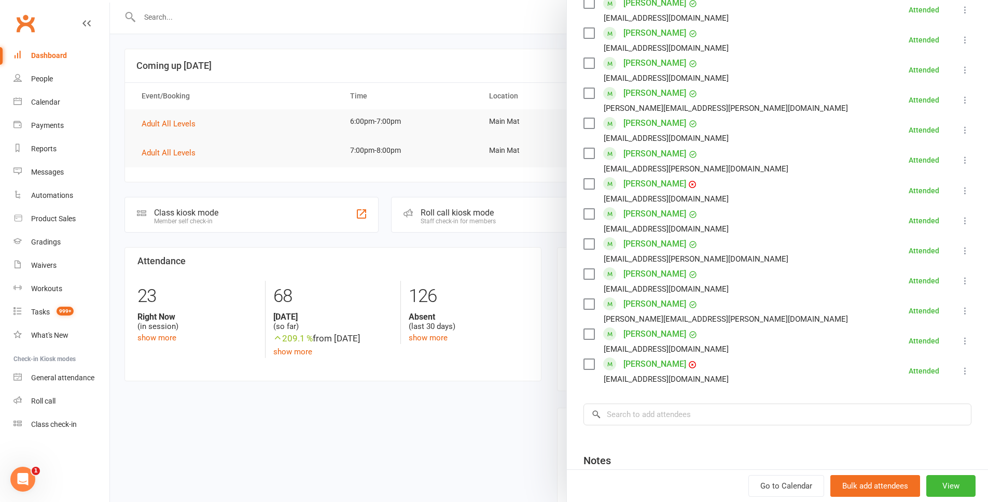
scroll to position [519, 0]
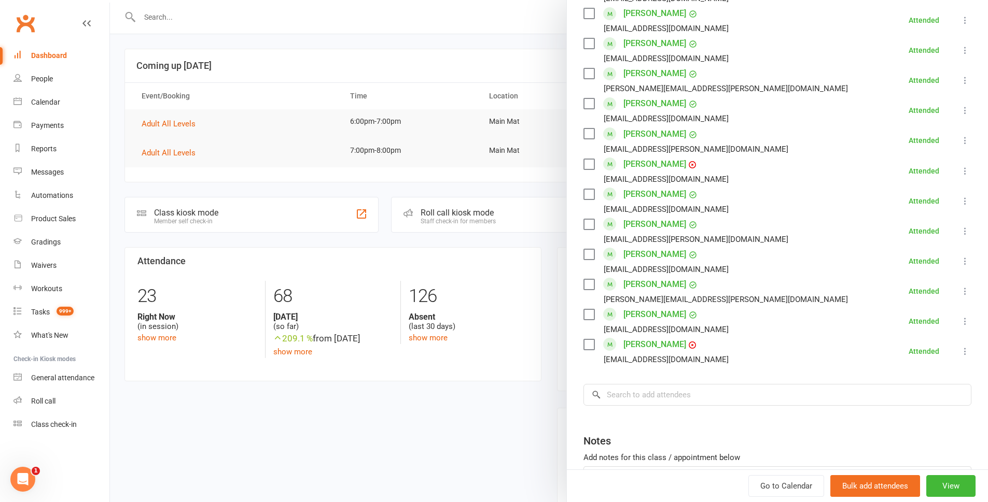
click at [43, 48] on link "Dashboard" at bounding box center [61, 55] width 96 height 23
click at [42, 53] on div "Dashboard" at bounding box center [49, 55] width 36 height 8
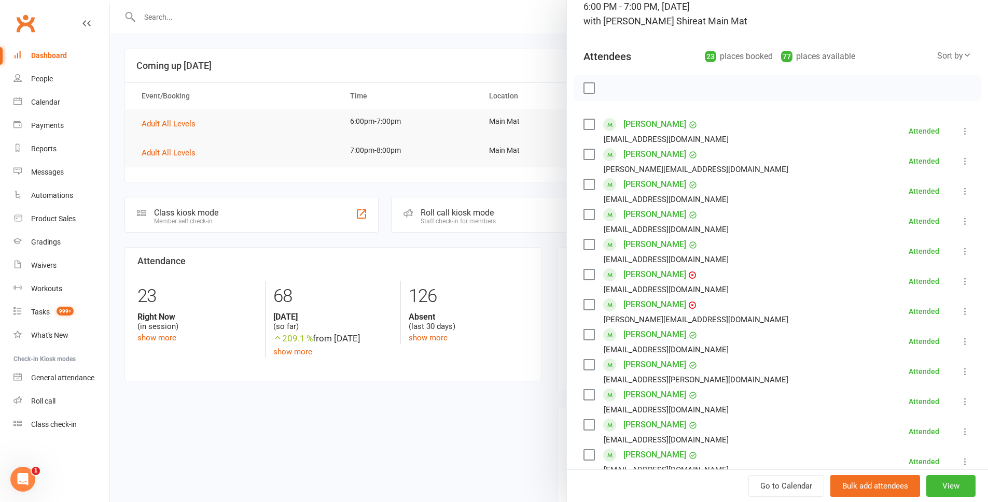
scroll to position [0, 0]
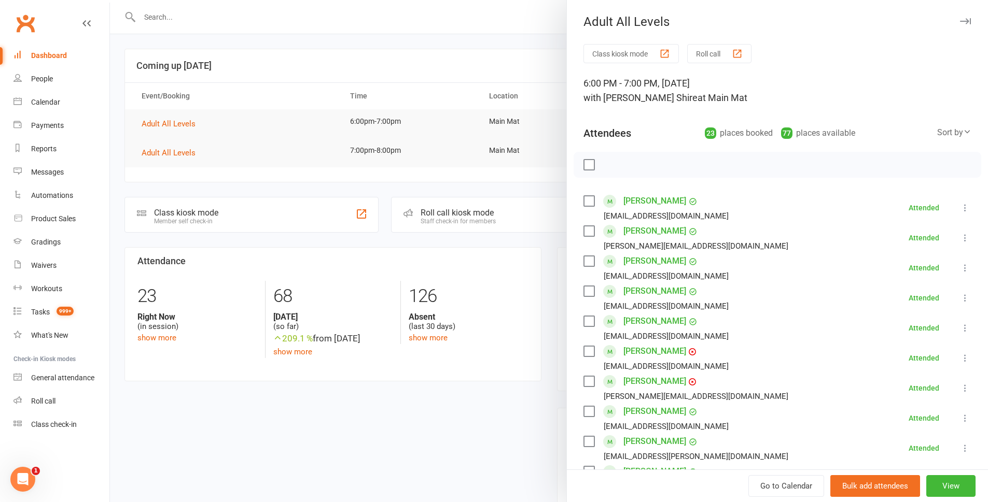
click at [121, 118] on div at bounding box center [549, 251] width 878 height 502
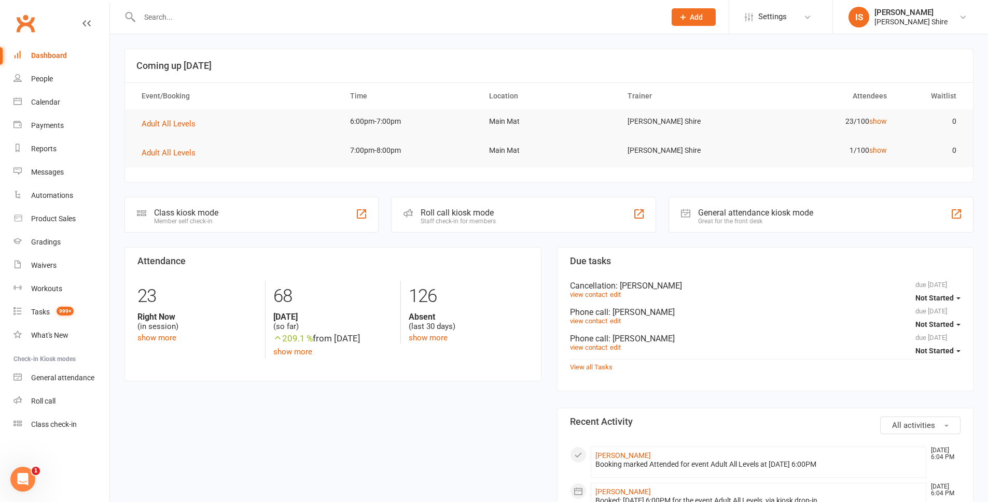
click at [78, 61] on link "Dashboard" at bounding box center [61, 55] width 96 height 23
click at [67, 270] on link "Waivers" at bounding box center [61, 265] width 96 height 23
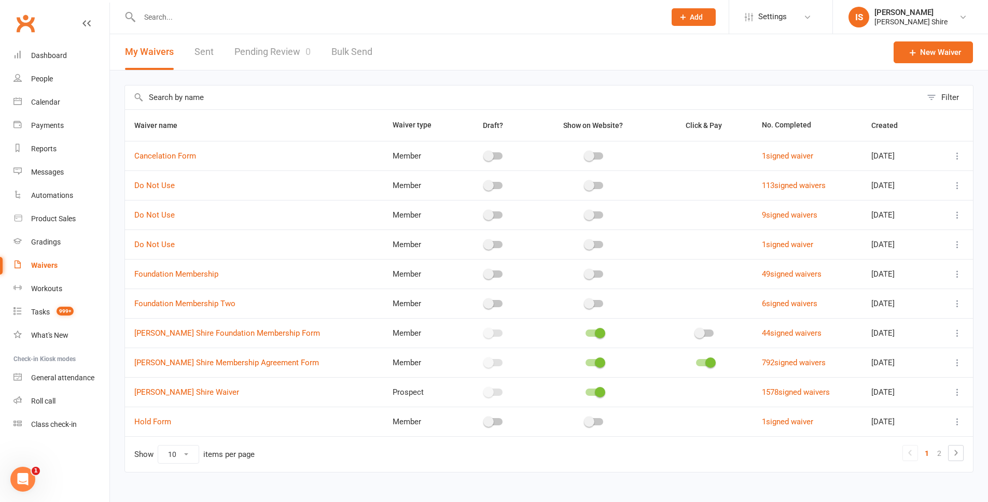
click at [270, 49] on link "Pending Review 0" at bounding box center [272, 52] width 76 height 36
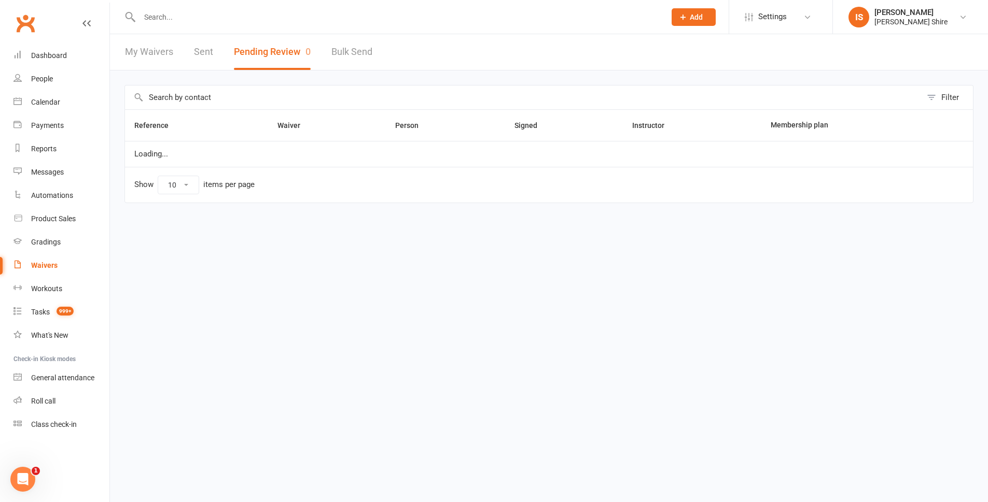
select select "100"
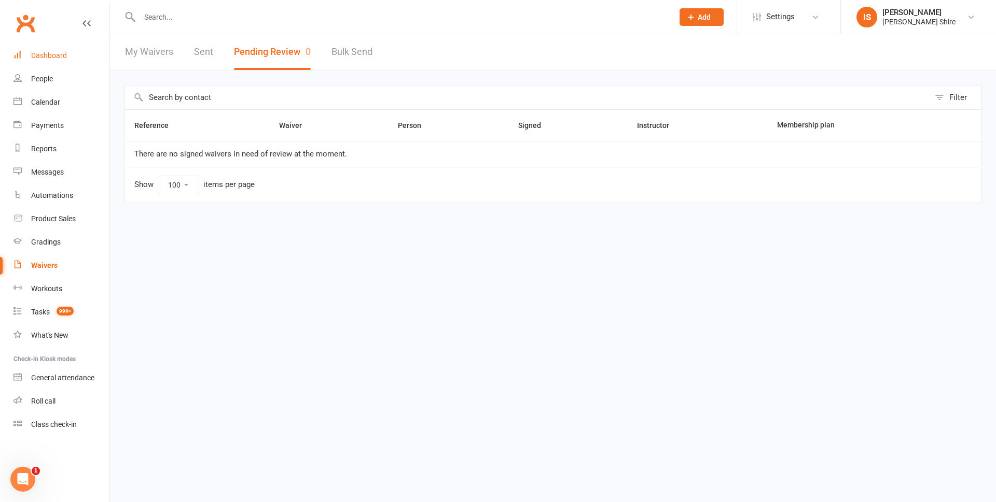
click at [30, 61] on link "Dashboard" at bounding box center [61, 55] width 96 height 23
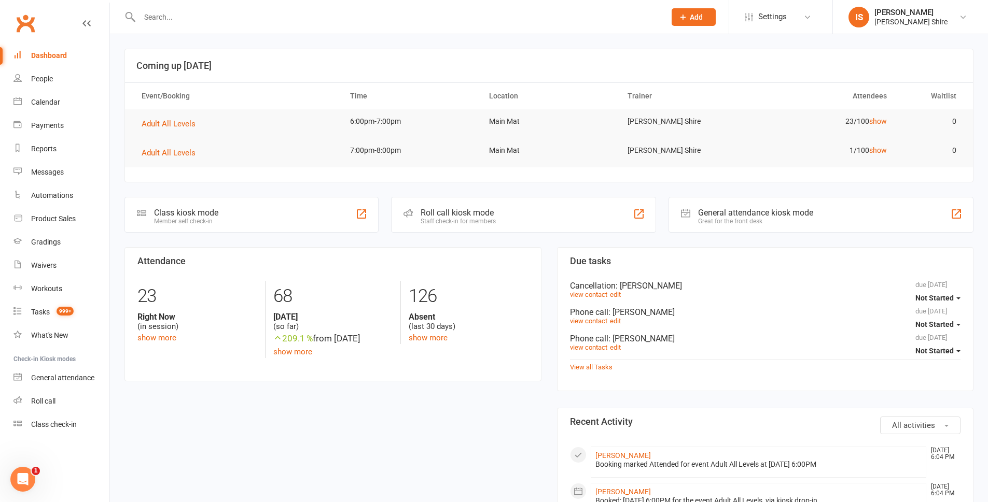
click at [38, 51] on link "Dashboard" at bounding box center [61, 55] width 96 height 23
click at [226, 11] on input "text" at bounding box center [397, 17] width 522 height 15
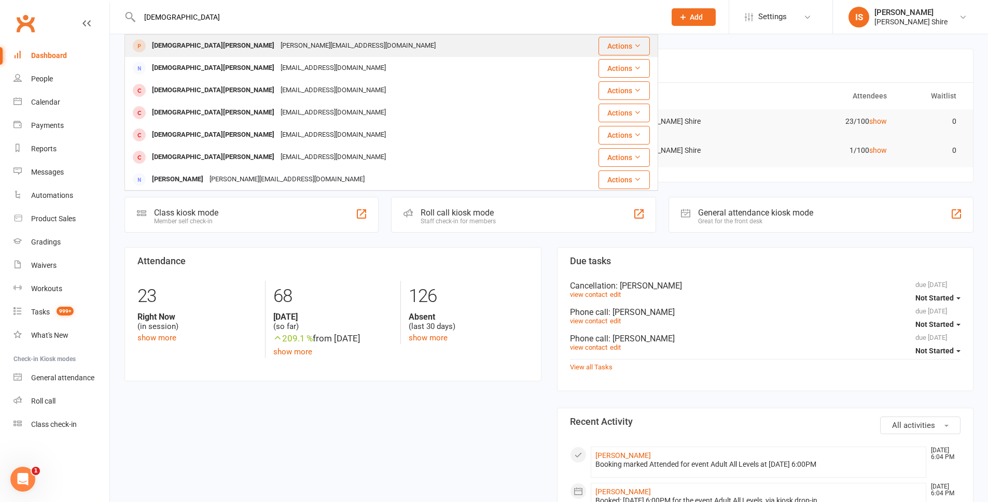
type input "christiano"
click at [277, 47] on div "Christiano.amin96@gmail.com" at bounding box center [357, 45] width 161 height 15
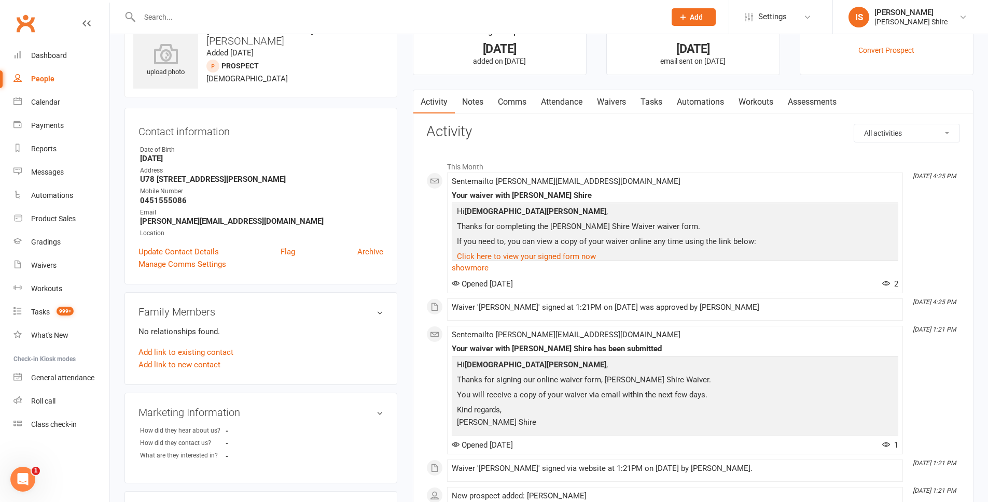
scroll to position [33, 0]
drag, startPoint x: 253, startPoint y: 222, endPoint x: 133, endPoint y: 224, distance: 120.3
click at [133, 224] on div "Contact information Owner Date of Birth May 4, 1996 Address U78 8-14 willock av…" at bounding box center [260, 196] width 273 height 177
click at [151, 218] on strong "Christiano.amin96@gmail.com" at bounding box center [261, 221] width 243 height 9
drag, startPoint x: 258, startPoint y: 220, endPoint x: 138, endPoint y: 220, distance: 119.8
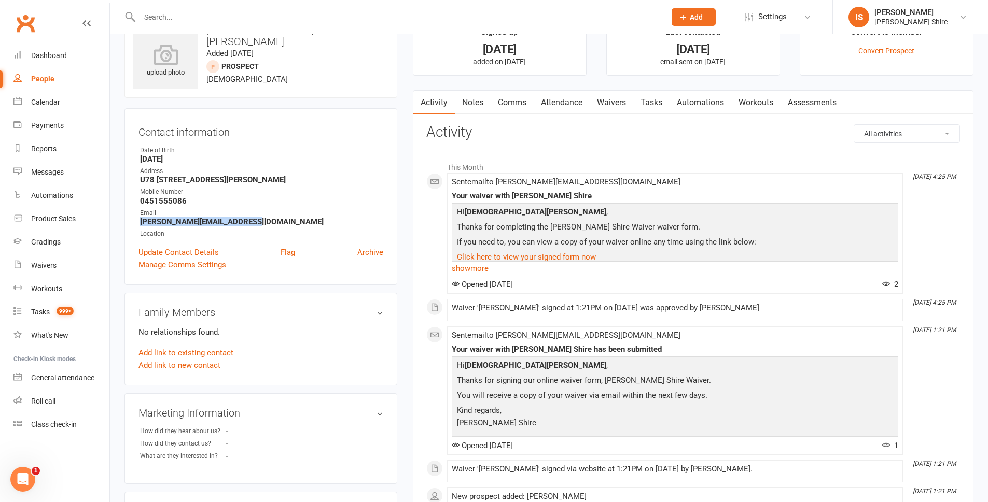
click at [138, 220] on li "Email Christiano.amin96@gmail.com" at bounding box center [260, 217] width 245 height 18
copy strong "Christiano.amin96@gmail.com"
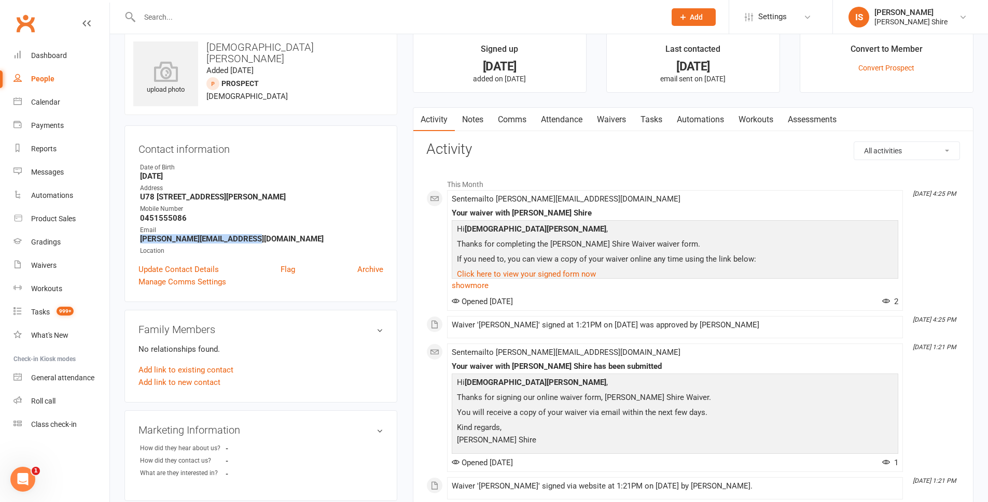
scroll to position [0, 0]
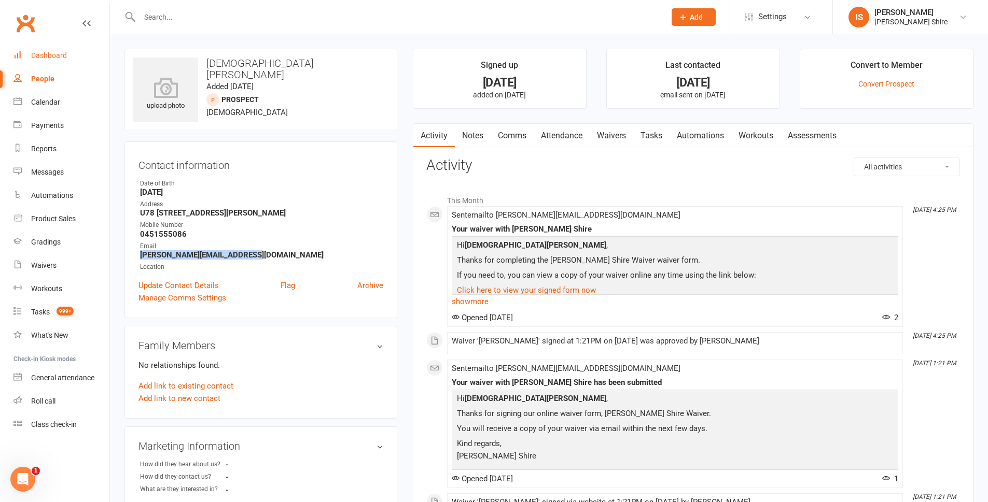
click at [99, 61] on link "Dashboard" at bounding box center [61, 55] width 96 height 23
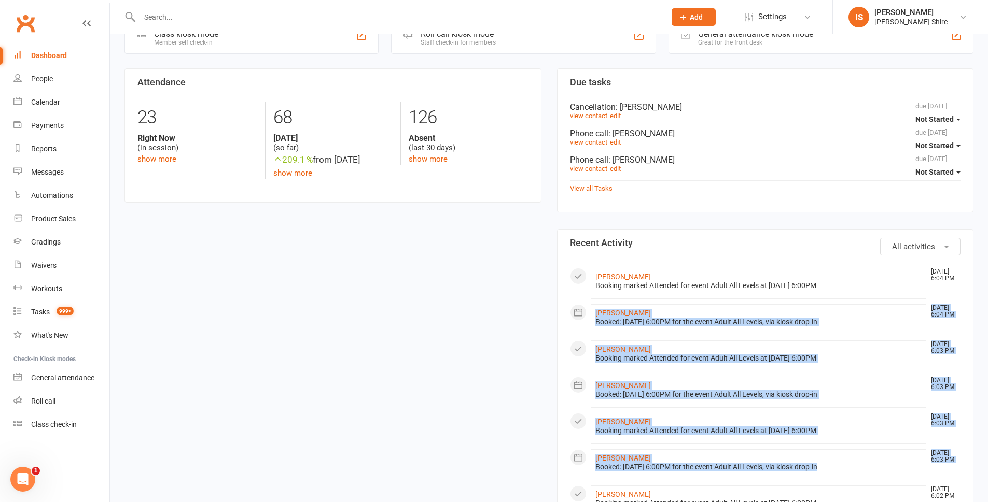
click at [542, 502] on html "Prospect Member Non-attending contact Class / event Appointment Grading event T…" at bounding box center [494, 432] width 988 height 1223
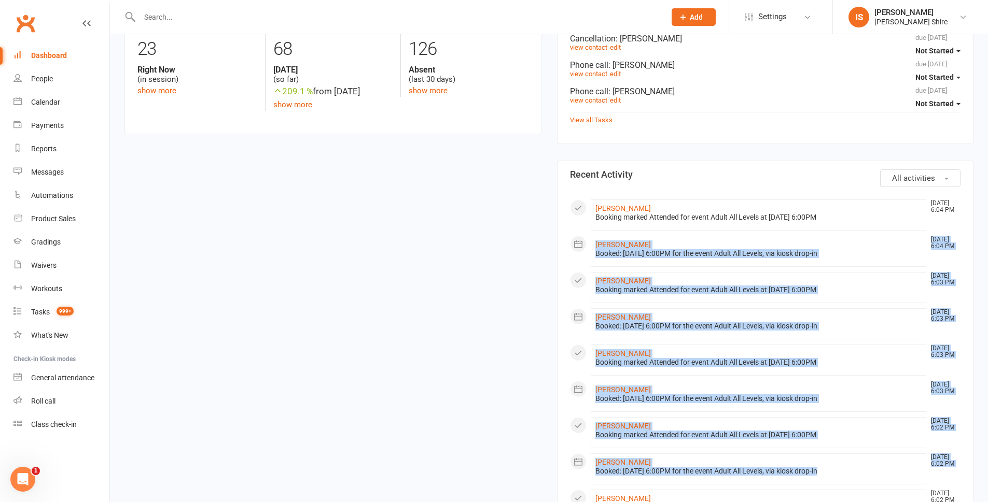
click at [510, 348] on div "Attendance 23 Right Now (in session) show more 68 Today (so far) 209.1 % from y…" at bounding box center [549, 480] width 864 height 961
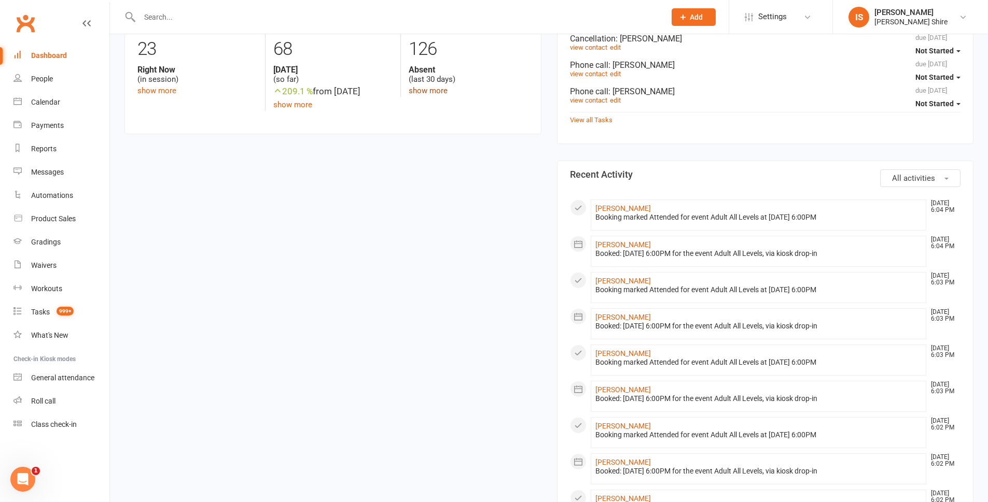
click at [428, 95] on link "show more" at bounding box center [428, 90] width 39 height 9
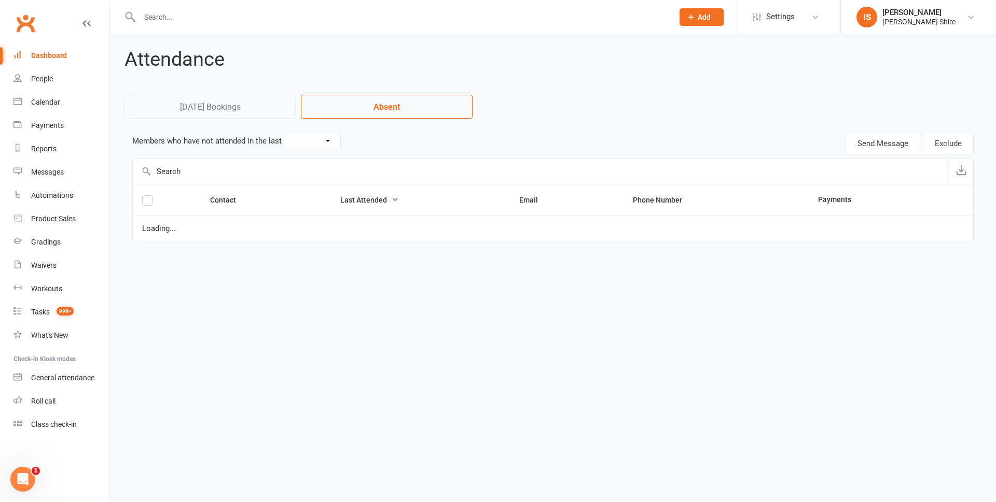
select select "30"
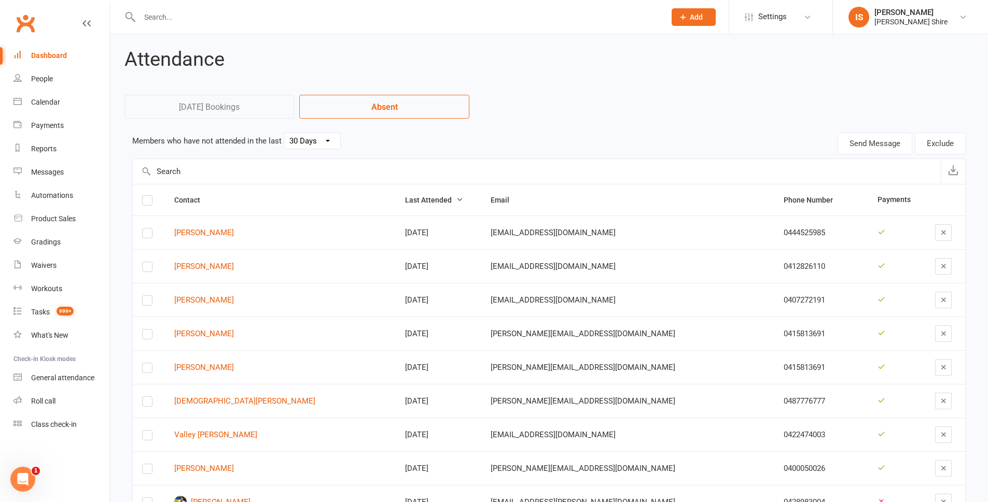
click at [206, 227] on td "Kai Garbitt" at bounding box center [280, 233] width 231 height 34
click at [202, 237] on link "Kai Garbitt" at bounding box center [280, 233] width 212 height 9
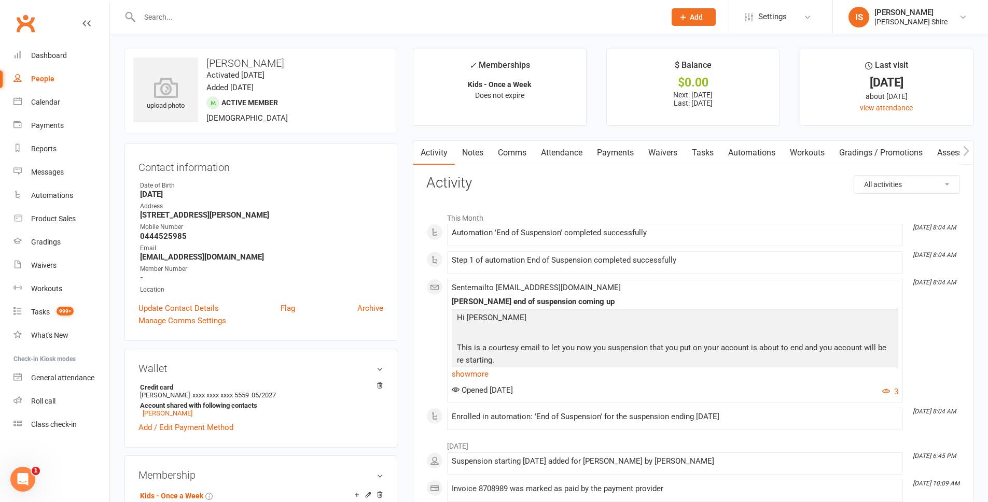
click at [606, 157] on link "Payments" at bounding box center [615, 153] width 51 height 24
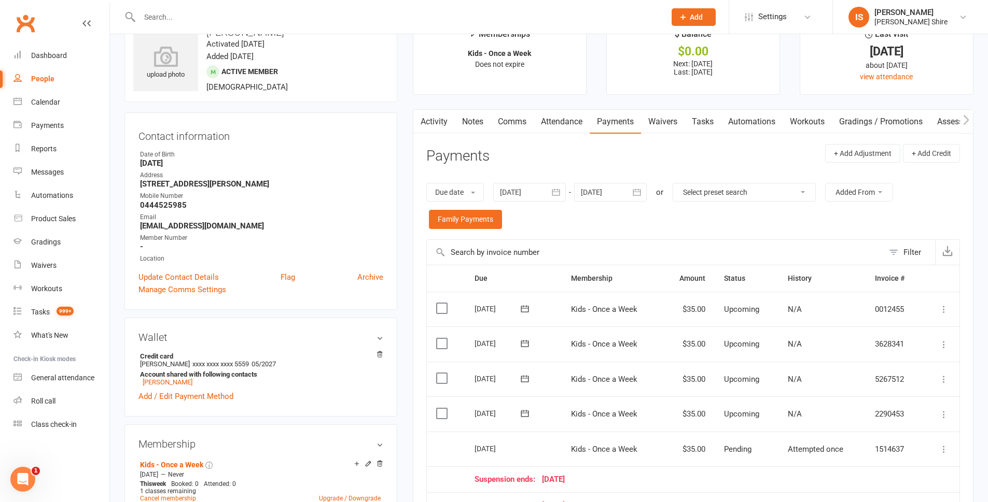
scroll to position [207, 0]
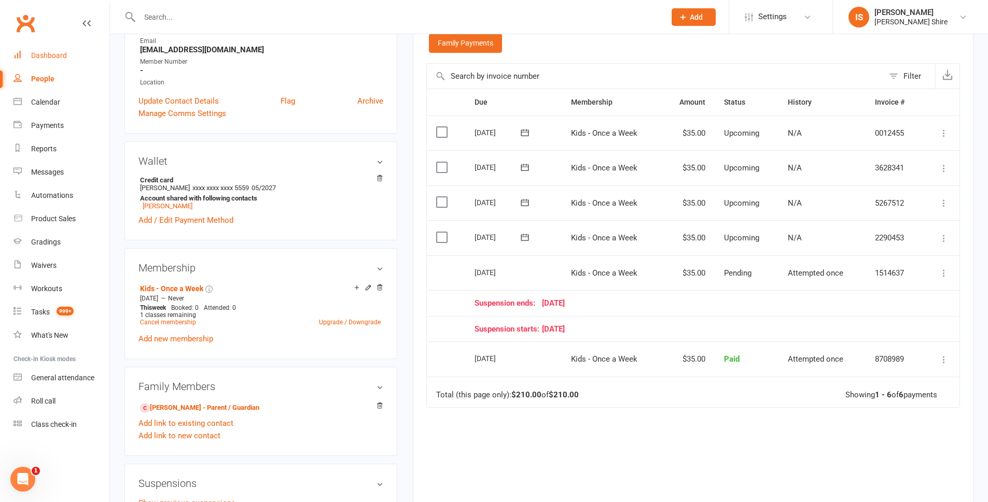
click at [61, 53] on div "Dashboard" at bounding box center [49, 55] width 36 height 8
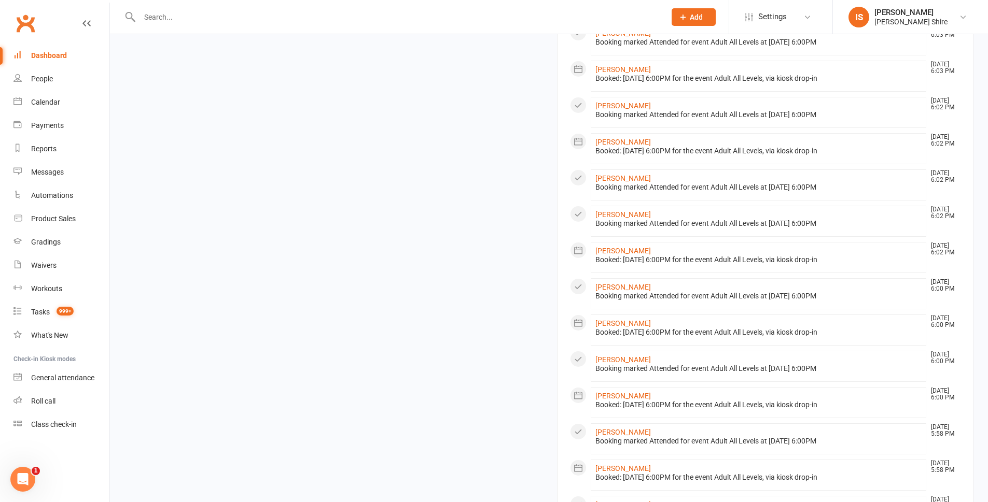
scroll to position [570, 0]
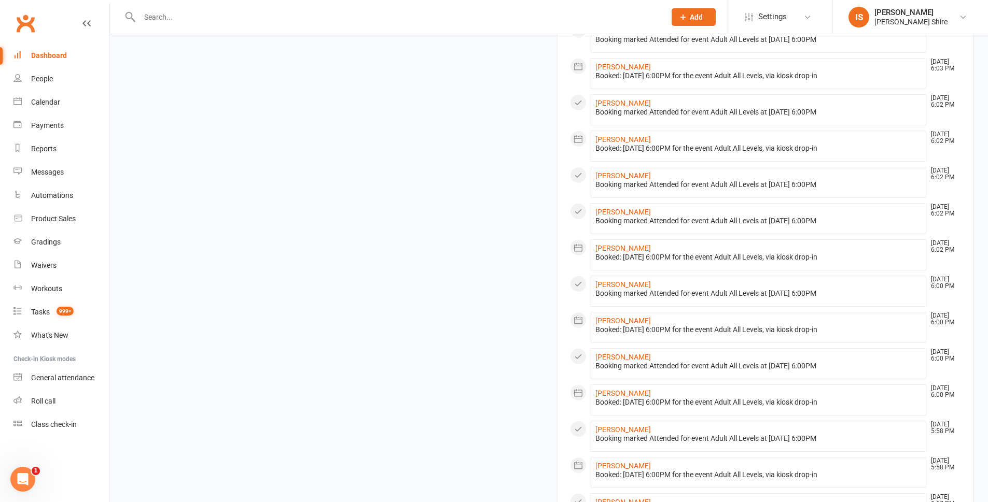
drag, startPoint x: 361, startPoint y: 343, endPoint x: 346, endPoint y: 346, distance: 15.5
click at [342, 342] on div "Attendance 23 Right Now (in session) show more 68 Today (so far) 209.1 % from y…" at bounding box center [549, 157] width 864 height 961
click at [465, 436] on div "Attendance 23 Right Now (in session) show more 68 Today (so far) 209.1 % from y…" at bounding box center [549, 157] width 864 height 961
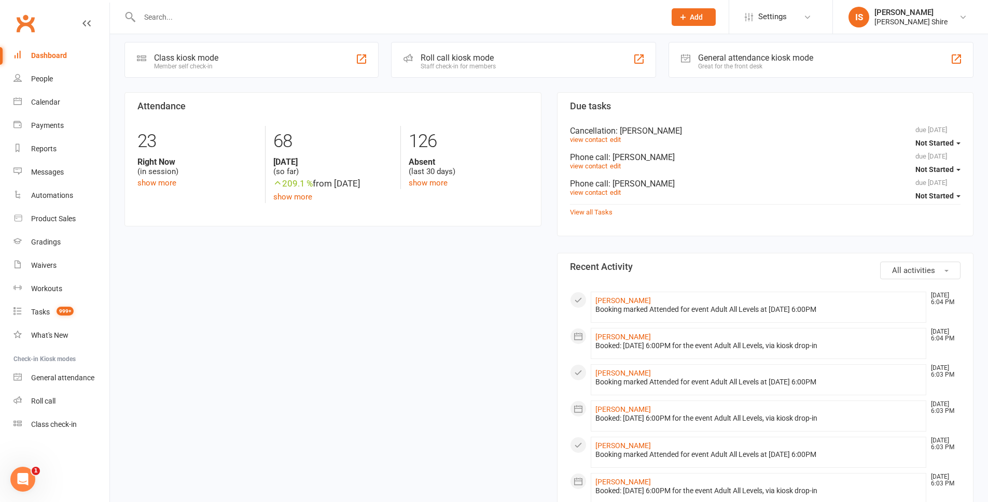
scroll to position [0, 0]
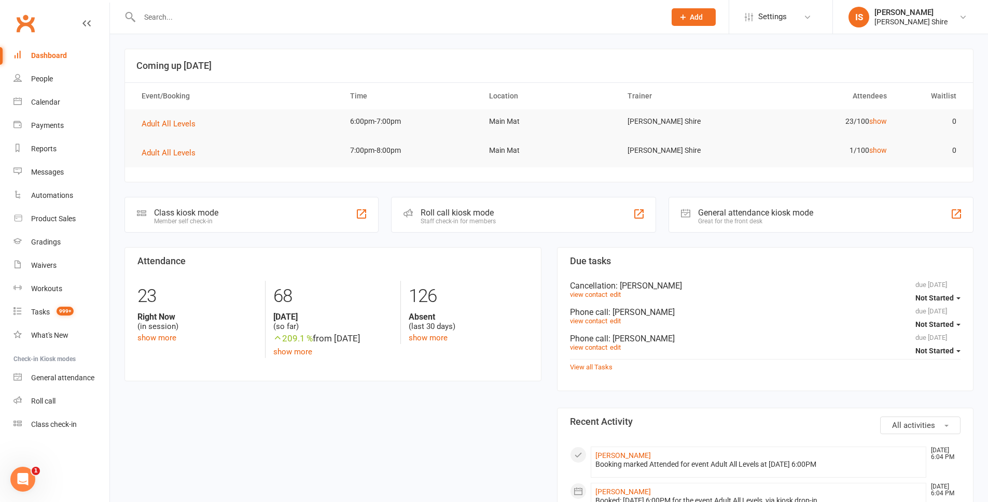
click at [153, 132] on td "Adult All Levels" at bounding box center [236, 123] width 208 height 29
click at [174, 154] on span "Adult All Levels" at bounding box center [169, 152] width 54 height 9
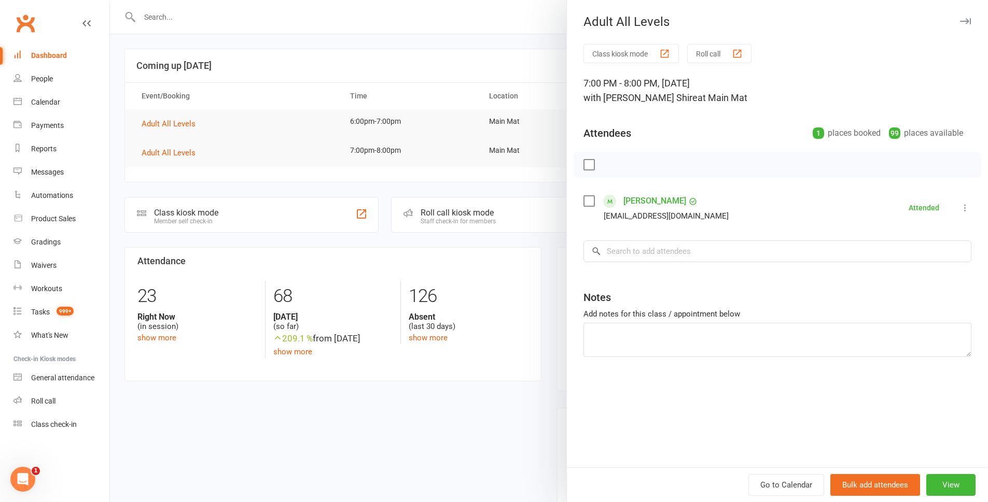
click at [174, 130] on div at bounding box center [549, 251] width 878 height 502
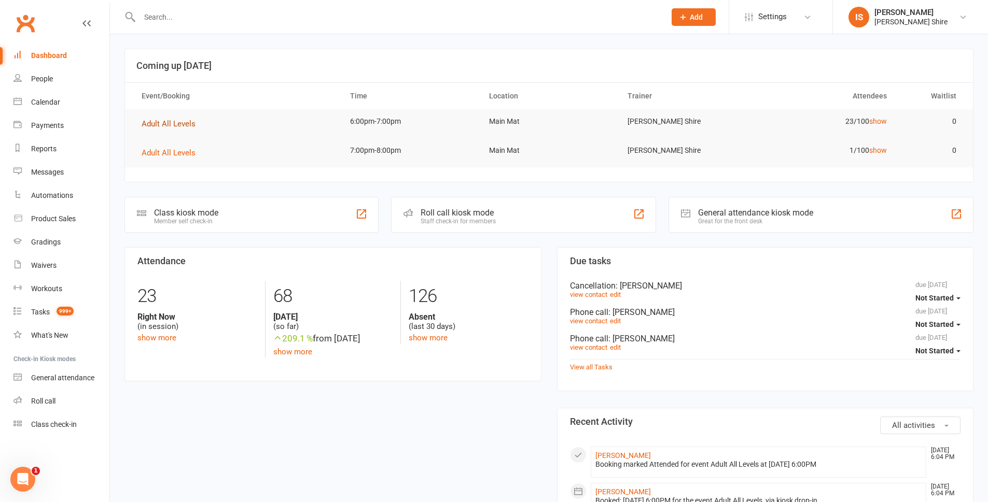
click at [174, 130] on button "Adult All Levels" at bounding box center [172, 124] width 61 height 12
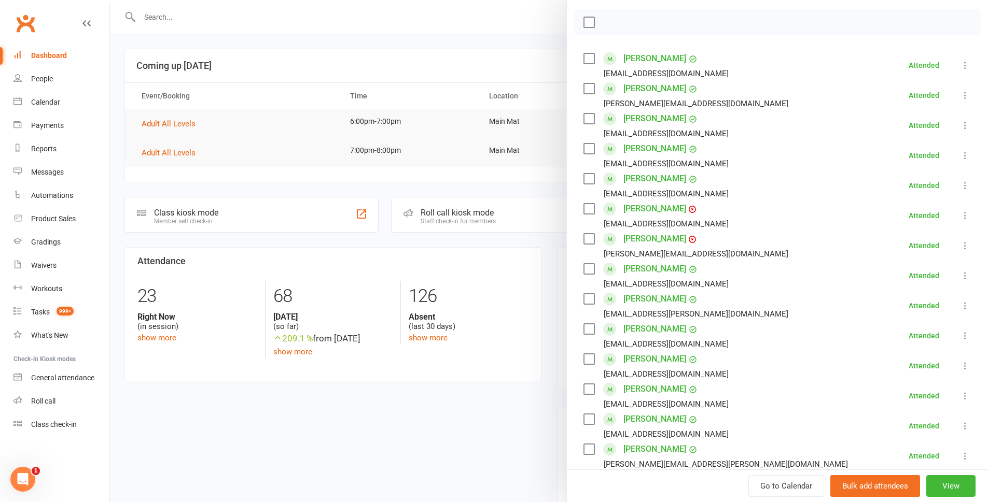
scroll to position [104, 0]
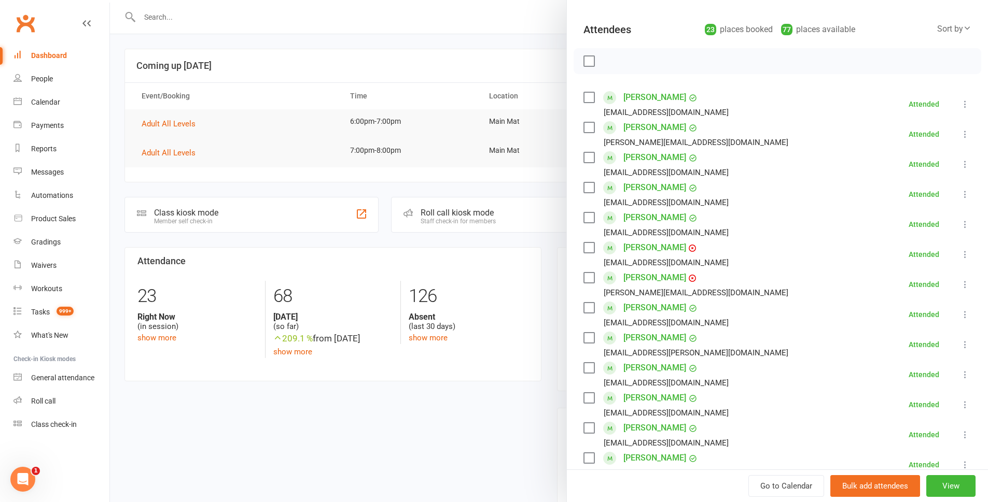
click at [439, 241] on div at bounding box center [549, 251] width 878 height 502
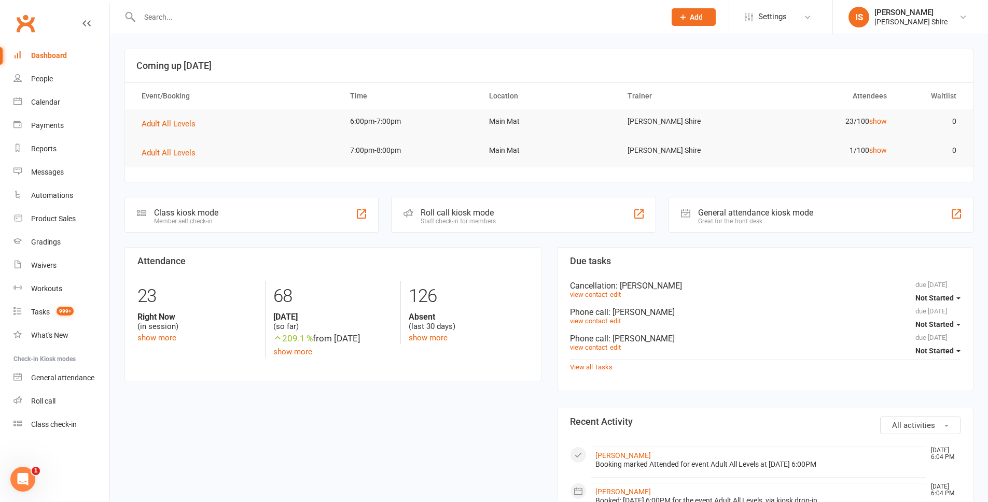
click at [256, 22] on input "text" at bounding box center [397, 17] width 522 height 15
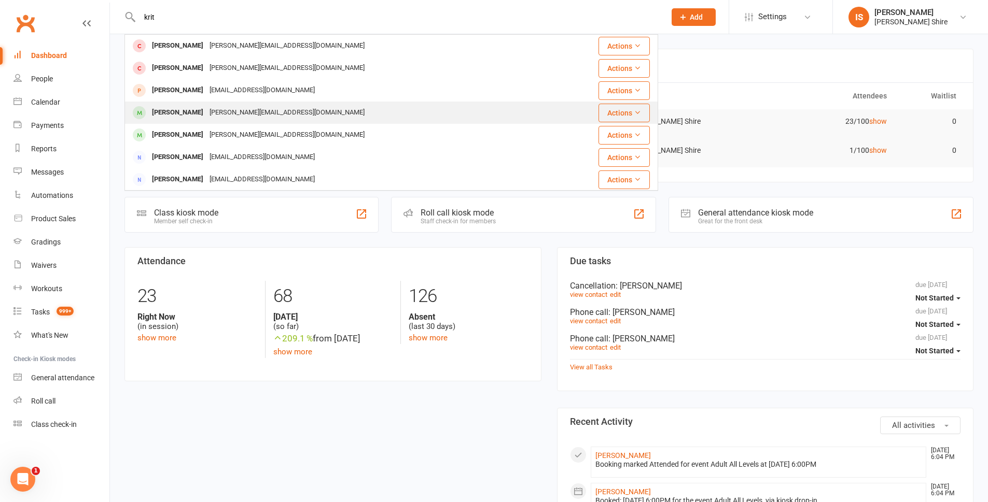
type input "krit"
click at [324, 105] on div "Leonidas Kriticos Annalisa_k@live.com" at bounding box center [339, 112] width 428 height 21
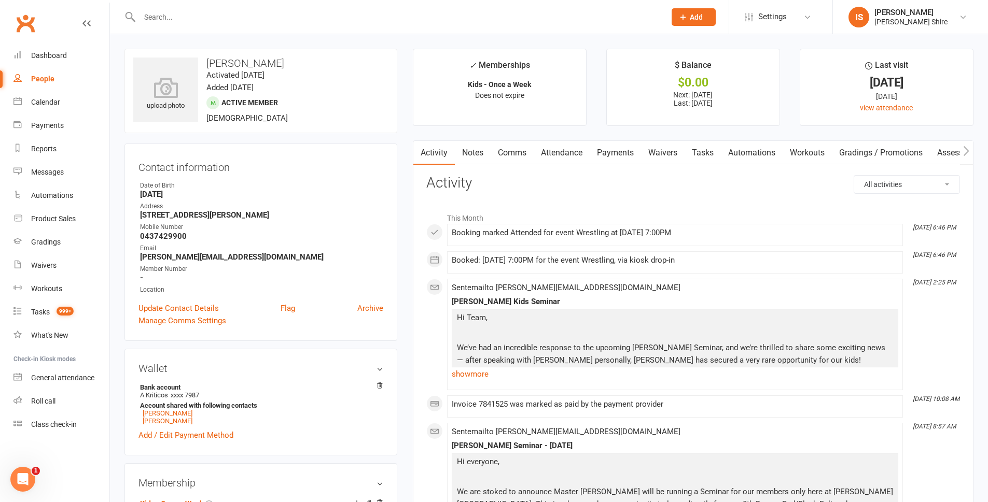
click at [474, 146] on link "Notes" at bounding box center [473, 153] width 36 height 24
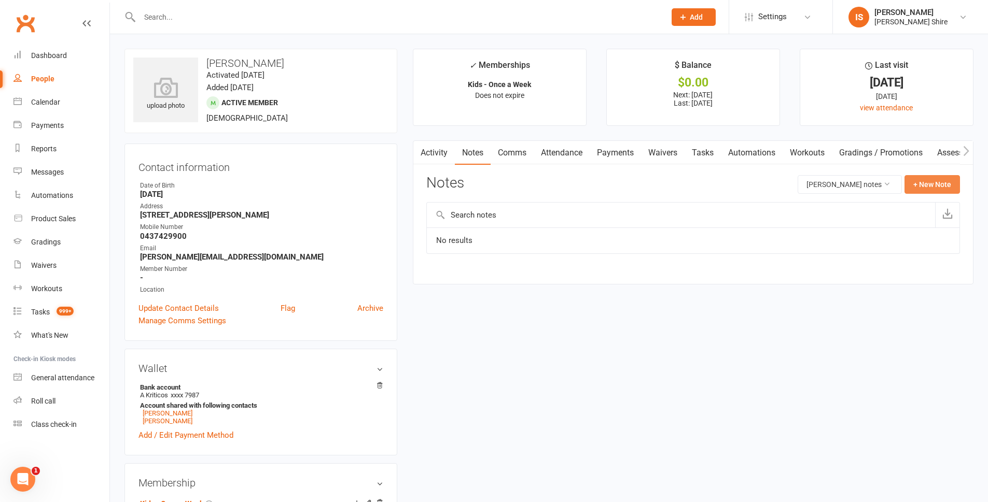
click at [952, 187] on button "+ New Note" at bounding box center [931, 184] width 55 height 19
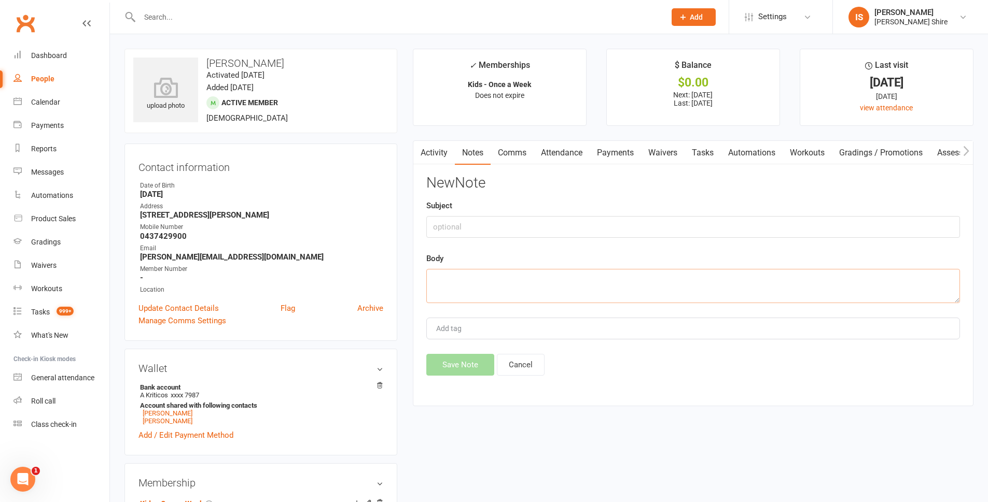
click at [663, 288] on textarea at bounding box center [693, 286] width 534 height 34
type textarea "only does wrestling"
click at [441, 362] on button "Save Note" at bounding box center [460, 365] width 68 height 22
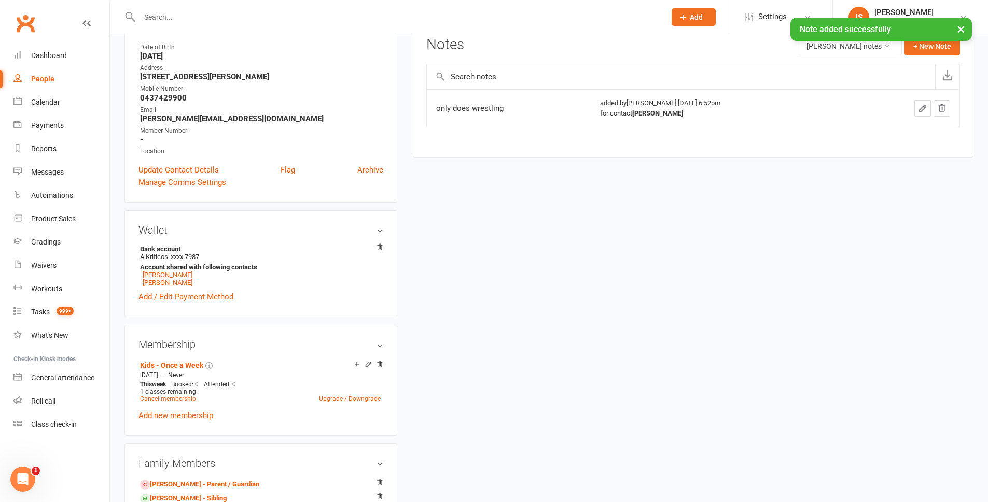
scroll to position [207, 0]
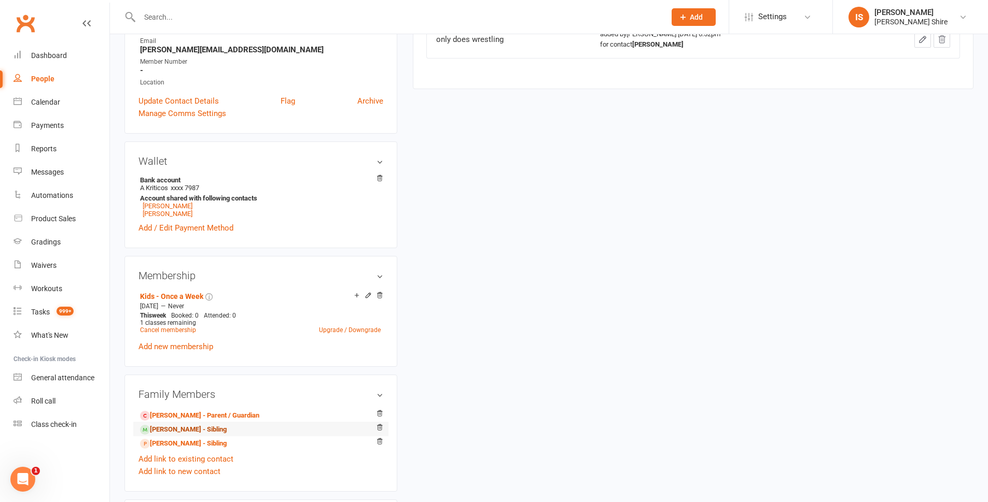
click at [169, 432] on link "Michael Kriticos - Sibling" at bounding box center [183, 430] width 87 height 11
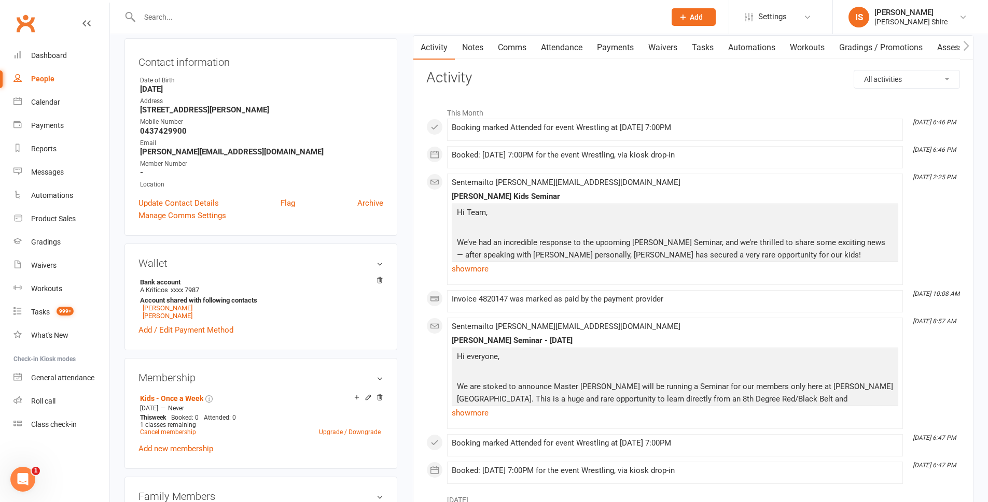
scroll to position [104, 0]
click at [485, 51] on link "Notes" at bounding box center [473, 49] width 36 height 24
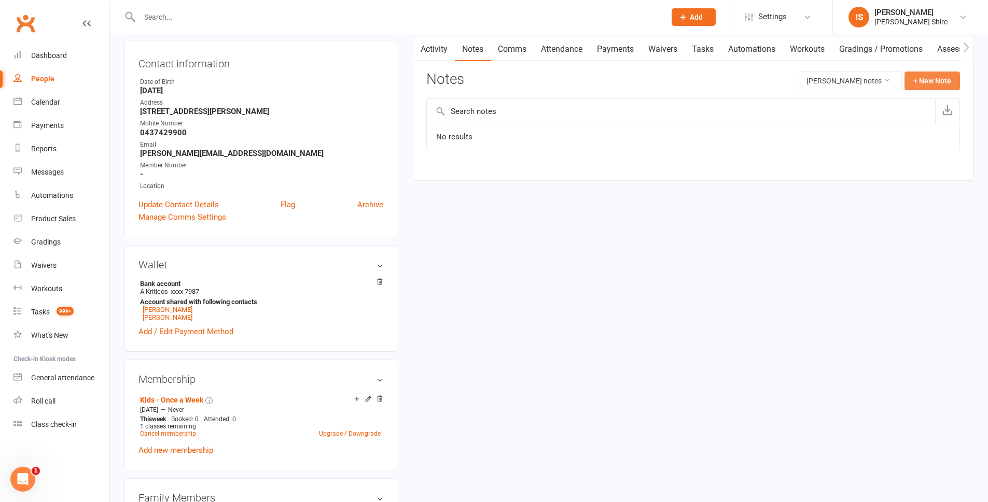
click at [939, 77] on button "+ New Note" at bounding box center [931, 81] width 55 height 19
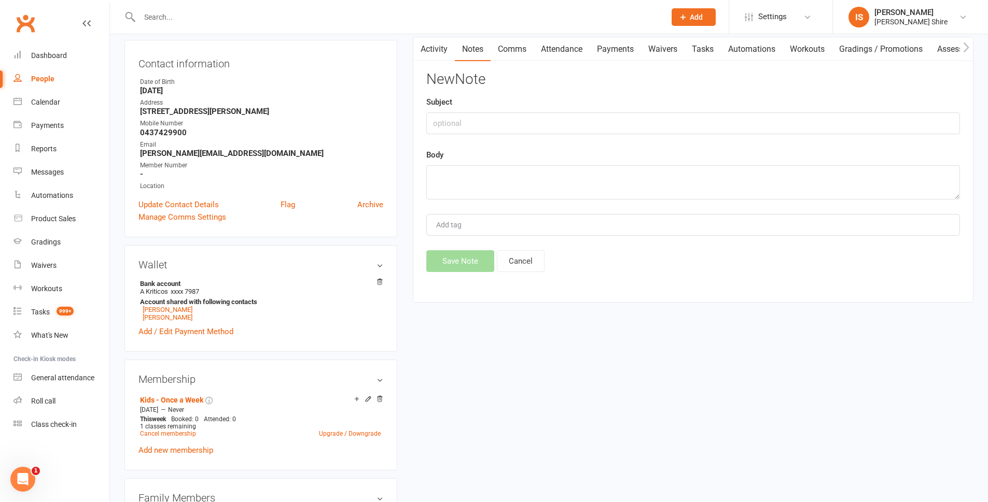
click at [559, 158] on div "Body" at bounding box center [693, 174] width 534 height 51
click at [553, 177] on textarea at bounding box center [693, 182] width 534 height 34
click at [534, 121] on input "text" at bounding box center [693, 124] width 534 height 22
click at [493, 180] on textarea at bounding box center [693, 182] width 534 height 34
drag, startPoint x: 539, startPoint y: 124, endPoint x: 406, endPoint y: 111, distance: 133.4
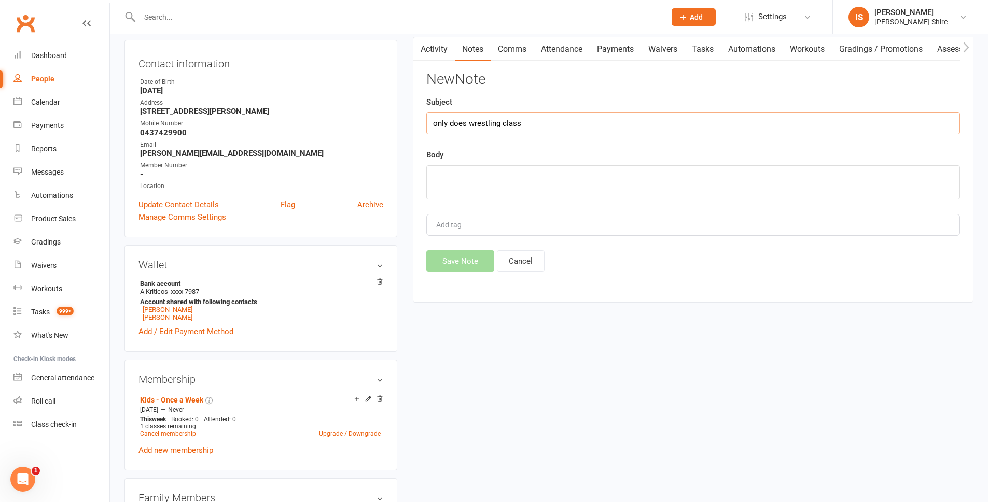
click at [406, 111] on main "✓ Memberships Kids - Once a Week Does not expire $ Balance $0.00 Next: 17 Oct 2…" at bounding box center [693, 129] width 576 height 368
paste input "0430105660"
type input "0430105660"
click at [453, 183] on textarea at bounding box center [693, 182] width 534 height 34
drag, startPoint x: 498, startPoint y: 122, endPoint x: 424, endPoint y: 107, distance: 75.3
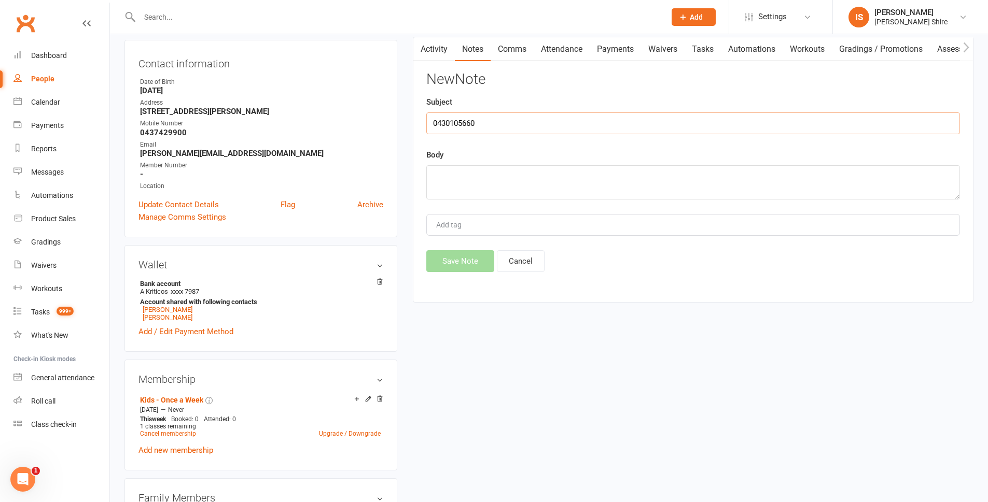
click at [424, 107] on div "Activity Notes Comms Attendance Payments Waivers Tasks Automations Workouts Gra…" at bounding box center [693, 170] width 561 height 266
type input "only does wrestling"
drag, startPoint x: 510, startPoint y: 127, endPoint x: 415, endPoint y: 122, distance: 95.5
click at [415, 122] on div "Activity Notes Comms Attendance Payments Waivers Tasks Automations Workouts Gra…" at bounding box center [693, 170] width 561 height 266
click at [480, 185] on textarea at bounding box center [693, 182] width 534 height 34
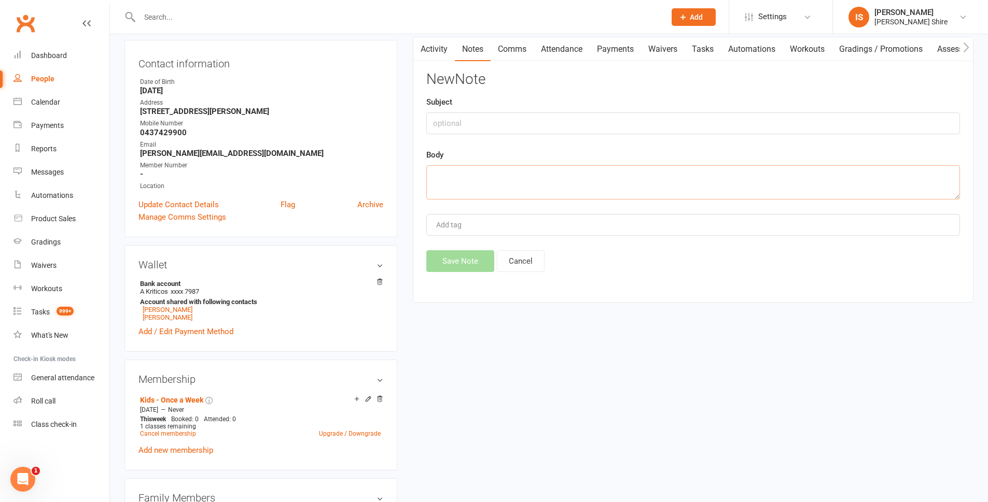
paste textarea "only does wrestling"
type textarea "only does wrestling class"
click at [454, 269] on button "Save Note" at bounding box center [460, 261] width 68 height 22
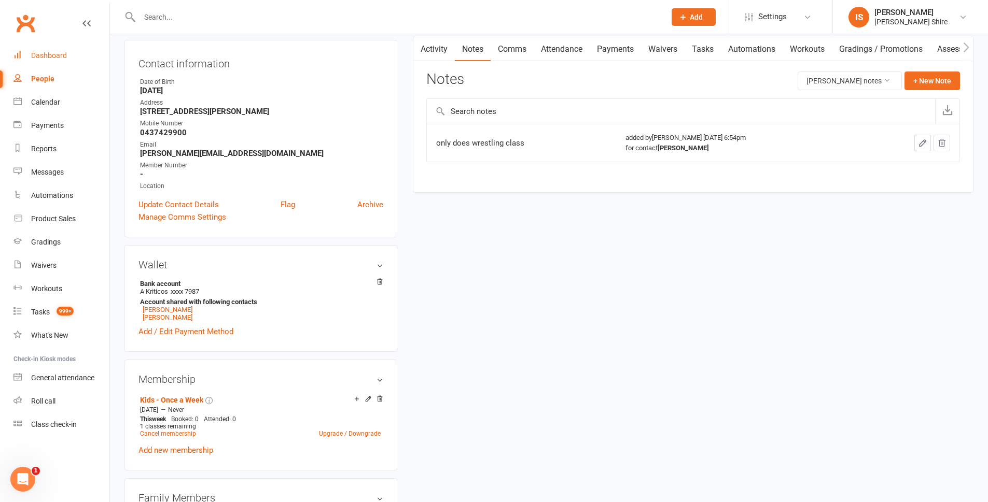
click at [65, 51] on link "Dashboard" at bounding box center [61, 55] width 96 height 23
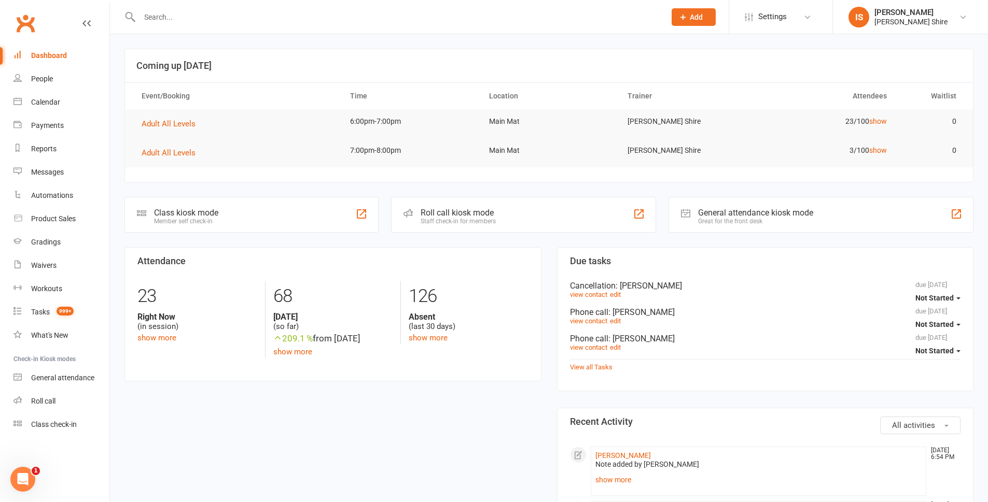
click at [55, 55] on div "Dashboard" at bounding box center [49, 55] width 36 height 8
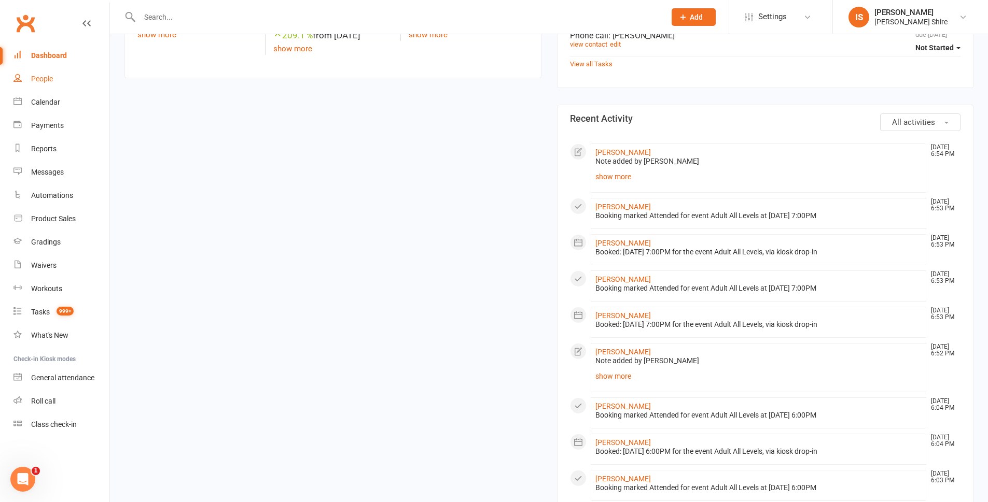
scroll to position [301, 0]
click at [44, 61] on link "Dashboard" at bounding box center [61, 55] width 96 height 23
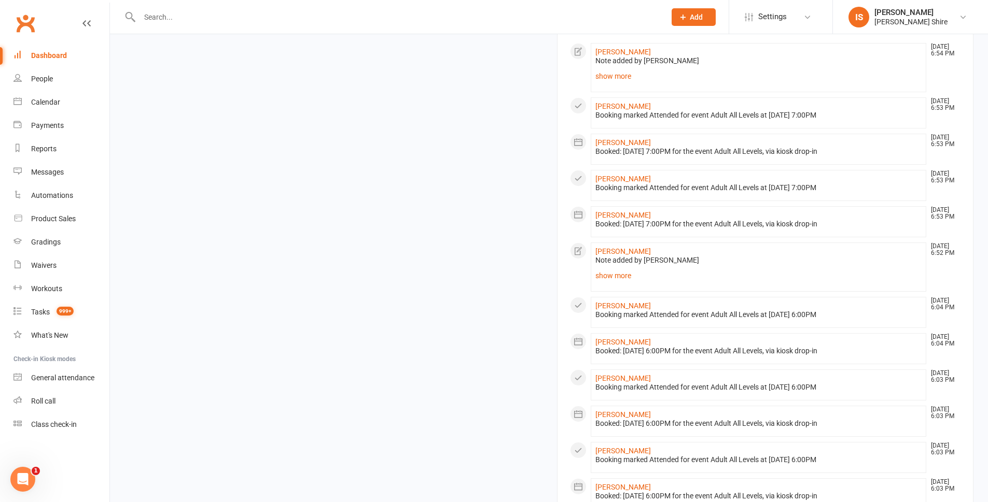
scroll to position [343, 0]
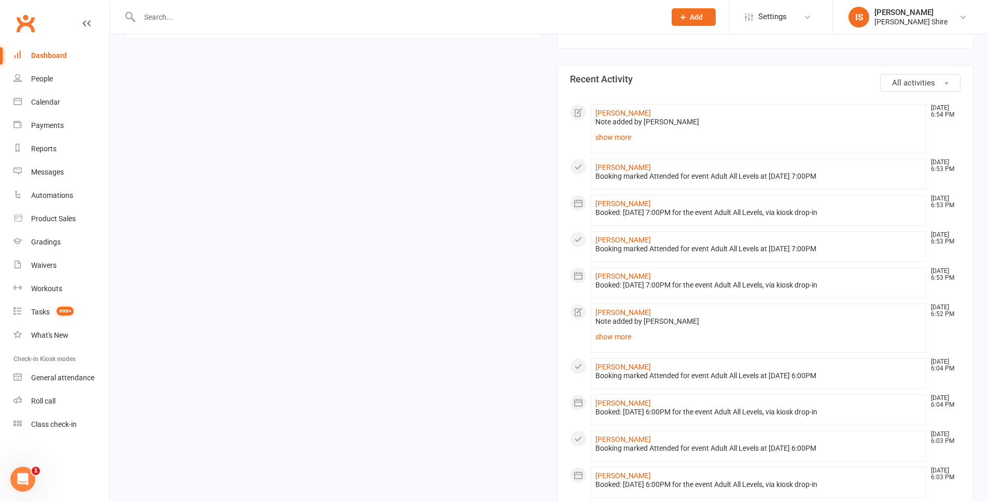
click at [902, 83] on span "All activities" at bounding box center [913, 82] width 43 height 9
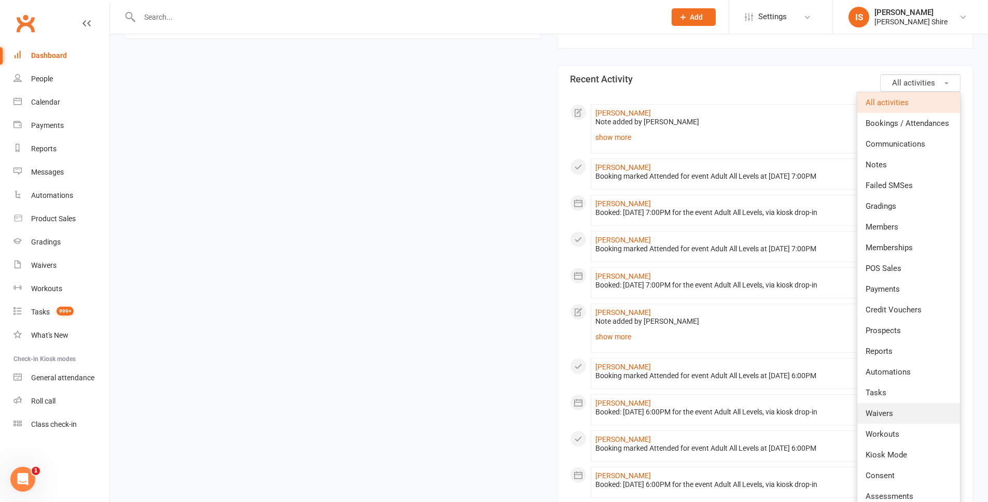
click at [901, 417] on link "Waivers" at bounding box center [908, 413] width 103 height 21
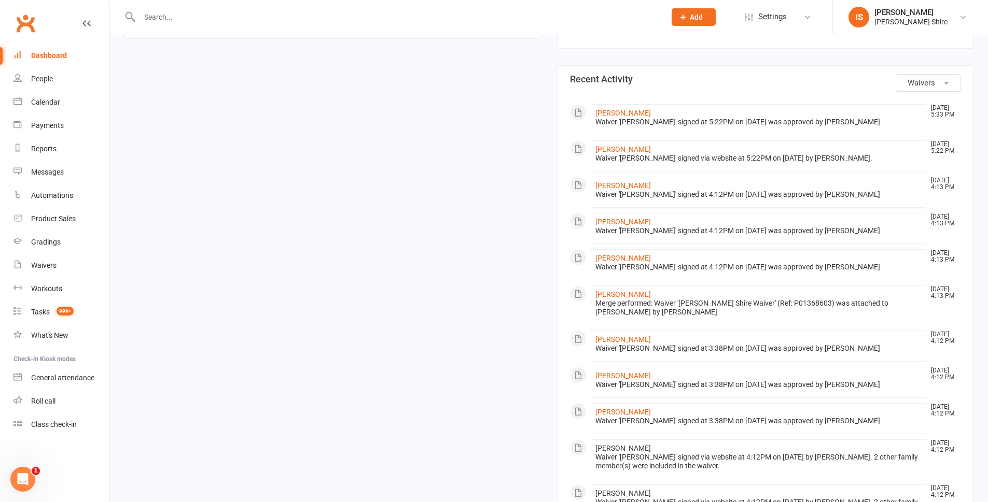
click at [32, 58] on div "Dashboard" at bounding box center [49, 55] width 36 height 8
click at [52, 50] on link "Dashboard" at bounding box center [61, 55] width 96 height 23
click at [32, 17] on link "Clubworx" at bounding box center [25, 23] width 26 height 26
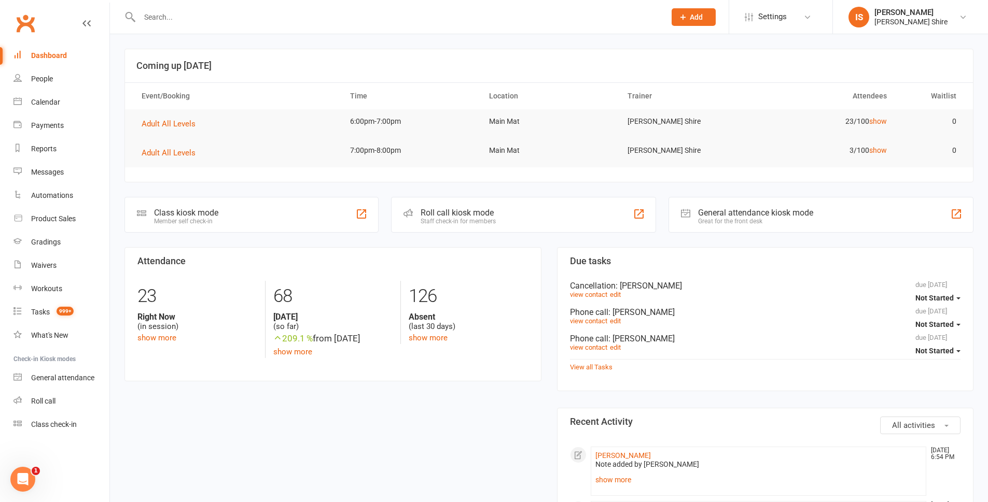
click at [166, 24] on div at bounding box center [391, 17] width 534 height 34
click at [167, 21] on input "text" at bounding box center [397, 17] width 522 height 15
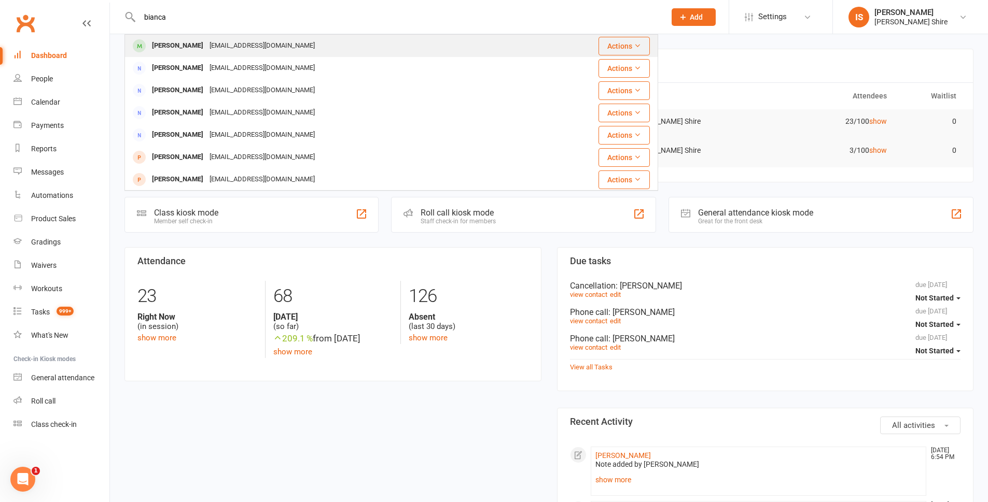
type input "bianca"
click at [176, 50] on div "Bianca Sola" at bounding box center [178, 45] width 58 height 15
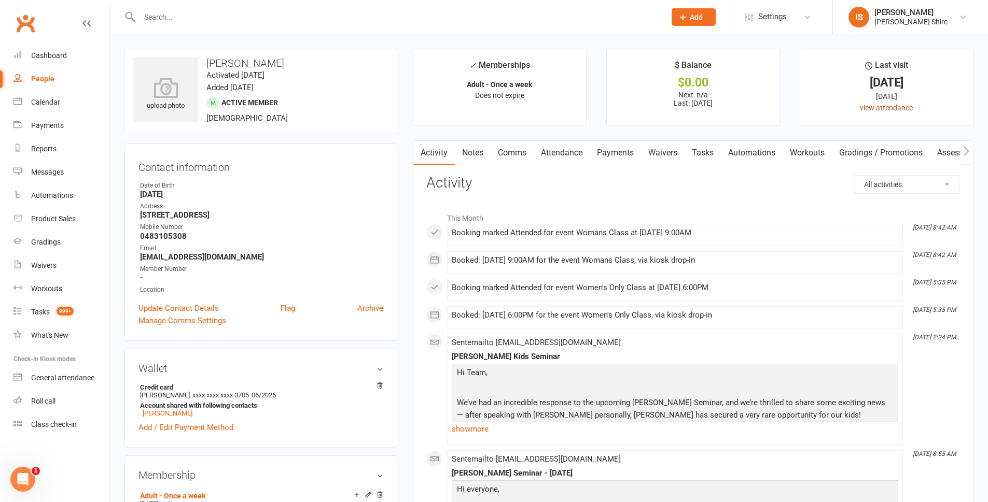
click at [866, 109] on link "view attendance" at bounding box center [886, 108] width 53 height 8
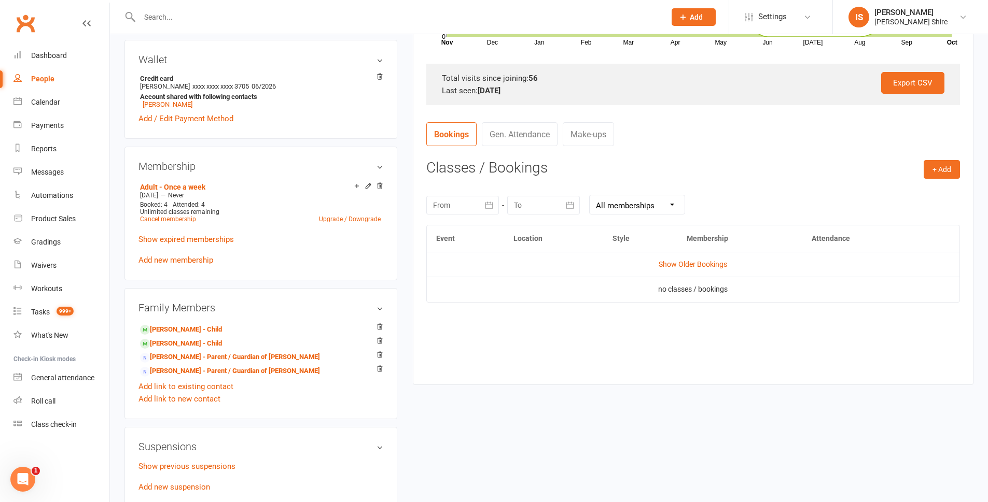
scroll to position [311, 0]
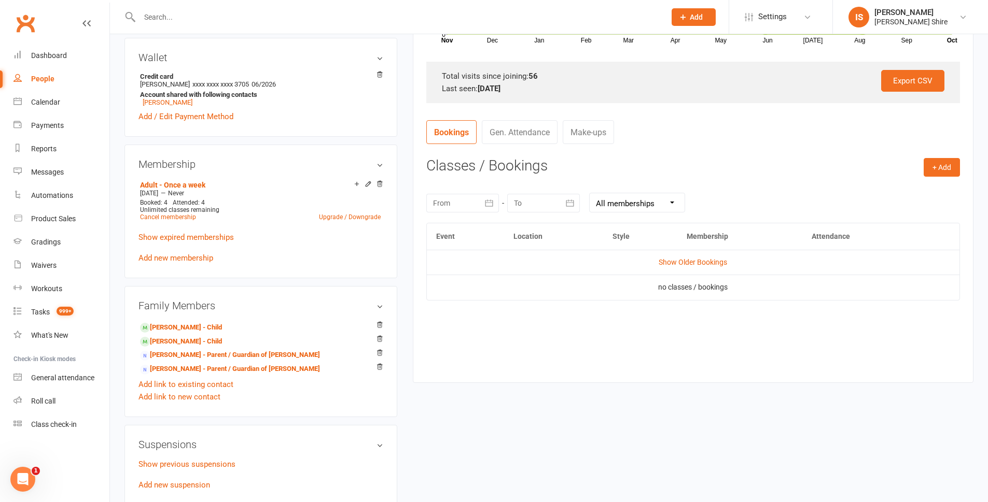
click at [693, 267] on td "Show Older Bookings" at bounding box center [693, 262] width 533 height 25
click at [690, 261] on link "Show Older Bookings" at bounding box center [693, 262] width 68 height 8
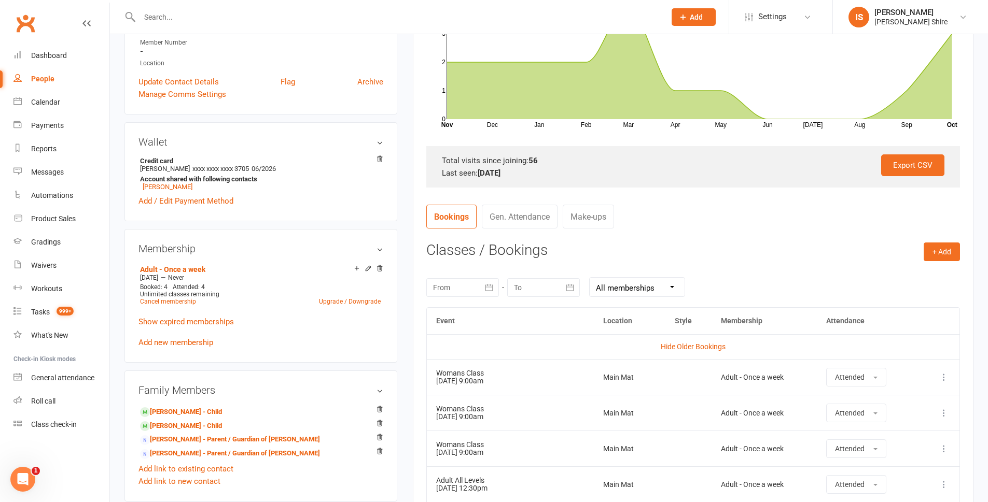
scroll to position [104, 0]
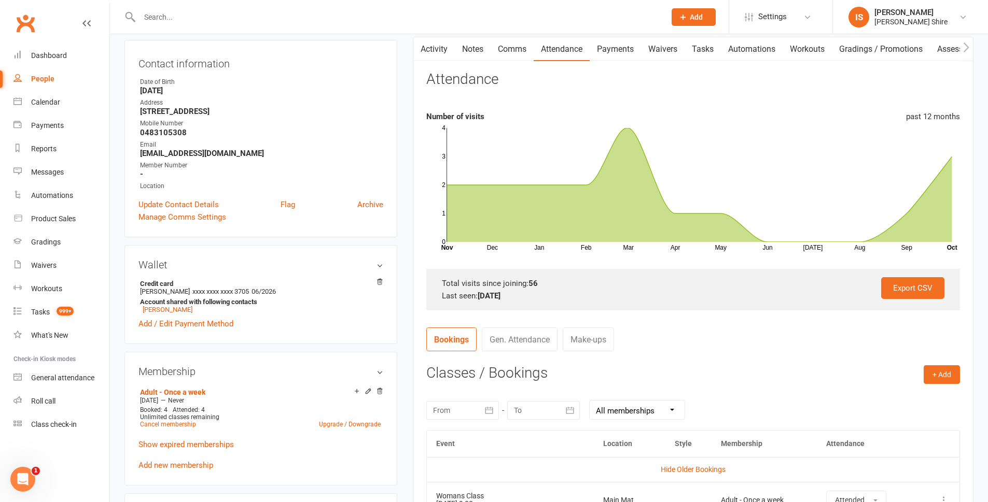
click at [623, 49] on link "Payments" at bounding box center [615, 49] width 51 height 24
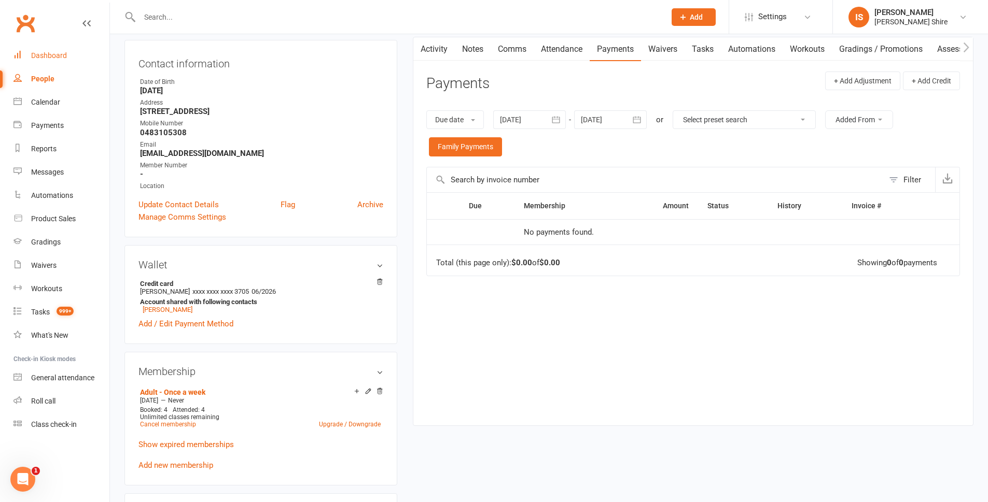
click at [61, 51] on div "Dashboard" at bounding box center [49, 55] width 36 height 8
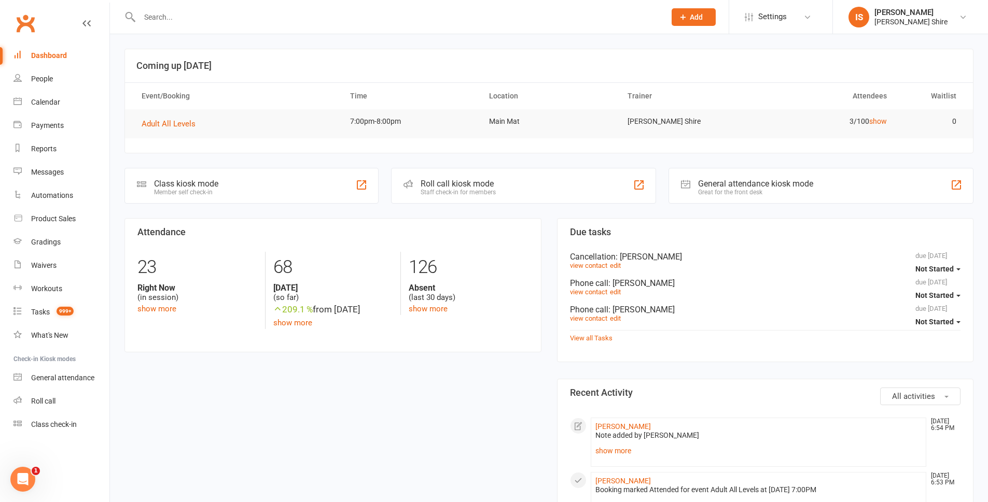
click at [75, 63] on link "Dashboard" at bounding box center [61, 55] width 96 height 23
click at [63, 55] on div "Dashboard" at bounding box center [49, 55] width 36 height 8
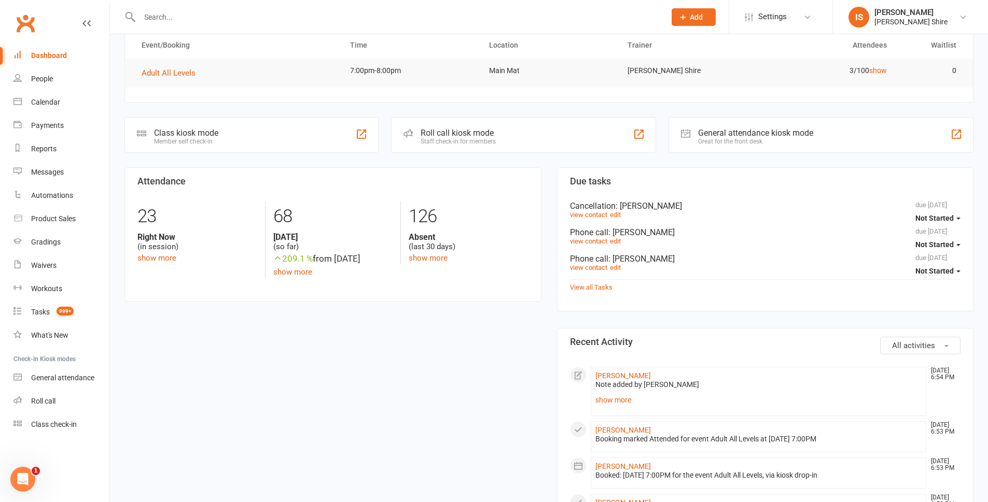
scroll to position [52, 0]
click at [231, 21] on input "text" at bounding box center [397, 17] width 522 height 15
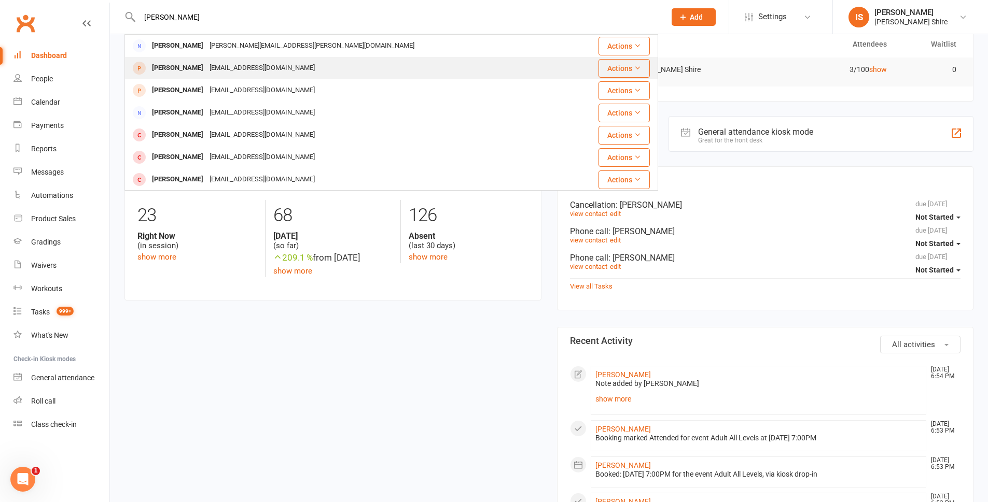
type input "keelan"
click at [261, 65] on div "Keelanwagstaff96@gmail.com" at bounding box center [261, 68] width 111 height 15
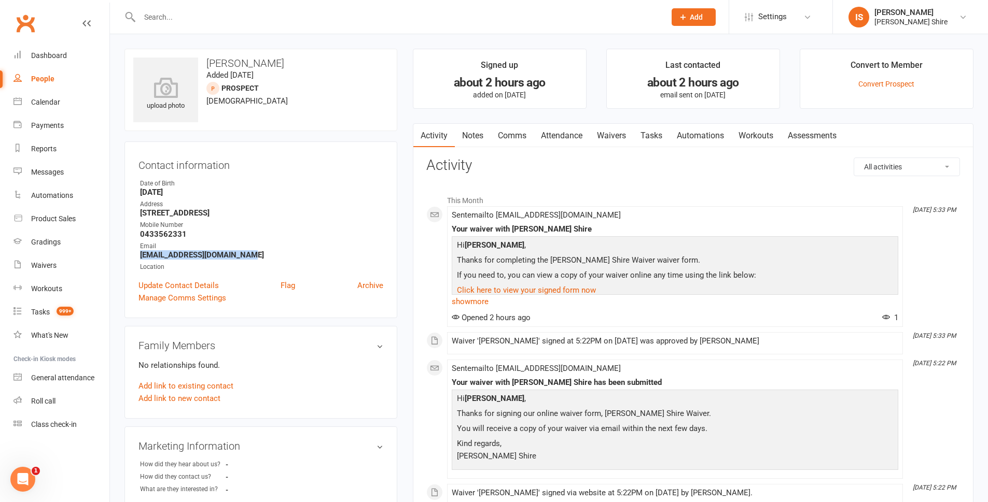
drag, startPoint x: 249, startPoint y: 257, endPoint x: 136, endPoint y: 252, distance: 113.7
click at [136, 252] on div "Contact information Owner Date of Birth August 24, 1996 Address 210/35 flora st…" at bounding box center [260, 230] width 273 height 177
copy strong "Keelanwagstaff96@gmail.com"
click at [244, 10] on input "text" at bounding box center [397, 17] width 522 height 15
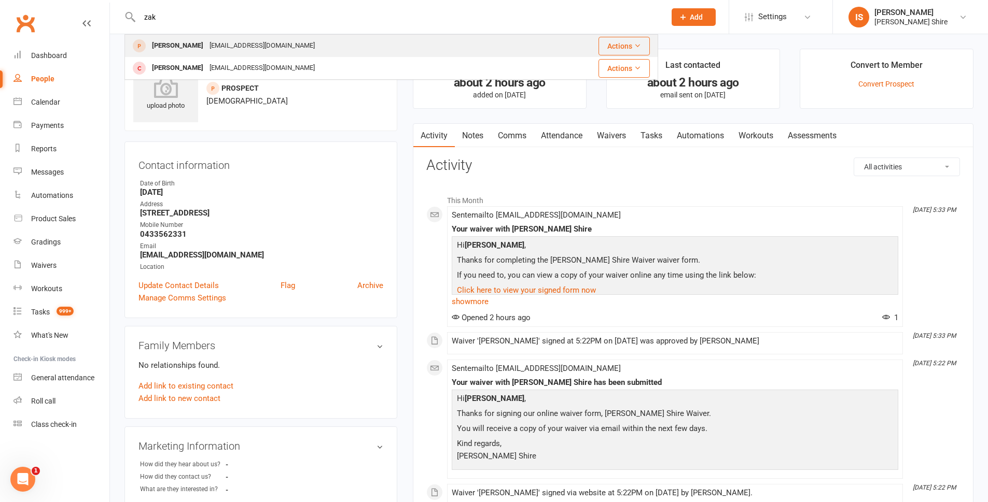
type input "zak"
click at [232, 47] on div "vogue.whirls.9p@icloud.com" at bounding box center [261, 45] width 111 height 15
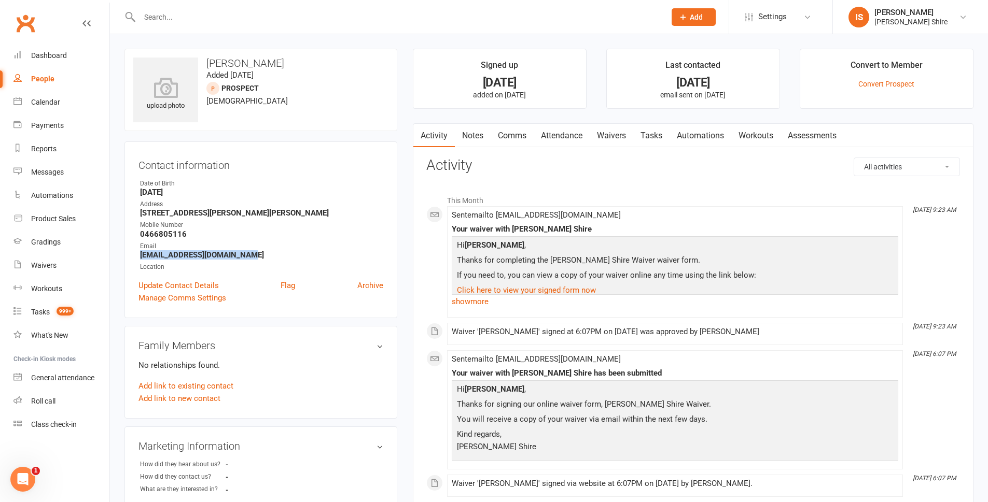
drag, startPoint x: 251, startPoint y: 251, endPoint x: 139, endPoint y: 255, distance: 111.6
click at [139, 255] on li "Email vogue.whirls.9p@icloud.com" at bounding box center [260, 251] width 245 height 18
copy strong "vogue.whirls.9p@icloud.com"
drag, startPoint x: 115, startPoint y: 203, endPoint x: 114, endPoint y: 191, distance: 12.0
click at [115, 203] on div "upload photo Zak Keelan Added 10 October, 2025 prospect 22 years old Contact in…" at bounding box center [549, 420] width 878 height 772
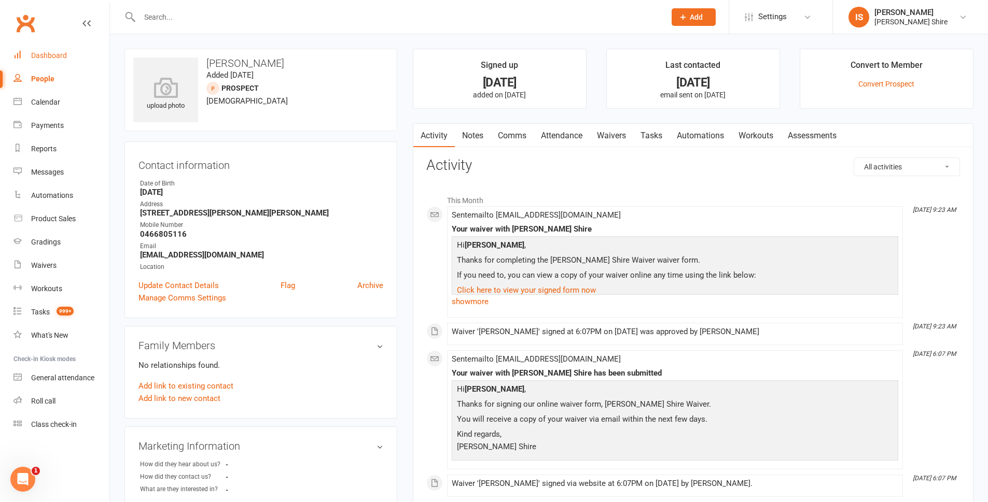
click at [63, 52] on div "Dashboard" at bounding box center [49, 55] width 36 height 8
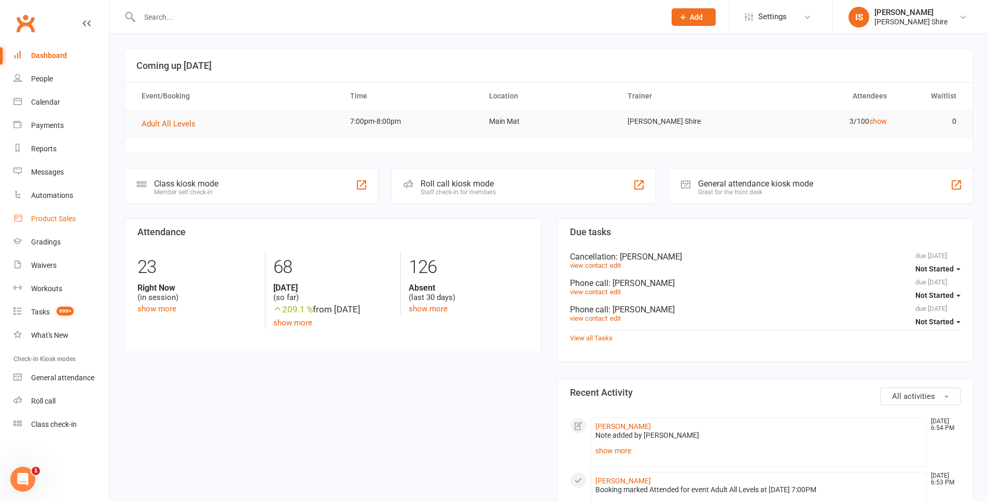
click at [66, 223] on link "Product Sales" at bounding box center [61, 218] width 96 height 23
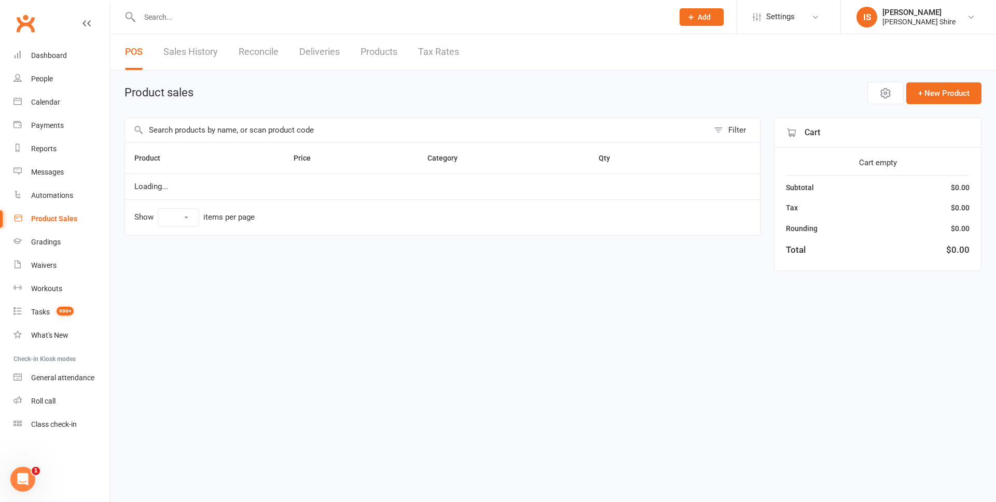
select select "10"
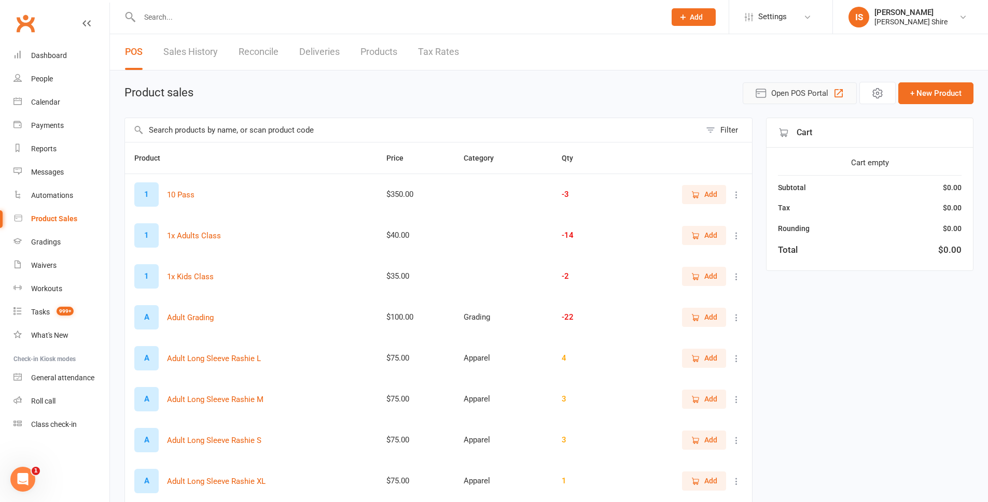
click at [792, 99] on span "Open POS Portal" at bounding box center [799, 93] width 57 height 12
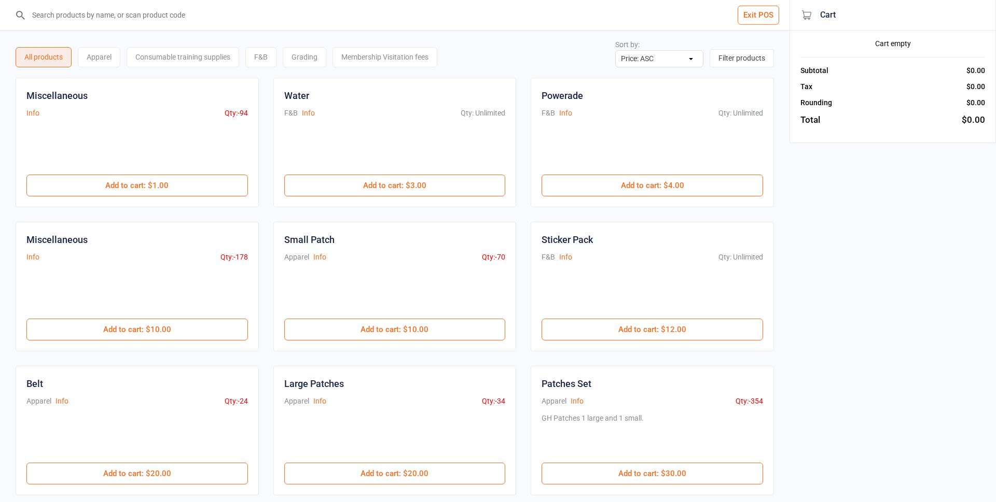
select select "price-asc"
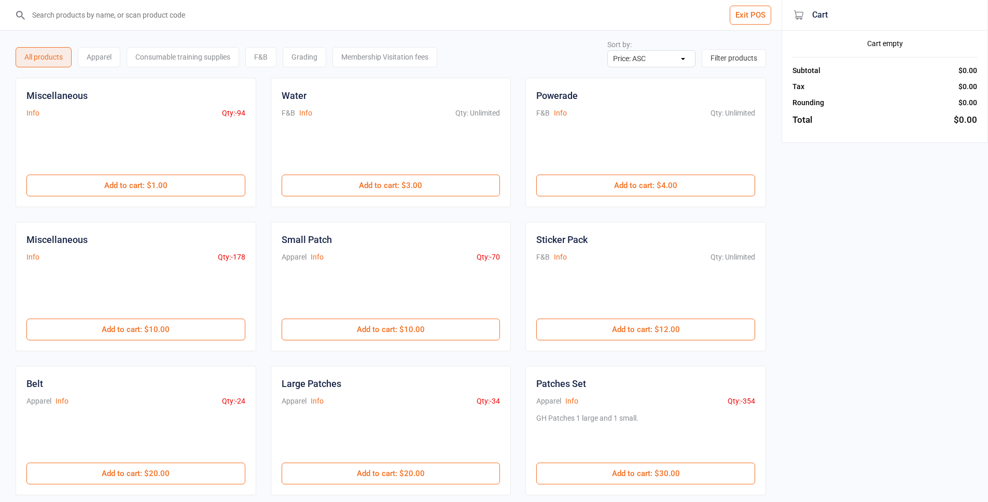
click at [274, 22] on input "search" at bounding box center [397, 15] width 740 height 30
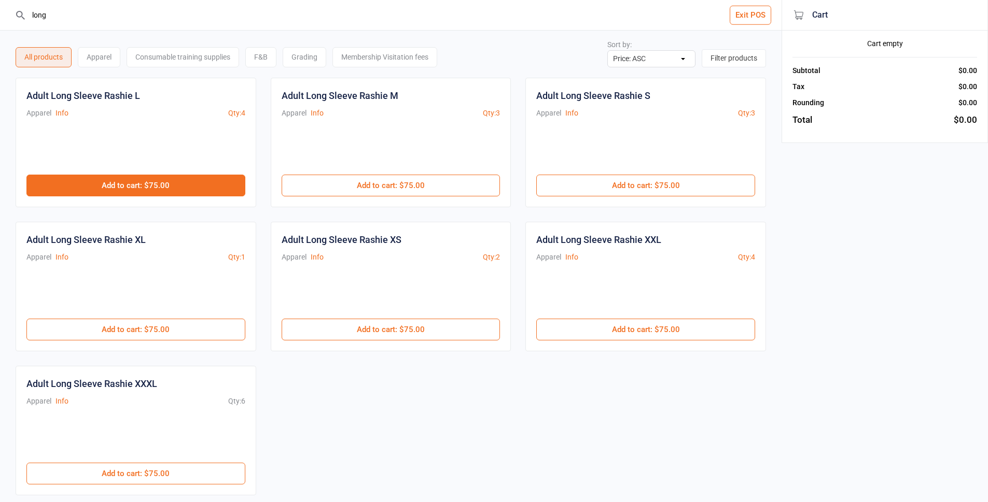
type input "long"
click at [189, 185] on button "Add to cart : $75.00" at bounding box center [135, 186] width 219 height 22
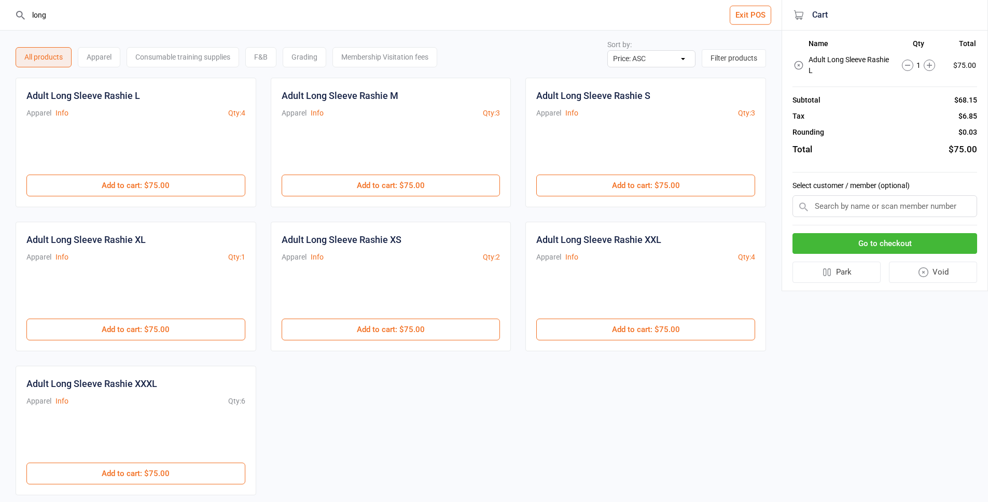
click at [879, 240] on button "Go to checkout" at bounding box center [884, 243] width 185 height 21
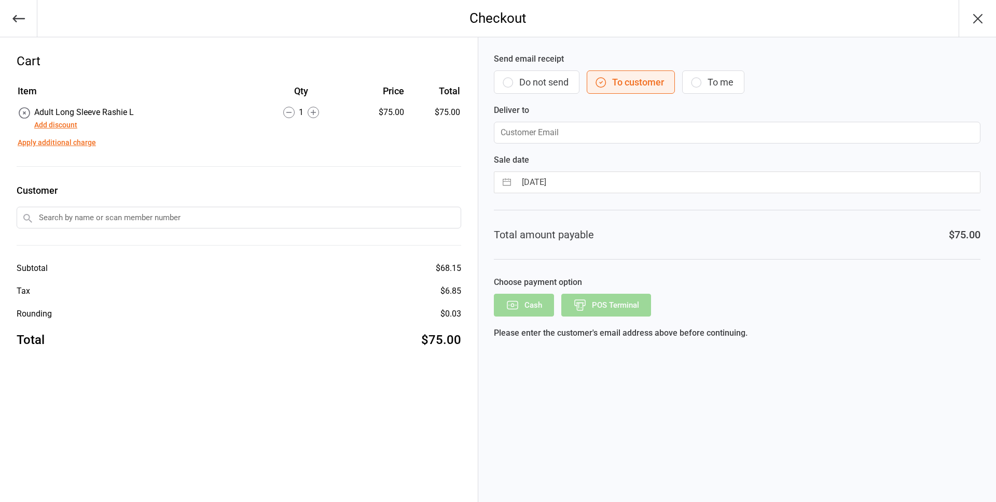
click at [690, 79] on icon "button" at bounding box center [696, 82] width 12 height 12
type input "[EMAIL_ADDRESS][DOMAIN_NAME]"
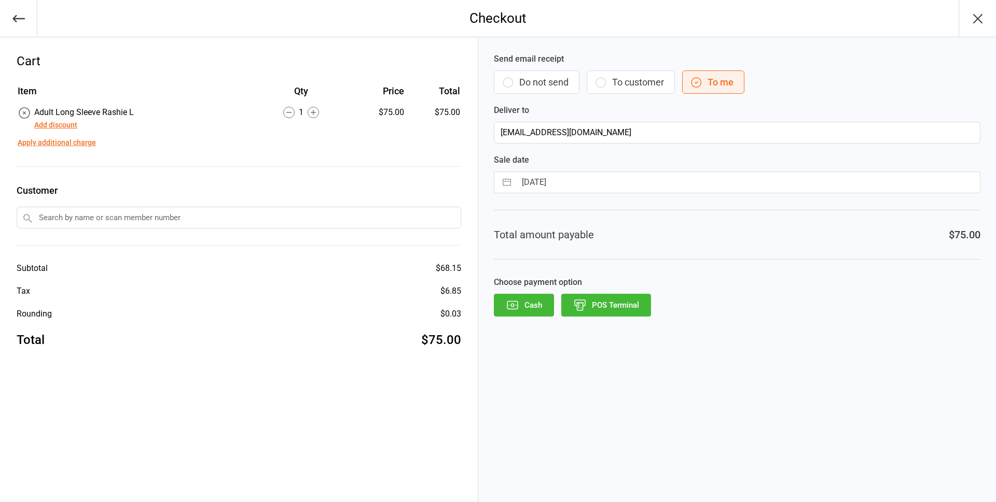
click at [609, 310] on button "POS Terminal" at bounding box center [606, 305] width 90 height 23
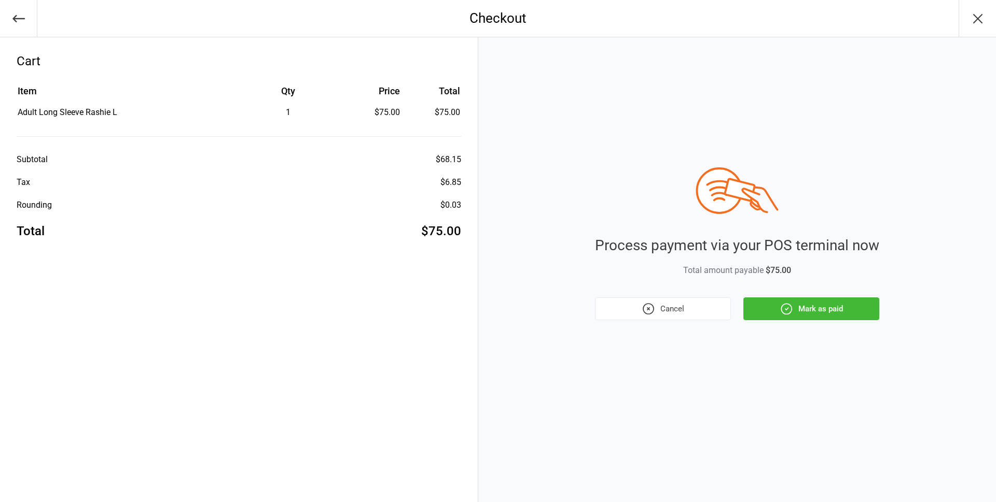
click at [819, 308] on button "Mark as paid" at bounding box center [811, 309] width 136 height 23
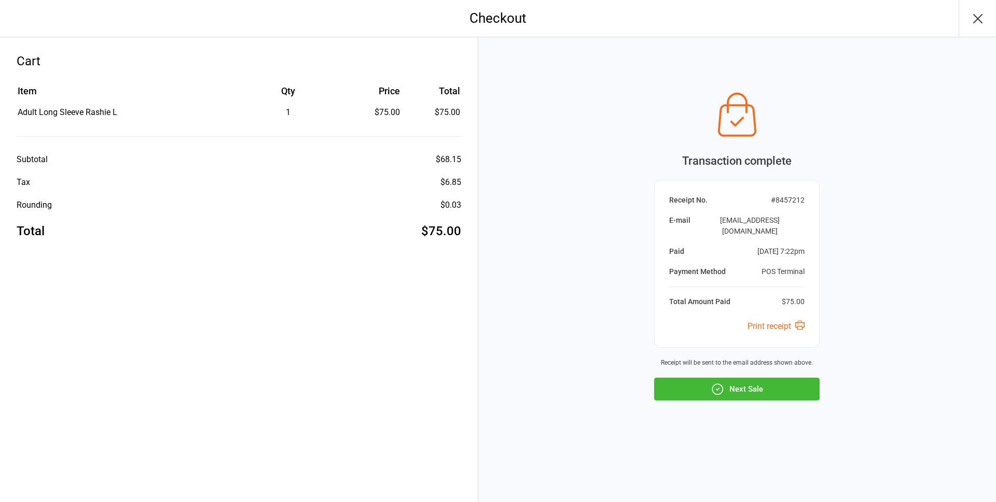
click at [732, 378] on button "Next Sale" at bounding box center [736, 389] width 165 height 23
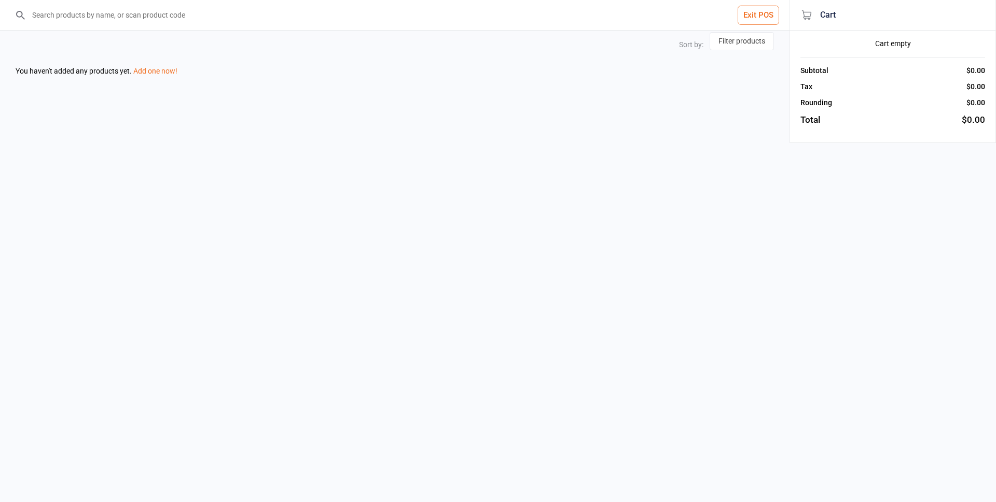
select select "price-asc"
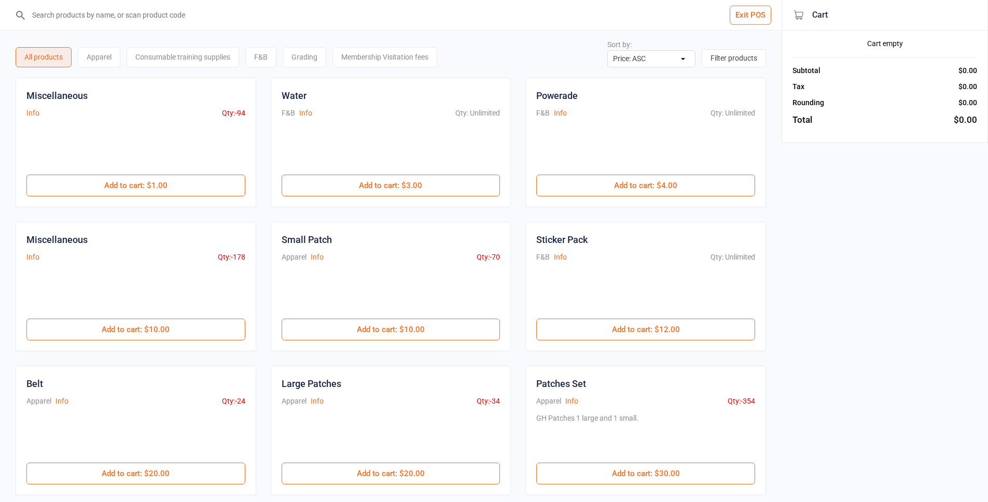
click at [748, 20] on button "Exit POS" at bounding box center [750, 15] width 41 height 19
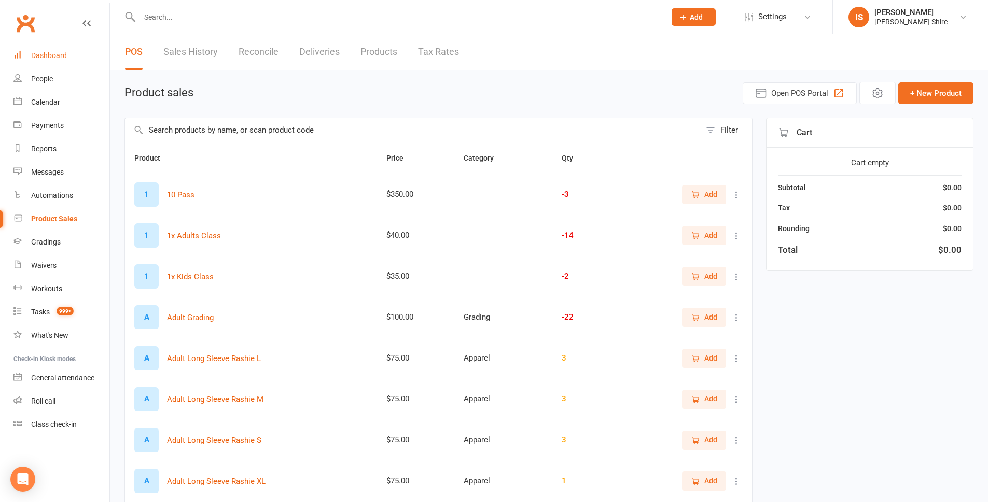
click at [88, 60] on link "Dashboard" at bounding box center [61, 55] width 96 height 23
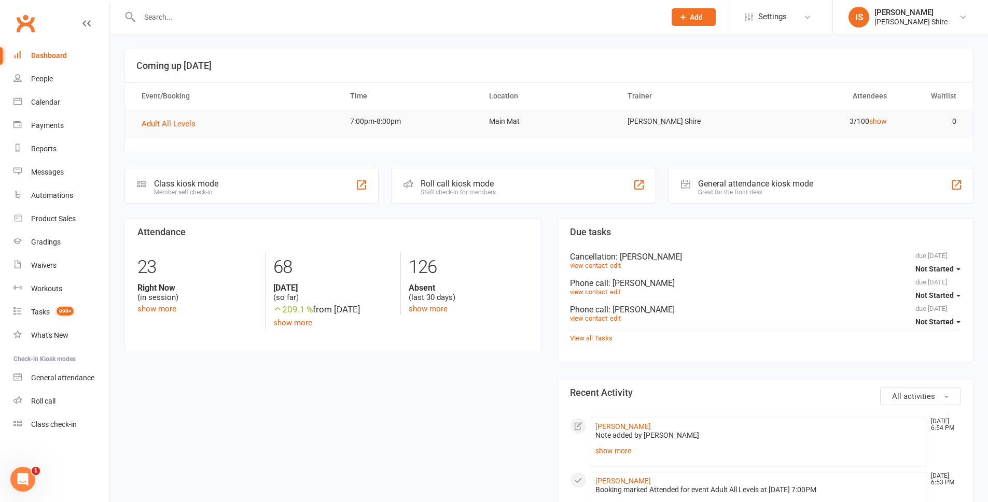
drag, startPoint x: 43, startPoint y: 55, endPoint x: 45, endPoint y: 65, distance: 10.0
click at [43, 55] on div "Dashboard" at bounding box center [49, 55] width 36 height 8
click at [920, 7] on link "IS [PERSON_NAME] [PERSON_NAME] Shire" at bounding box center [910, 17] width 124 height 21
click at [877, 139] on link "Sign out" at bounding box center [910, 144] width 155 height 24
